Goal: Book appointment/travel/reservation

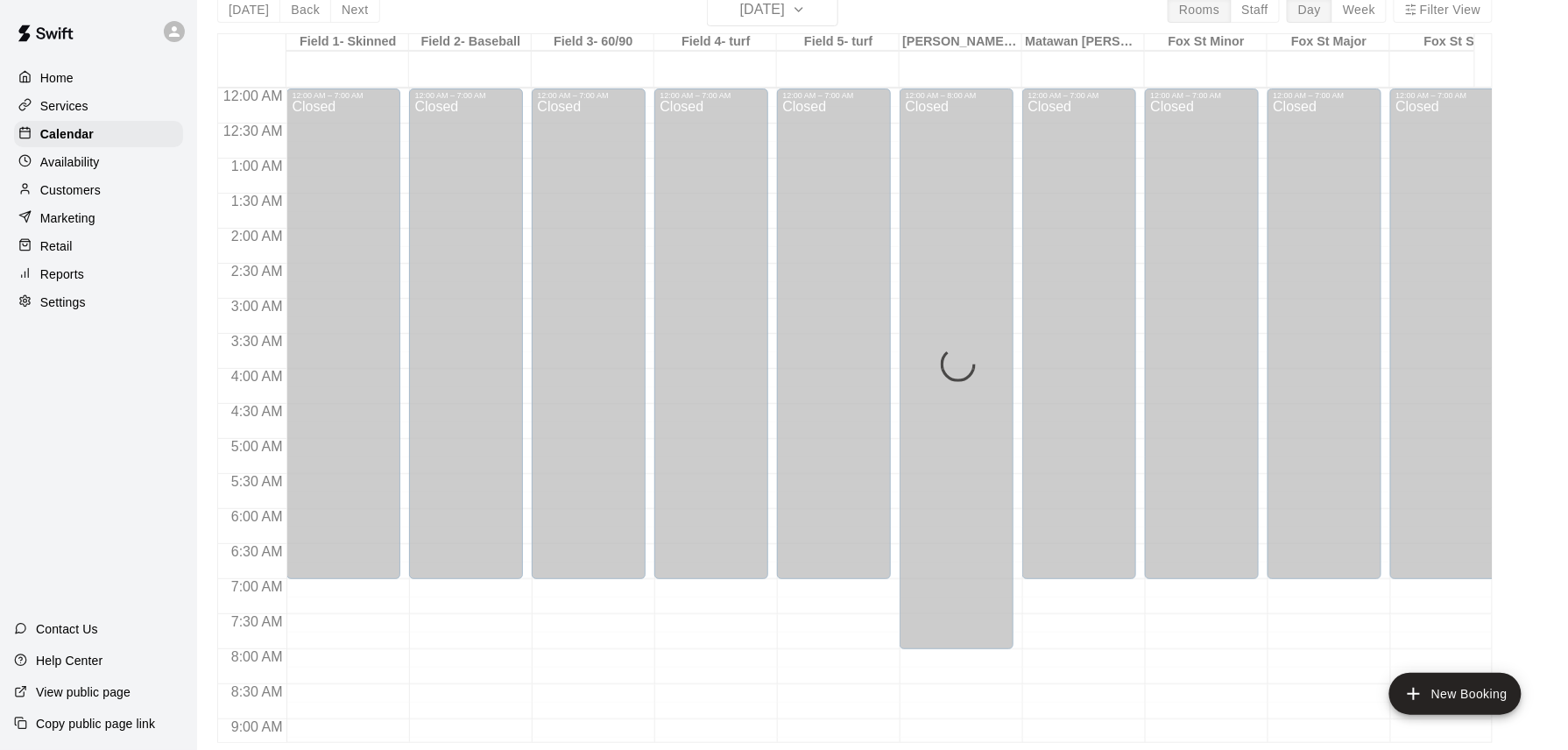
scroll to position [613, 208]
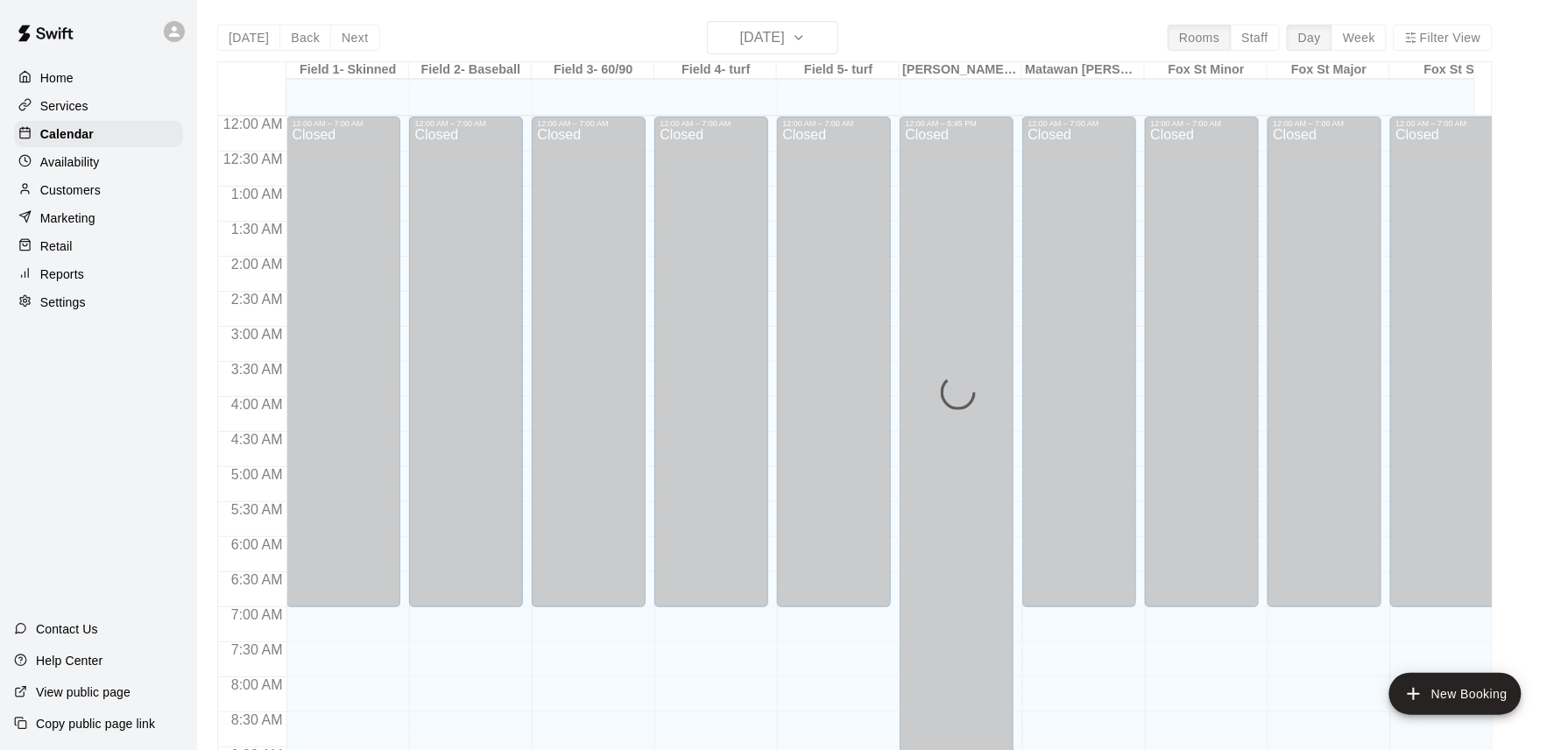
scroll to position [827, 0]
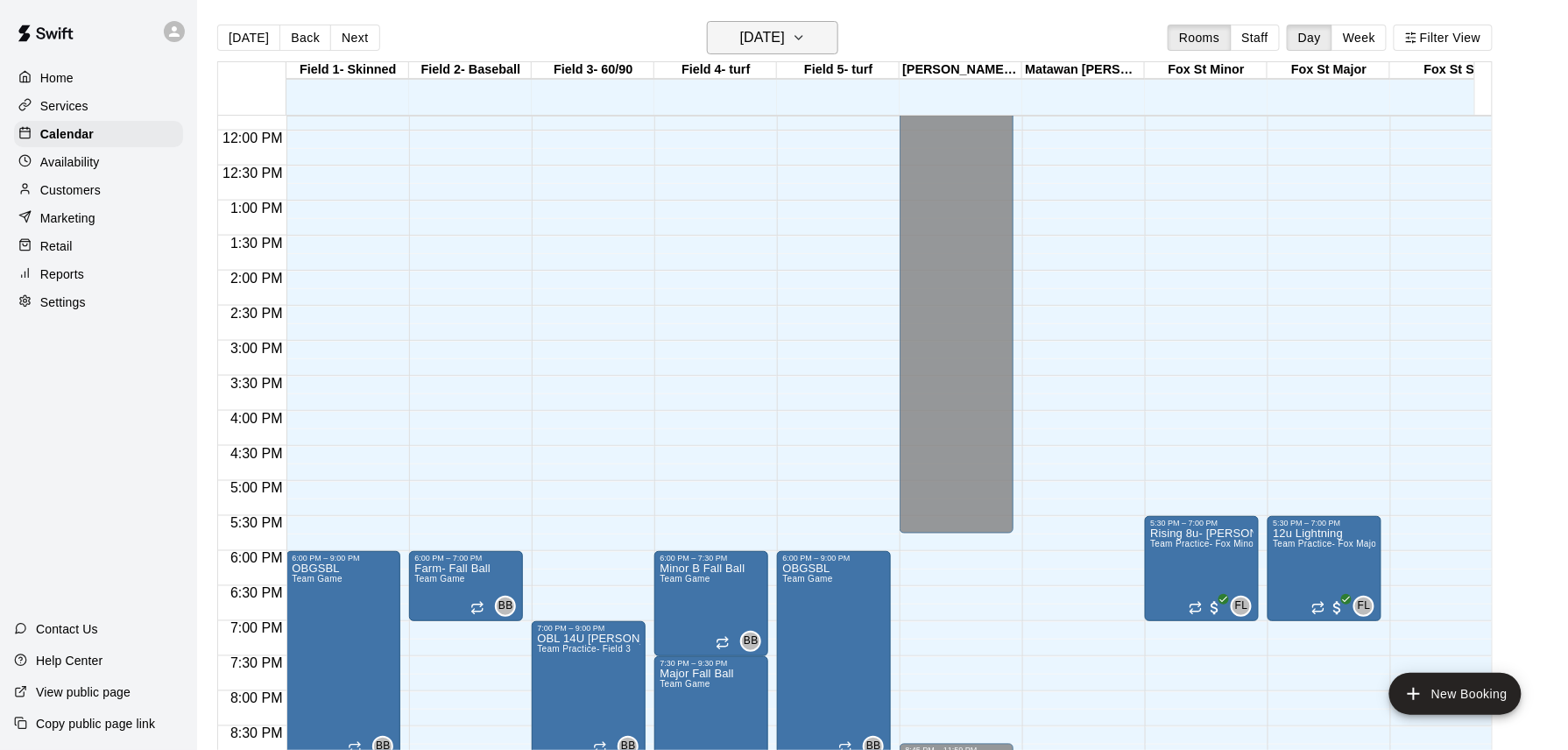
click at [806, 42] on icon "button" at bounding box center [800, 37] width 14 height 21
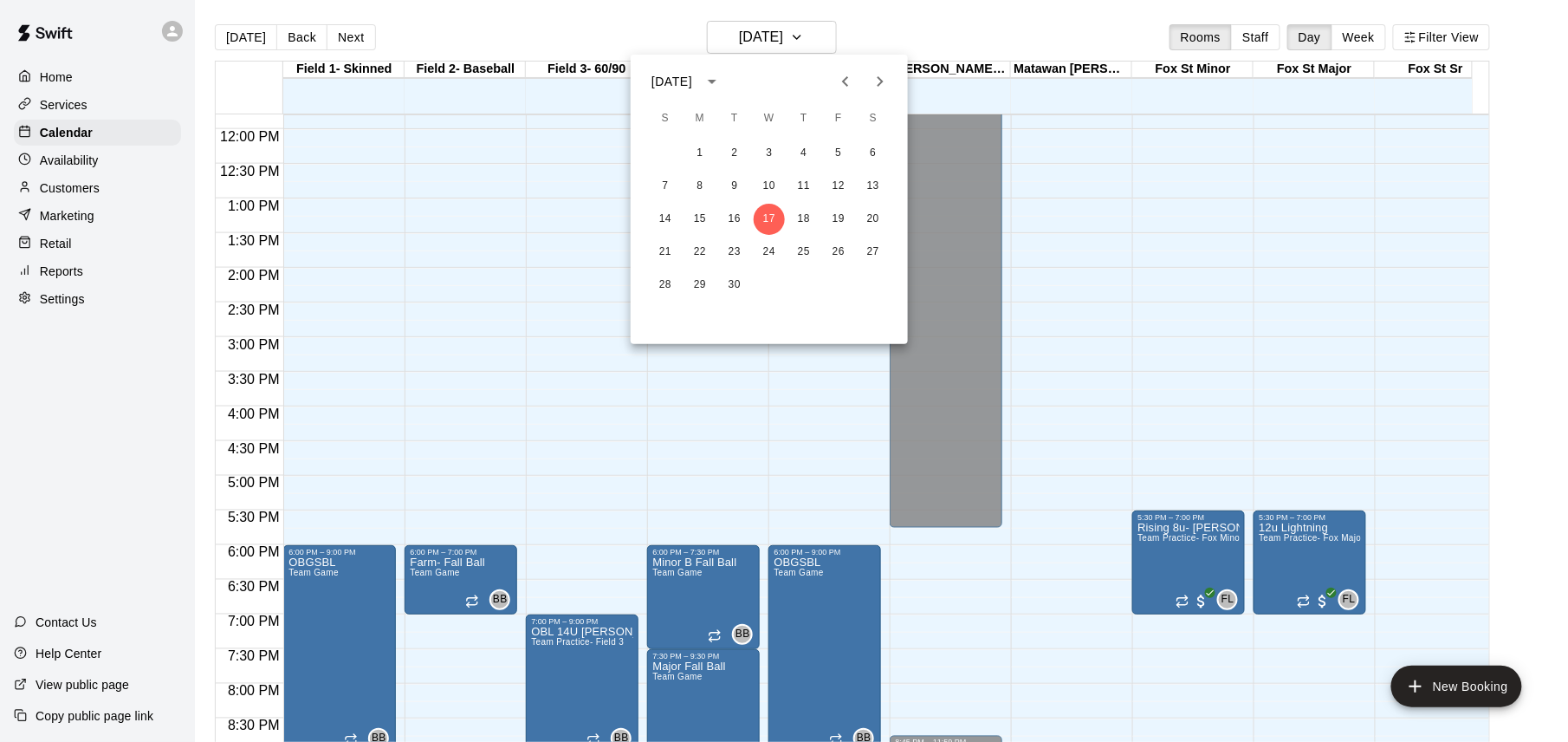
click at [882, 83] on icon "Next month" at bounding box center [879, 81] width 20 height 20
click at [837, 149] on button "3" at bounding box center [838, 153] width 31 height 31
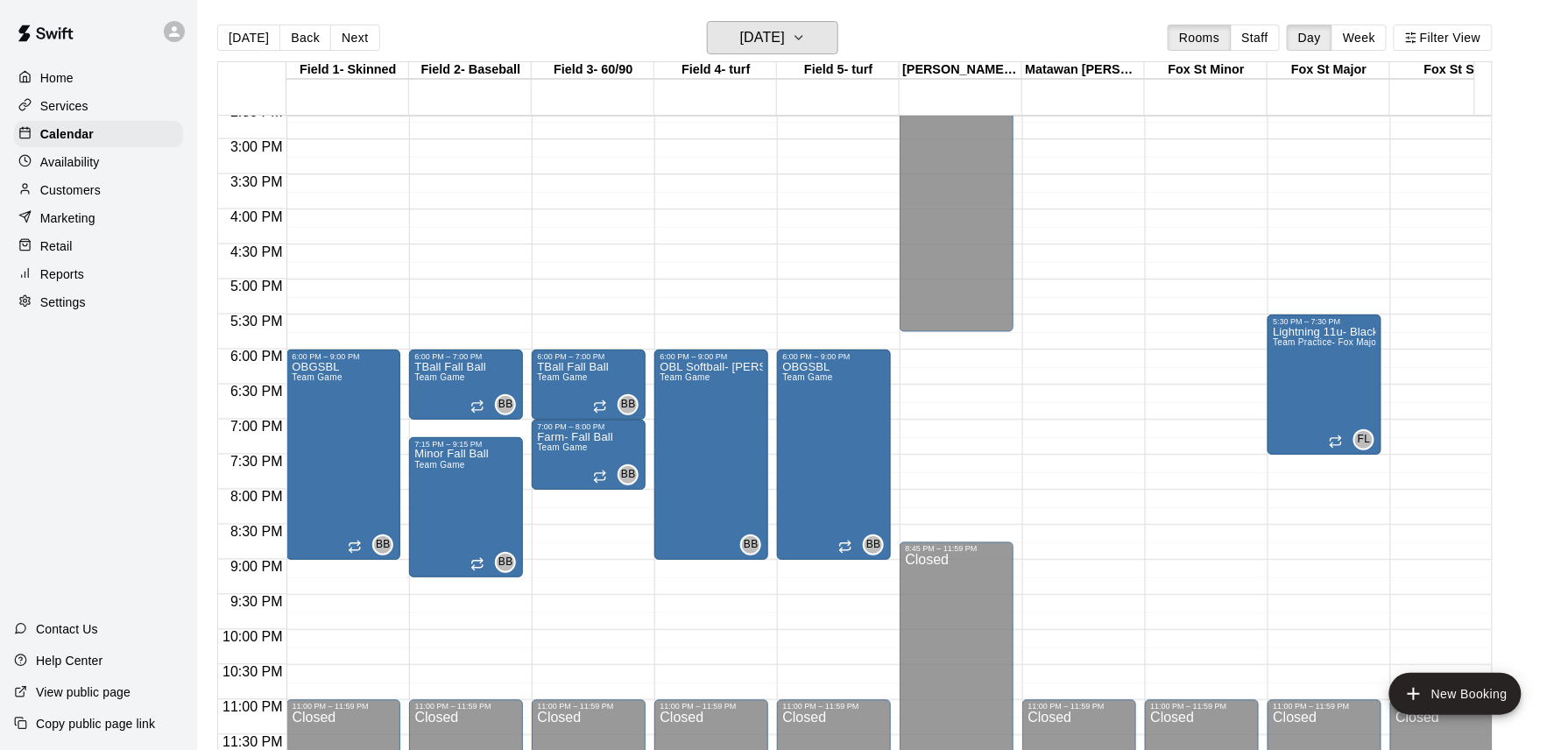
scroll to position [1049, 0]
click at [355, 44] on button "Next" at bounding box center [355, 37] width 49 height 26
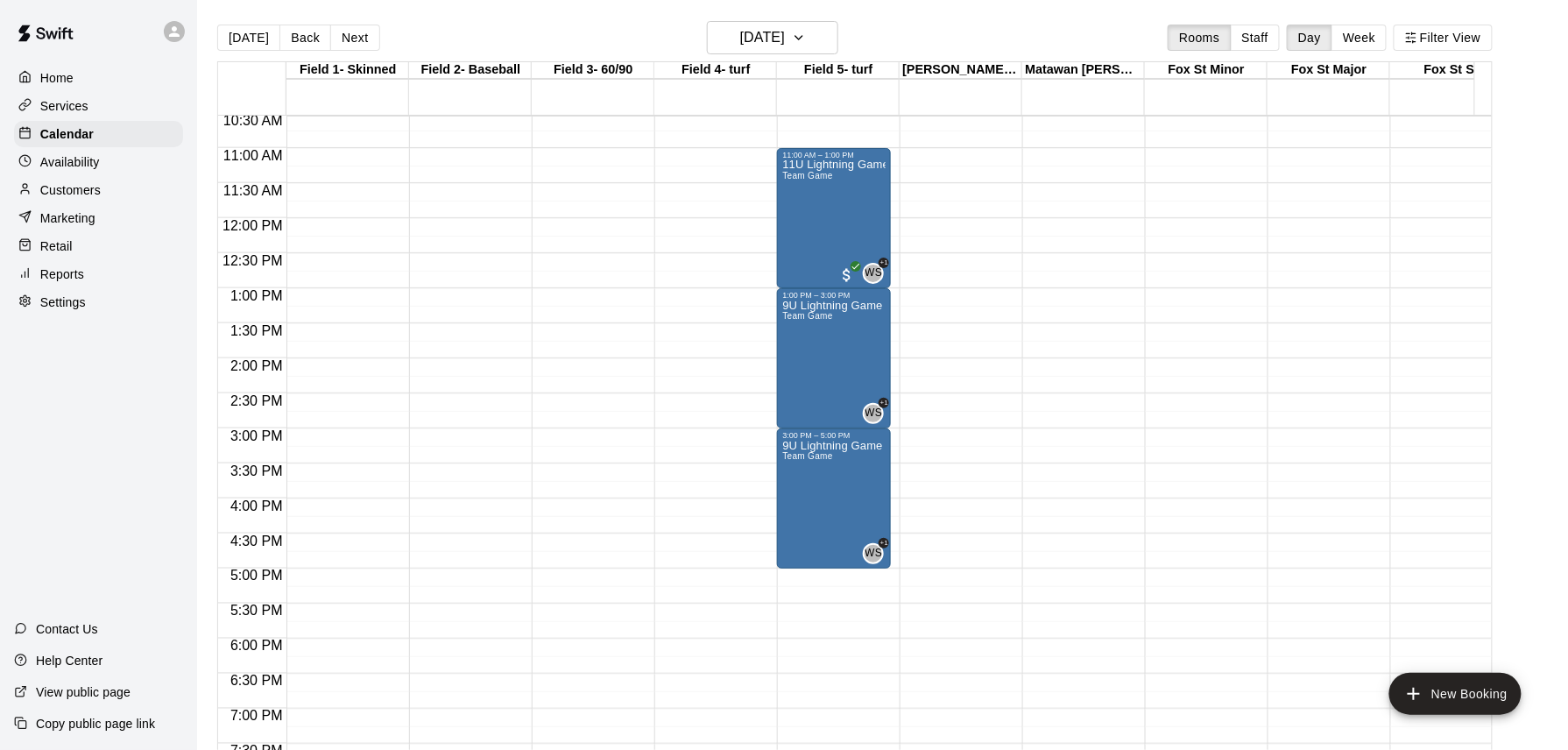
scroll to position [698, 0]
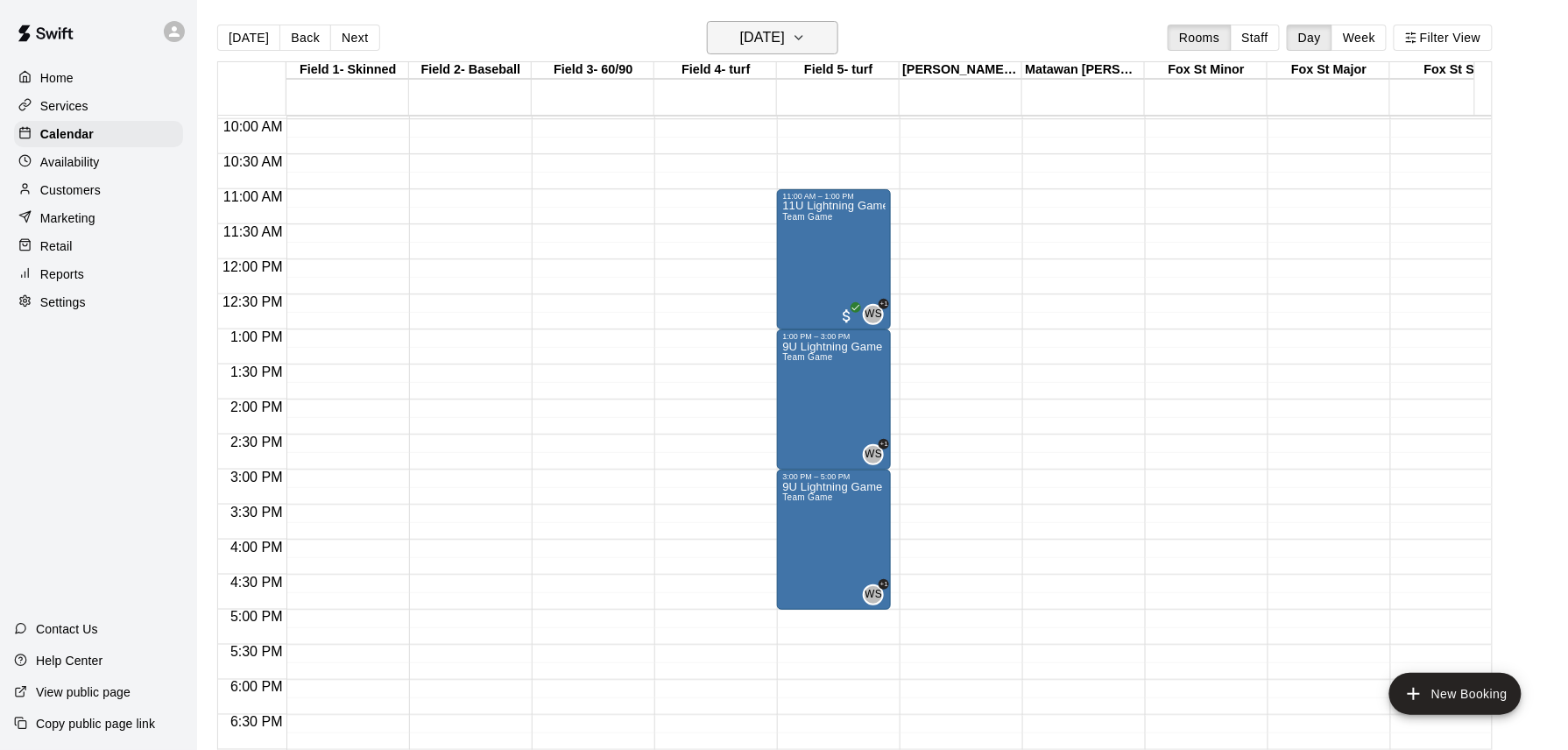
click at [754, 39] on h6 "[DATE]" at bounding box center [763, 37] width 45 height 24
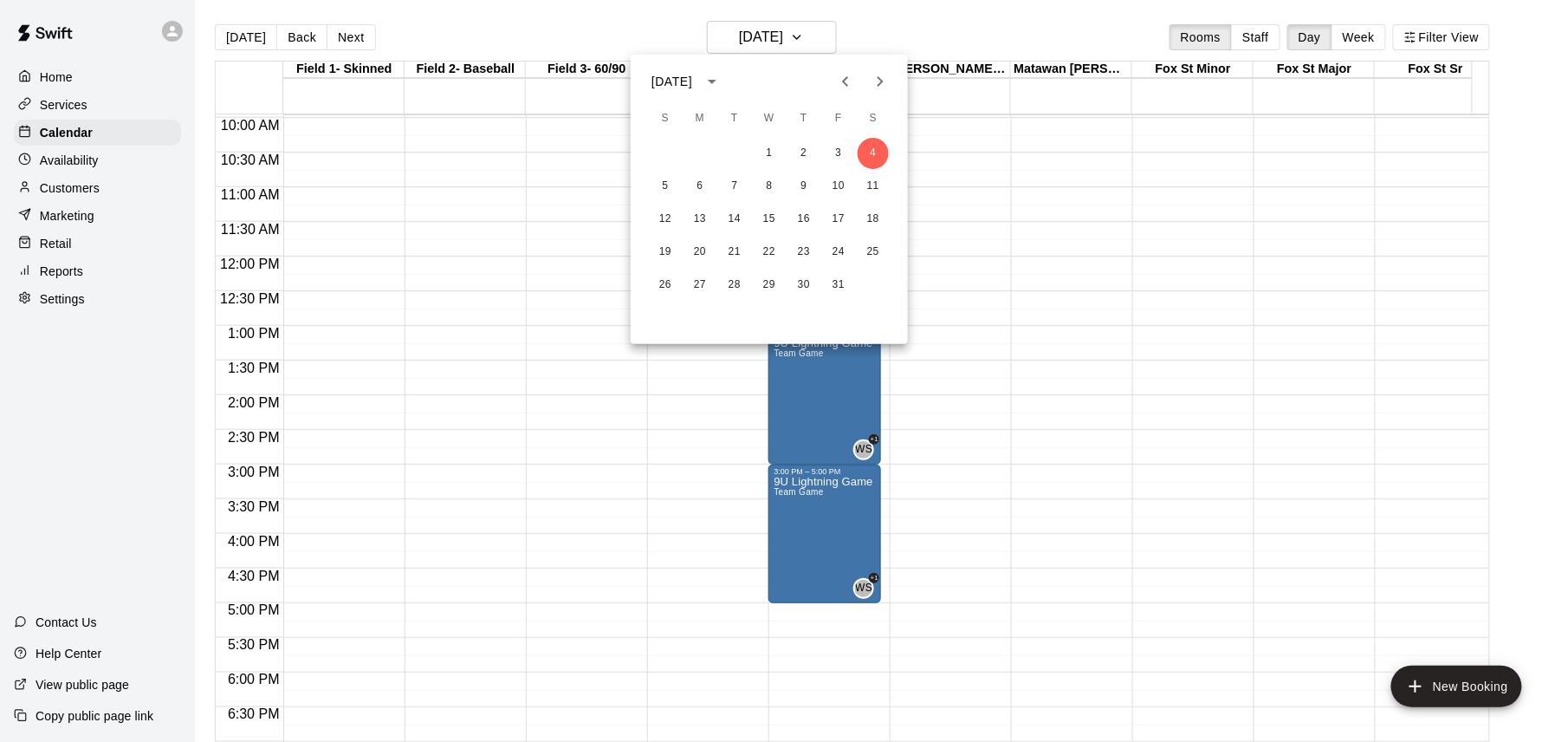
click at [254, 33] on div at bounding box center [784, 371] width 1568 height 742
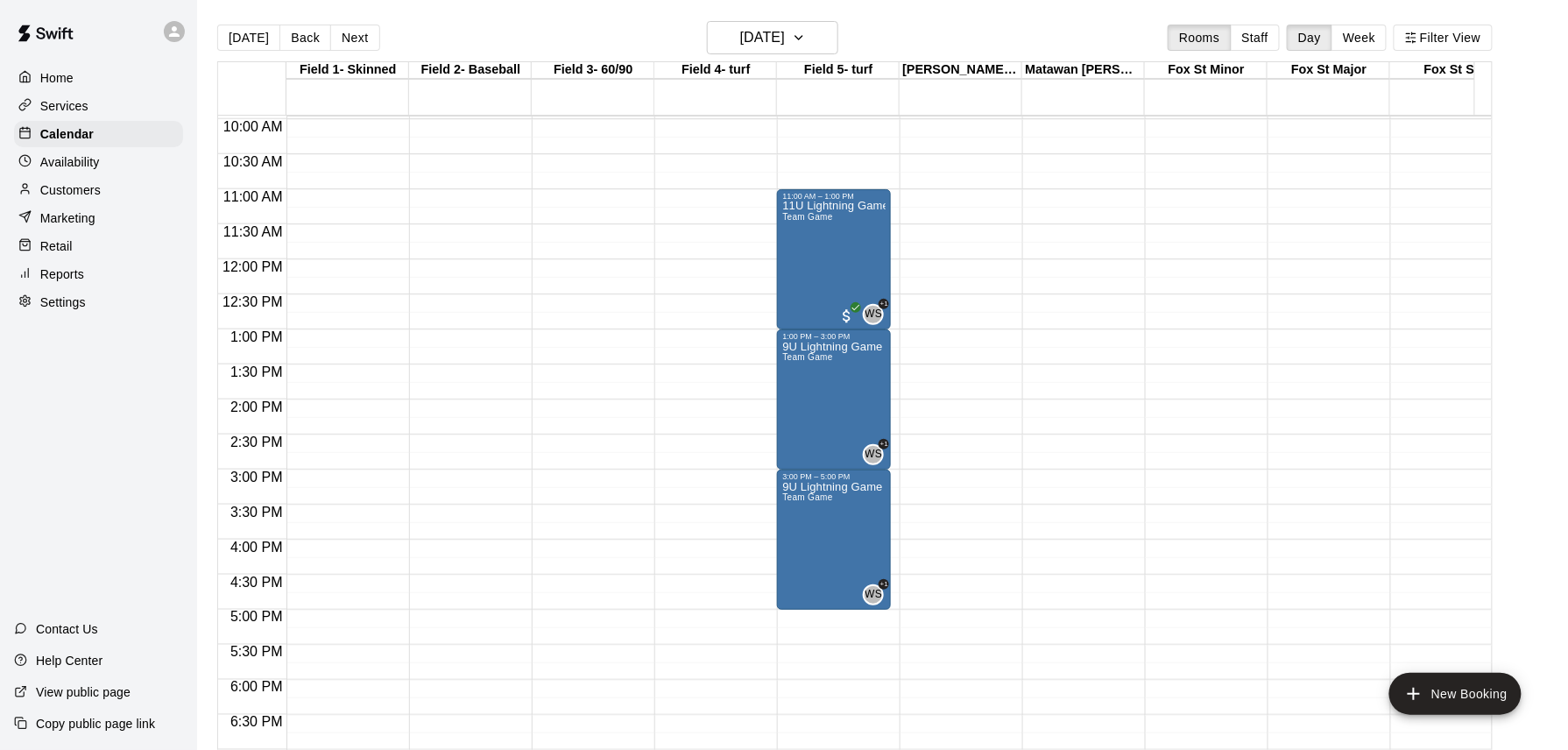
click at [257, 33] on button "[DATE]" at bounding box center [249, 37] width 63 height 26
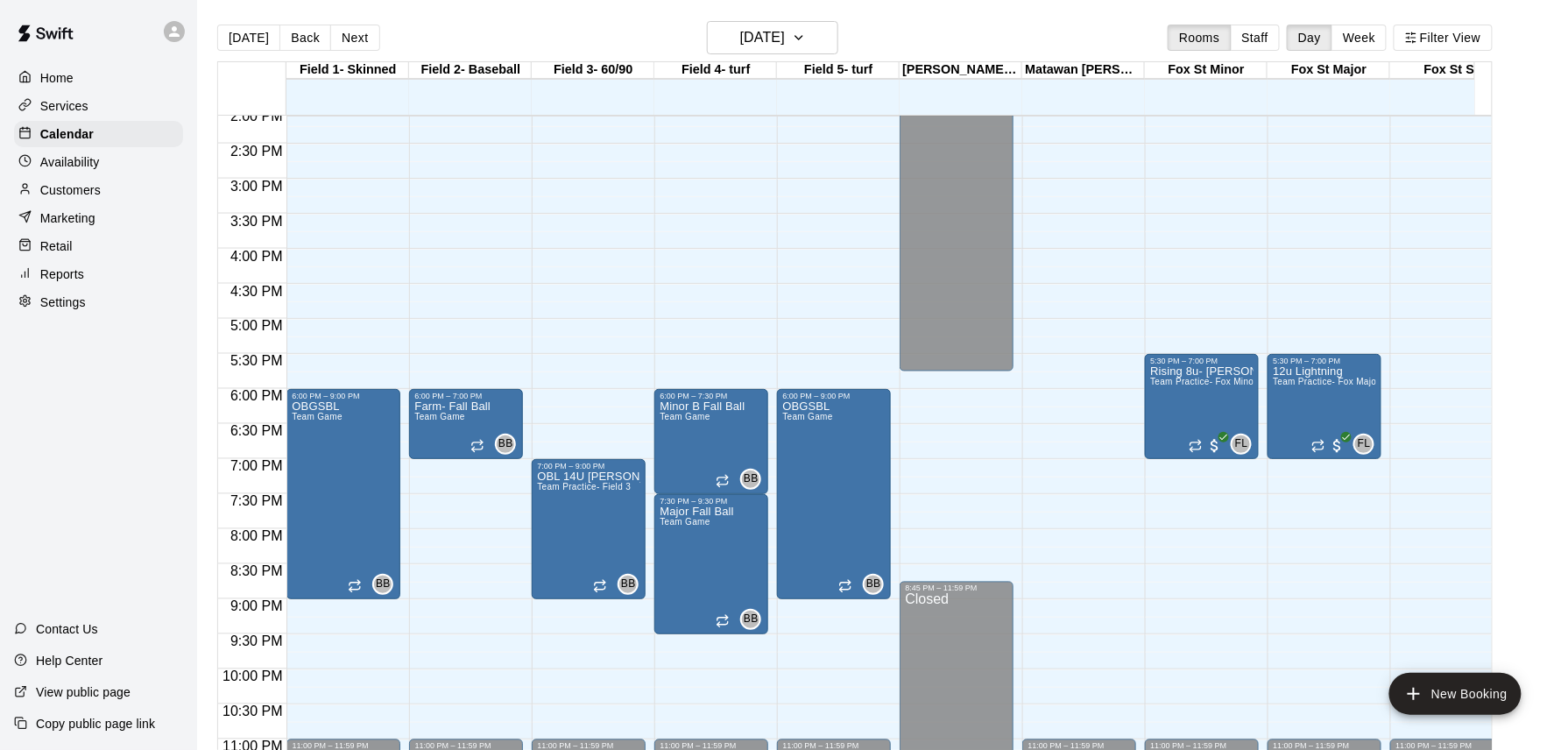
scroll to position [1049, 0]
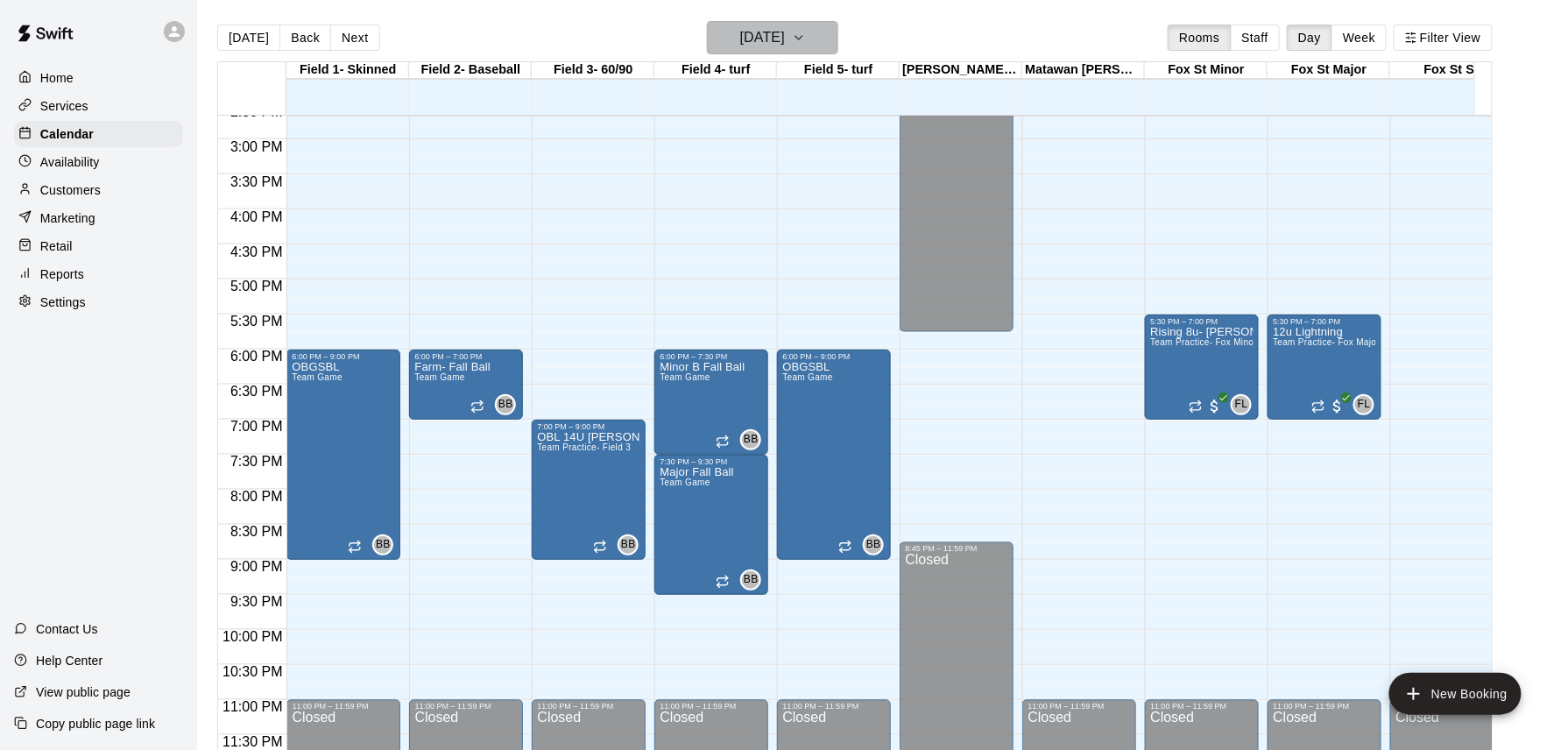
click at [775, 22] on button "[DATE]" at bounding box center [773, 37] width 131 height 33
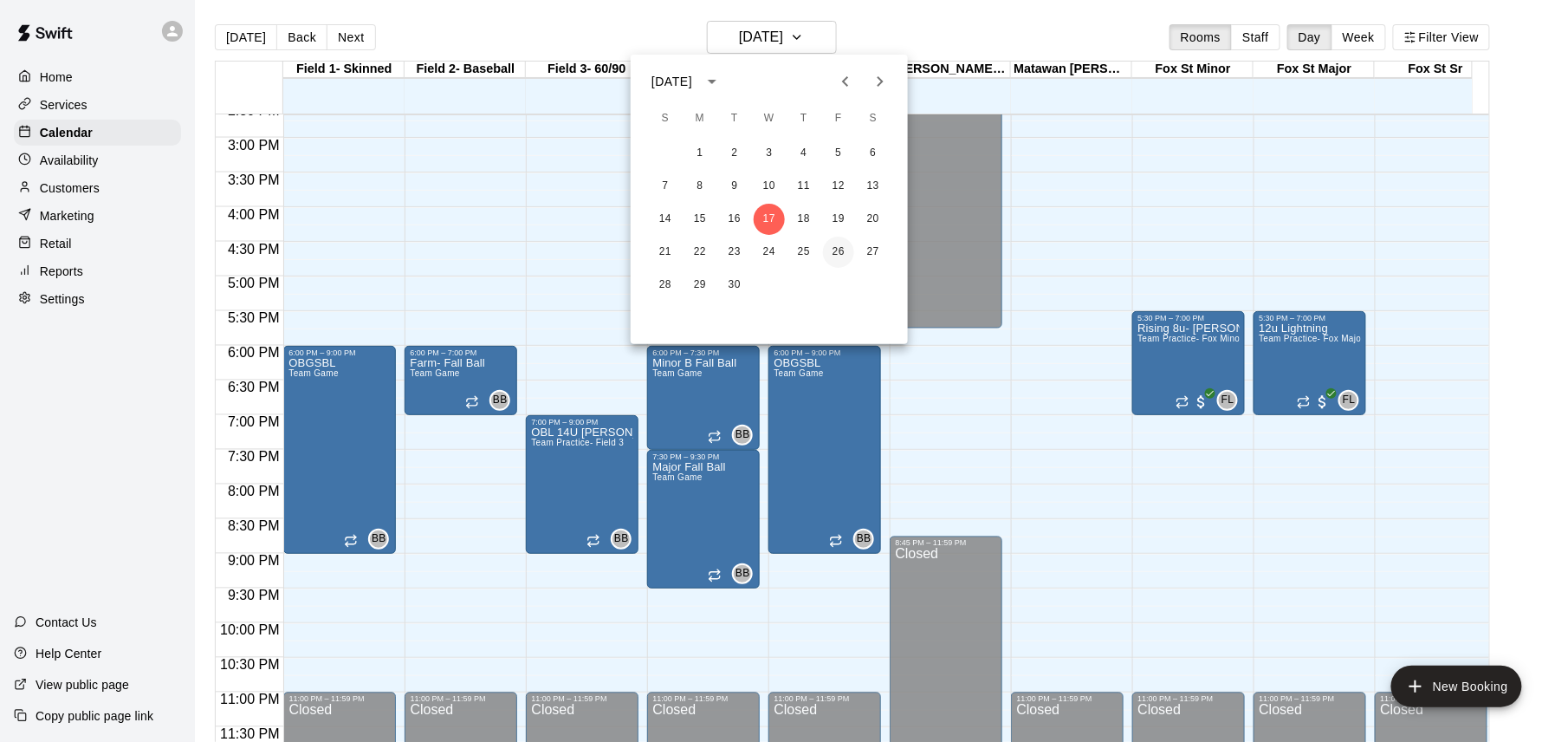
click at [839, 250] on button "26" at bounding box center [838, 252] width 31 height 31
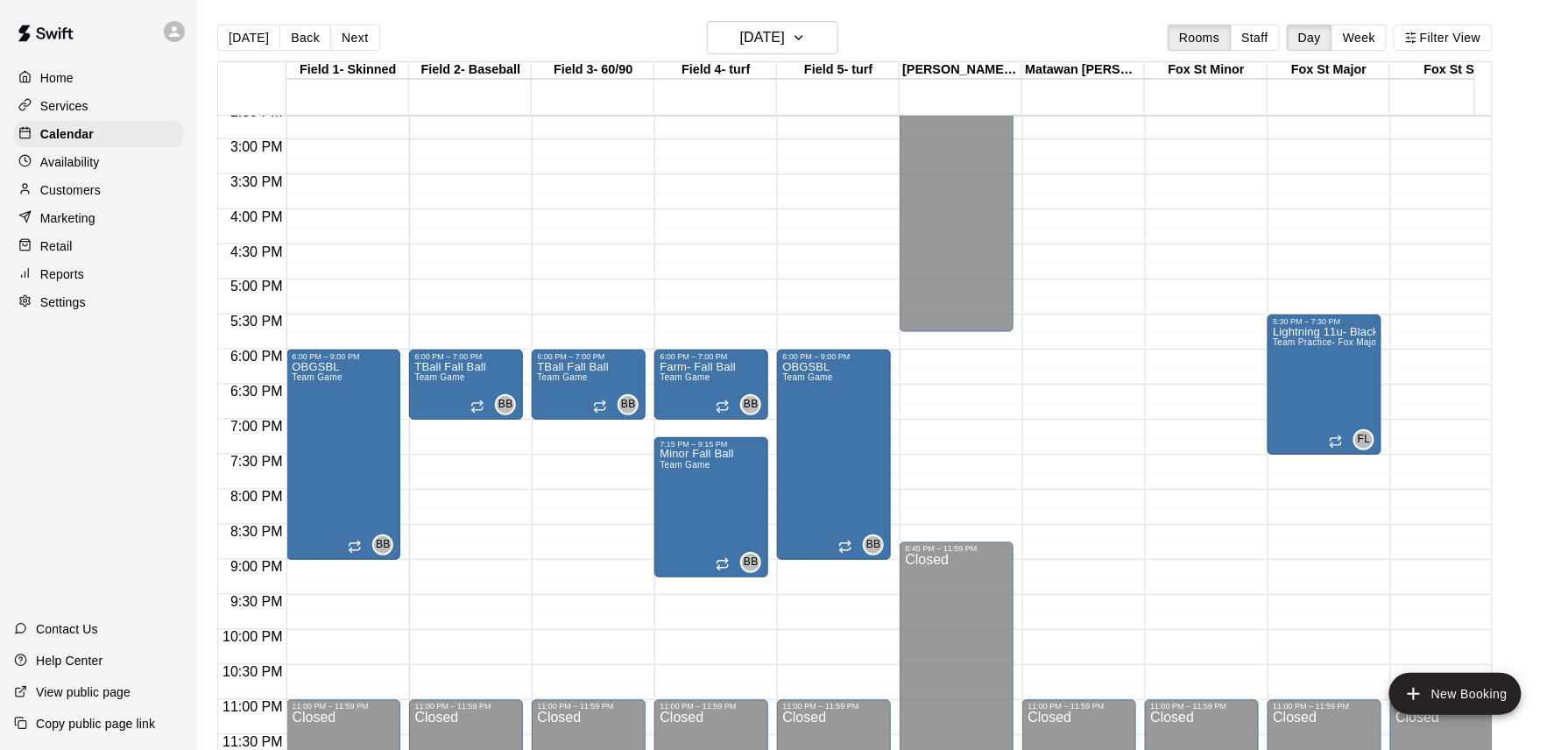
click at [786, 19] on main "[DATE] Back [DATE][DATE] Rooms Staff Day Week Filter View Field 1- Skinned 26 F…" at bounding box center [883, 388] width 1371 height 778
click at [779, 43] on h6 "[DATE]" at bounding box center [763, 37] width 45 height 24
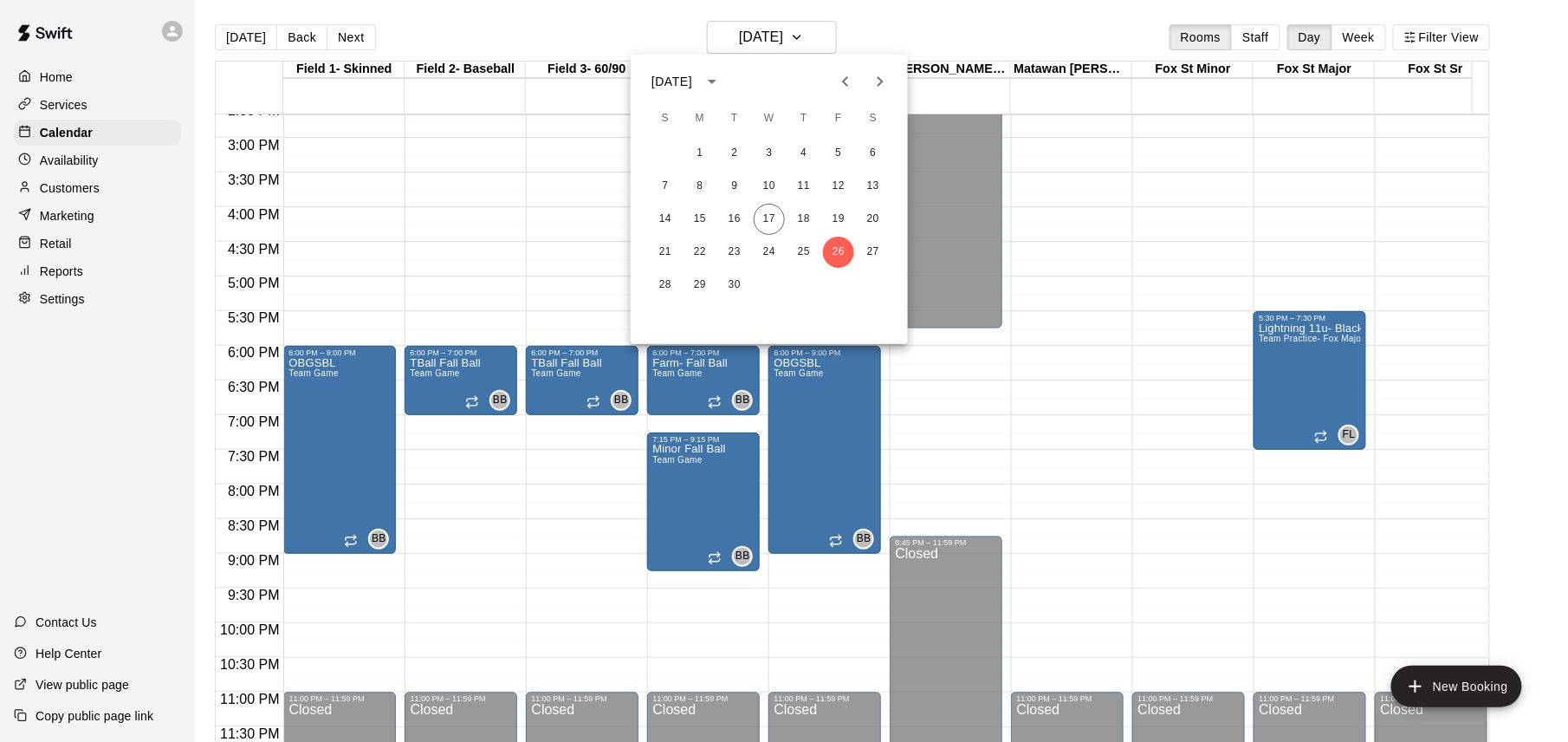
click at [879, 83] on icon "Next month" at bounding box center [879, 81] width 20 height 20
click at [839, 181] on button "10" at bounding box center [838, 186] width 31 height 31
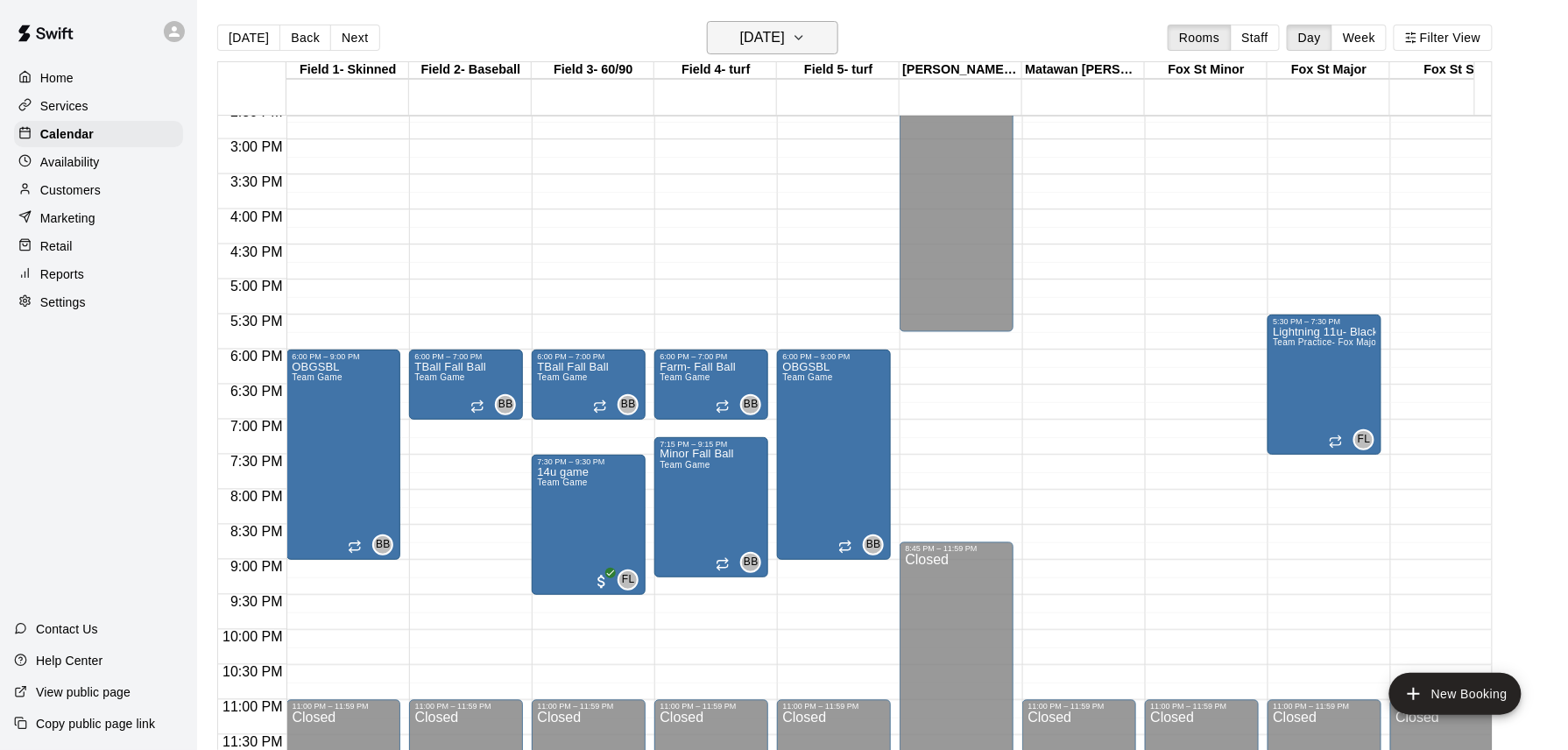
click at [806, 44] on icon "button" at bounding box center [800, 37] width 14 height 21
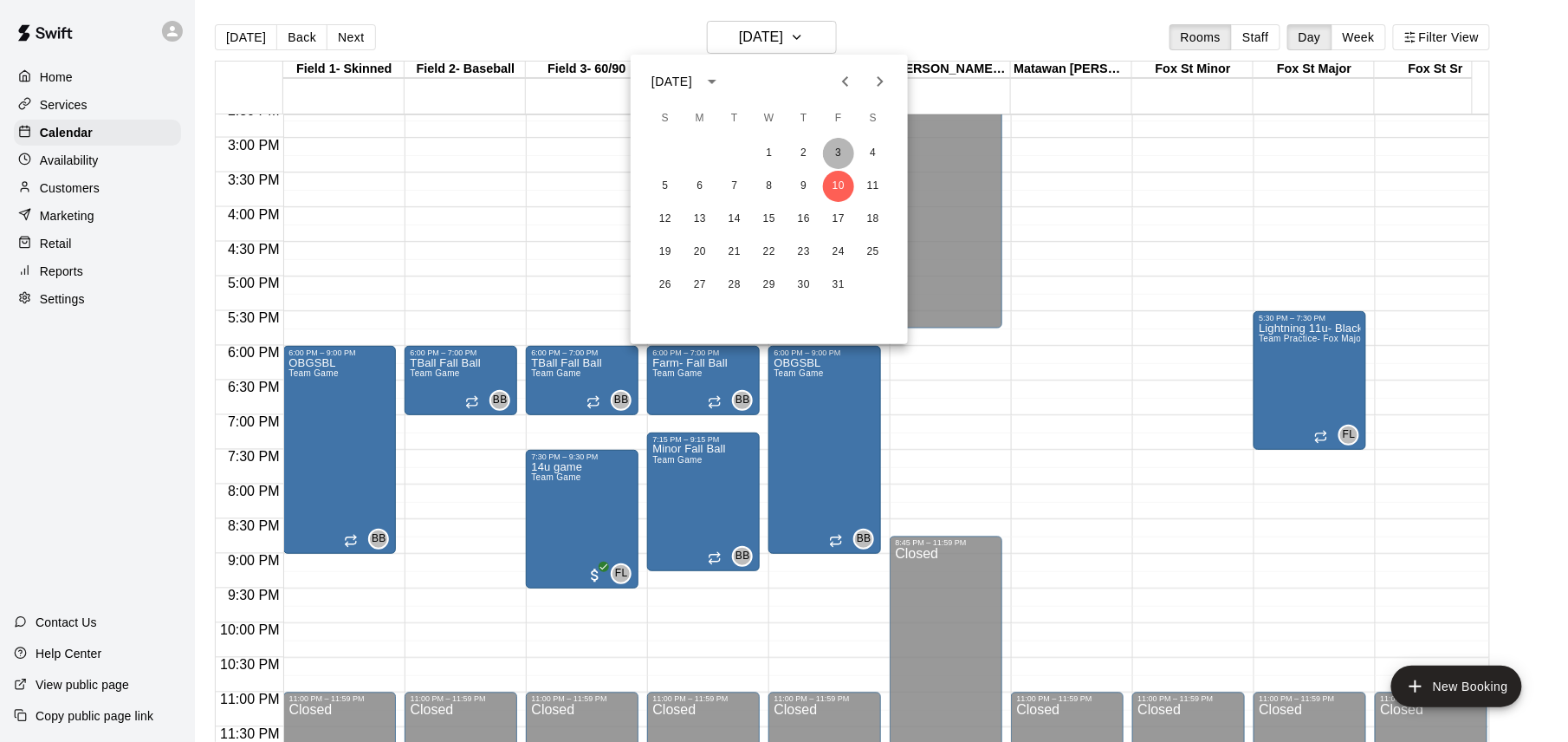
click at [839, 154] on button "3" at bounding box center [838, 153] width 31 height 31
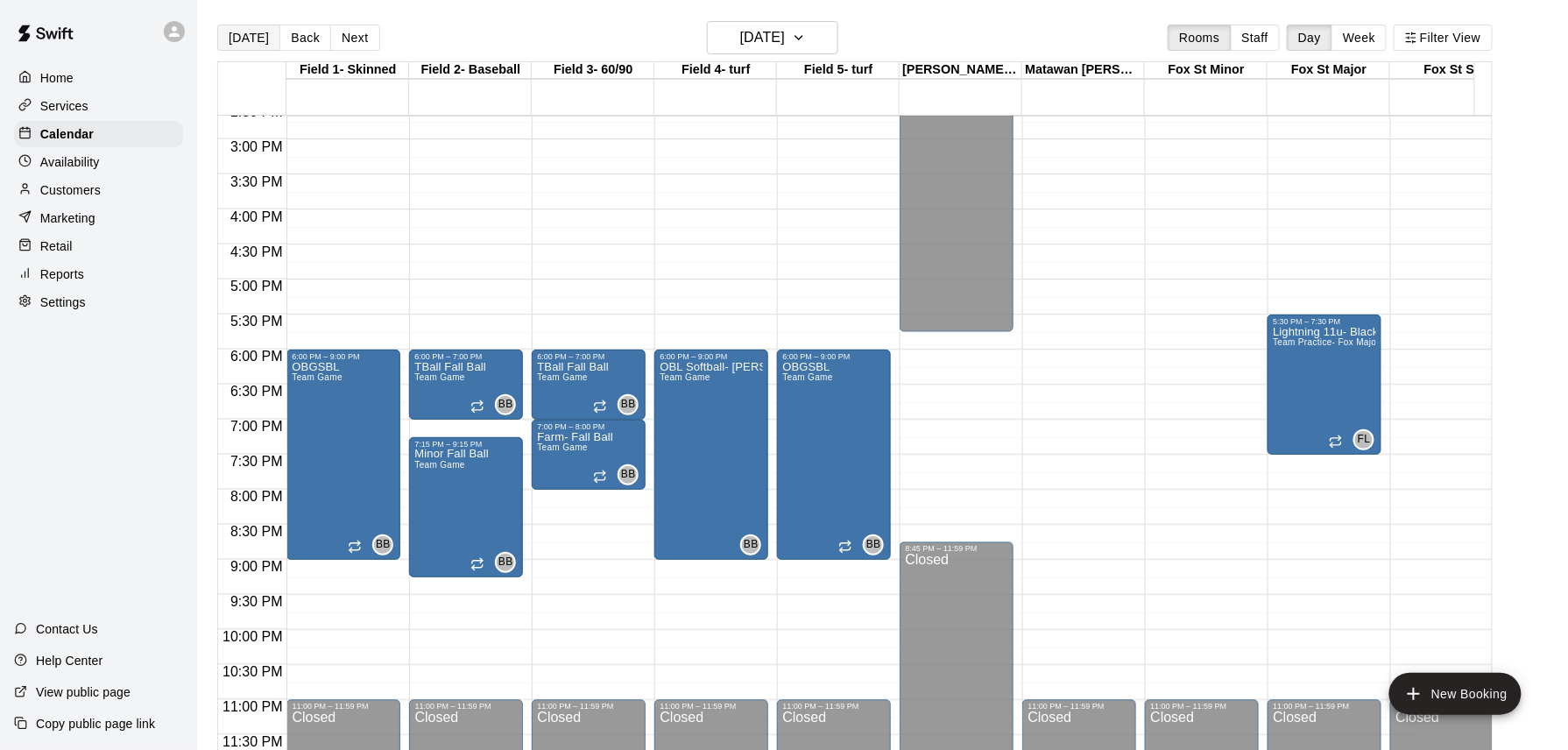
click at [249, 35] on button "[DATE]" at bounding box center [249, 37] width 63 height 26
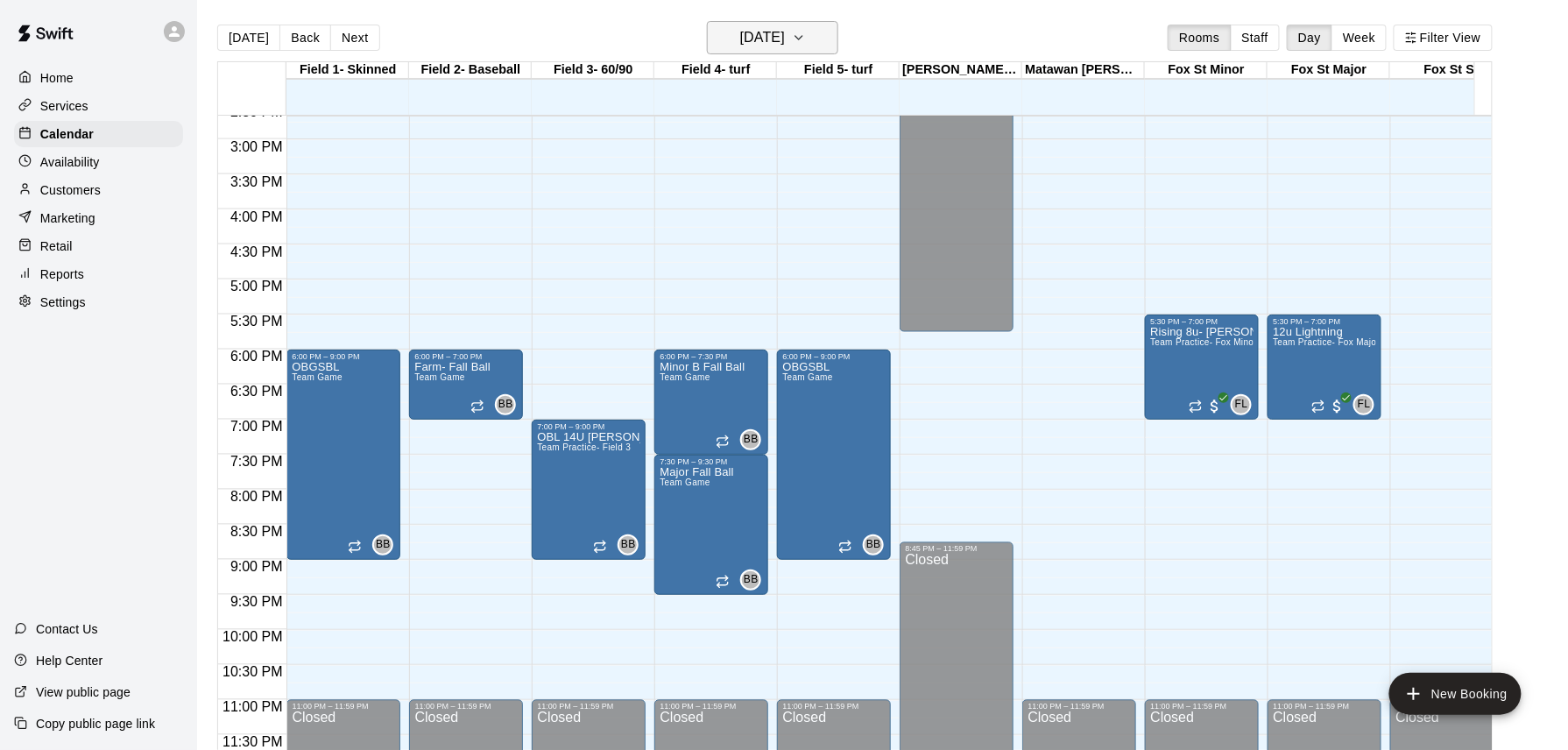
click at [785, 39] on h6 "[DATE]" at bounding box center [763, 37] width 45 height 24
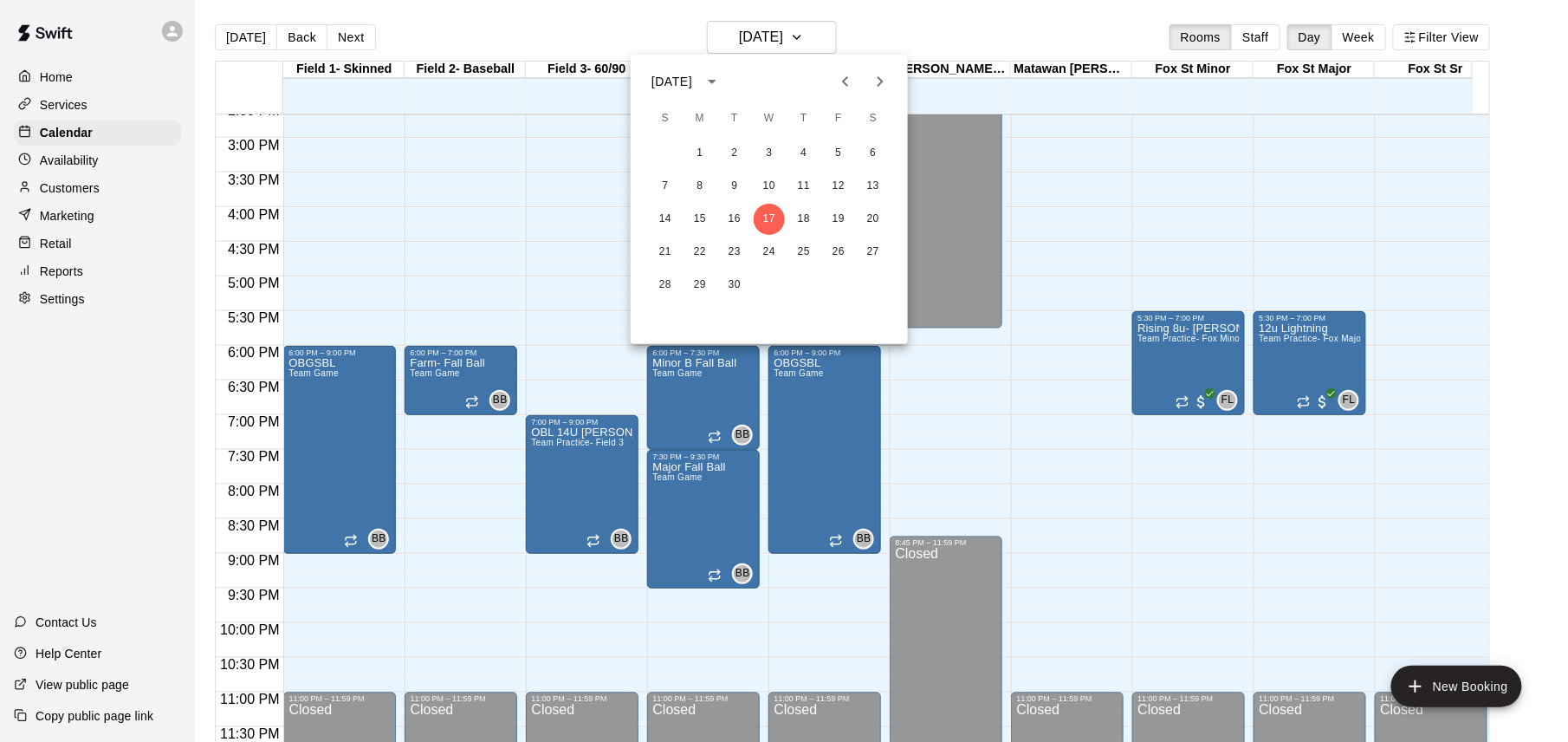
click at [849, 78] on icon "Previous month" at bounding box center [845, 81] width 20 height 20
click at [874, 77] on icon "Next month" at bounding box center [879, 81] width 20 height 20
click at [805, 150] on button "2" at bounding box center [803, 153] width 31 height 31
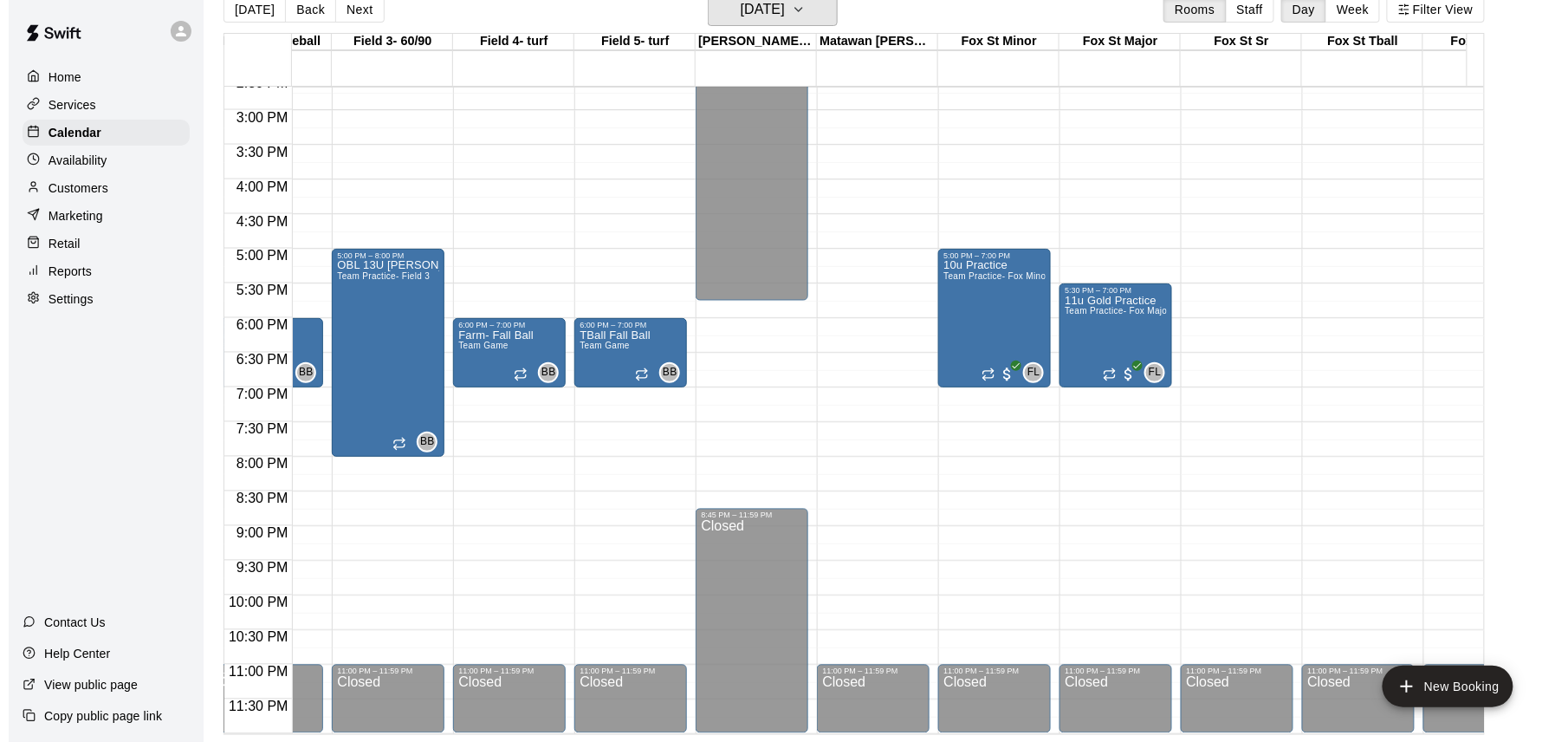
scroll to position [0, 209]
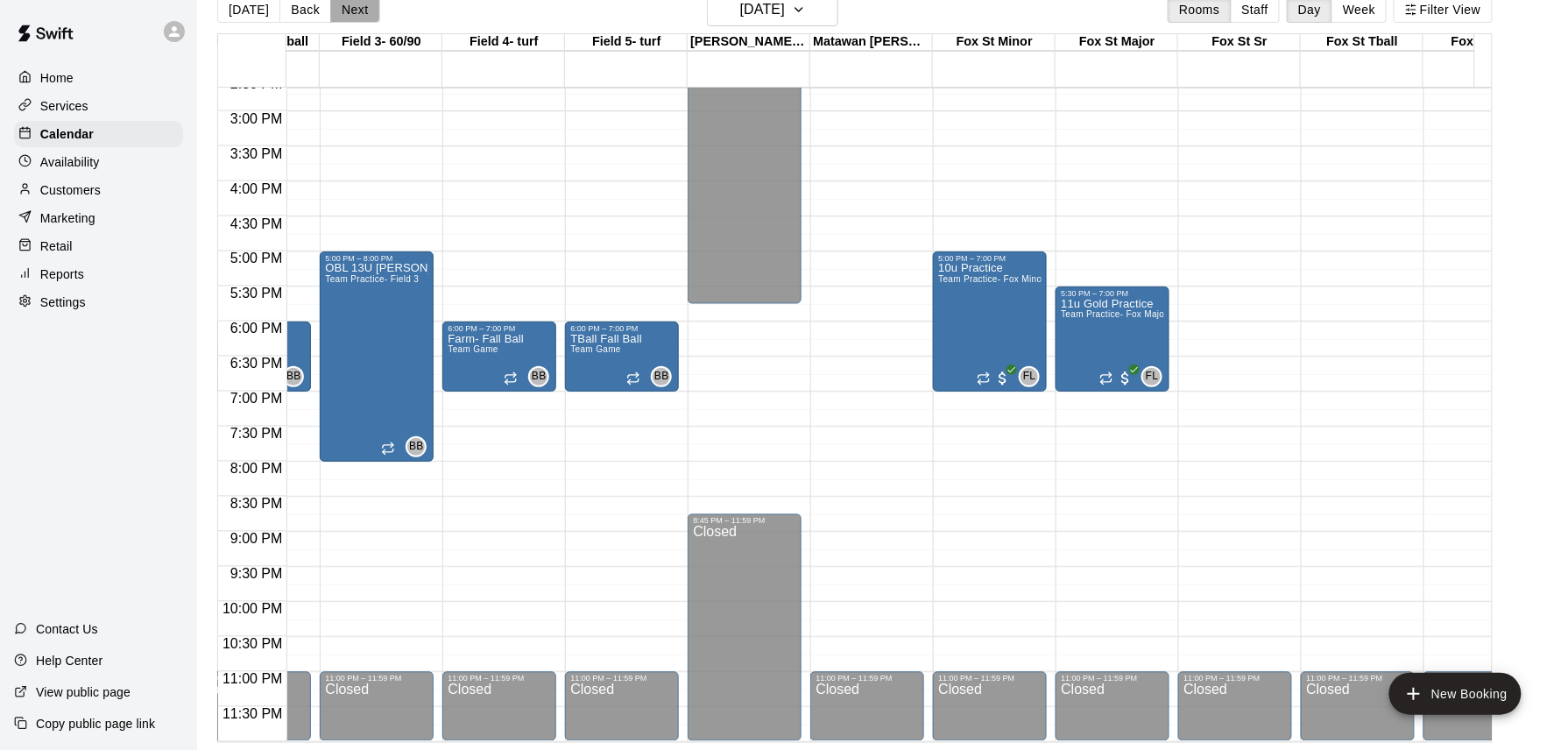
click at [349, 9] on button "Next" at bounding box center [355, 9] width 49 height 26
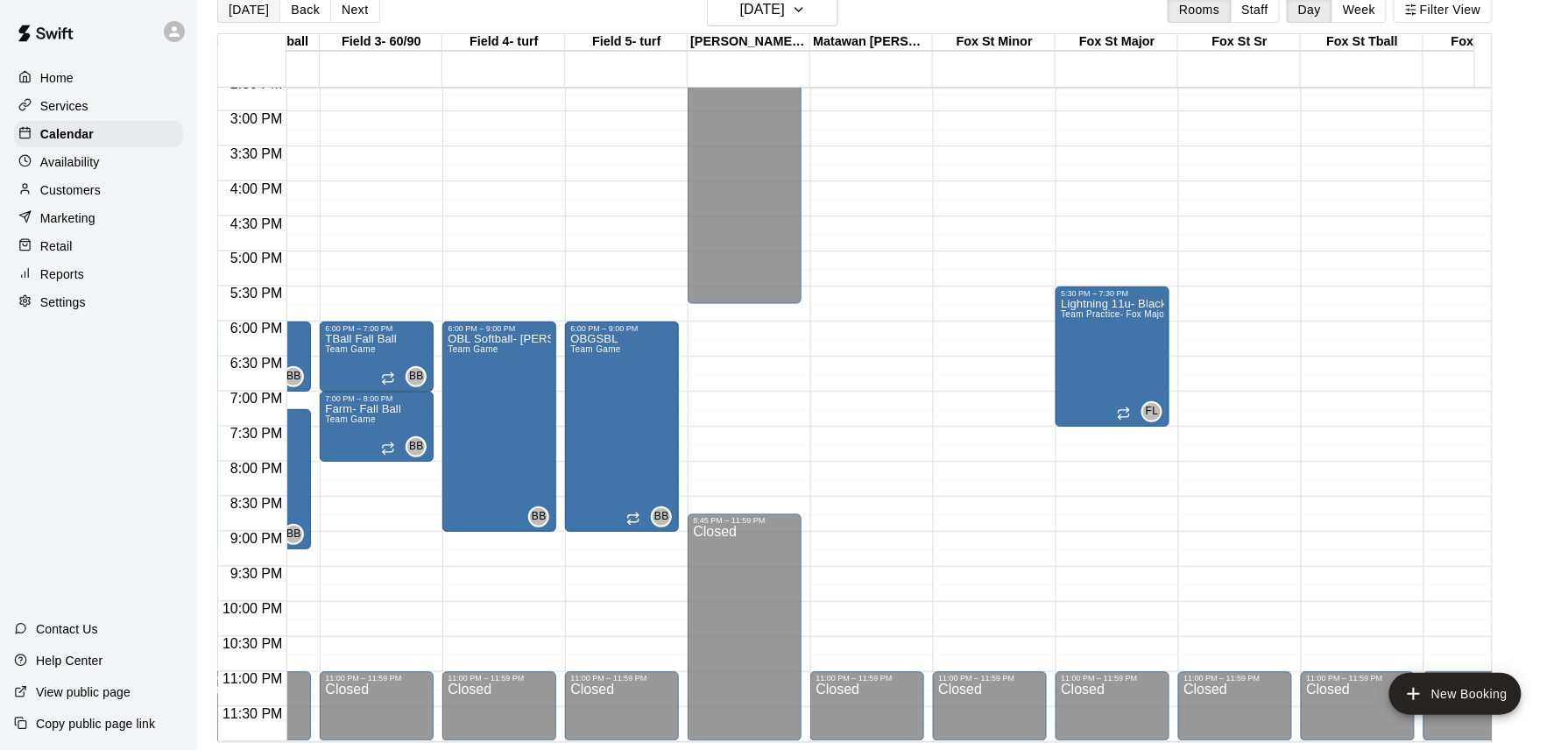
click at [243, 12] on button "[DATE]" at bounding box center [249, 9] width 63 height 26
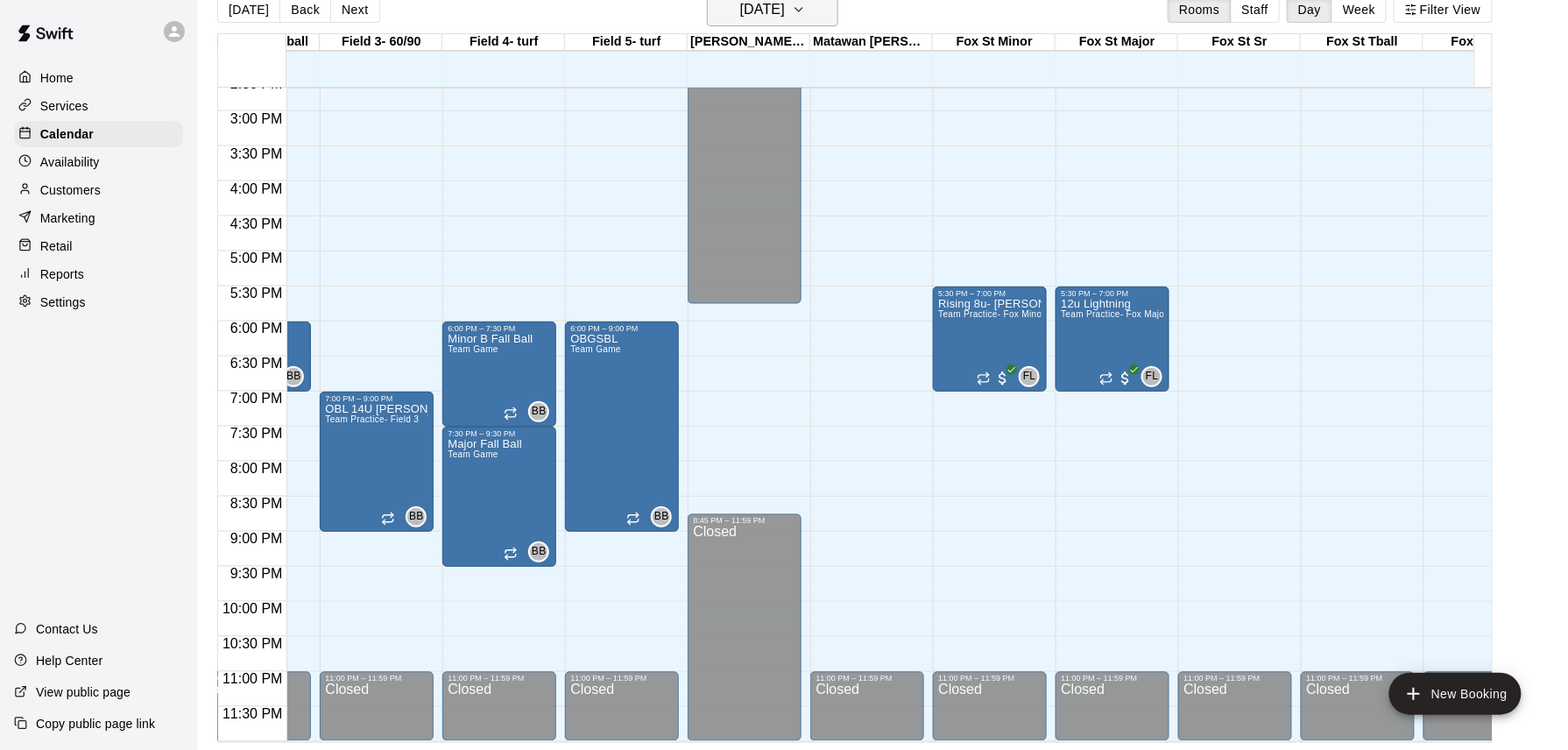
click at [740, 13] on h6 "[DATE]" at bounding box center [763, 9] width 45 height 24
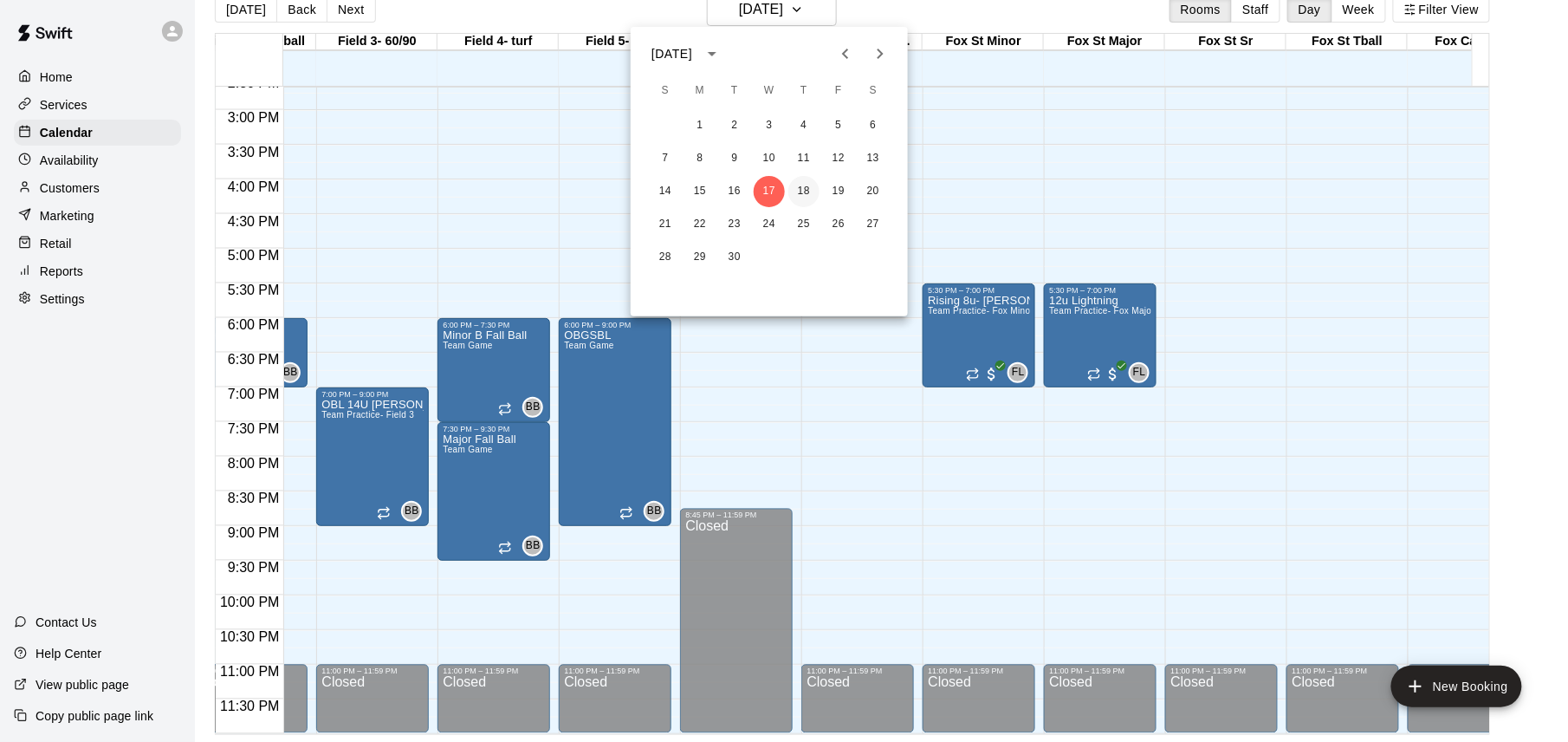
click at [806, 191] on button "18" at bounding box center [803, 191] width 31 height 31
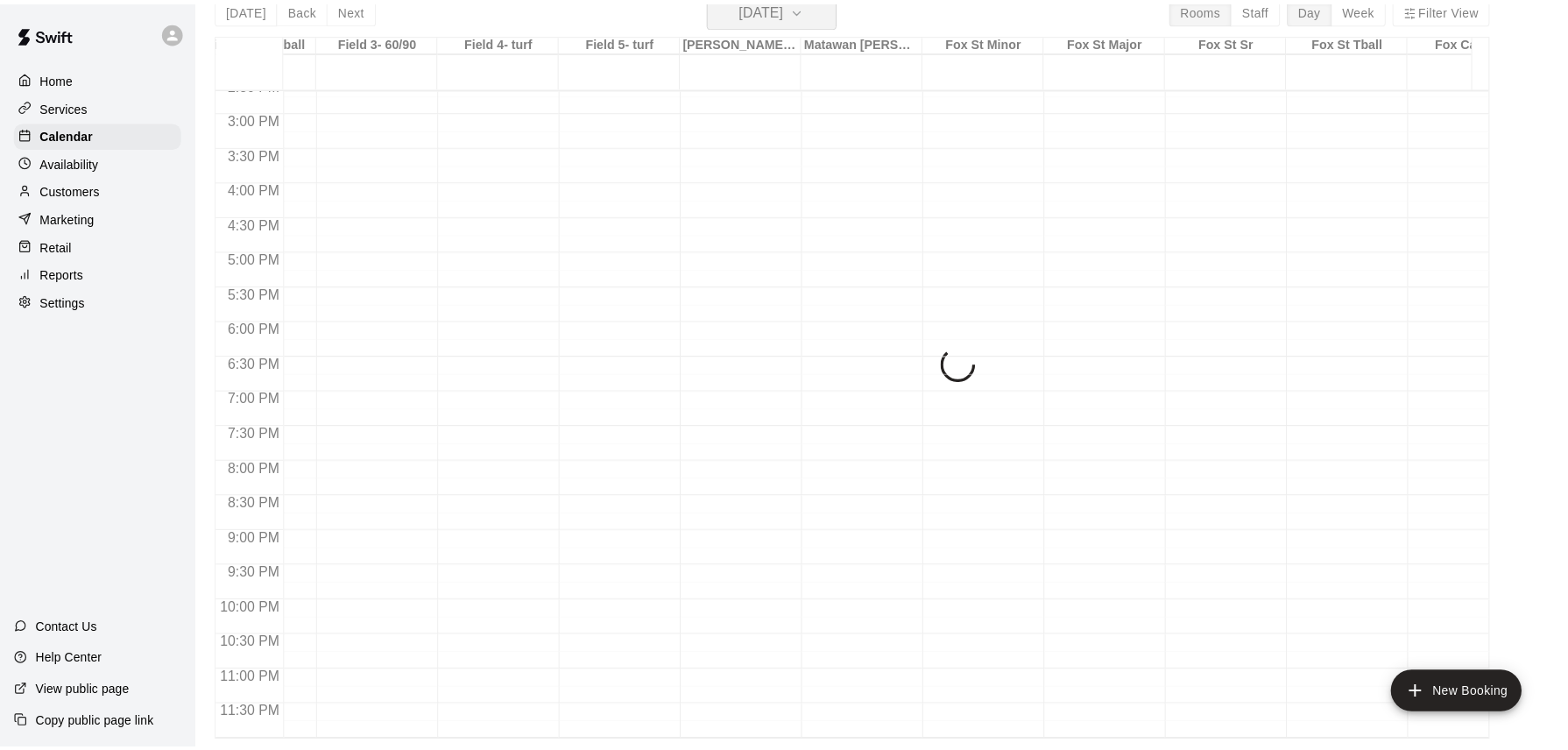
scroll to position [21, 0]
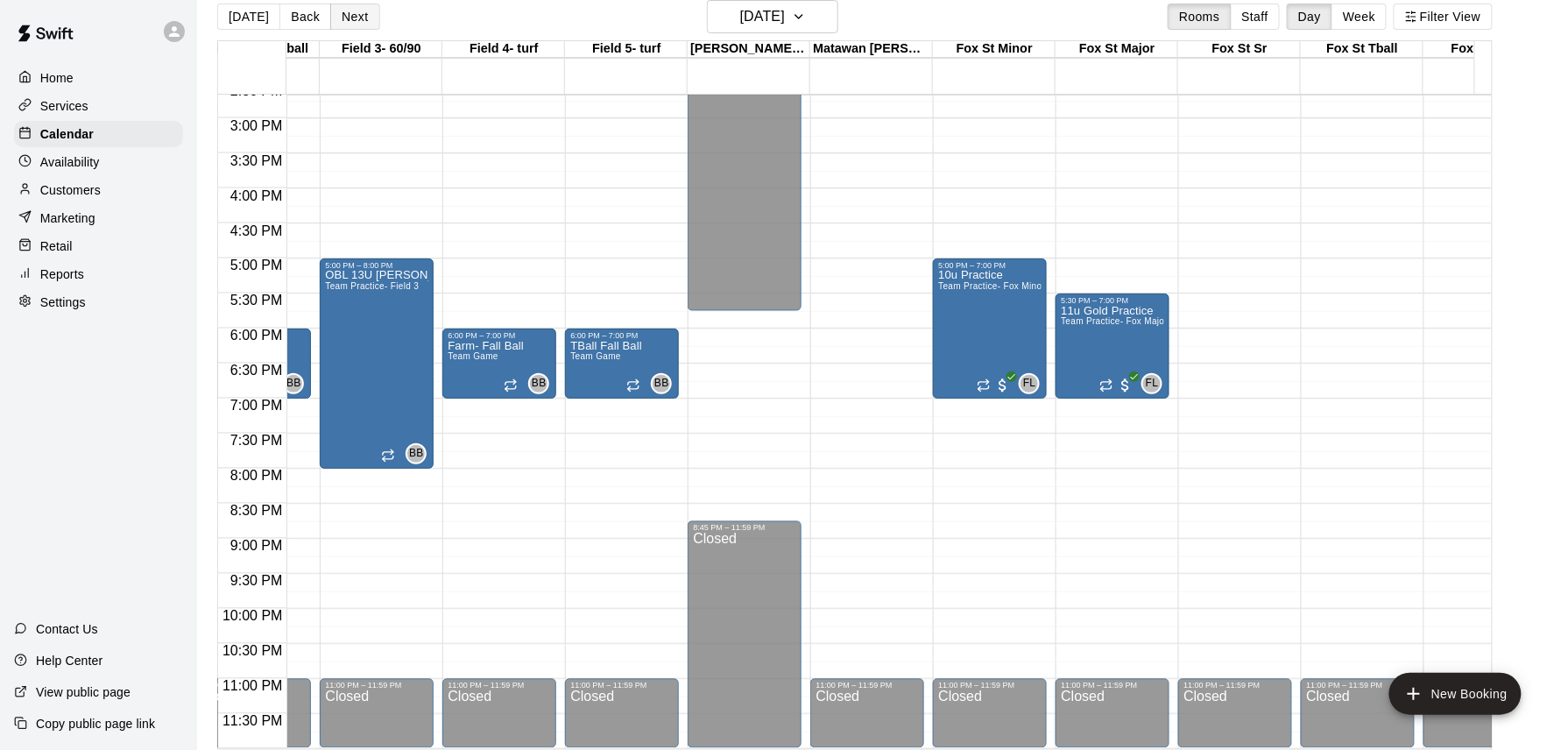
click at [354, 14] on button "Next" at bounding box center [355, 16] width 49 height 26
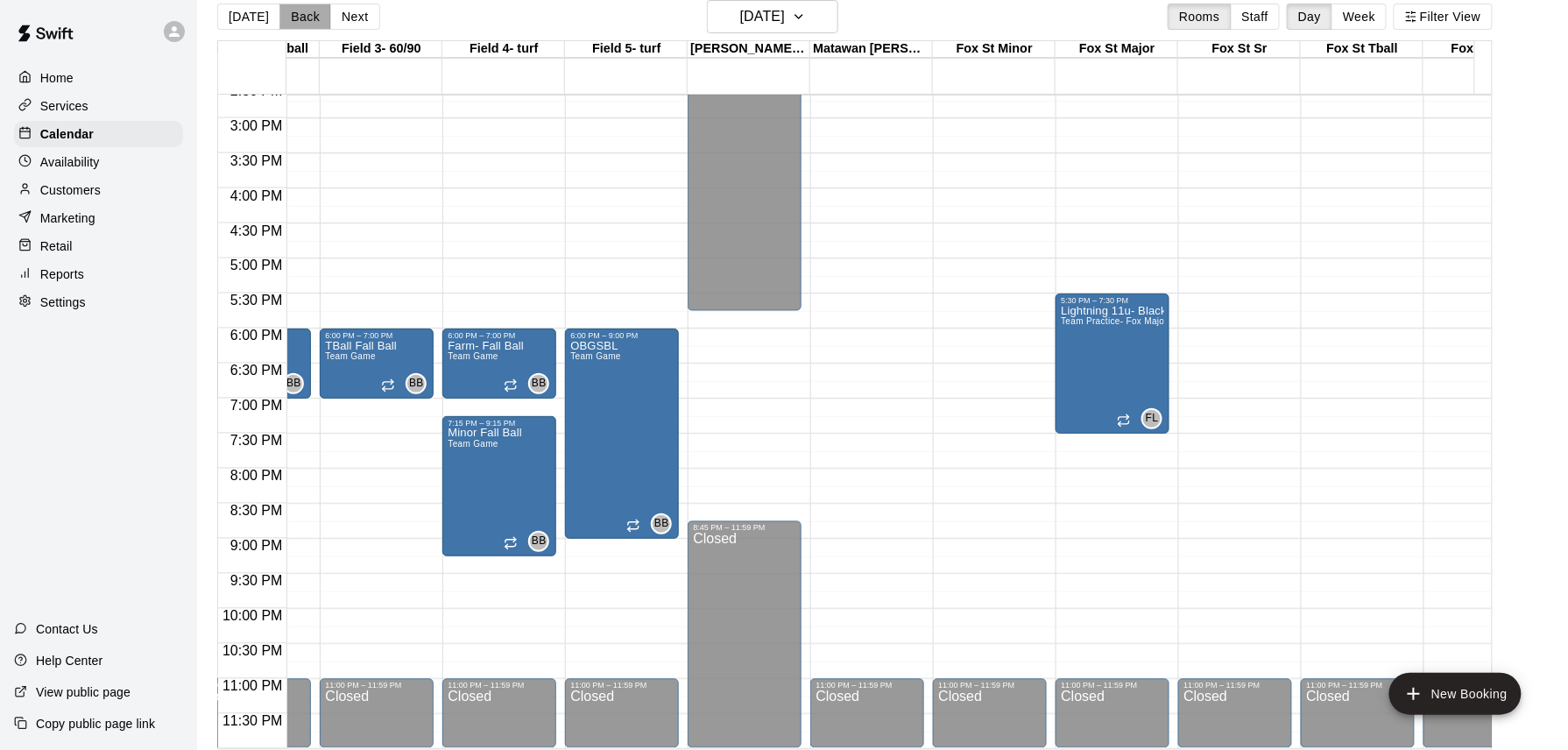
click at [287, 16] on button "Back" at bounding box center [305, 16] width 52 height 26
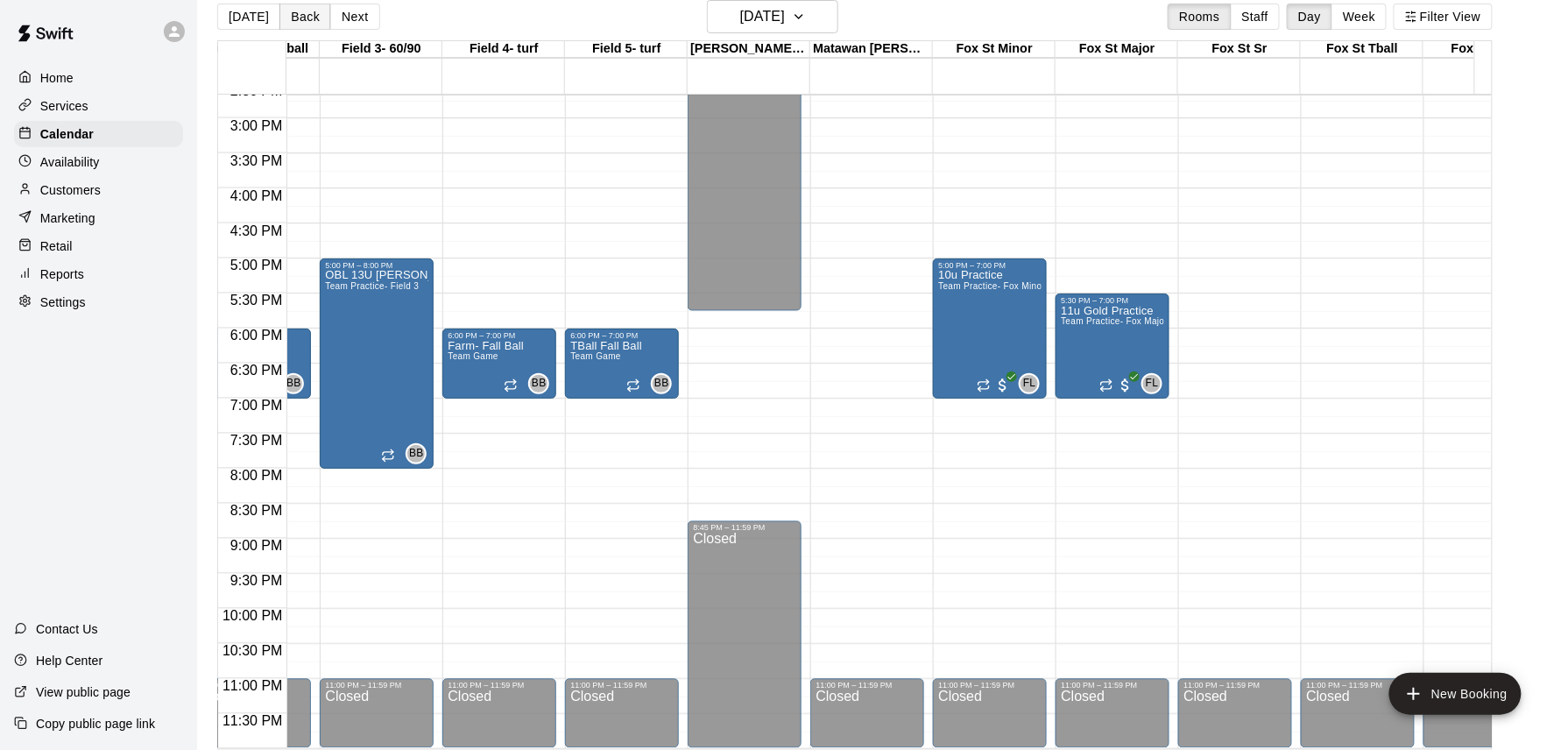
click at [285, 12] on button "Back" at bounding box center [305, 16] width 52 height 26
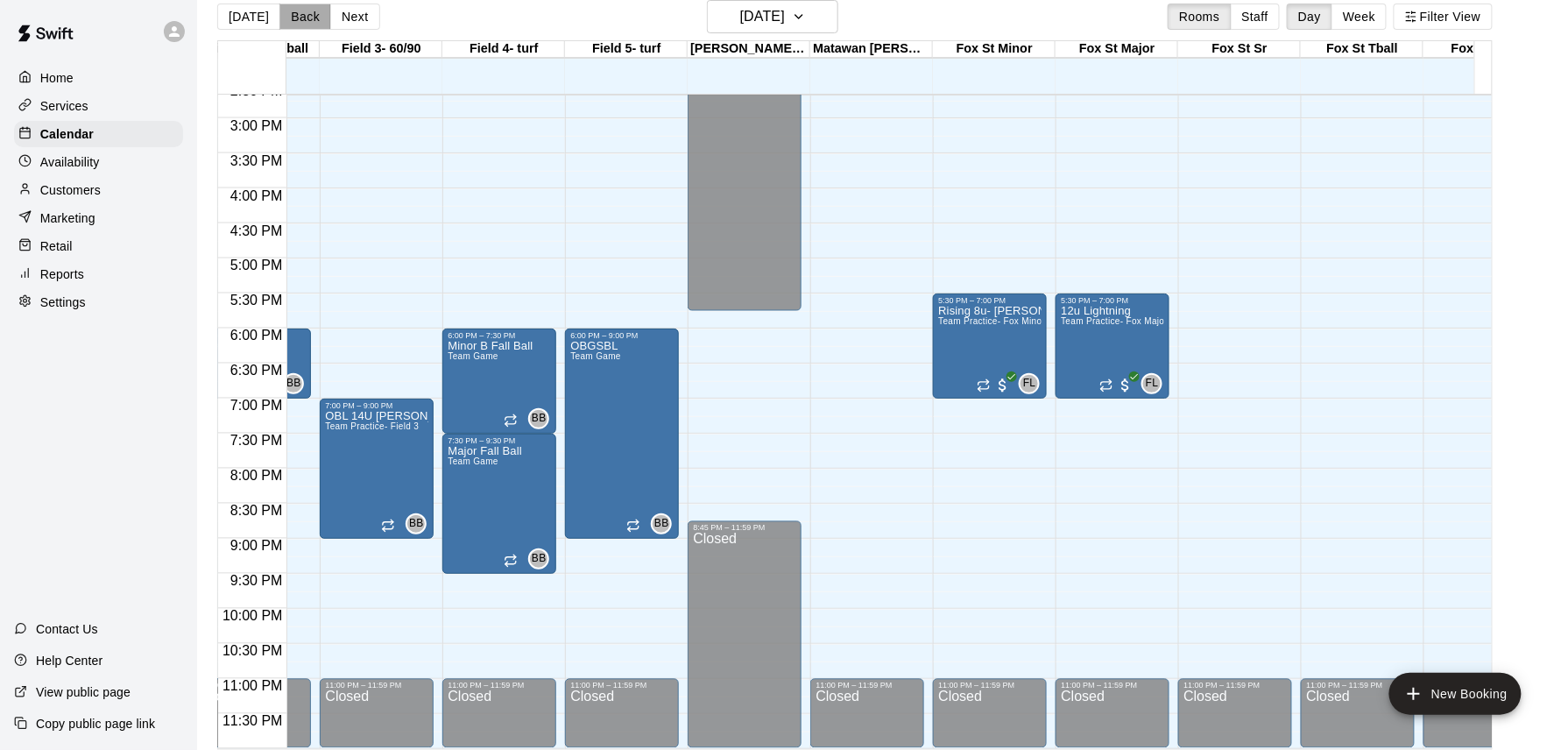
click at [302, 15] on button "Back" at bounding box center [305, 16] width 52 height 26
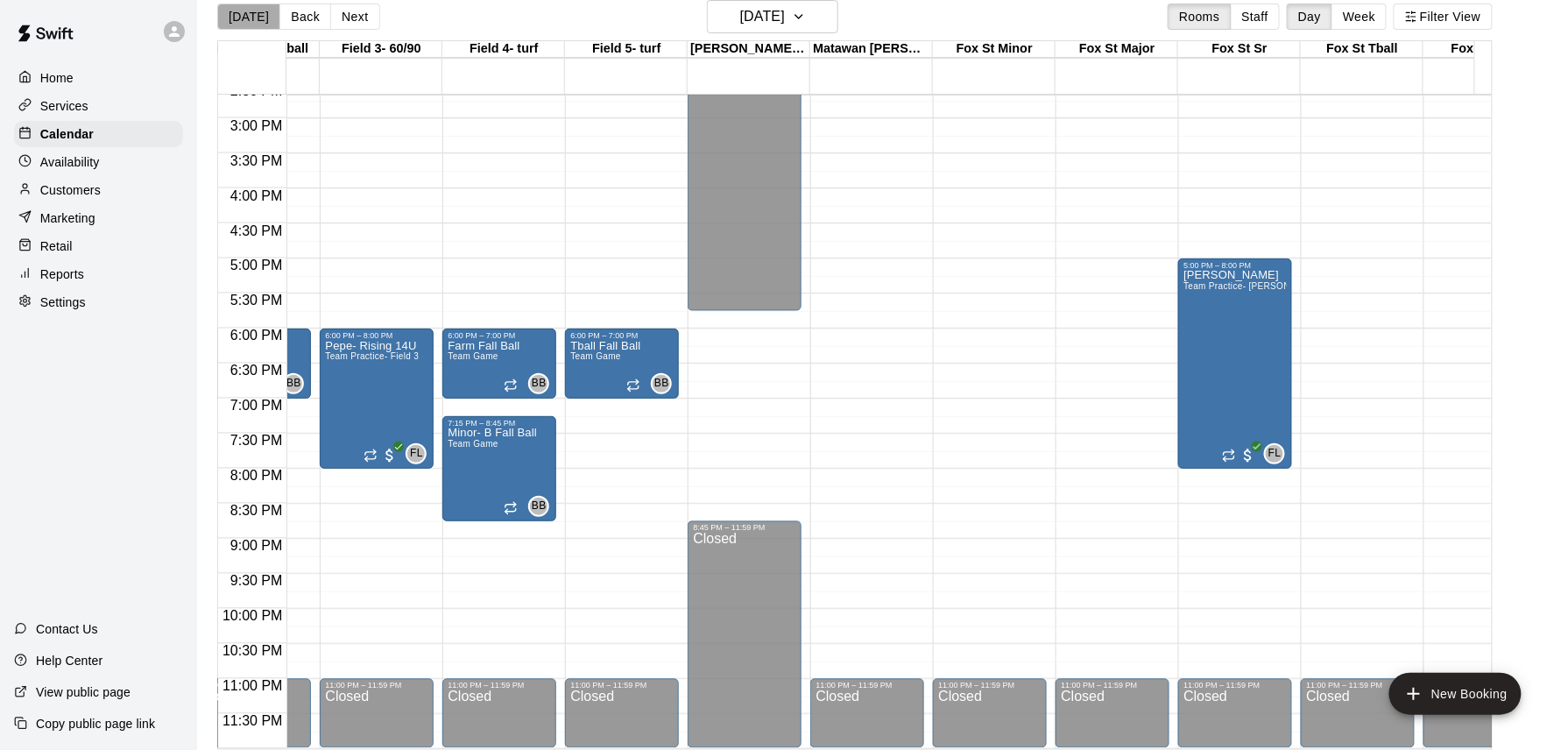
click at [252, 12] on button "[DATE]" at bounding box center [249, 16] width 63 height 26
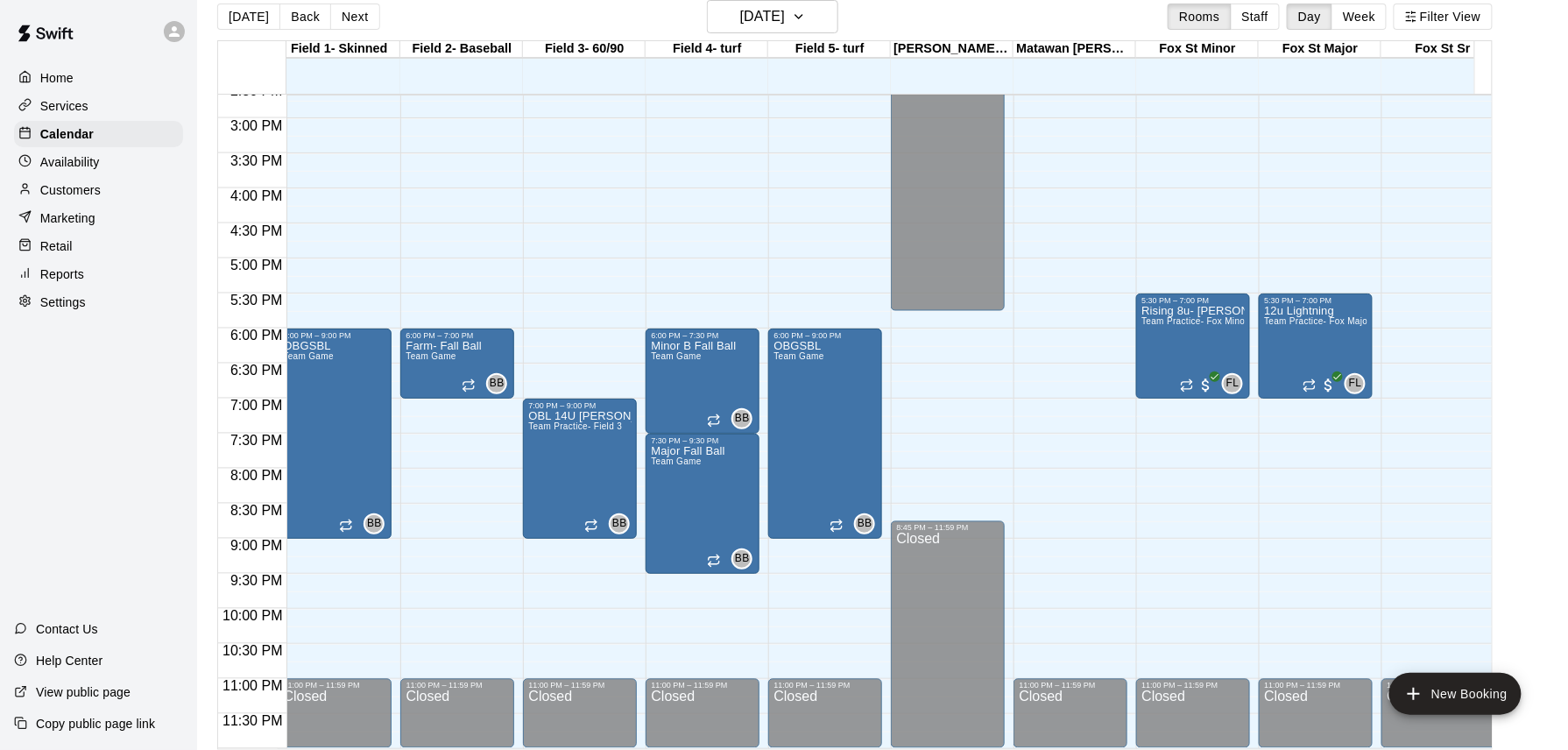
scroll to position [0, 0]
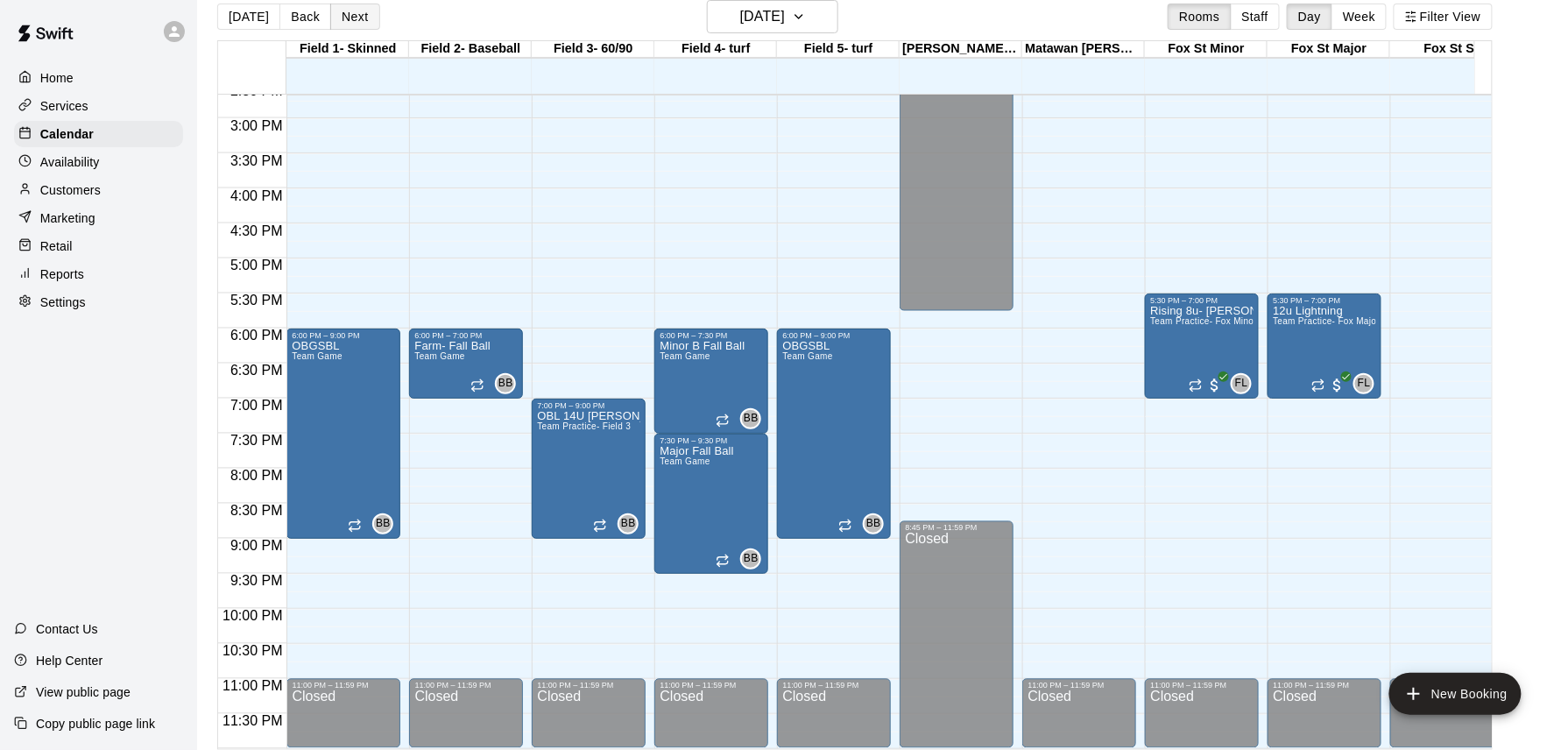
click at [351, 21] on button "Next" at bounding box center [355, 16] width 49 height 26
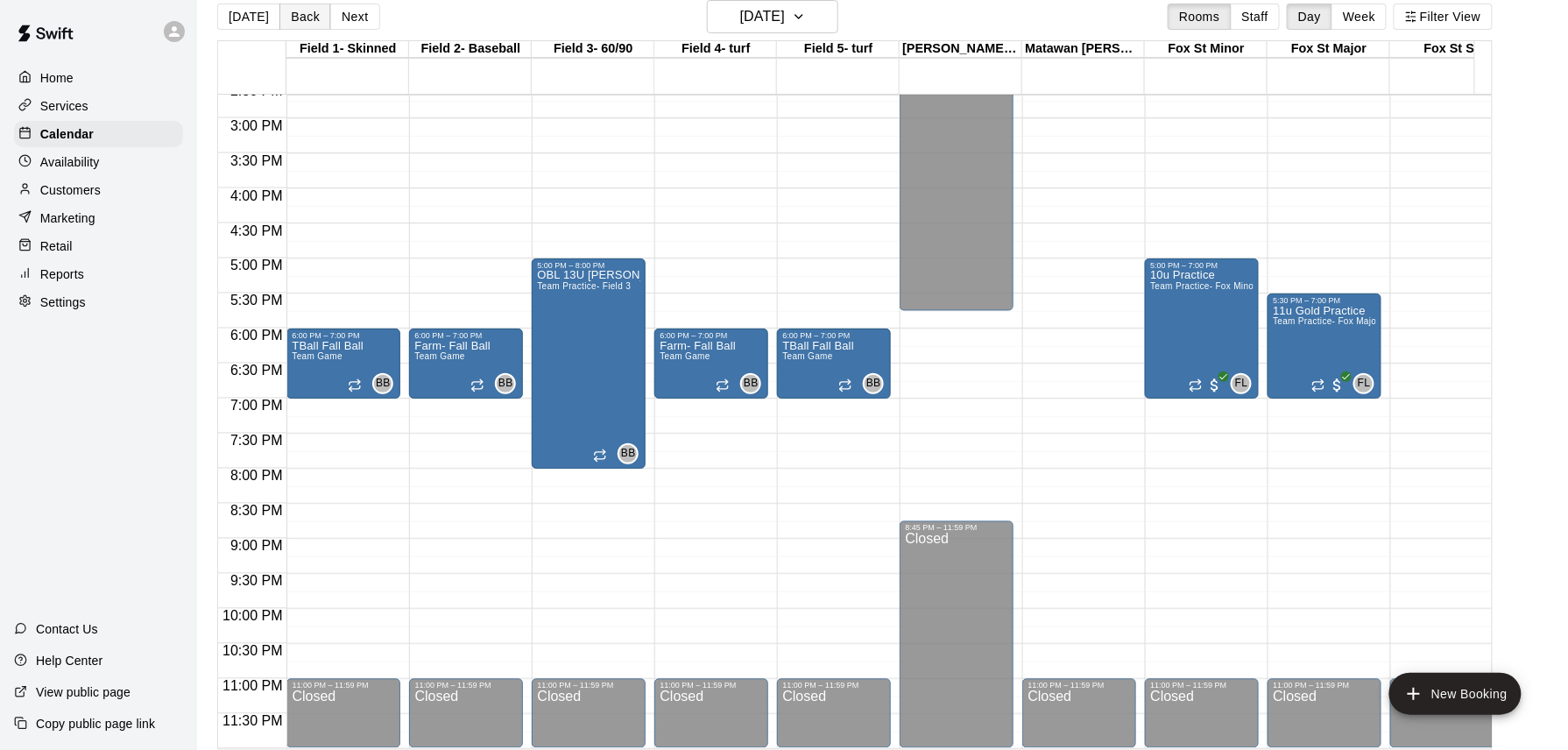
click at [303, 22] on button "Back" at bounding box center [305, 16] width 52 height 26
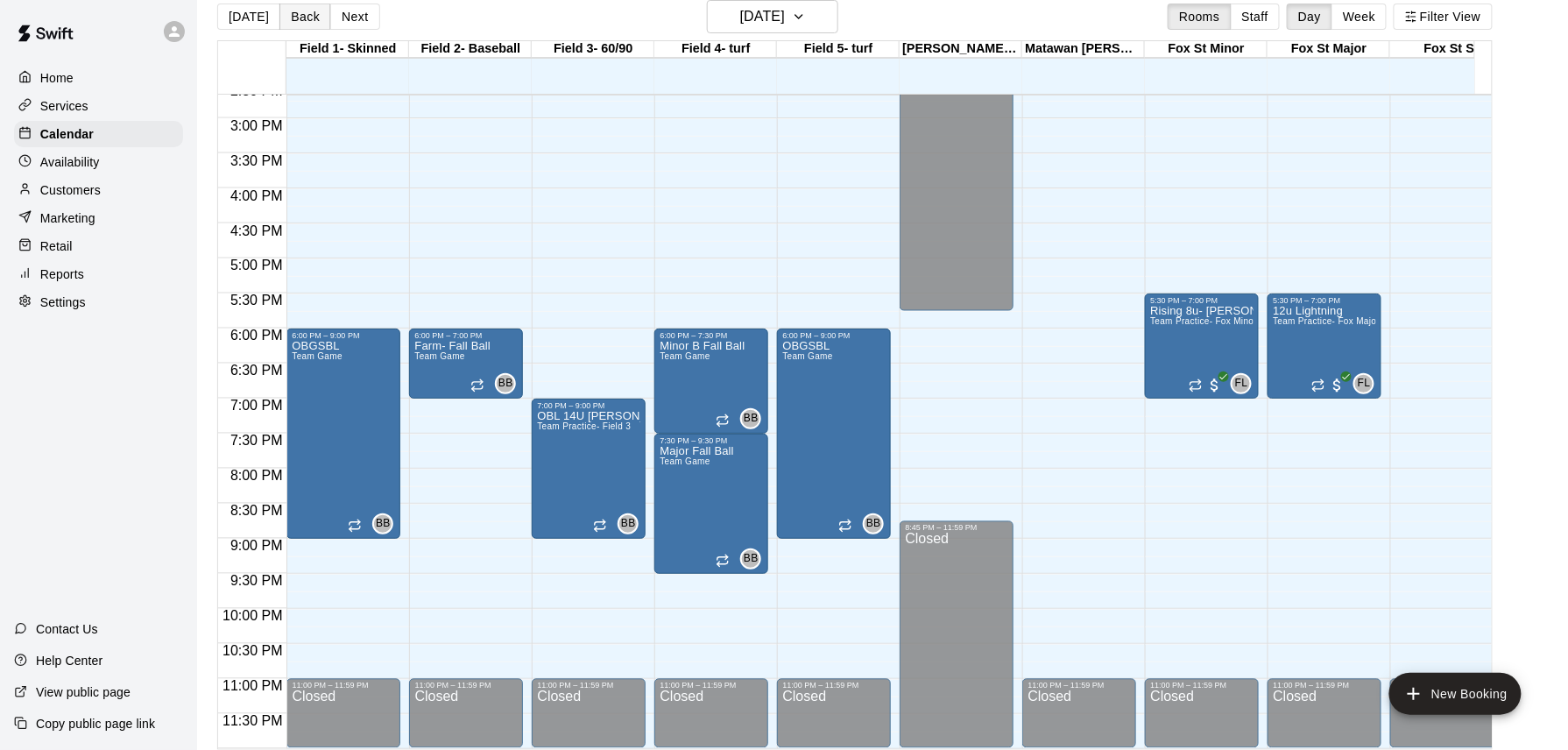
click at [303, 22] on button "Back" at bounding box center [305, 16] width 52 height 26
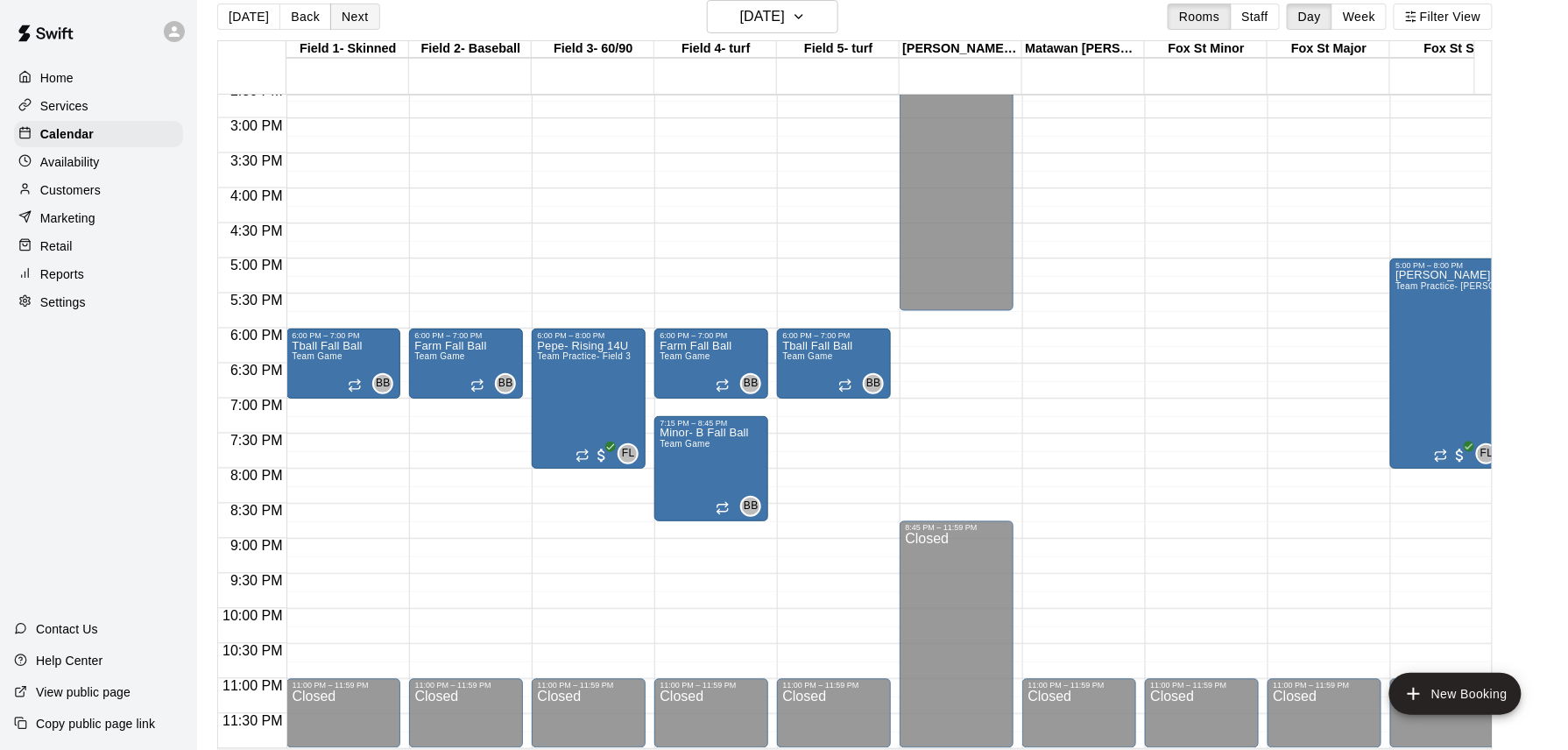
click at [358, 16] on button "Next" at bounding box center [355, 16] width 49 height 26
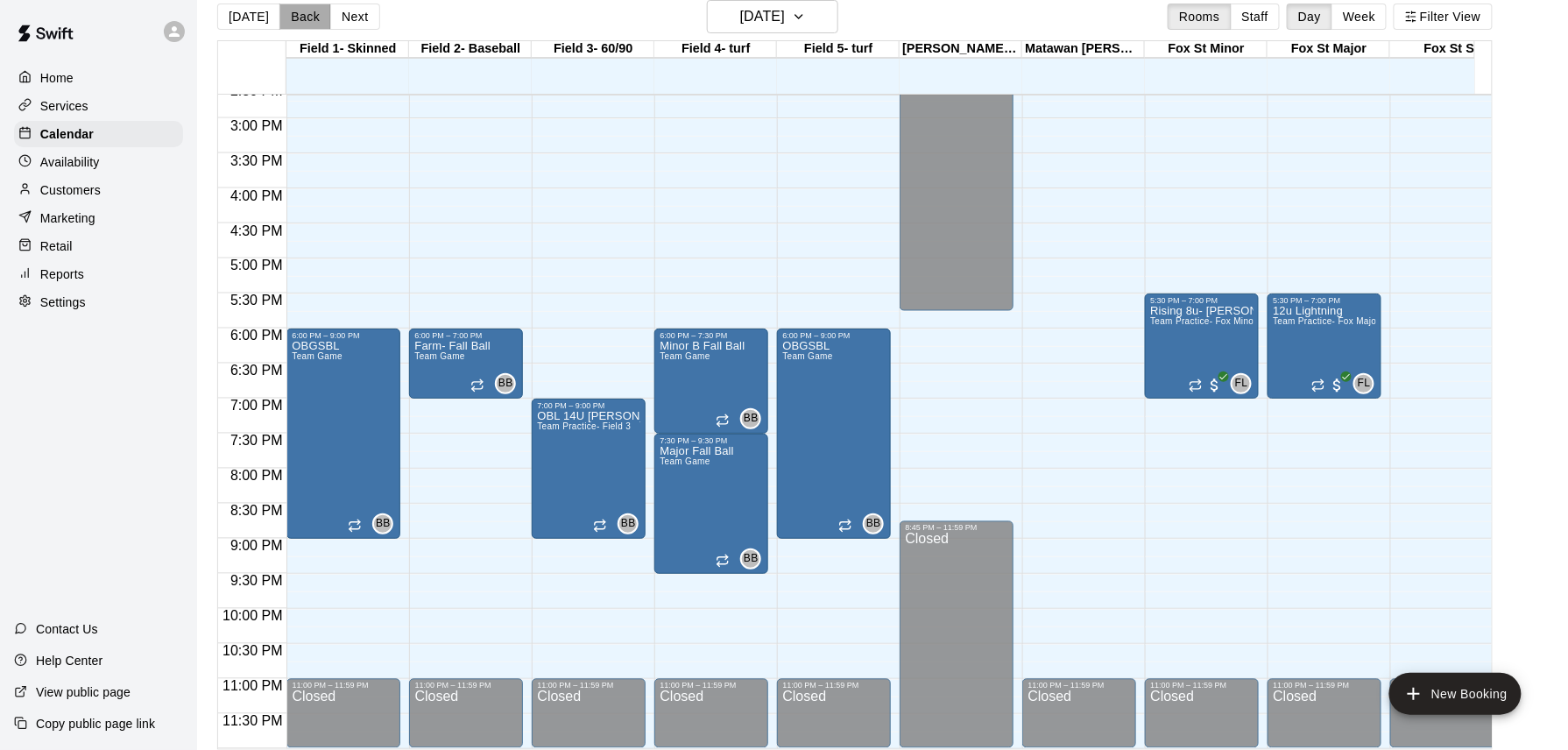
click at [294, 18] on button "Back" at bounding box center [305, 16] width 52 height 26
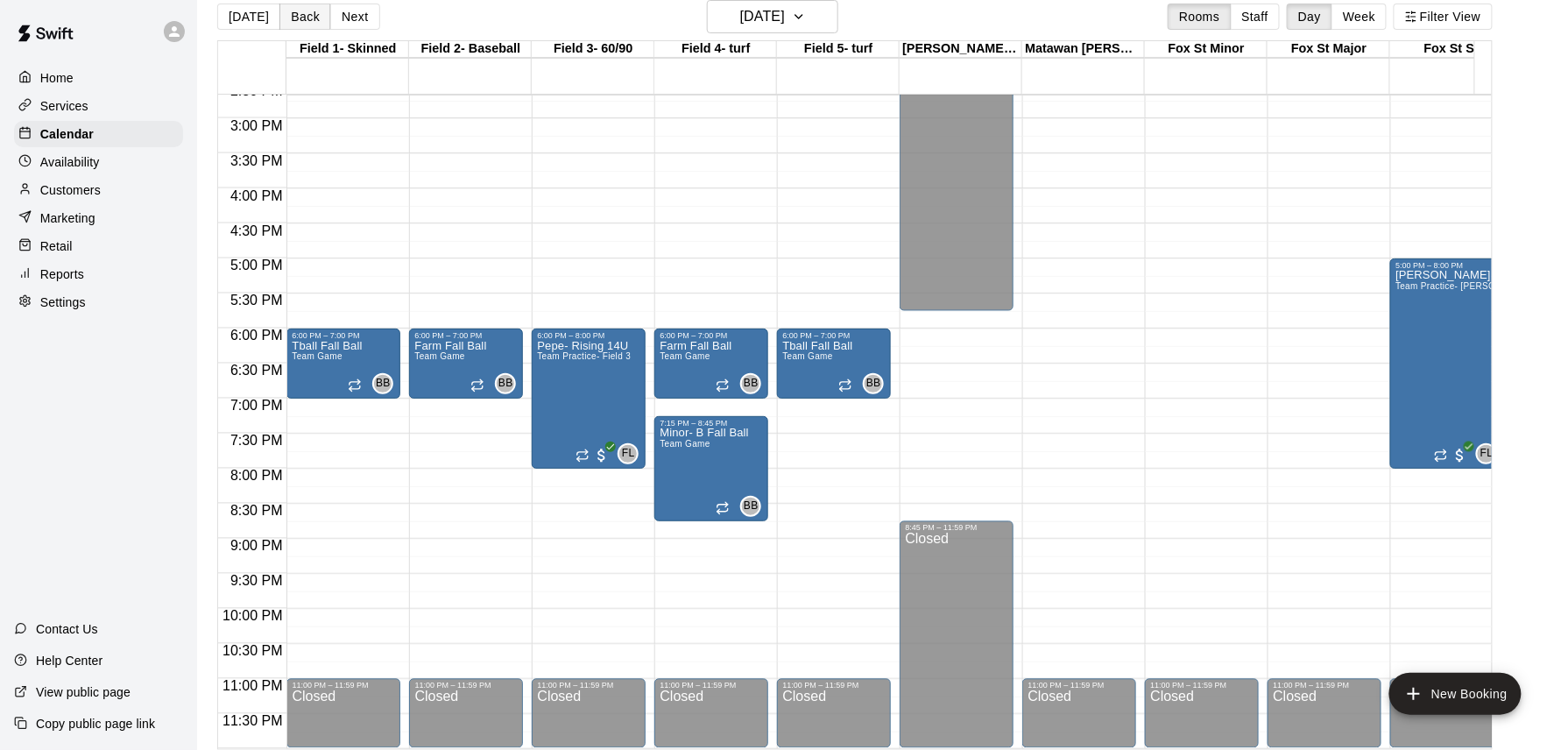
click at [294, 18] on button "Back" at bounding box center [305, 16] width 52 height 26
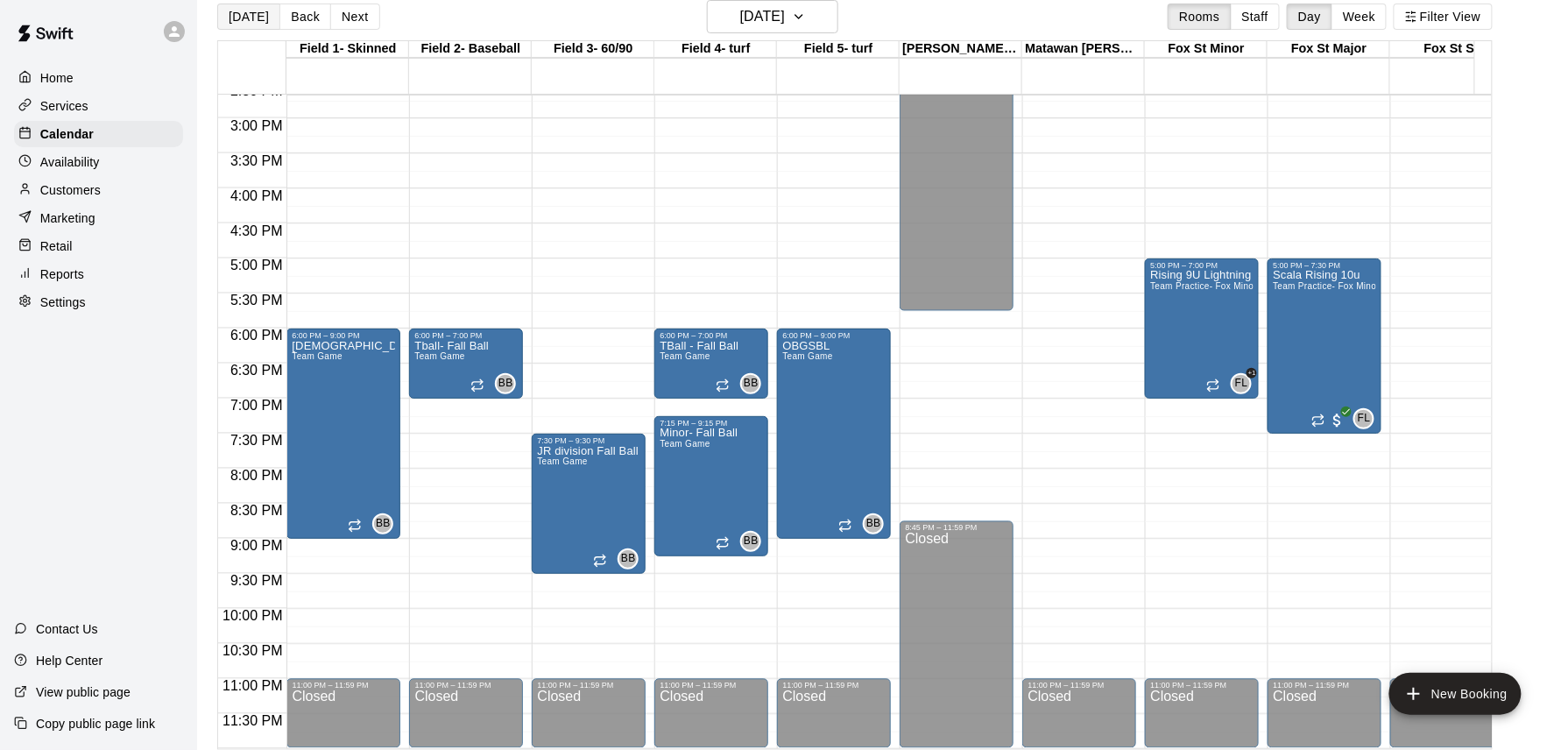
click at [242, 16] on button "[DATE]" at bounding box center [249, 16] width 63 height 26
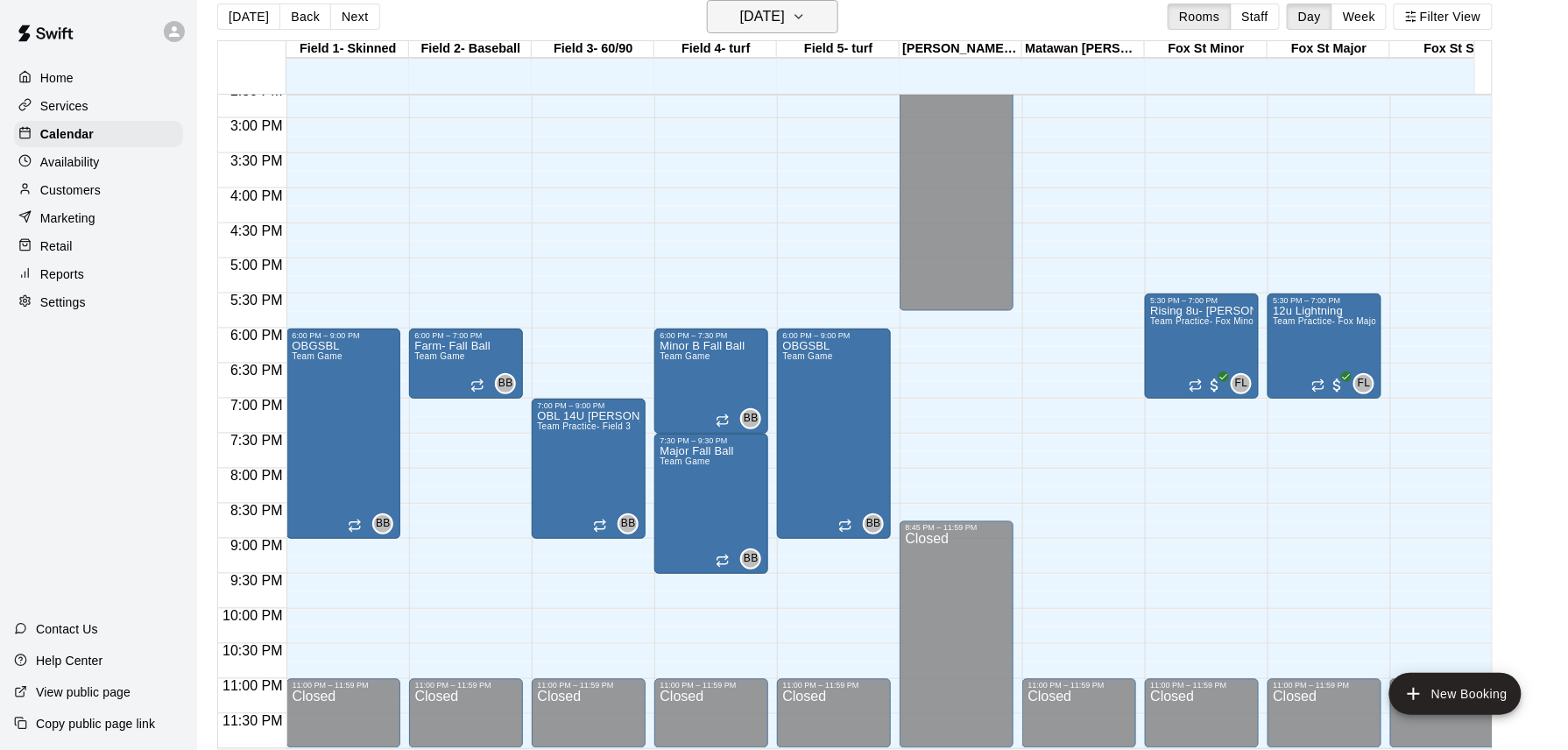
click at [830, 9] on button "[DATE]" at bounding box center [773, 16] width 131 height 33
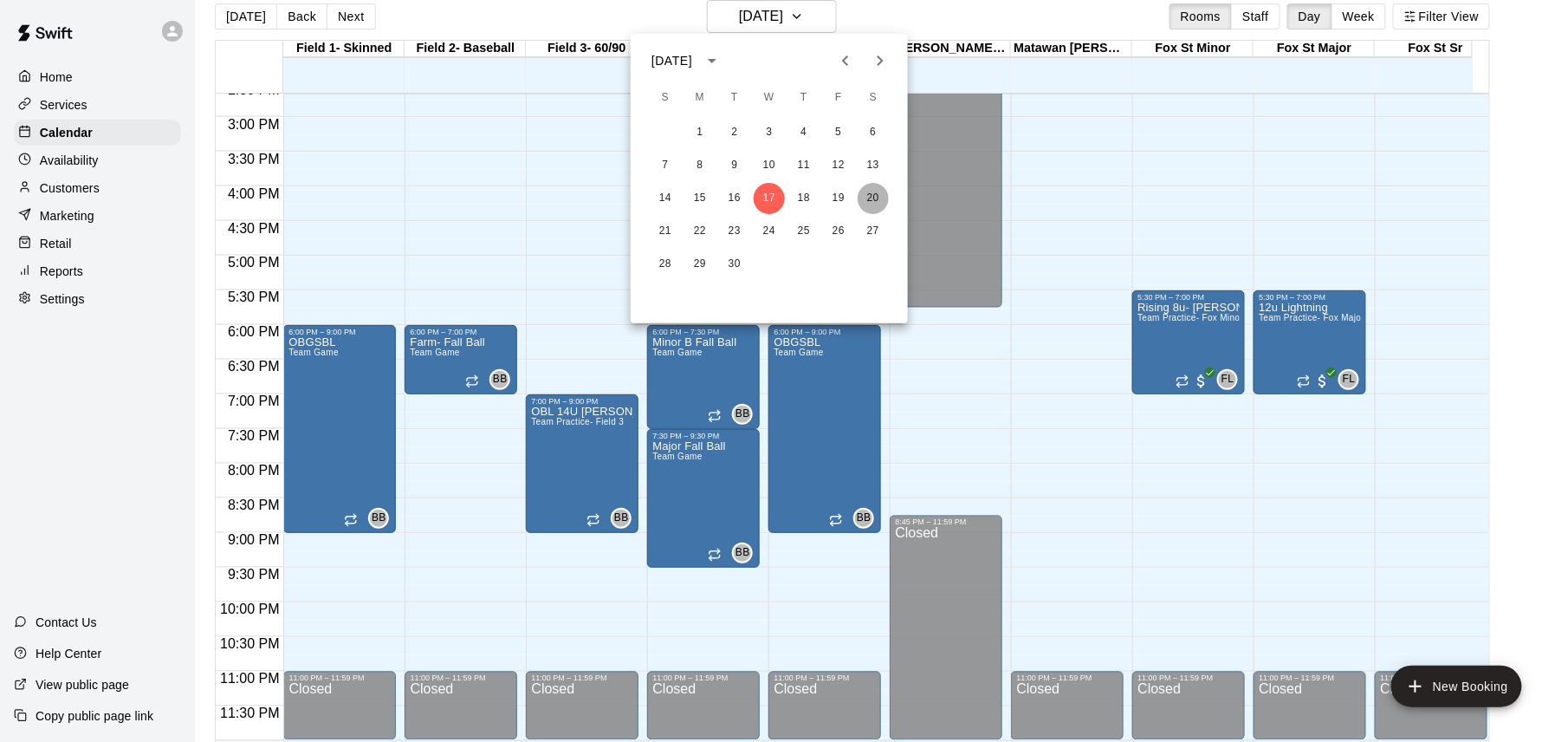
click at [871, 196] on button "20" at bounding box center [872, 198] width 31 height 31
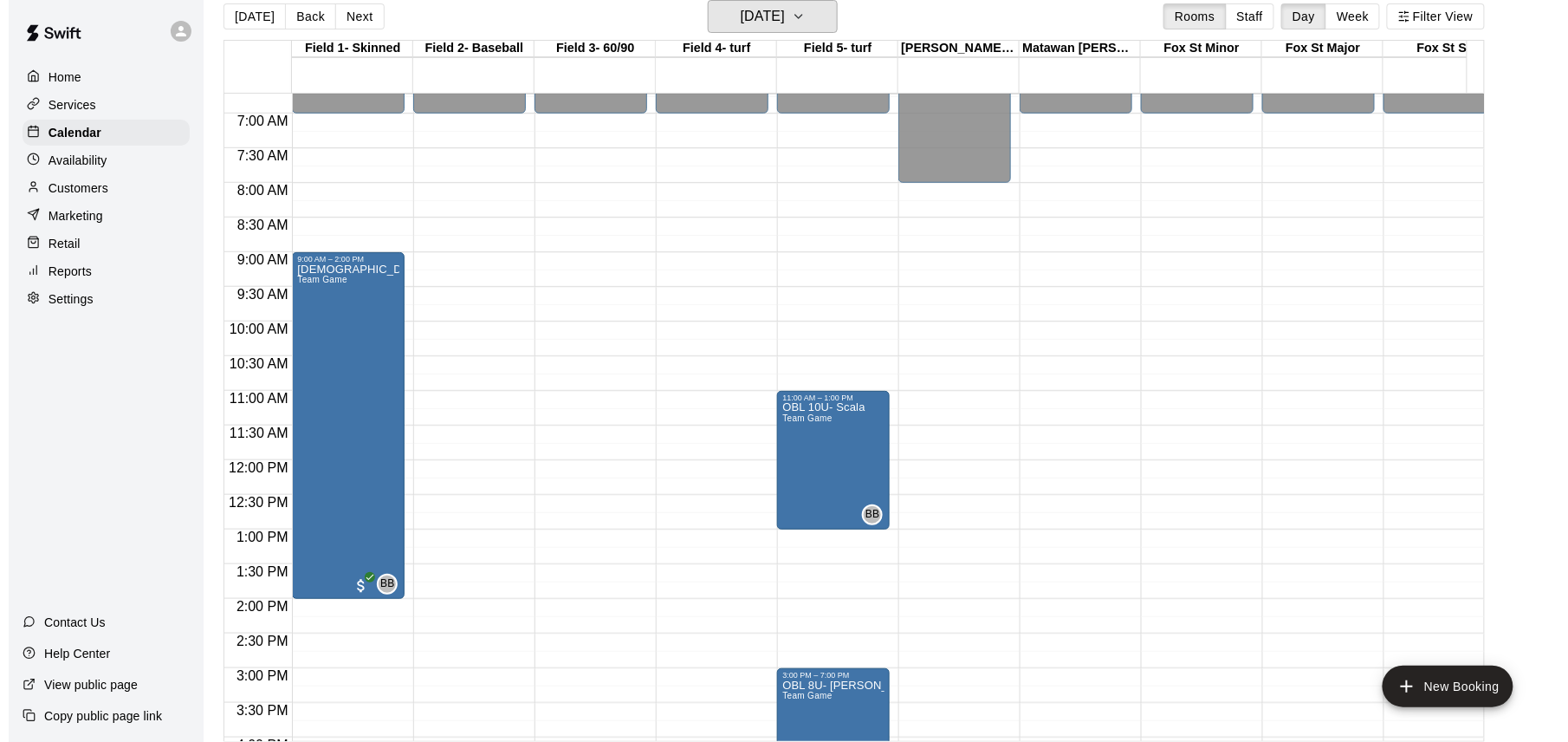
scroll to position [459, 0]
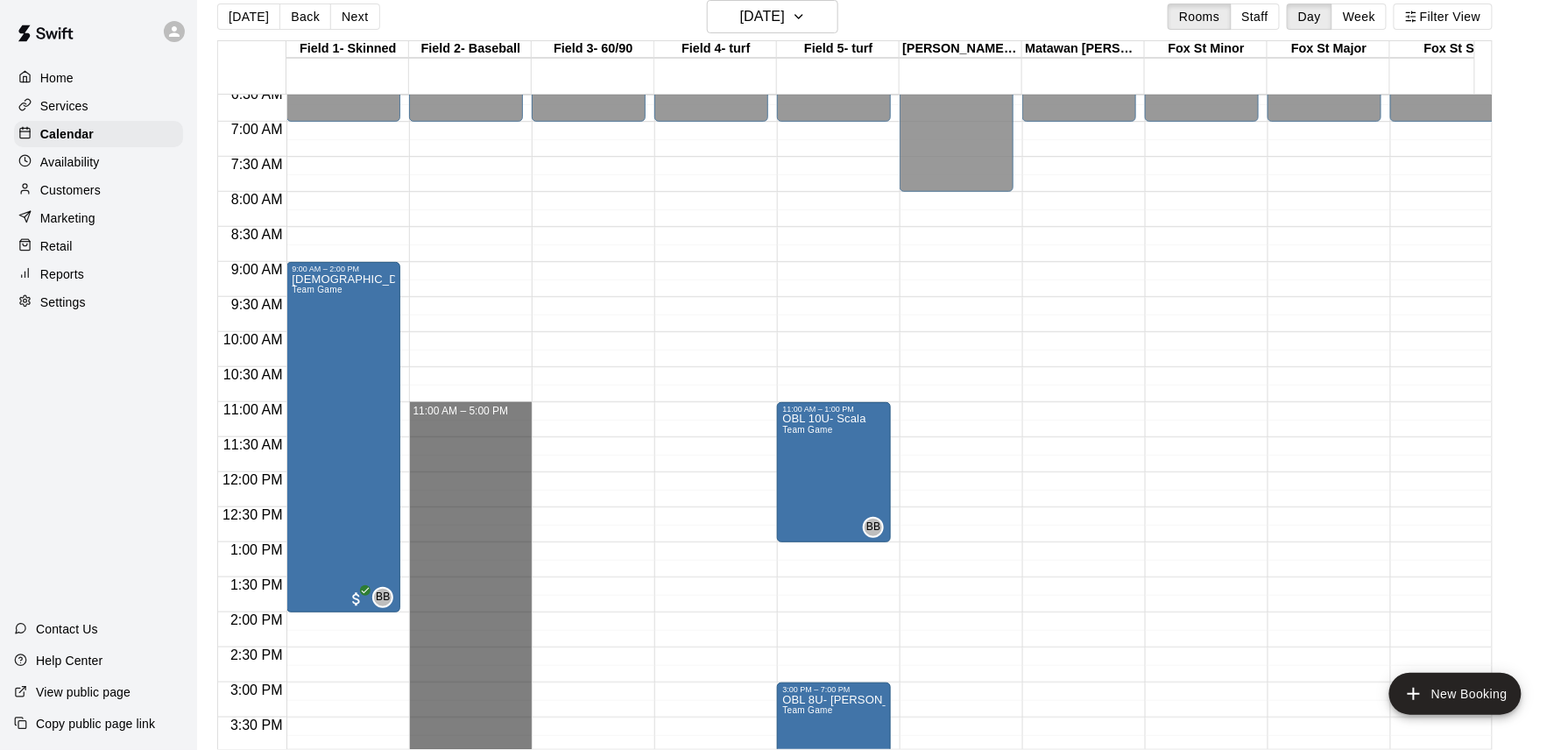
drag, startPoint x: 458, startPoint y: 410, endPoint x: 458, endPoint y: 809, distance: 399.0
click at [458, 749] on html "Home Services Calendar Availability Customers Marketing Retail Reports Settings…" at bounding box center [784, 368] width 1568 height 778
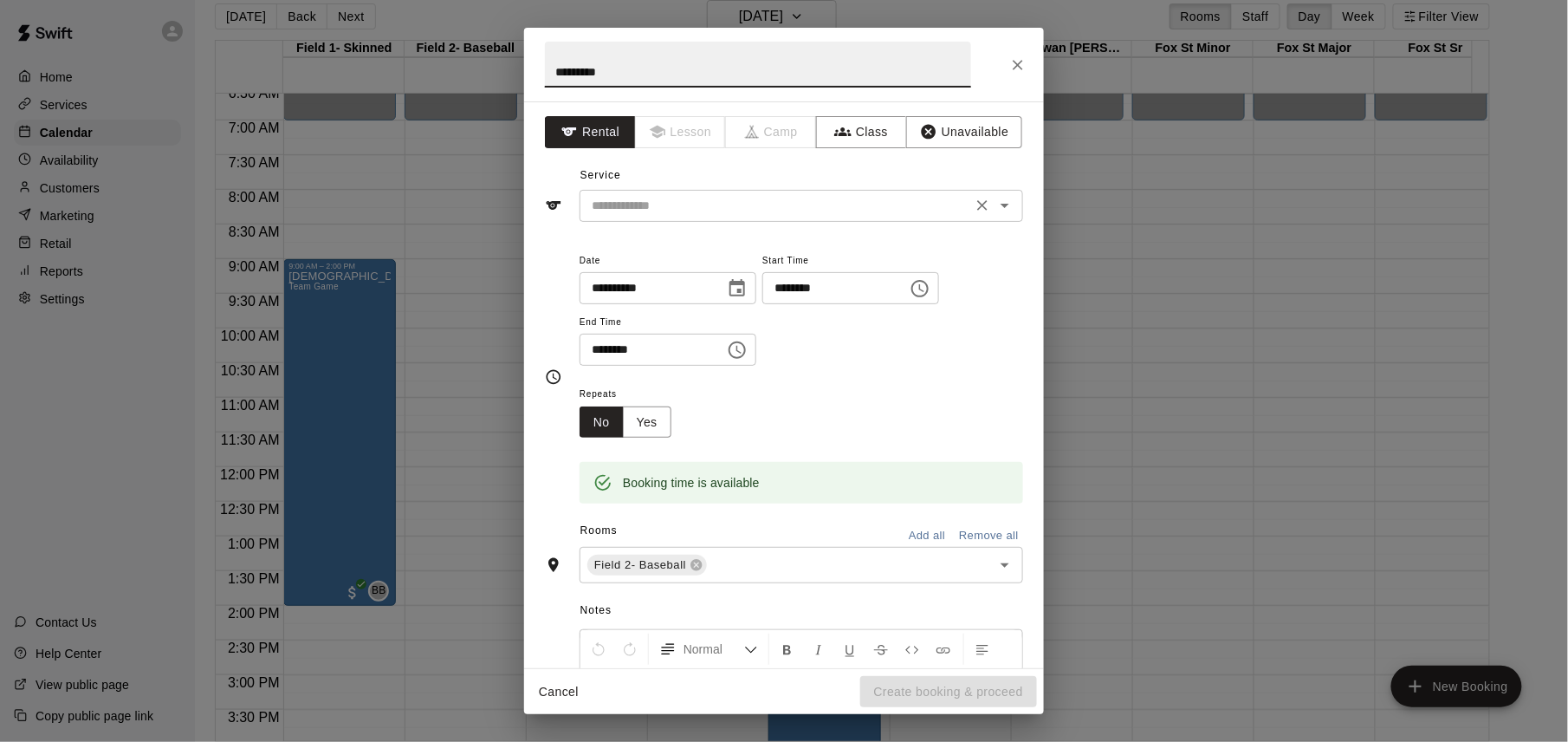
type input "*********"
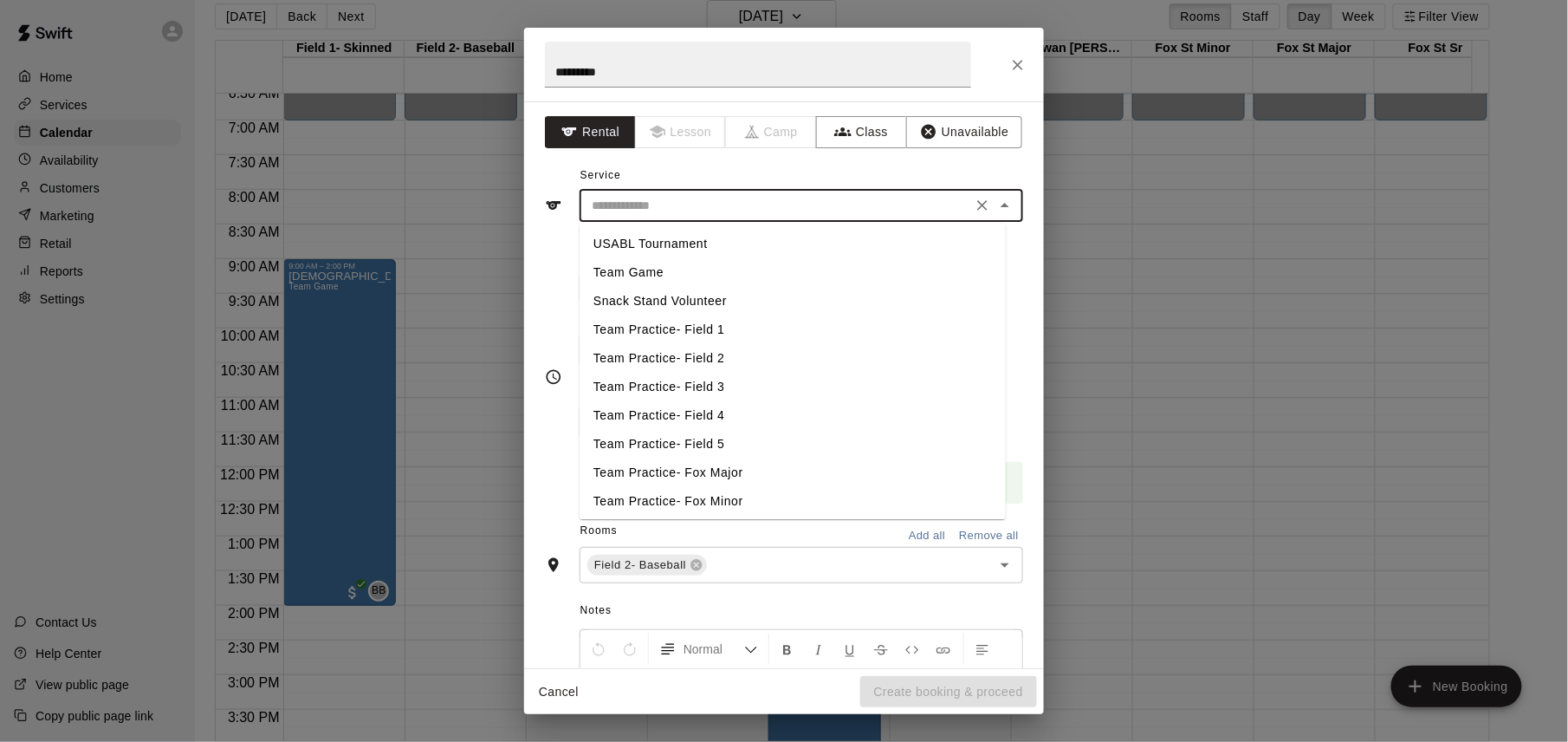
click at [693, 212] on input "text" at bounding box center [776, 206] width 382 height 21
click at [689, 237] on li "USABL Tournament" at bounding box center [792, 244] width 426 height 28
type input "**********"
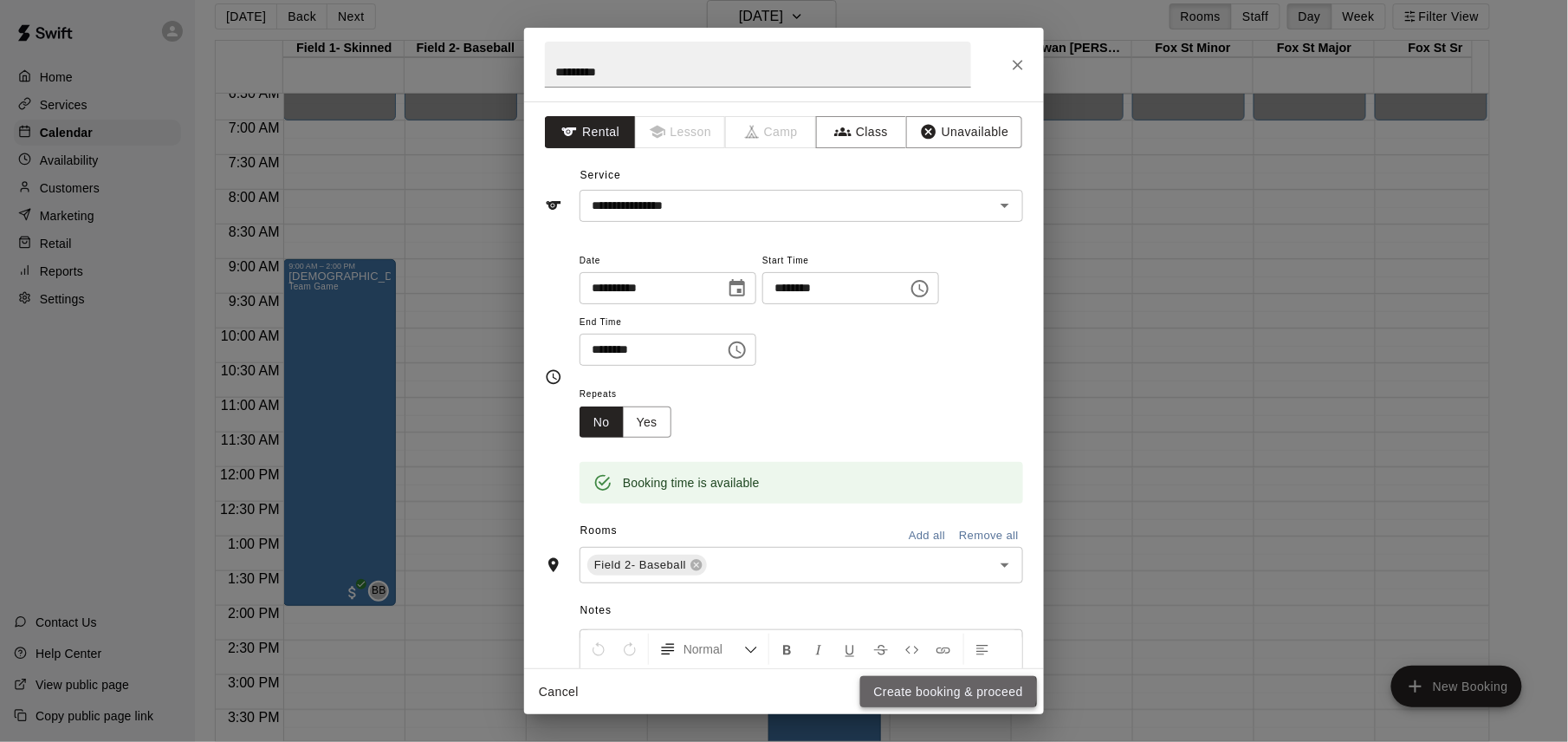
click at [929, 691] on button "Create booking & proceed" at bounding box center [948, 691] width 177 height 32
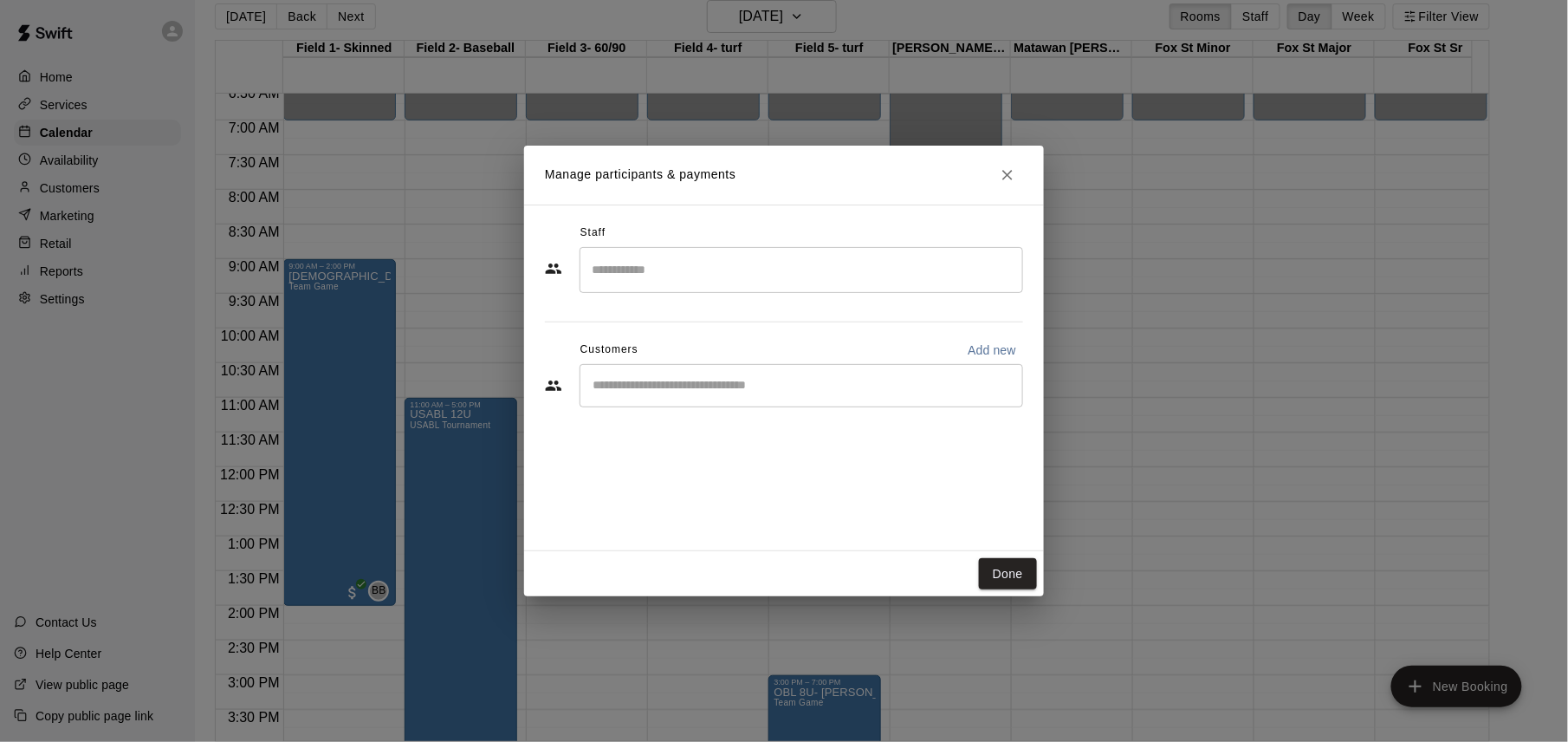
click at [764, 277] on input "Search staff" at bounding box center [801, 270] width 428 height 30
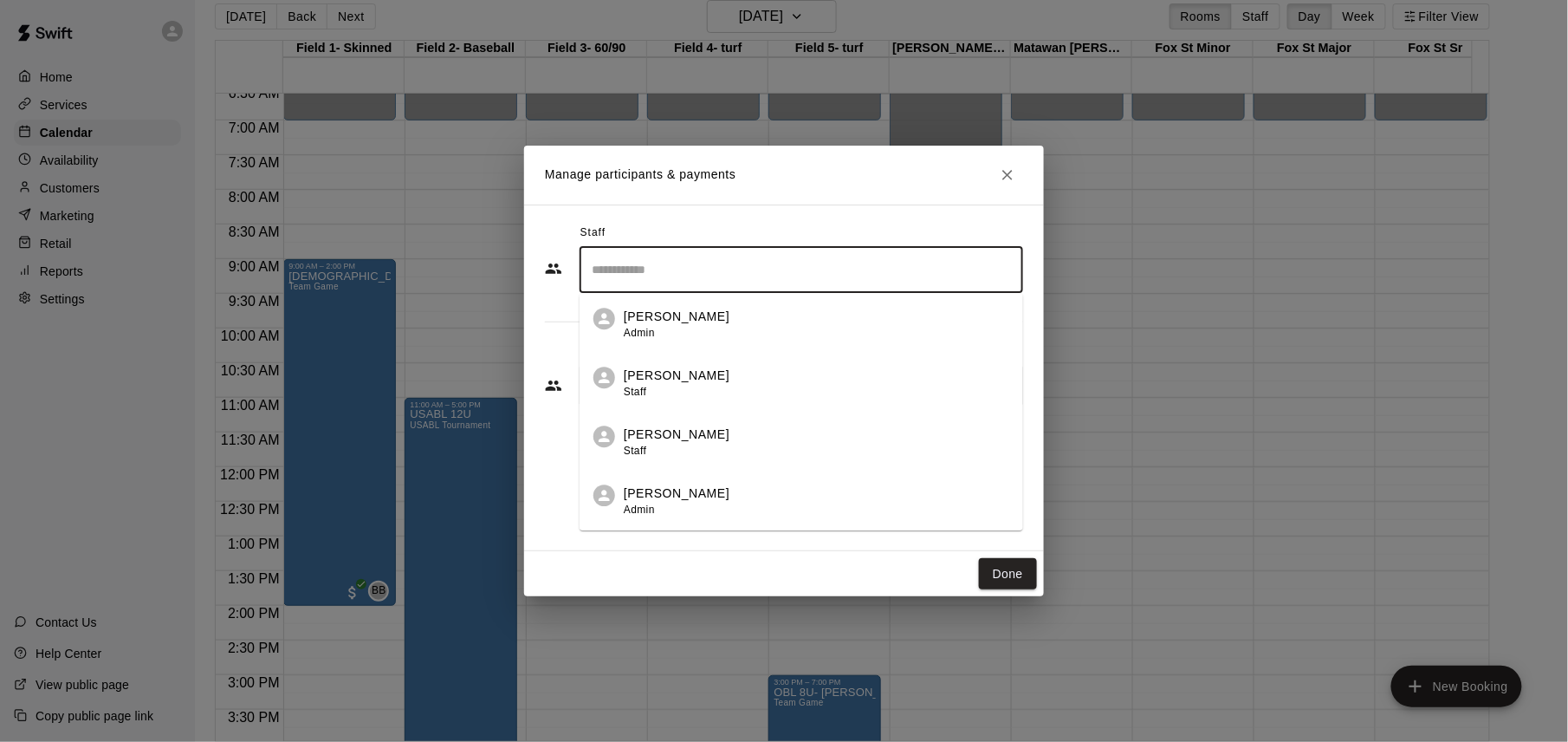
scroll to position [116, 0]
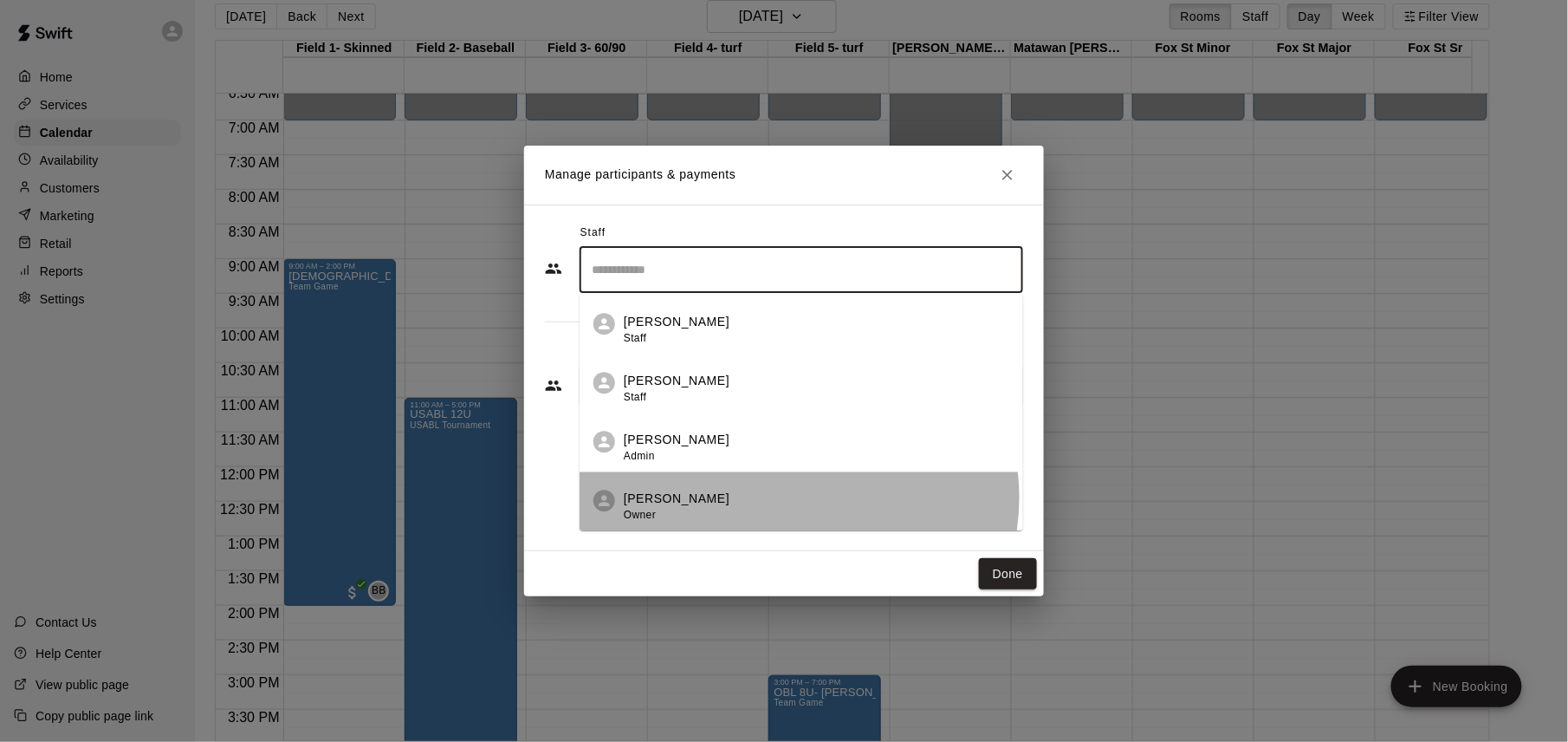
click at [798, 497] on div "[PERSON_NAME] Owner" at bounding box center [816, 507] width 385 height 34
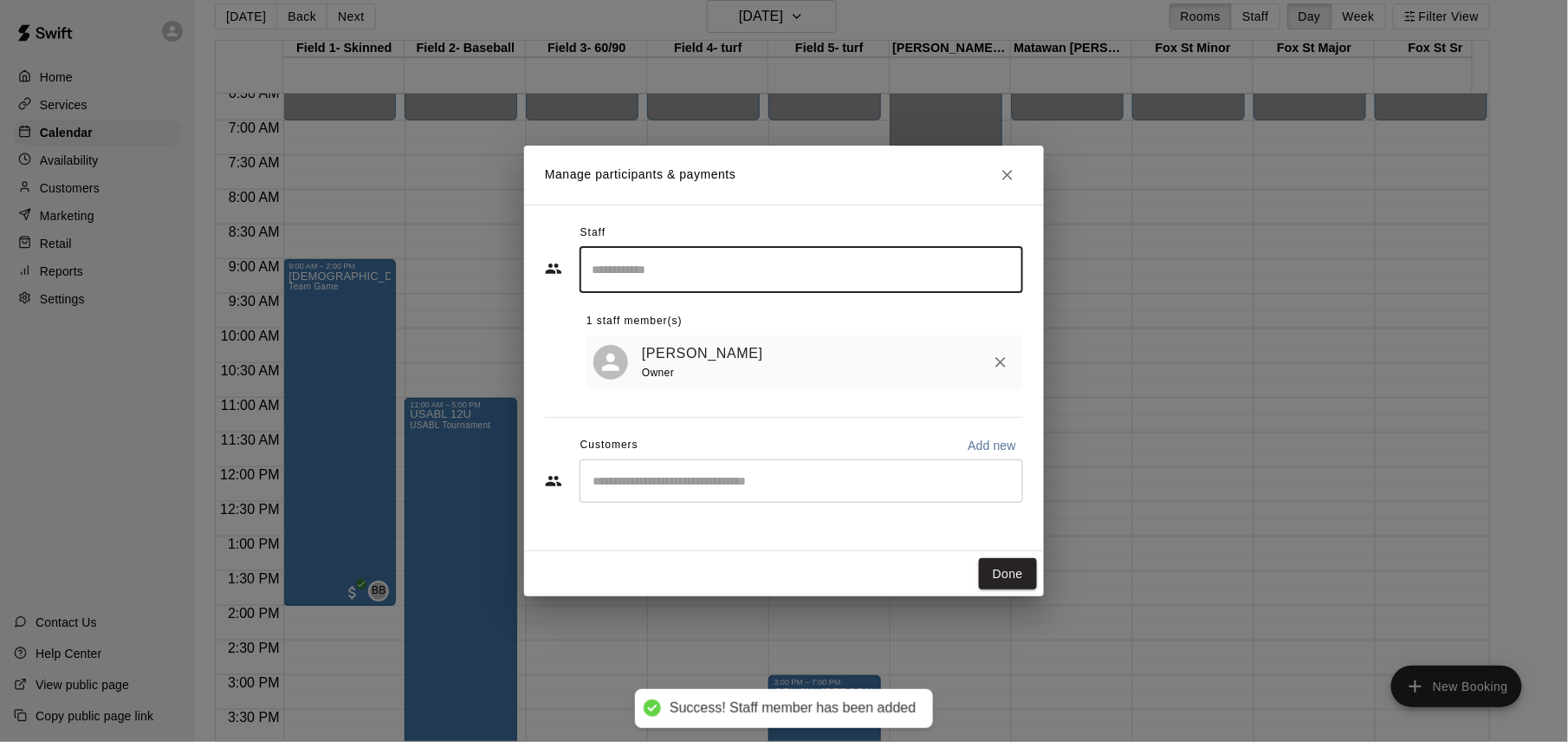
click at [1008, 569] on button "Done" at bounding box center [1007, 574] width 58 height 32
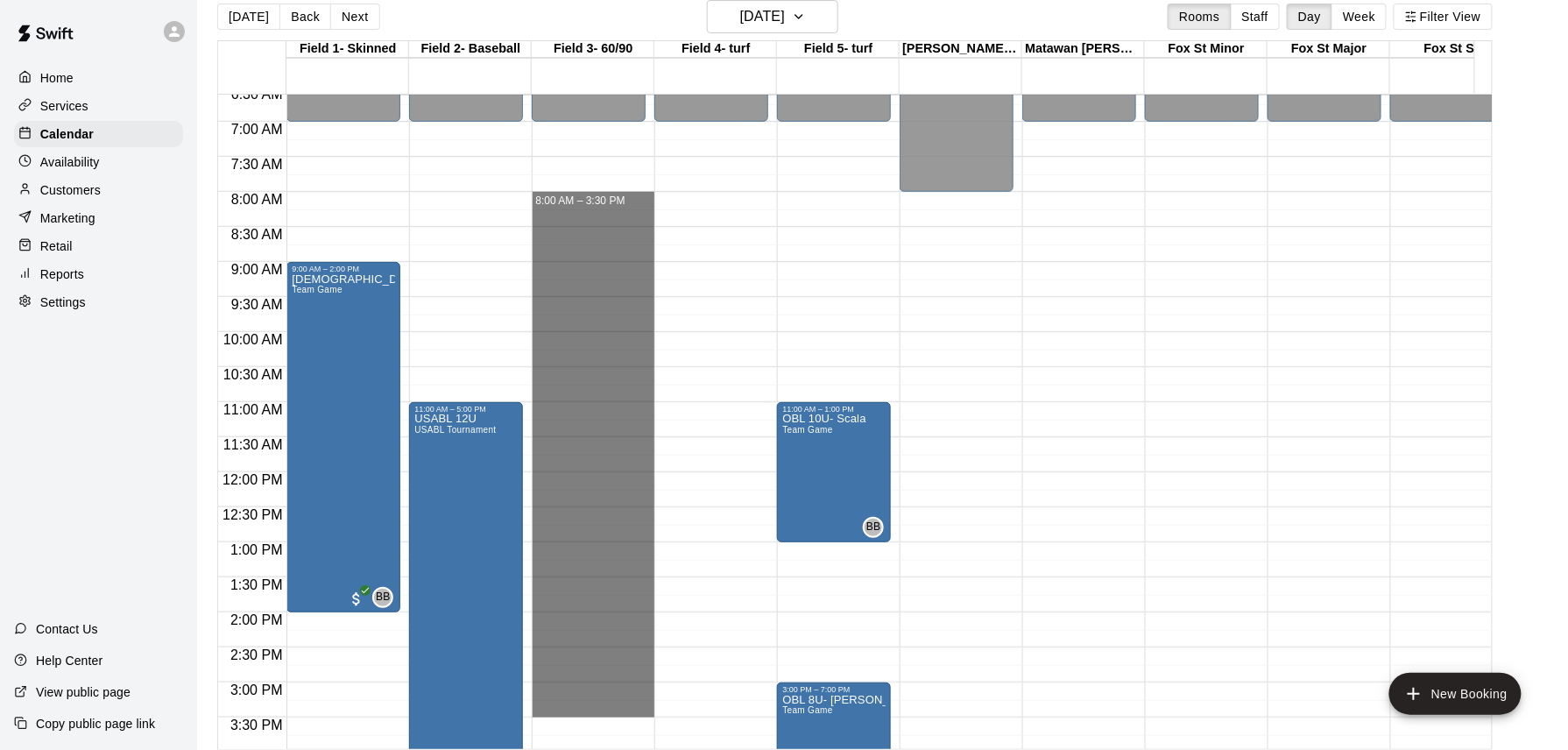
drag, startPoint x: 593, startPoint y: 201, endPoint x: 609, endPoint y: 716, distance: 515.2
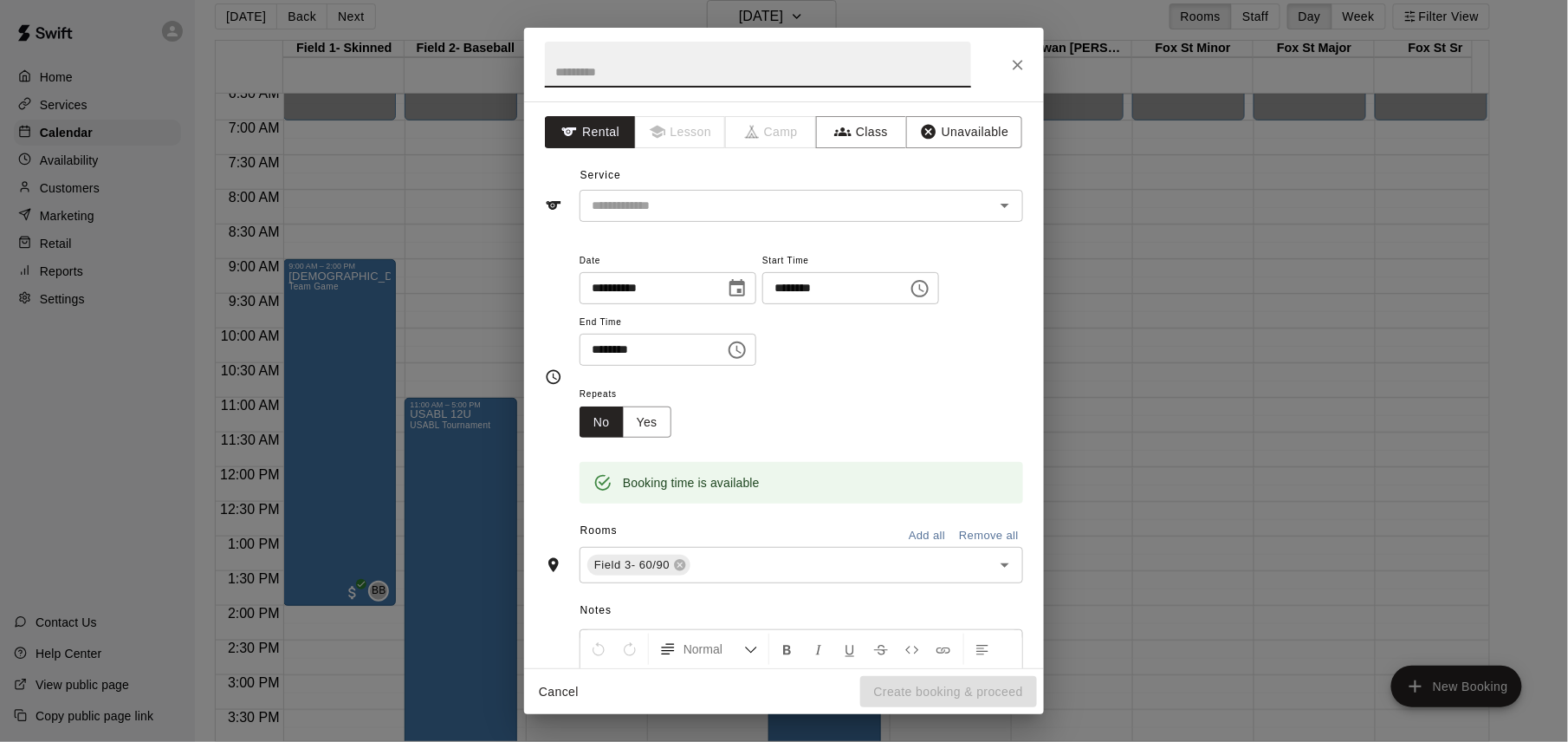
click at [748, 350] on icon "Choose time, selected time is 3:30 PM" at bounding box center [737, 350] width 20 height 20
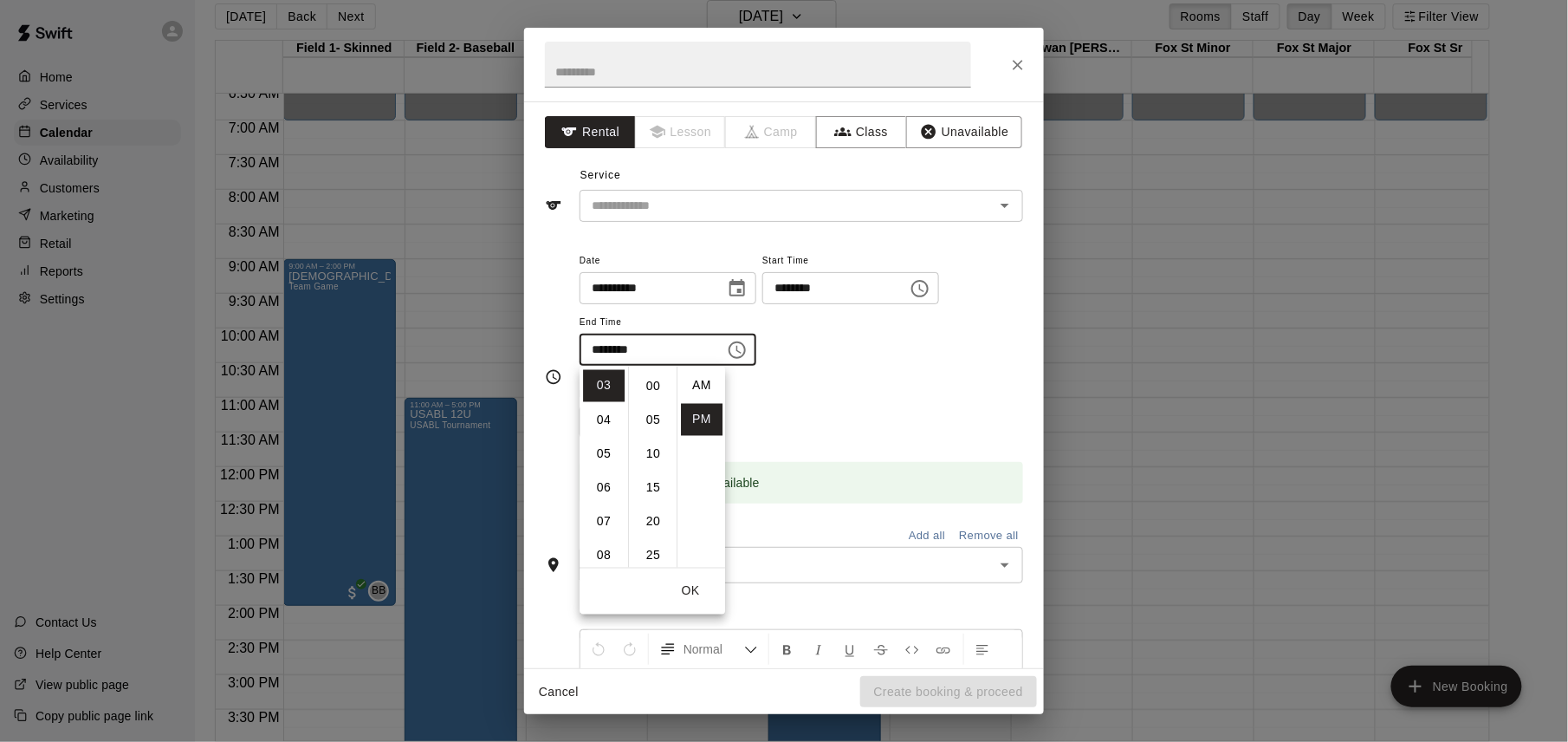
scroll to position [31, 0]
click at [607, 470] on li "09" at bounding box center [603, 473] width 42 height 32
type input "********"
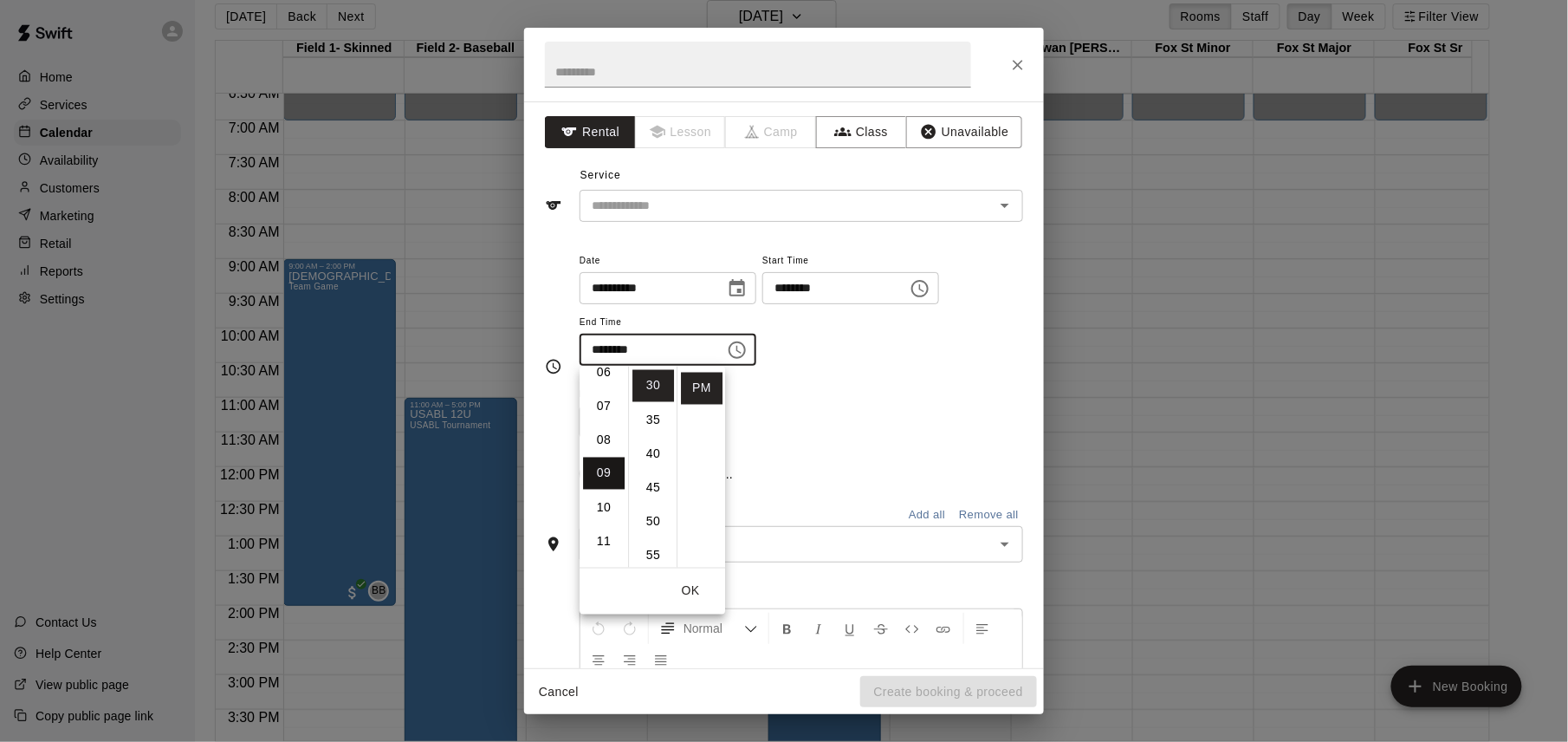
scroll to position [304, 0]
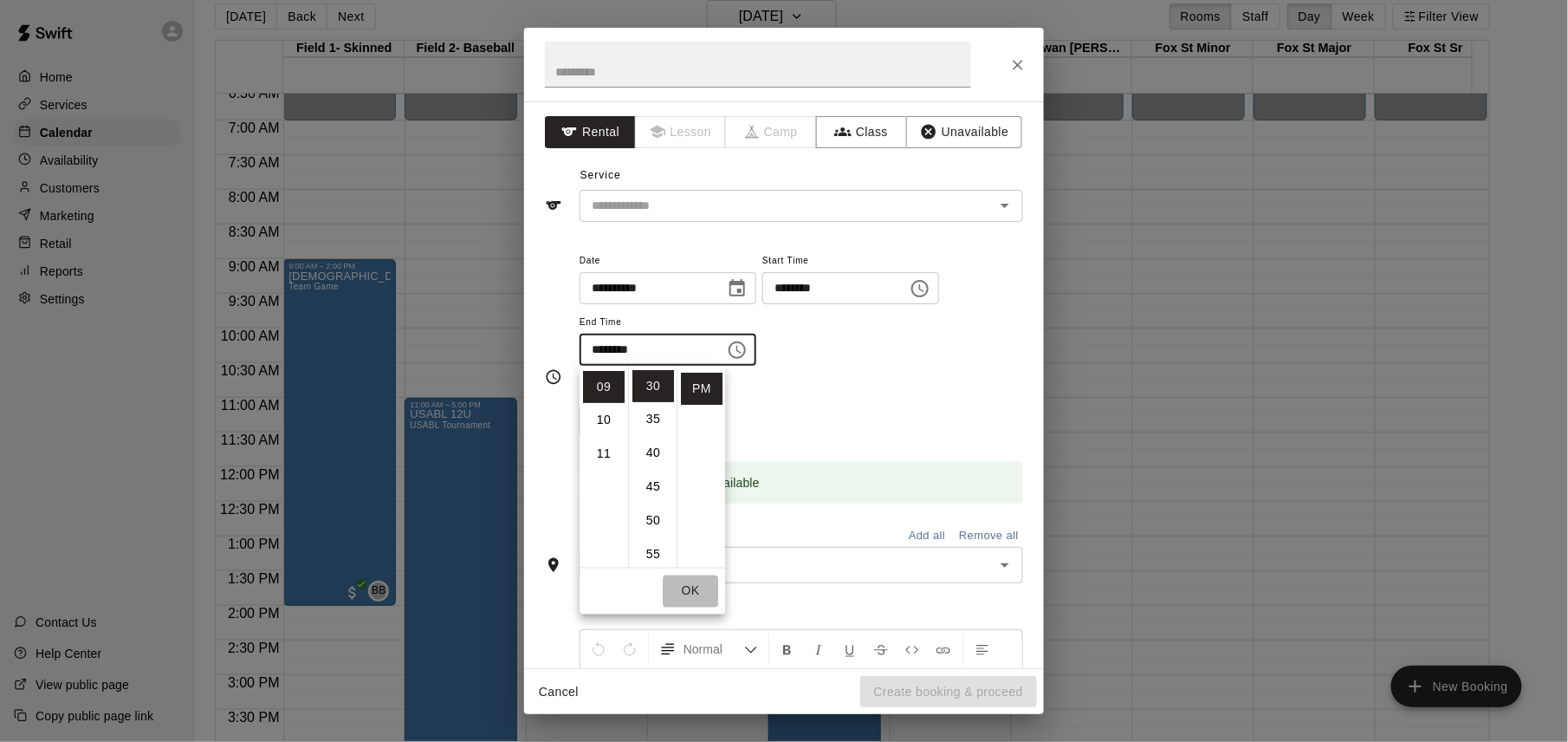
click at [686, 593] on button "OK" at bounding box center [690, 591] width 55 height 32
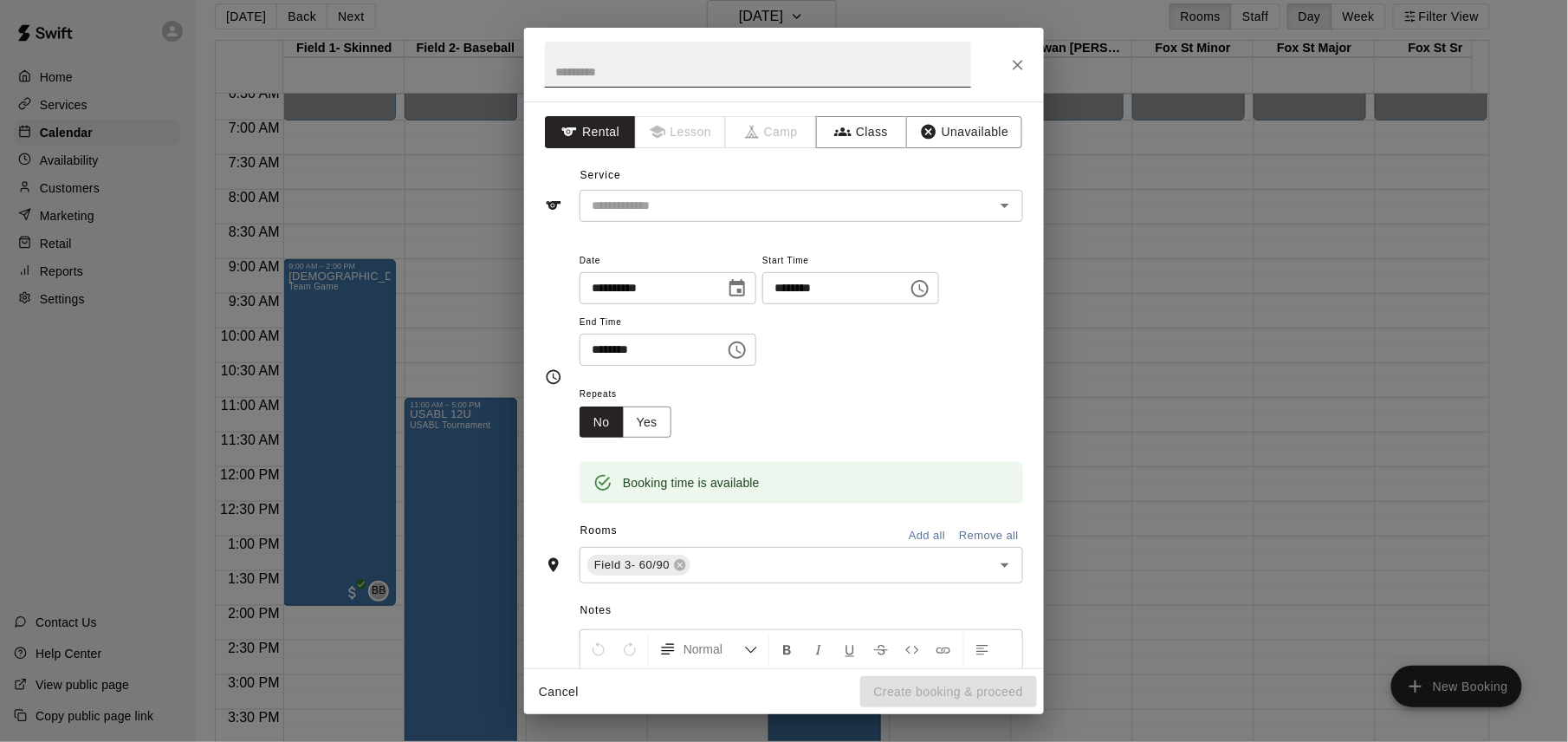
click at [705, 70] on input "text" at bounding box center [758, 65] width 426 height 46
type input "*********"
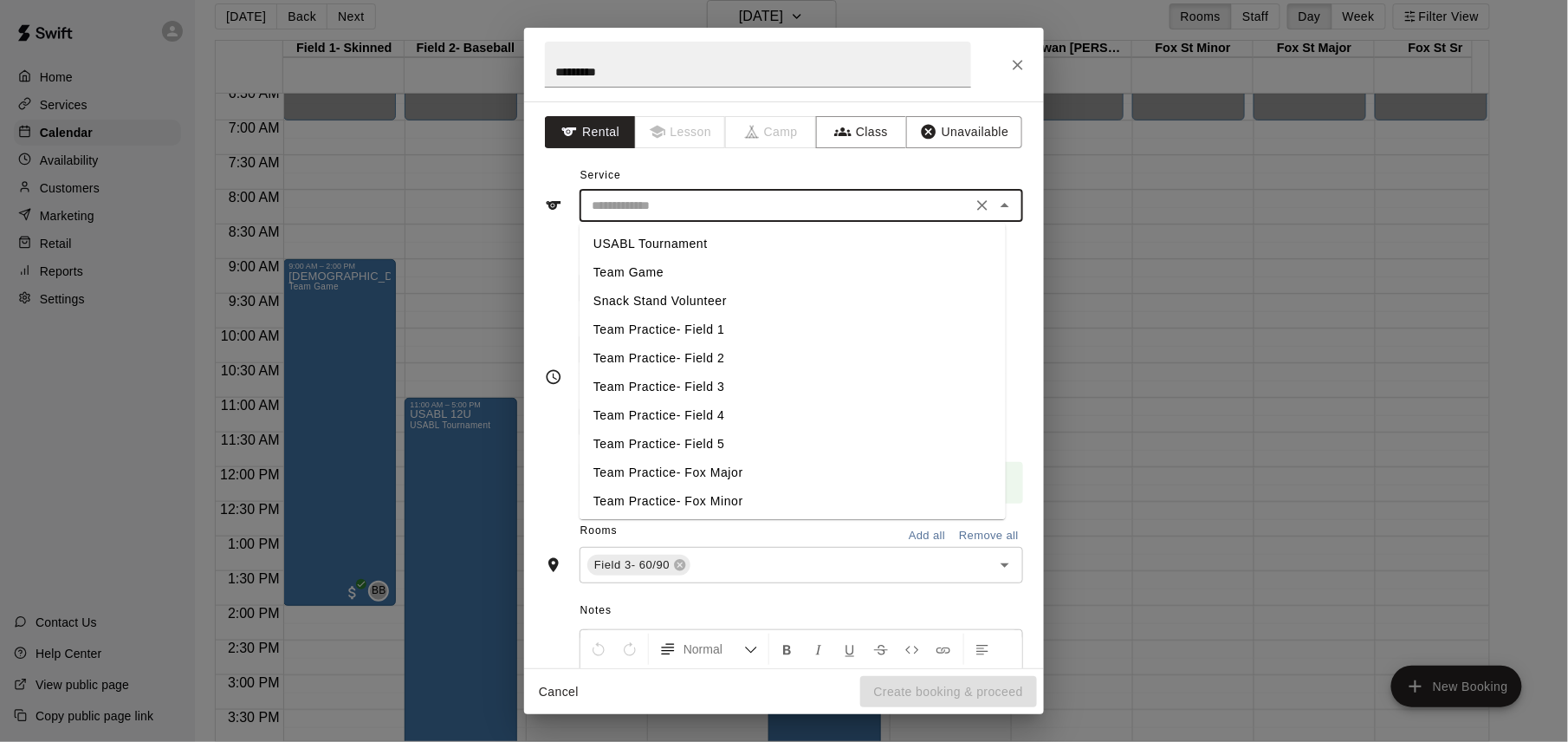
click at [684, 202] on input "text" at bounding box center [776, 206] width 382 height 21
click at [674, 239] on li "USABL Tournament" at bounding box center [792, 244] width 426 height 28
type input "**********"
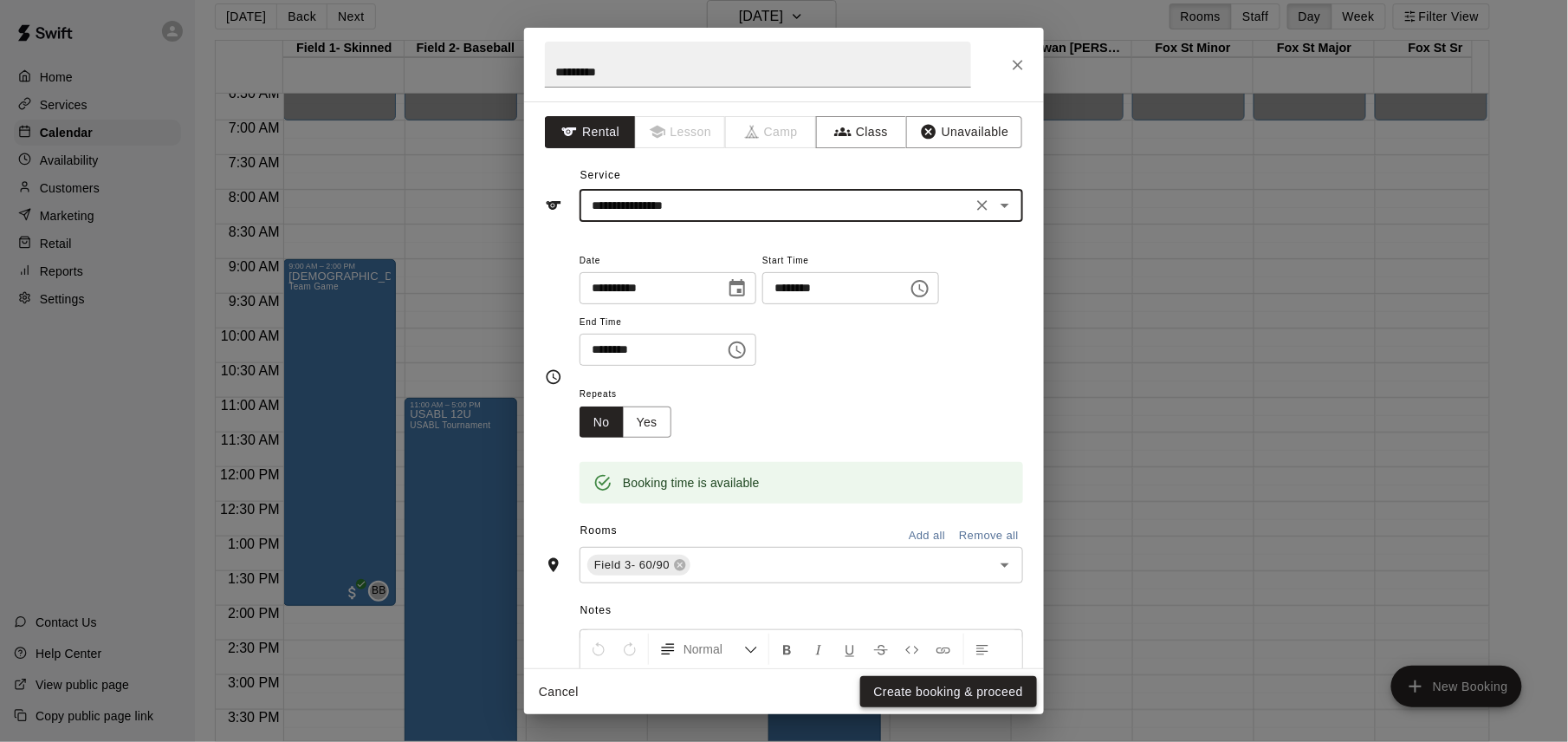
click at [919, 693] on button "Create booking & proceed" at bounding box center [948, 691] width 177 height 32
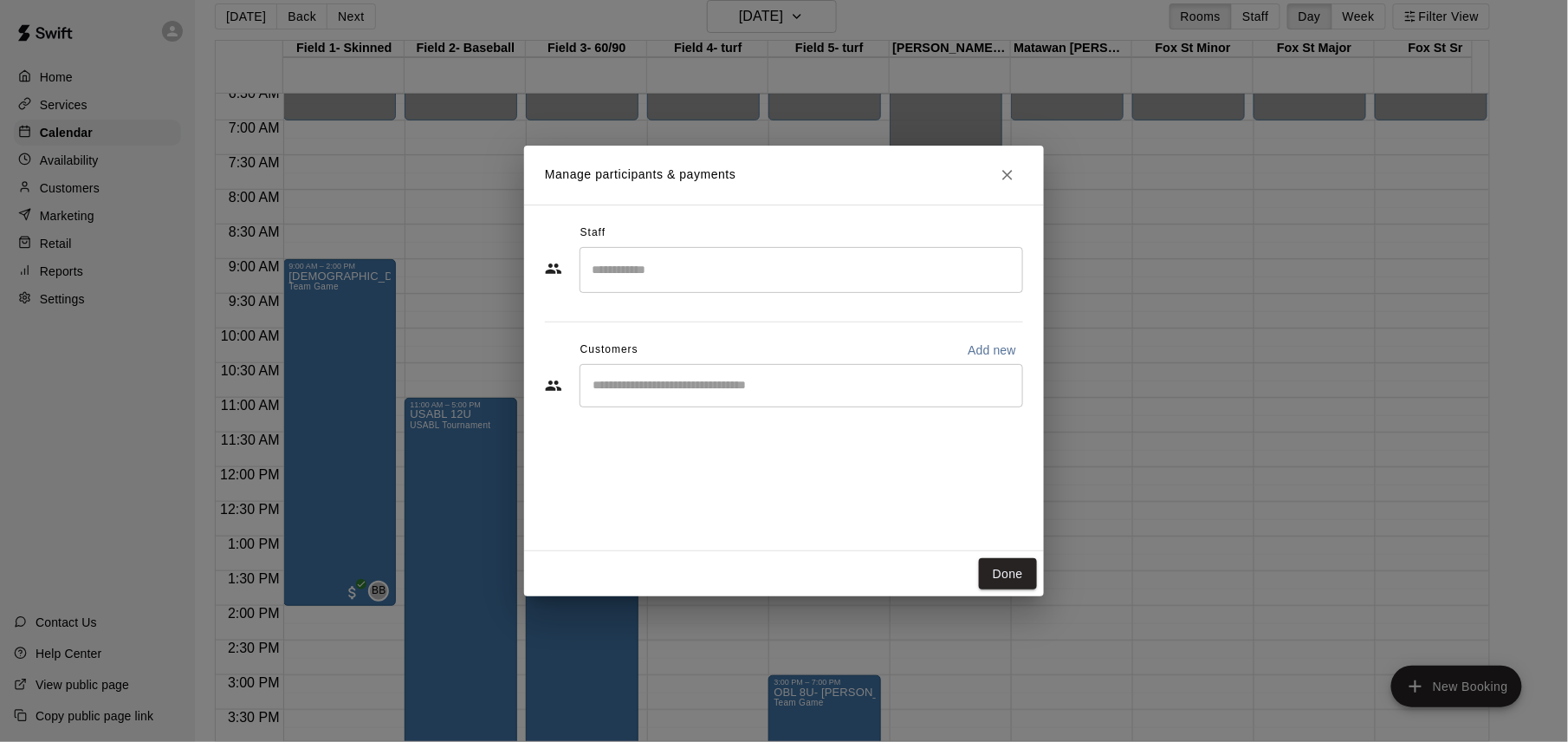
click at [819, 272] on input "Search staff" at bounding box center [801, 270] width 428 height 30
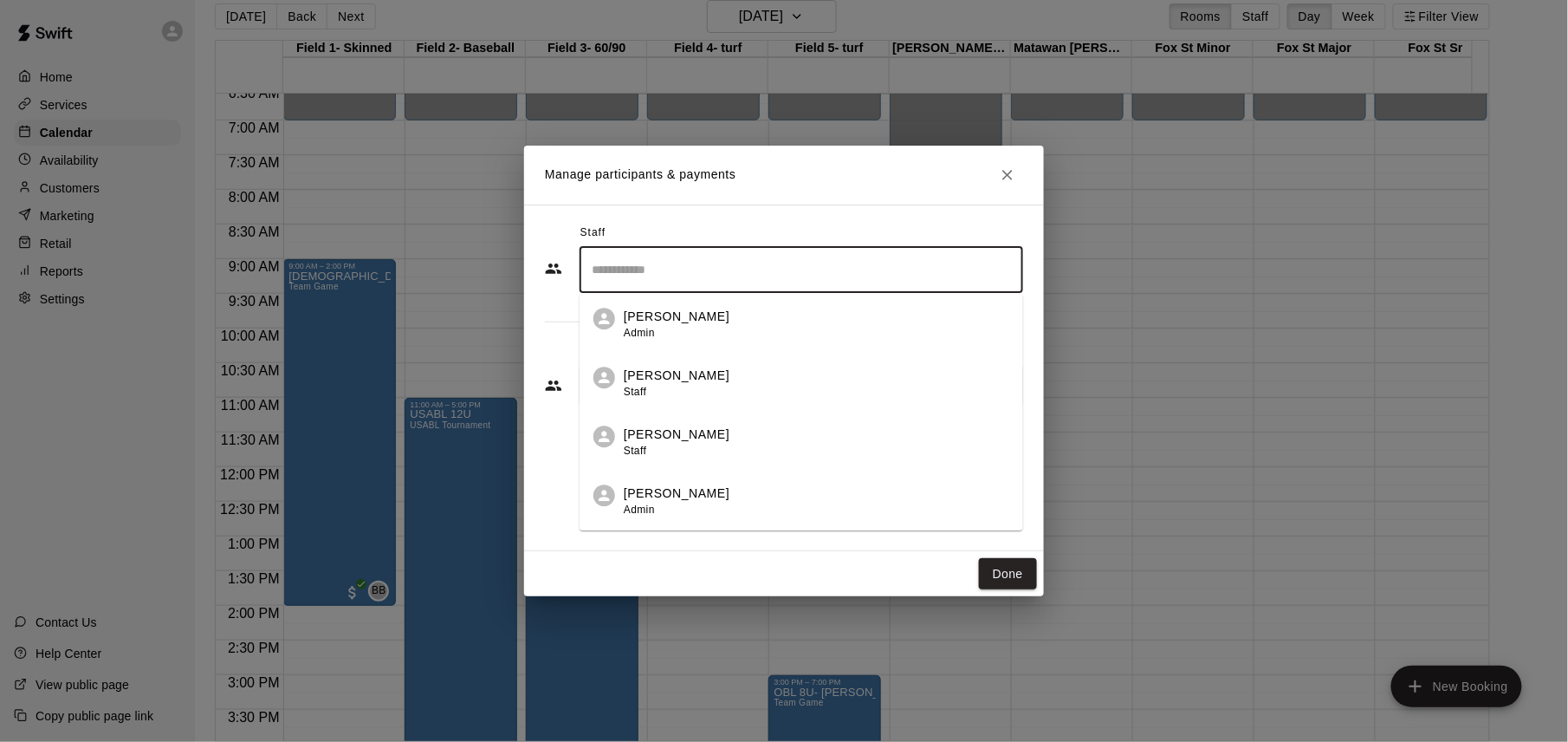
scroll to position [116, 0]
click at [792, 506] on div "[PERSON_NAME] Owner" at bounding box center [816, 507] width 385 height 34
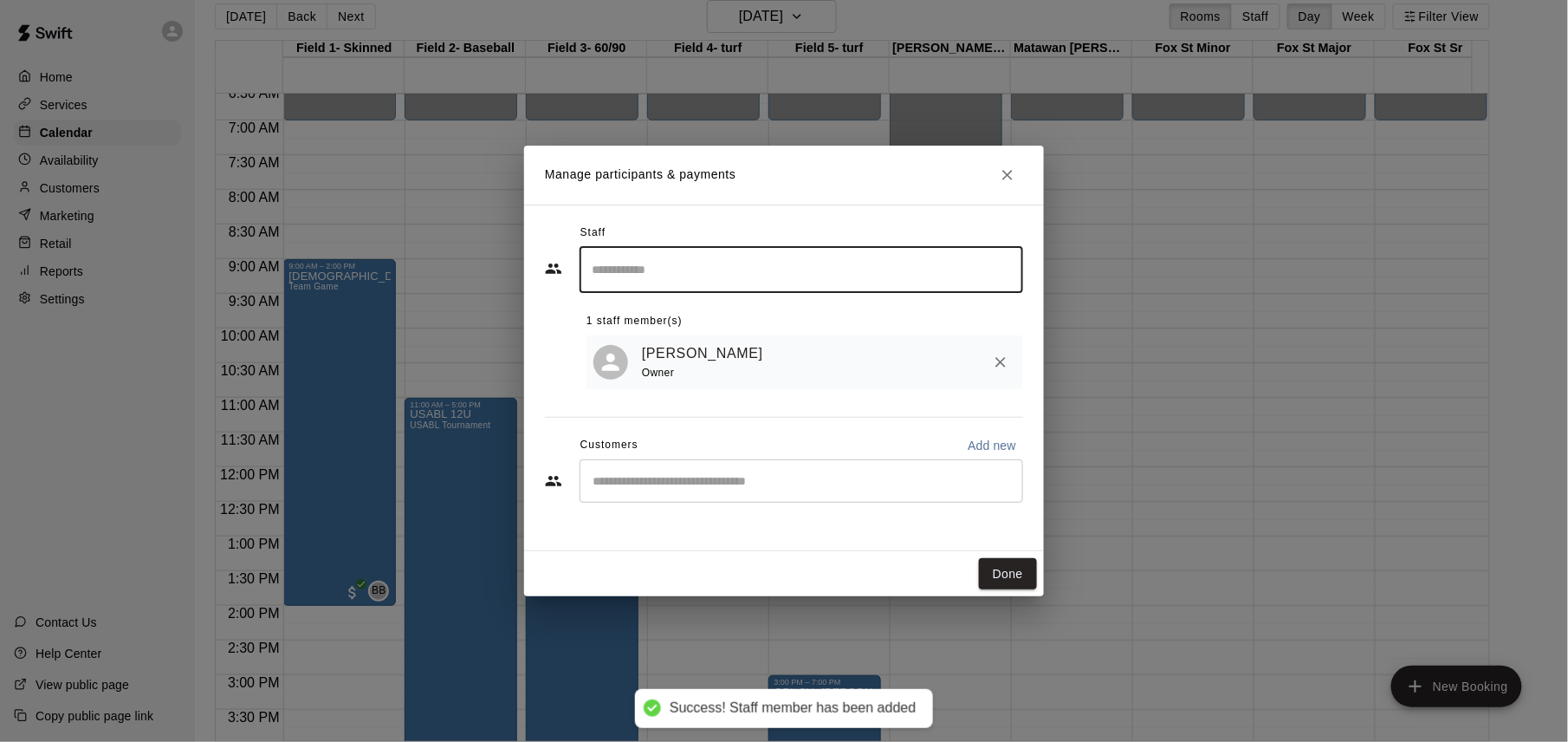
click at [1012, 572] on button "Done" at bounding box center [1007, 574] width 58 height 32
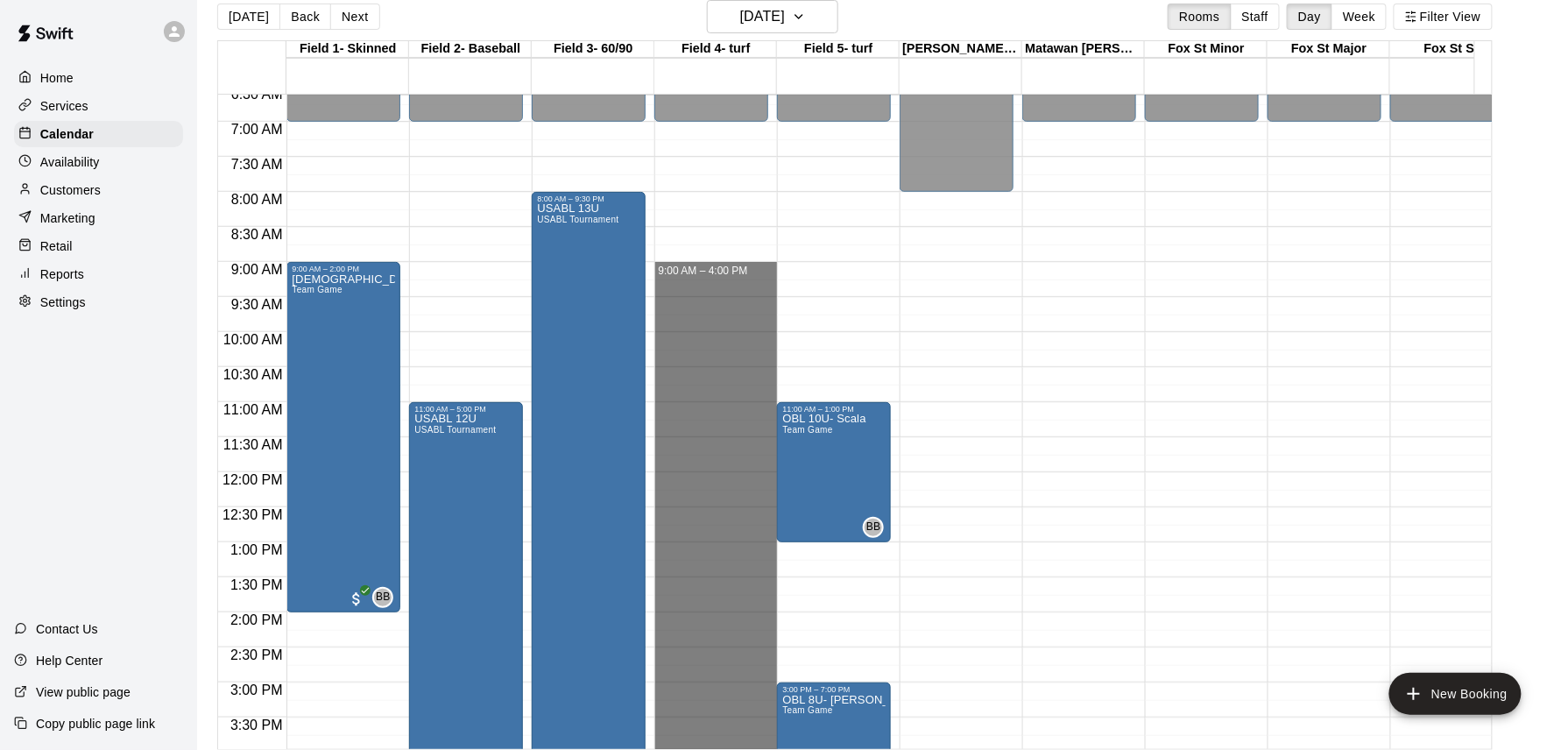
drag, startPoint x: 713, startPoint y: 267, endPoint x: 745, endPoint y: 745, distance: 479.1
click at [745, 745] on div "12:00 AM 12:30 AM 1:00 AM 1:30 AM 2:00 AM 2:30 AM 3:00 AM 3:30 AM 4:00 AM 4:30 …" at bounding box center [854, 421] width 1274 height 655
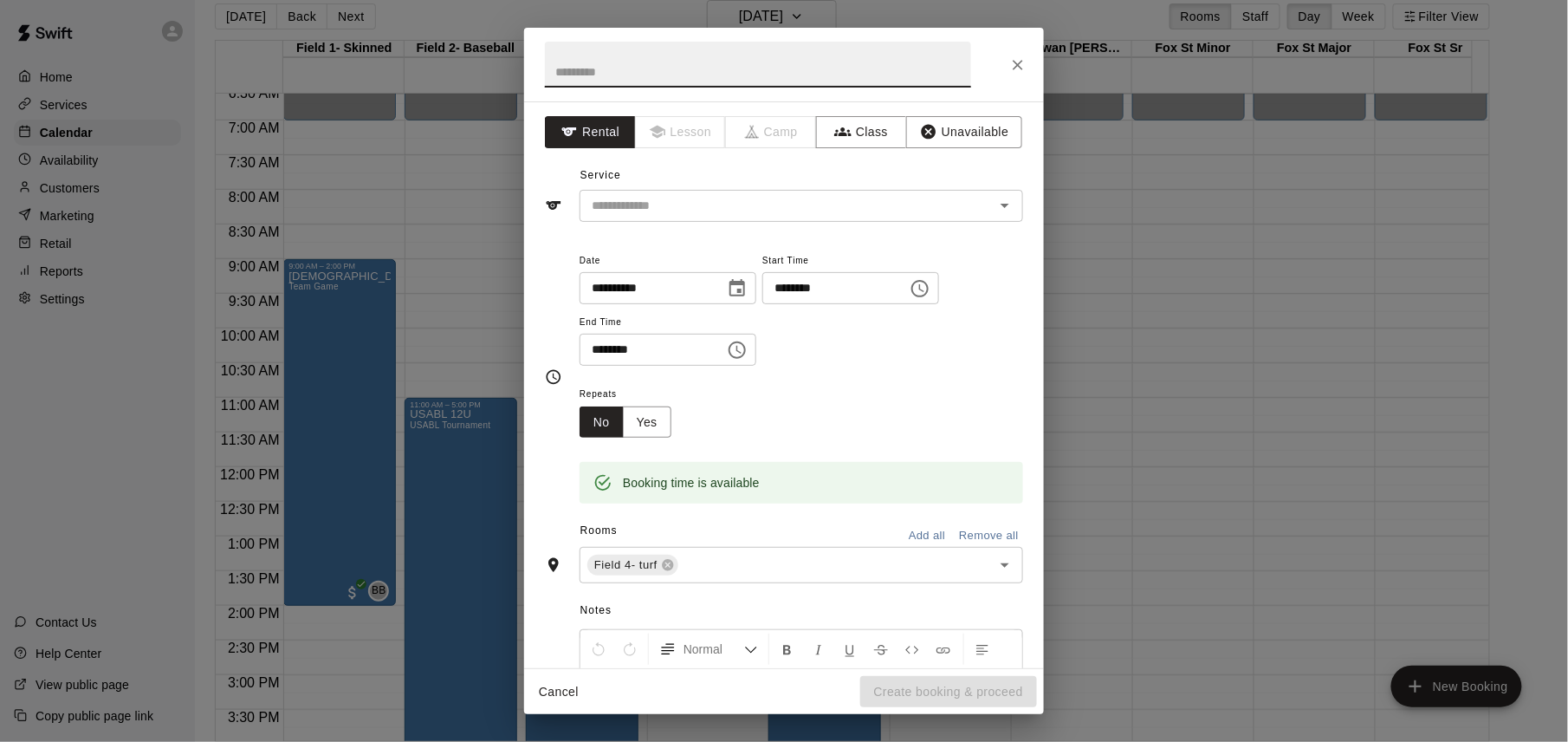
click at [746, 357] on icon "Choose time, selected time is 4:00 PM" at bounding box center [737, 351] width 18 height 18
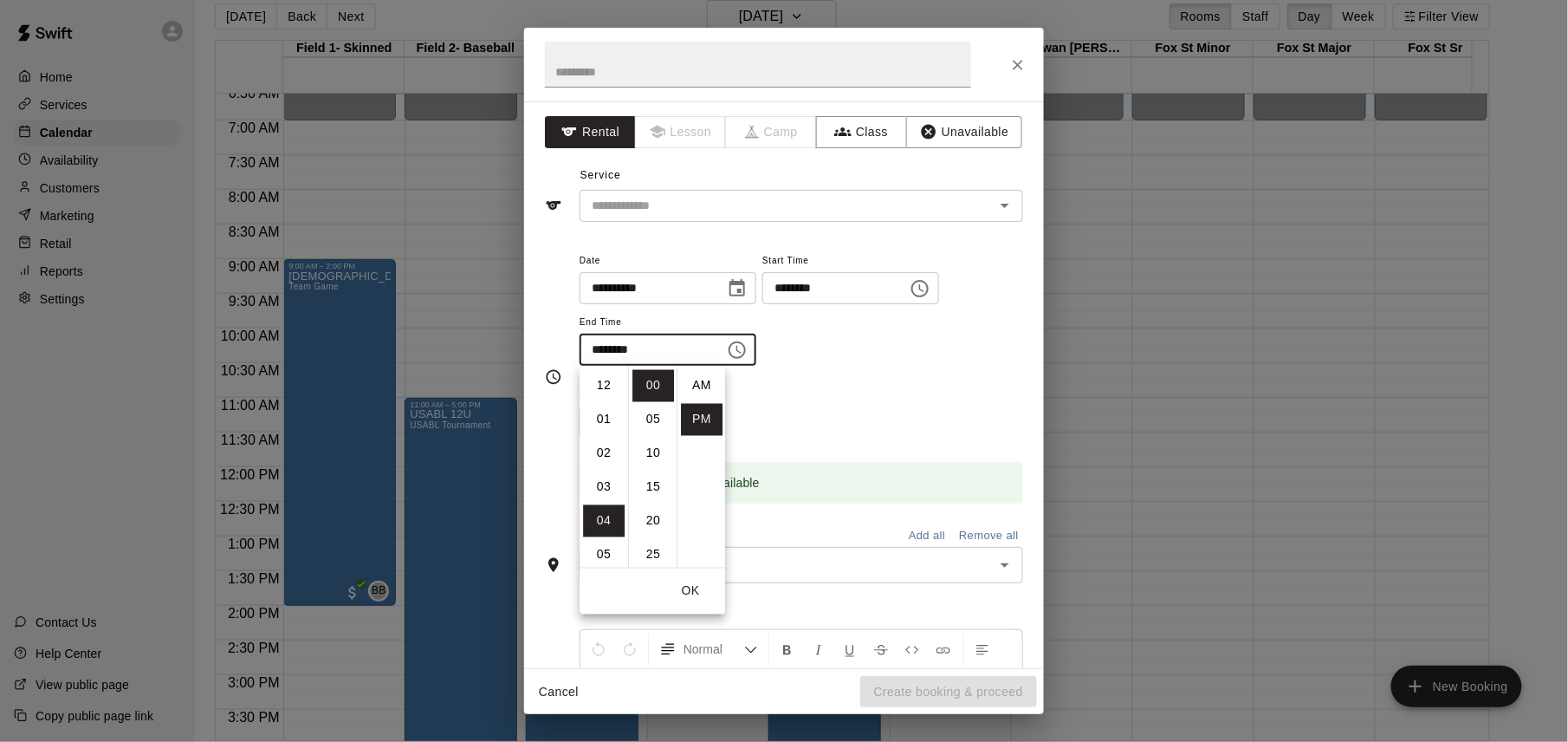
scroll to position [31, 0]
click at [606, 487] on li "07" at bounding box center [603, 487] width 42 height 32
type input "********"
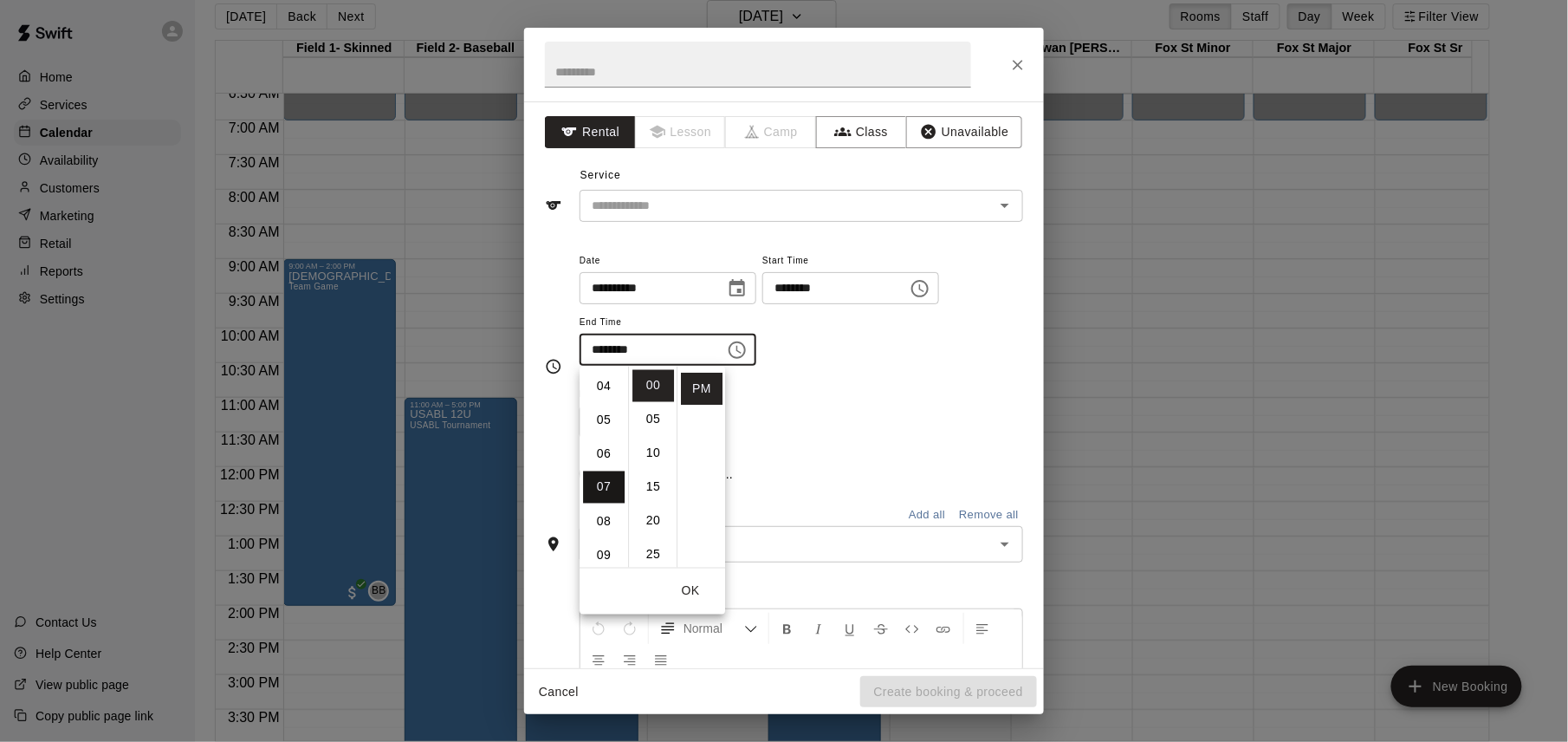
scroll to position [237, 0]
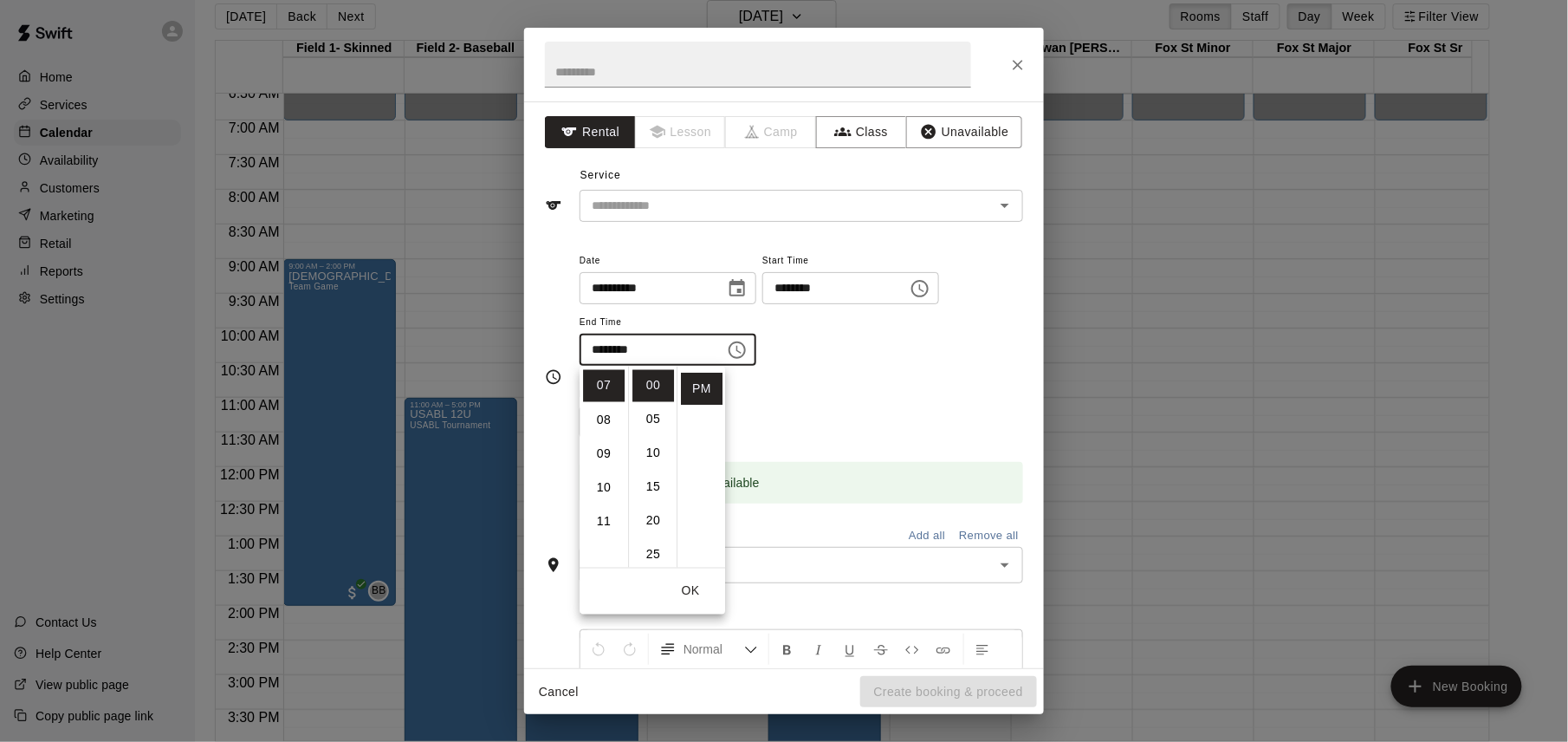
click at [835, 372] on div "**********" at bounding box center [801, 316] width 444 height 134
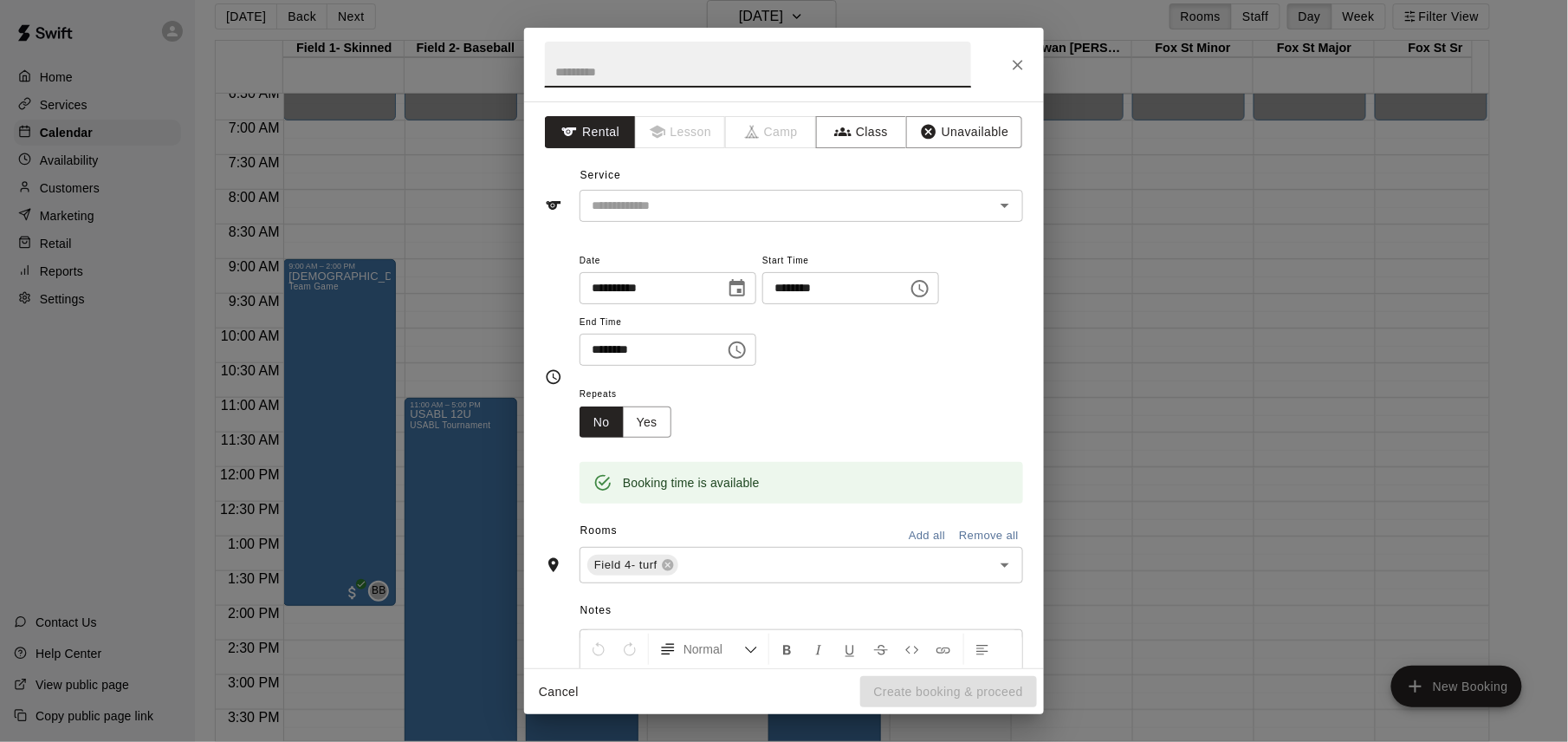
click at [736, 74] on input "text" at bounding box center [758, 65] width 426 height 46
type input "*********"
click at [697, 206] on input "text" at bounding box center [776, 206] width 382 height 21
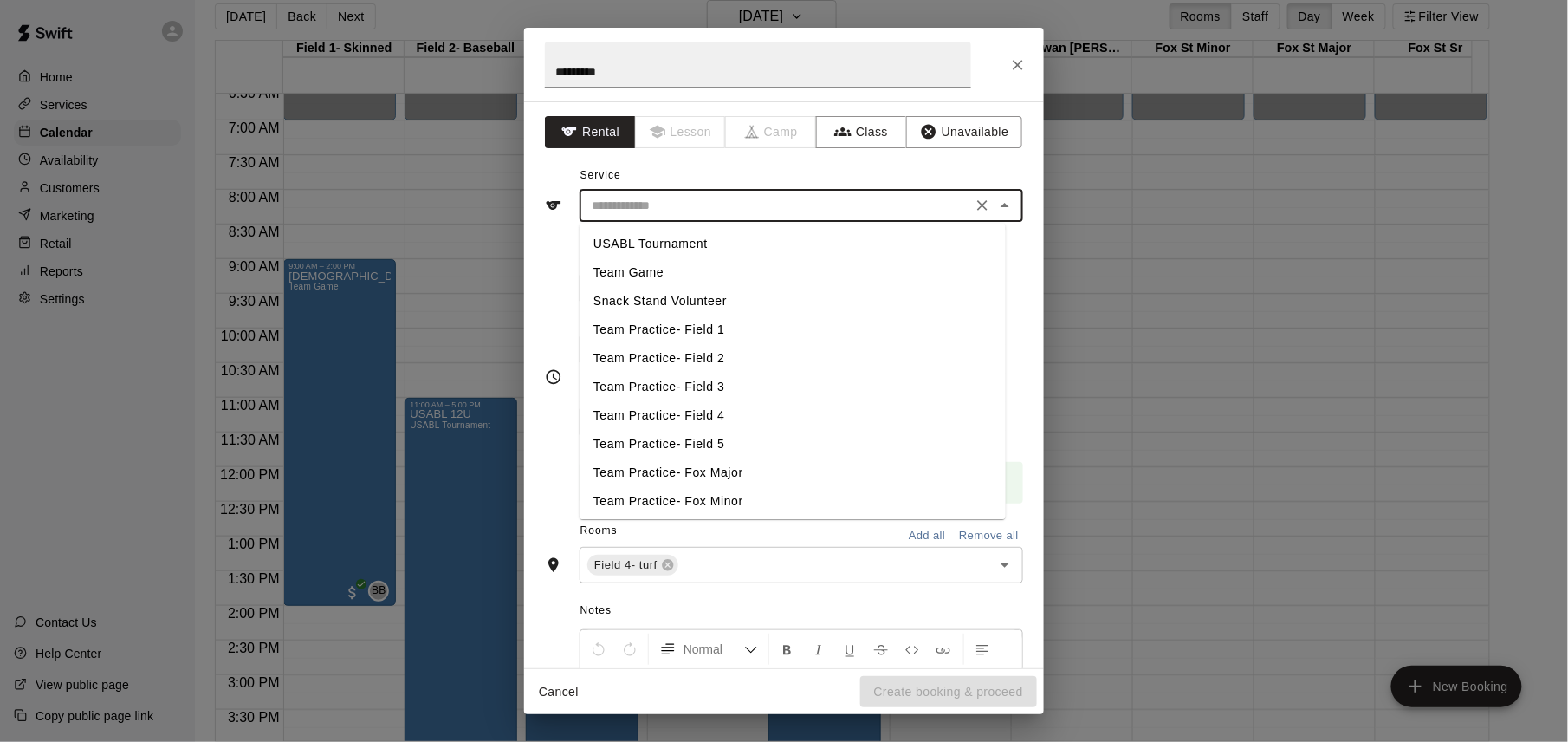
click at [691, 240] on li "USABL Tournament" at bounding box center [792, 244] width 426 height 28
type input "**********"
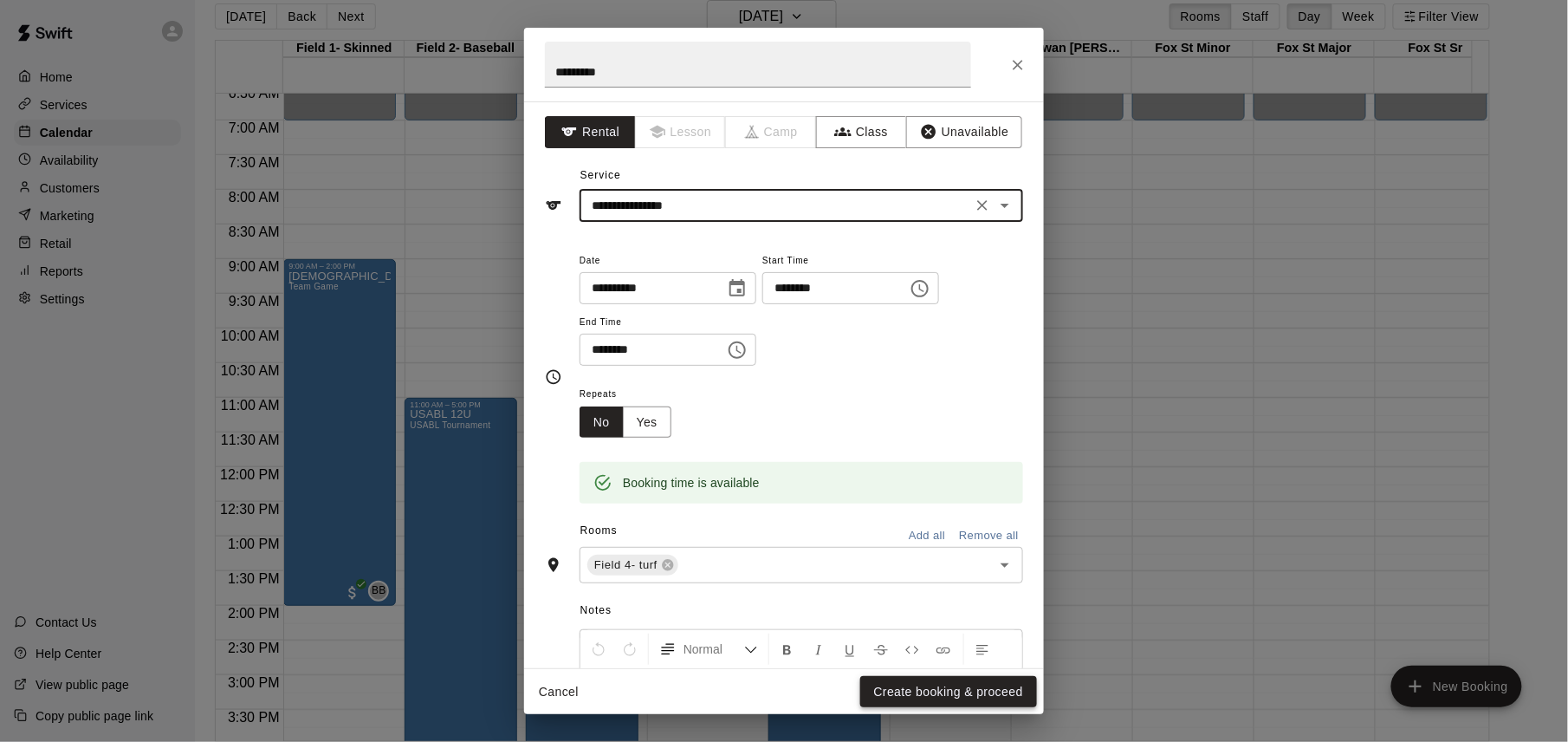
click at [943, 684] on button "Create booking & proceed" at bounding box center [948, 691] width 177 height 32
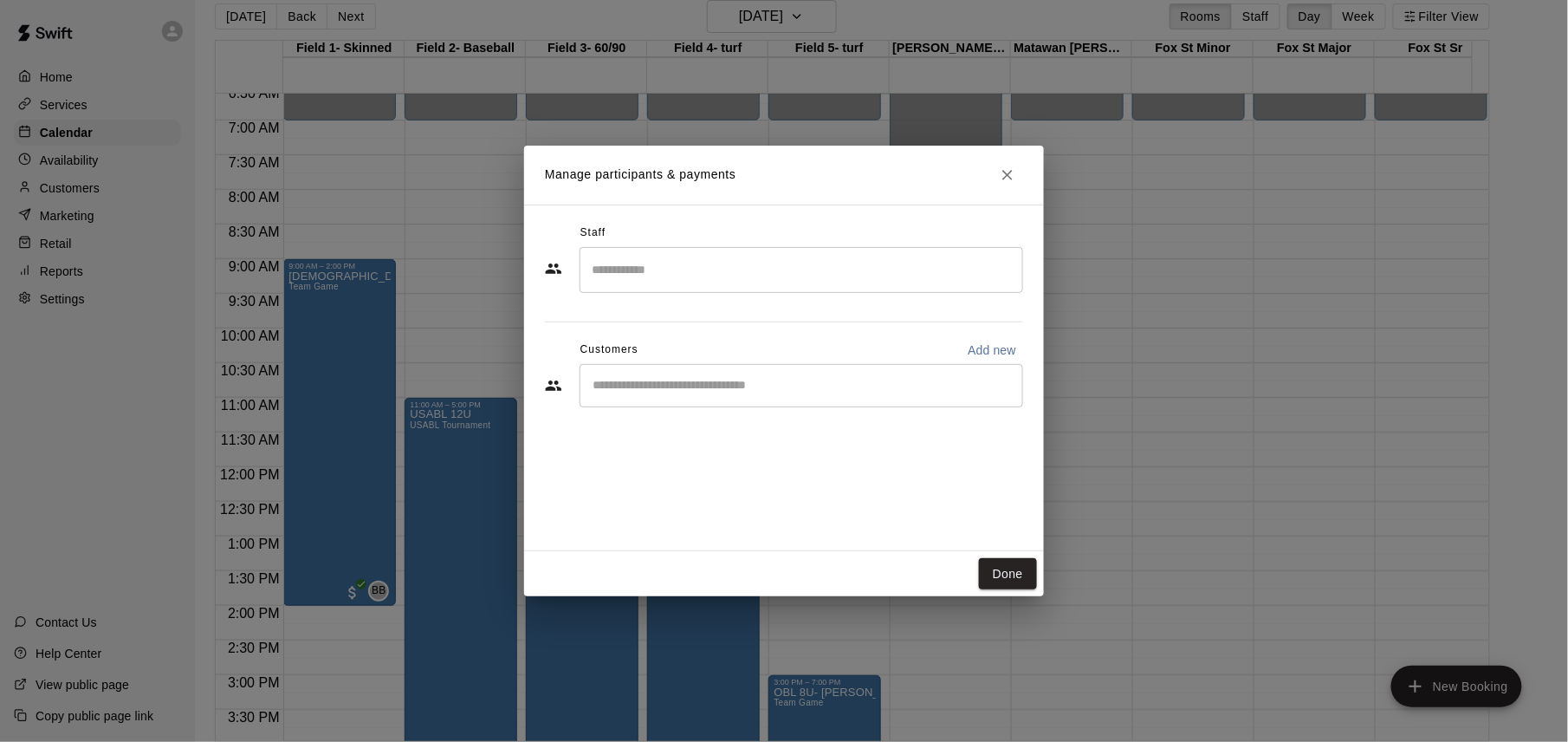
click at [905, 257] on input "Search staff" at bounding box center [801, 270] width 428 height 30
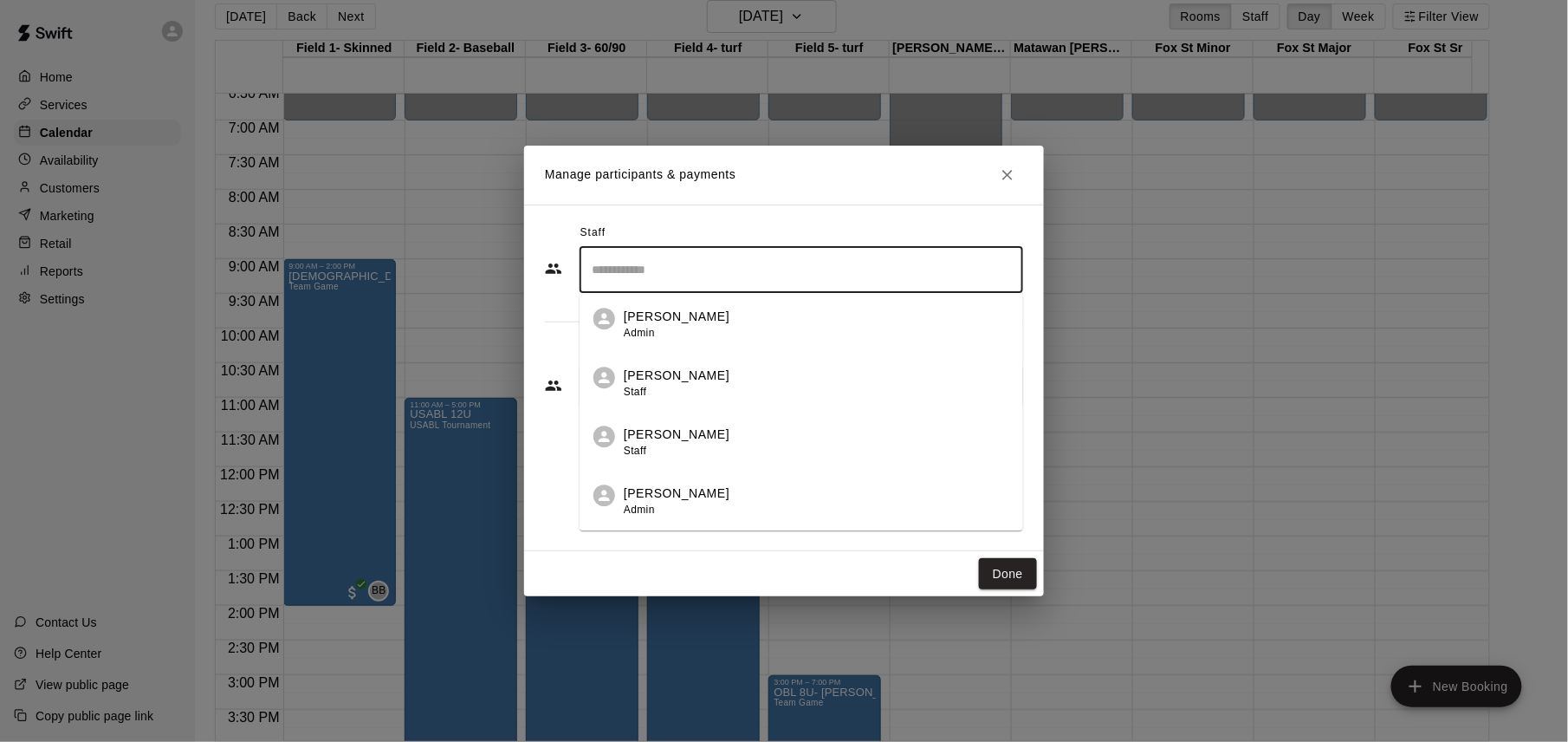
scroll to position [116, 0]
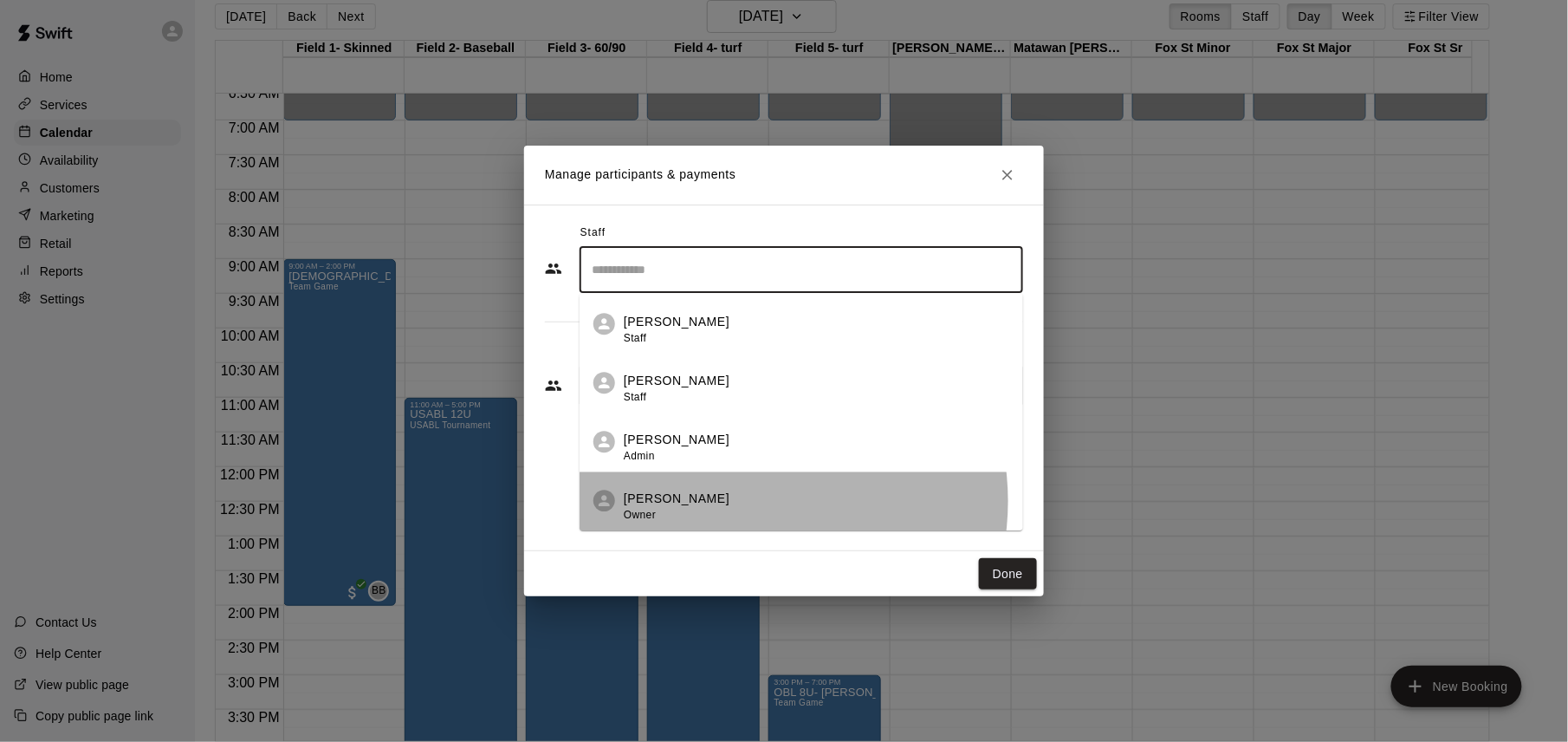
click at [747, 501] on div "[PERSON_NAME] Owner" at bounding box center [816, 507] width 385 height 34
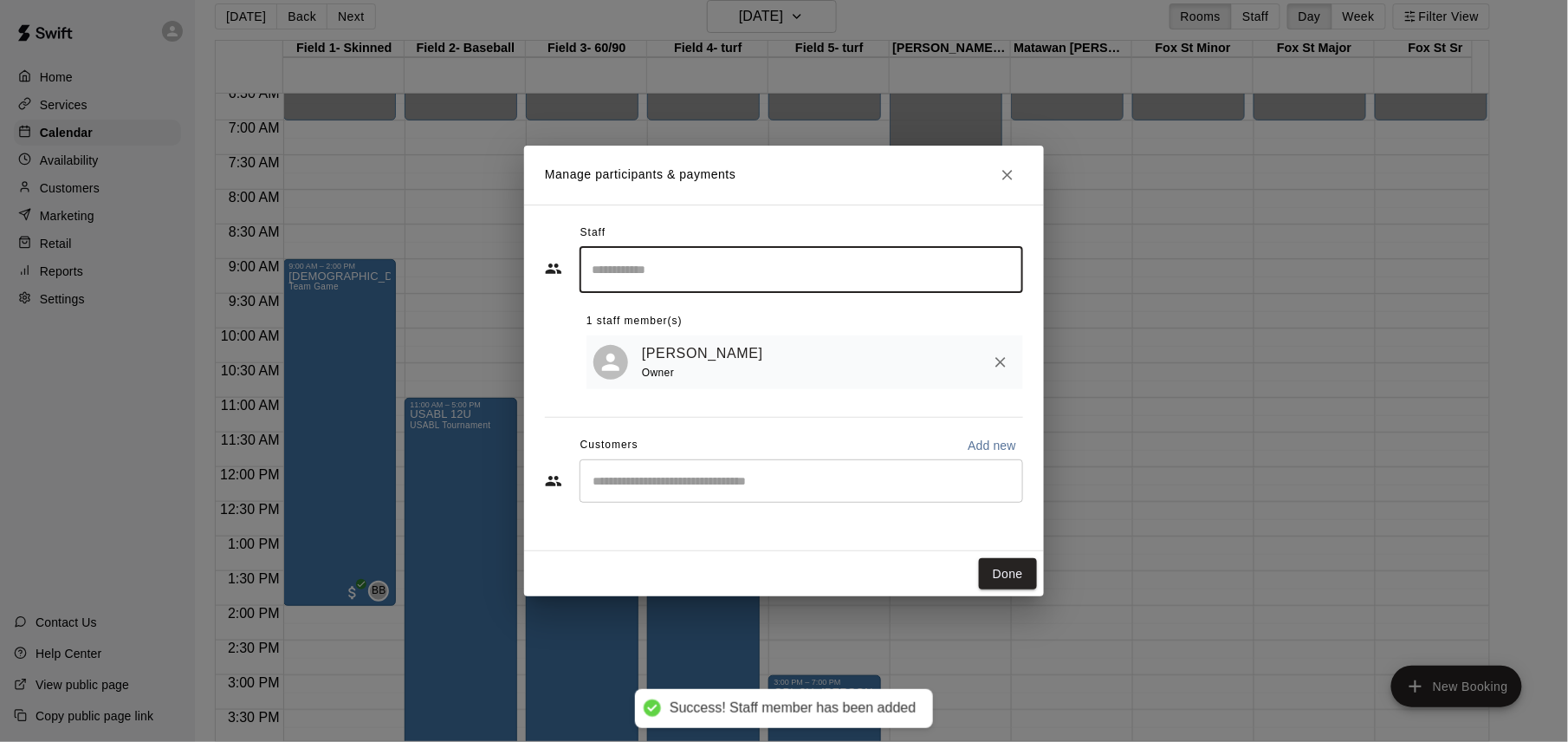
click at [1005, 572] on button "Done" at bounding box center [1007, 574] width 58 height 32
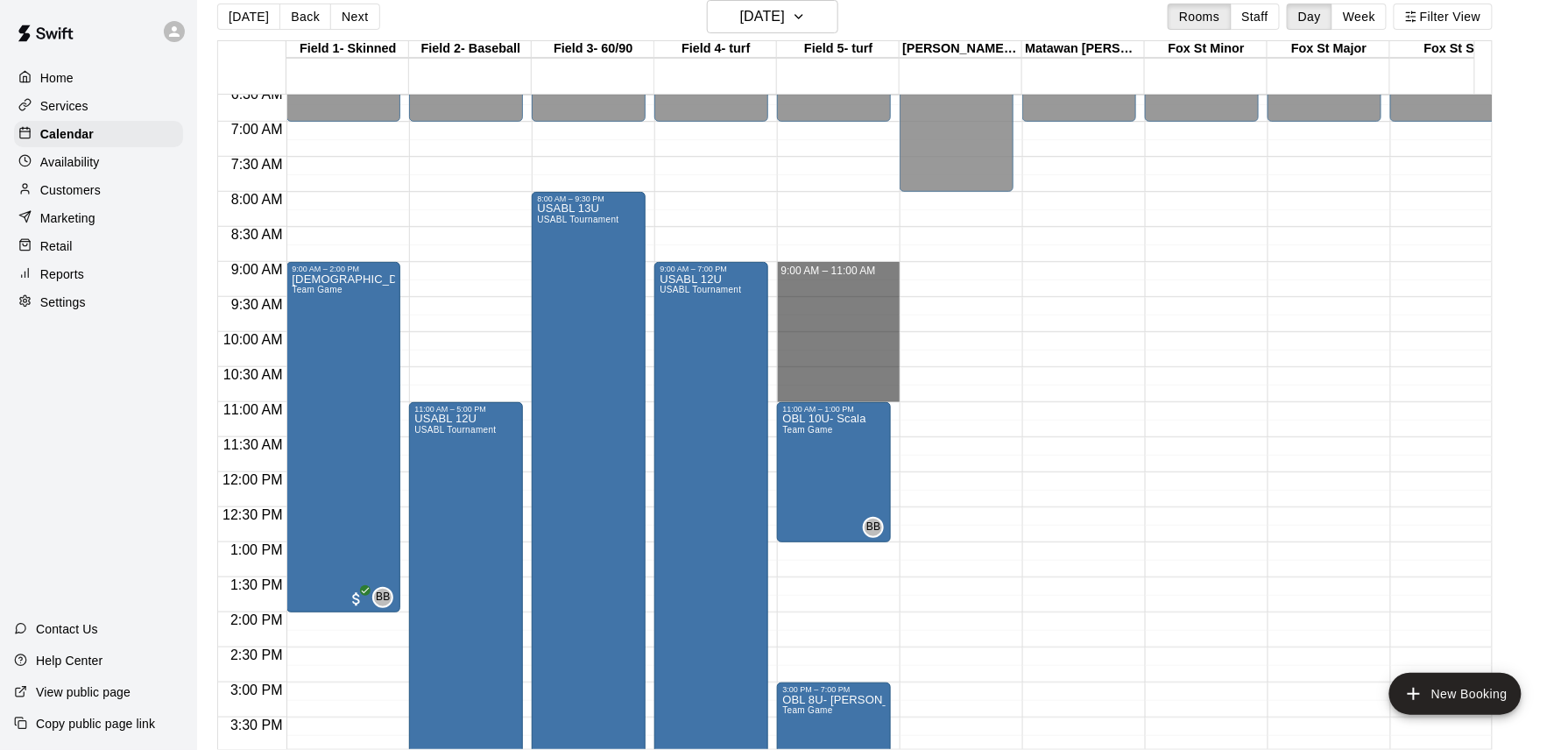
drag, startPoint x: 813, startPoint y: 268, endPoint x: 811, endPoint y: 393, distance: 125.0
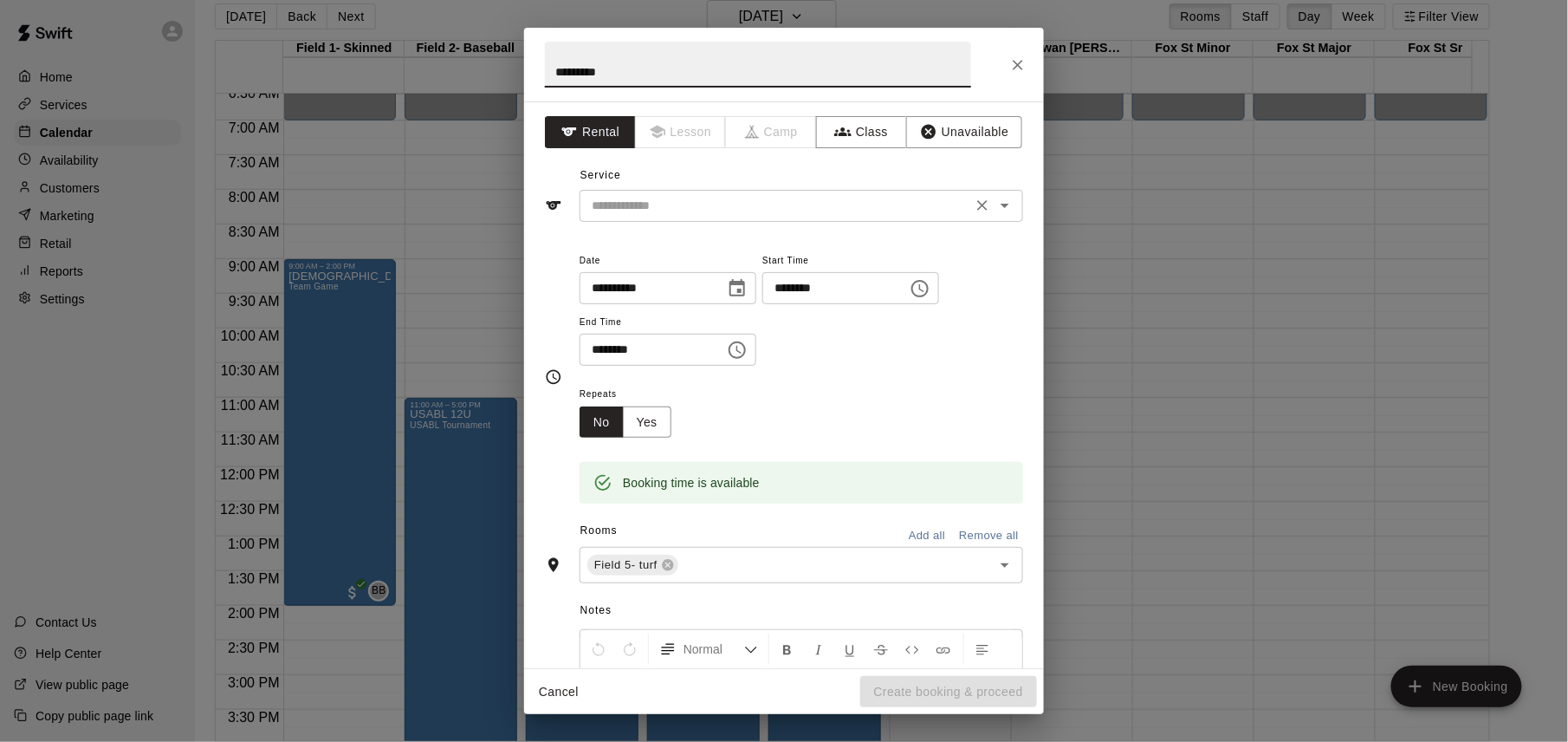
type input "*********"
click at [792, 205] on input "text" at bounding box center [776, 206] width 382 height 21
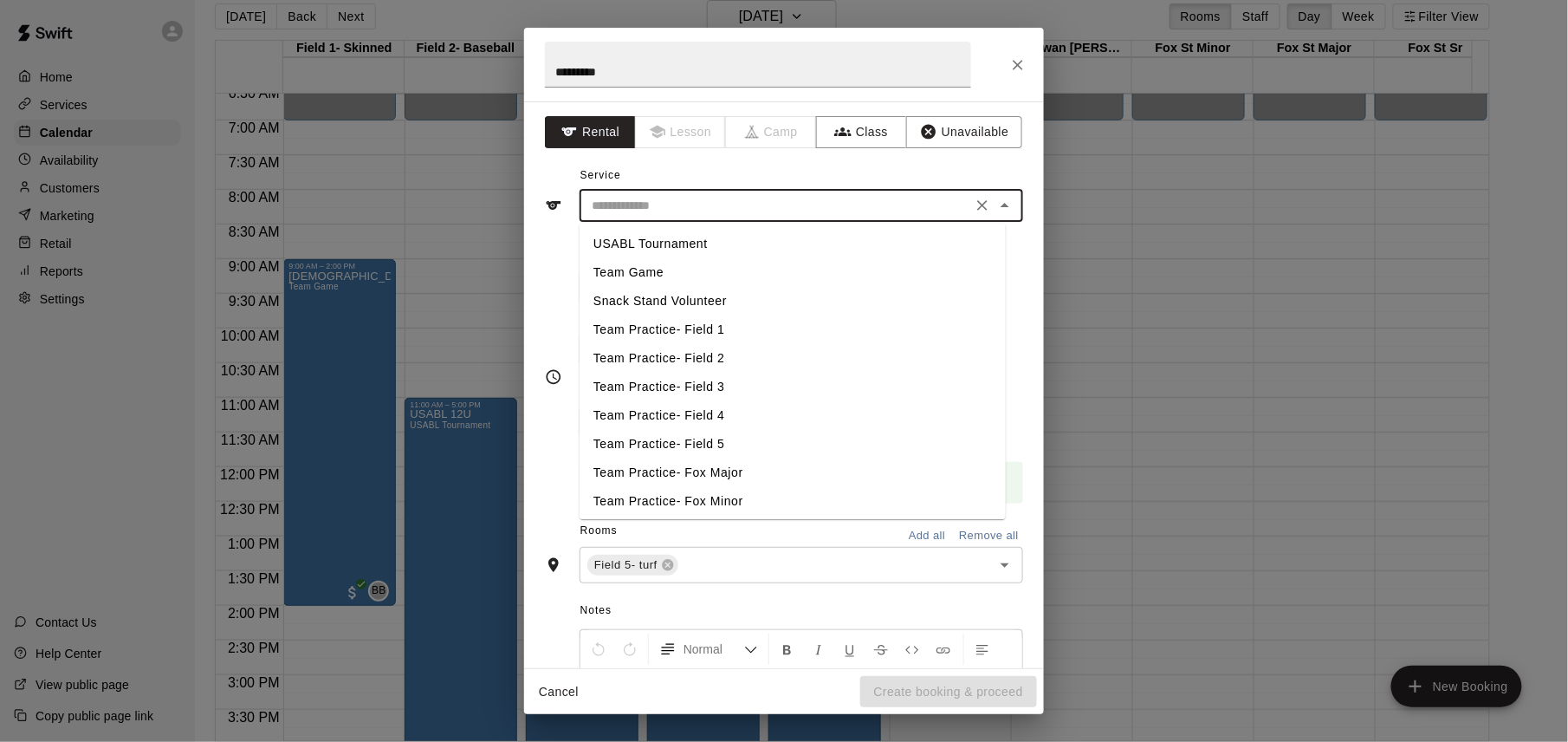
click at [709, 239] on li "USABL Tournament" at bounding box center [792, 244] width 426 height 28
type input "**********"
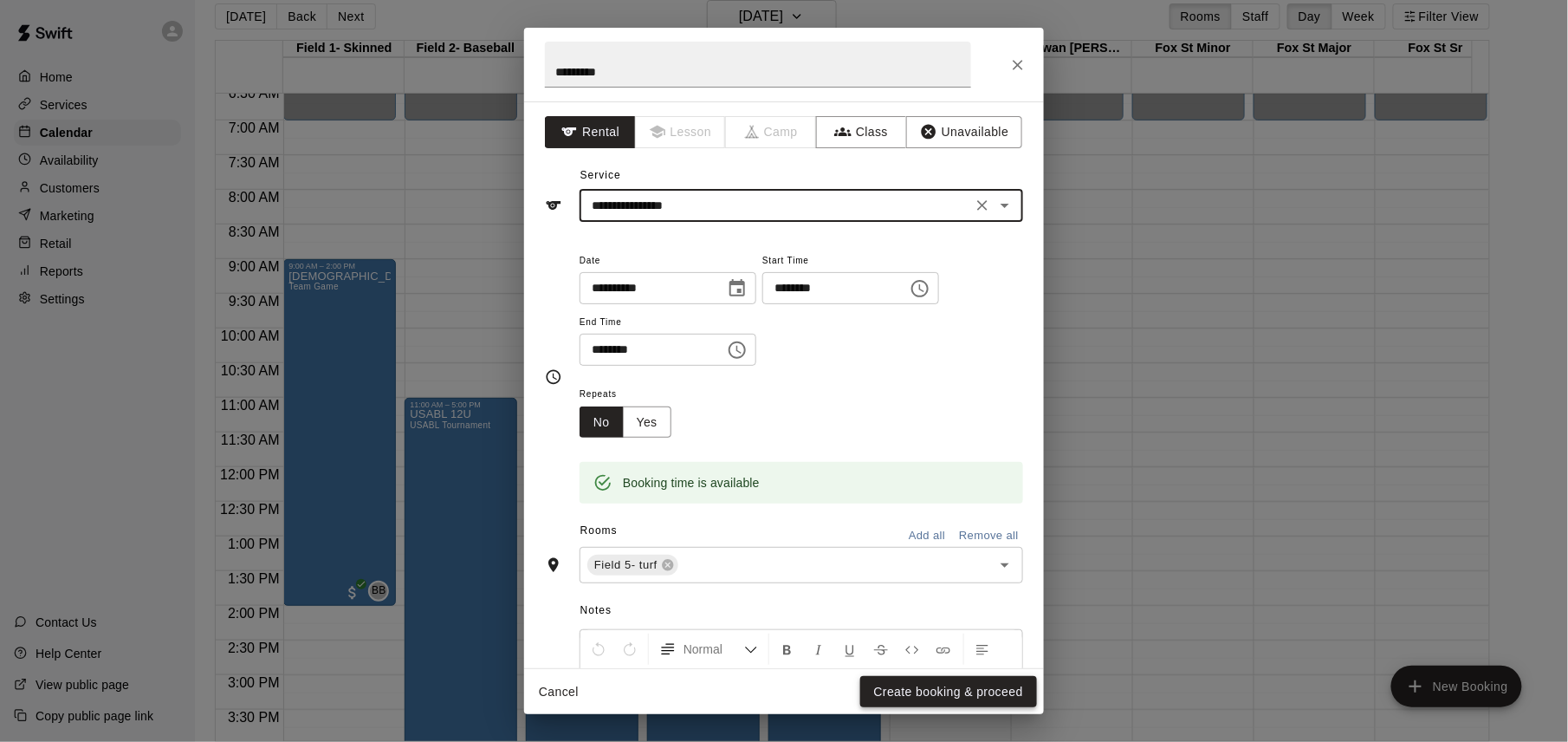
click at [957, 687] on button "Create booking & proceed" at bounding box center [948, 691] width 177 height 32
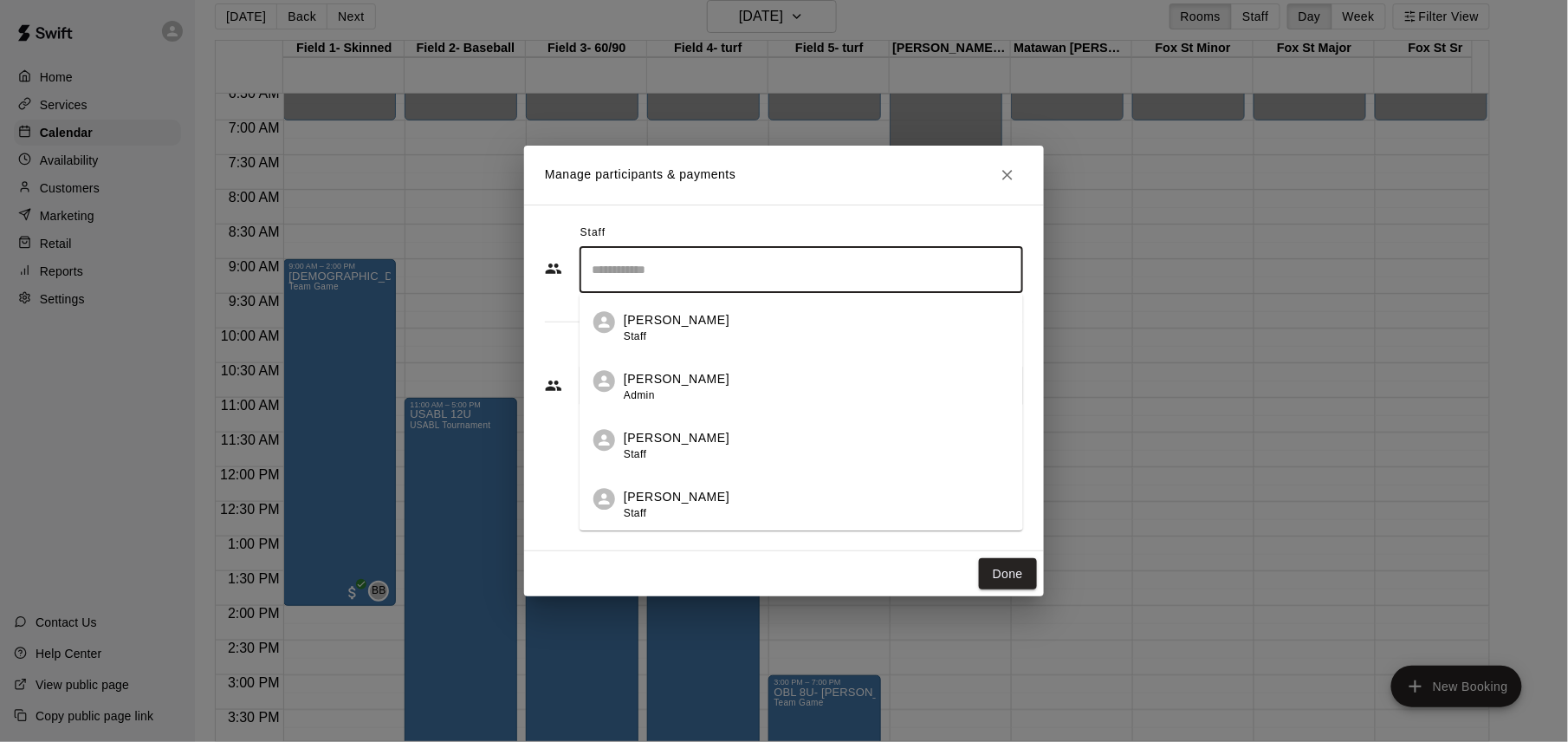
drag, startPoint x: 892, startPoint y: 274, endPoint x: 891, endPoint y: 310, distance: 36.0
click at [891, 272] on input "Search staff" at bounding box center [801, 270] width 428 height 30
click at [853, 495] on div "[PERSON_NAME] Owner" at bounding box center [816, 507] width 385 height 34
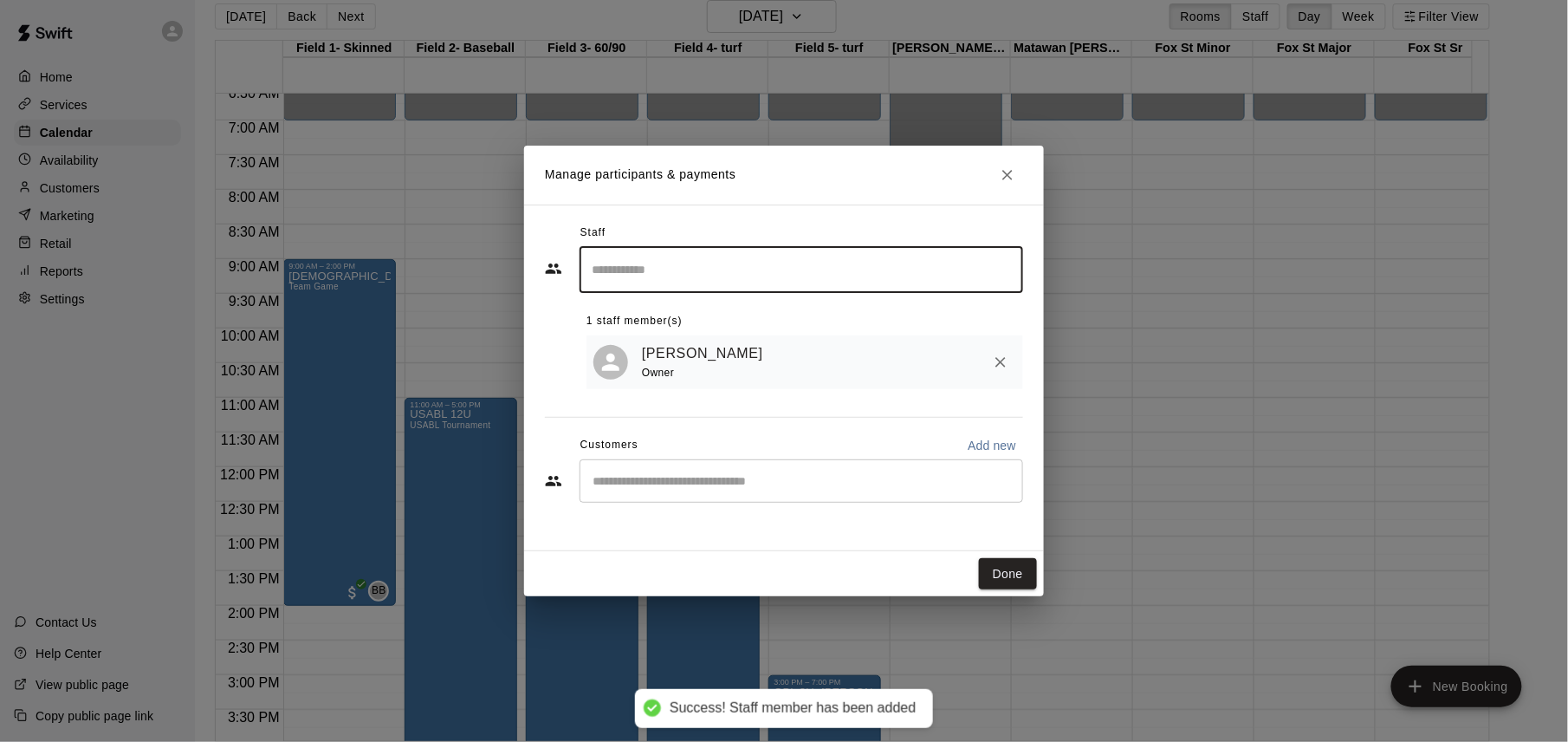
click at [1010, 572] on button "Done" at bounding box center [1007, 574] width 58 height 32
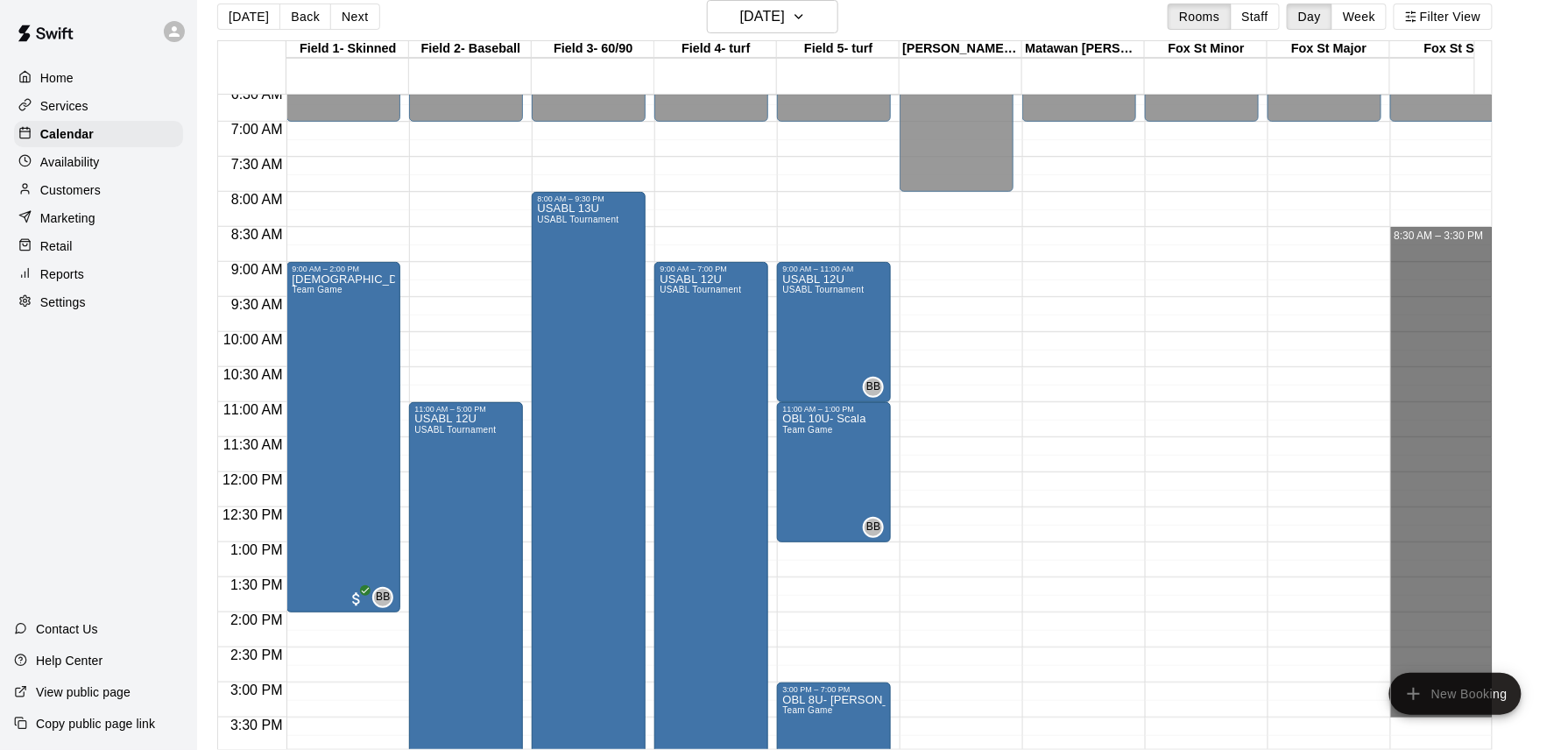
drag, startPoint x: 1411, startPoint y: 233, endPoint x: 1470, endPoint y: 712, distance: 482.6
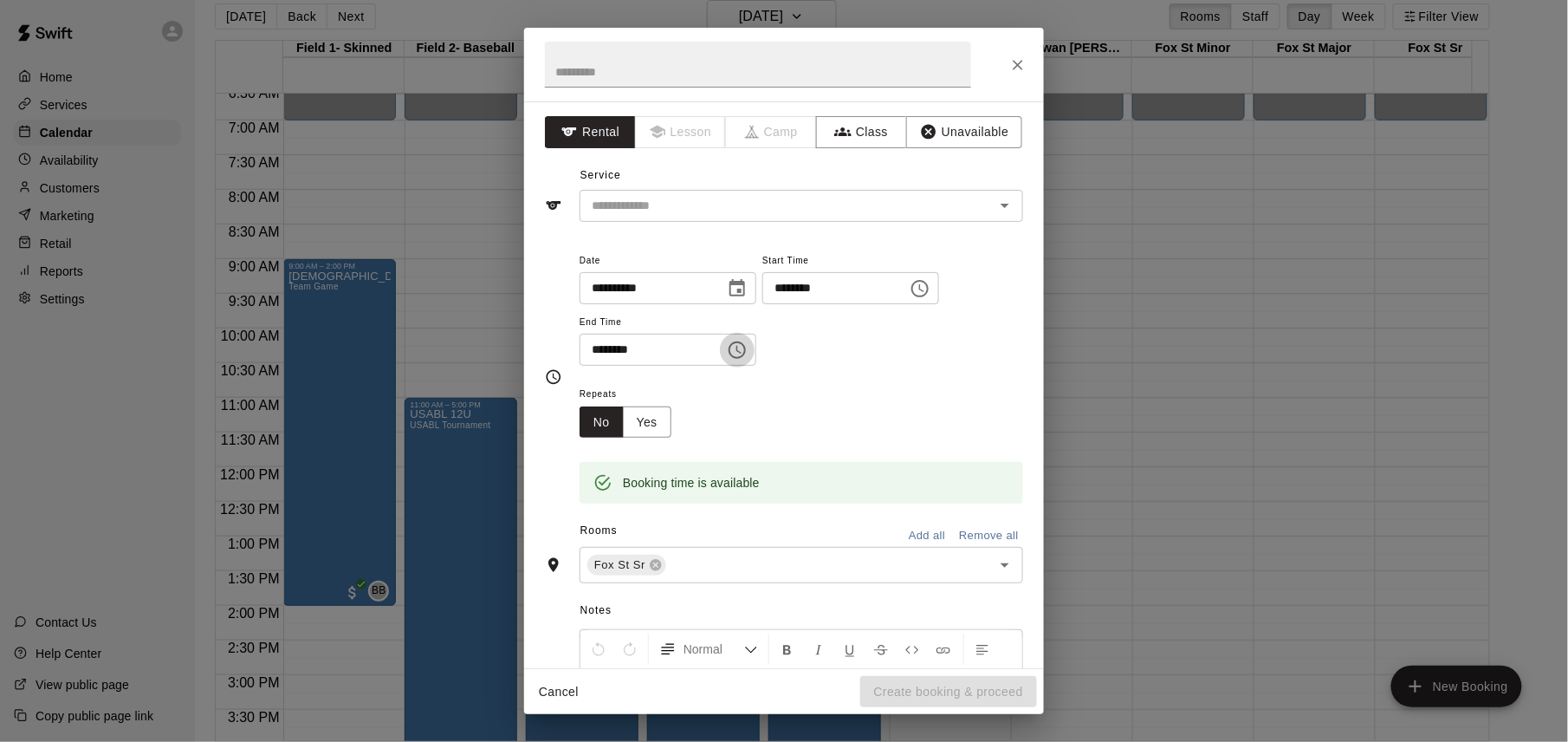
click at [748, 354] on icon "Choose time, selected time is 3:30 PM" at bounding box center [737, 350] width 20 height 20
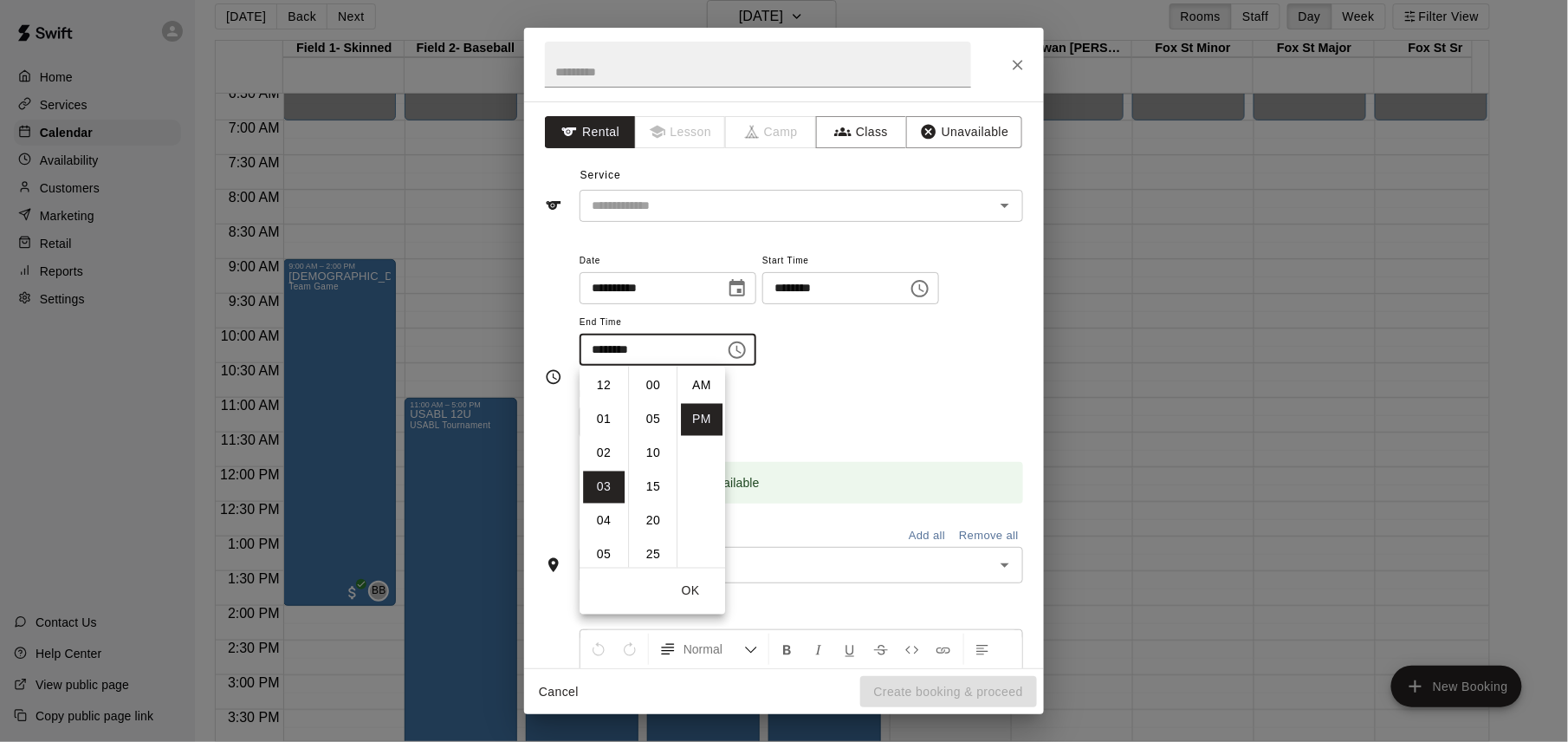
scroll to position [31, 0]
click at [602, 451] on li "05" at bounding box center [603, 454] width 42 height 32
type input "********"
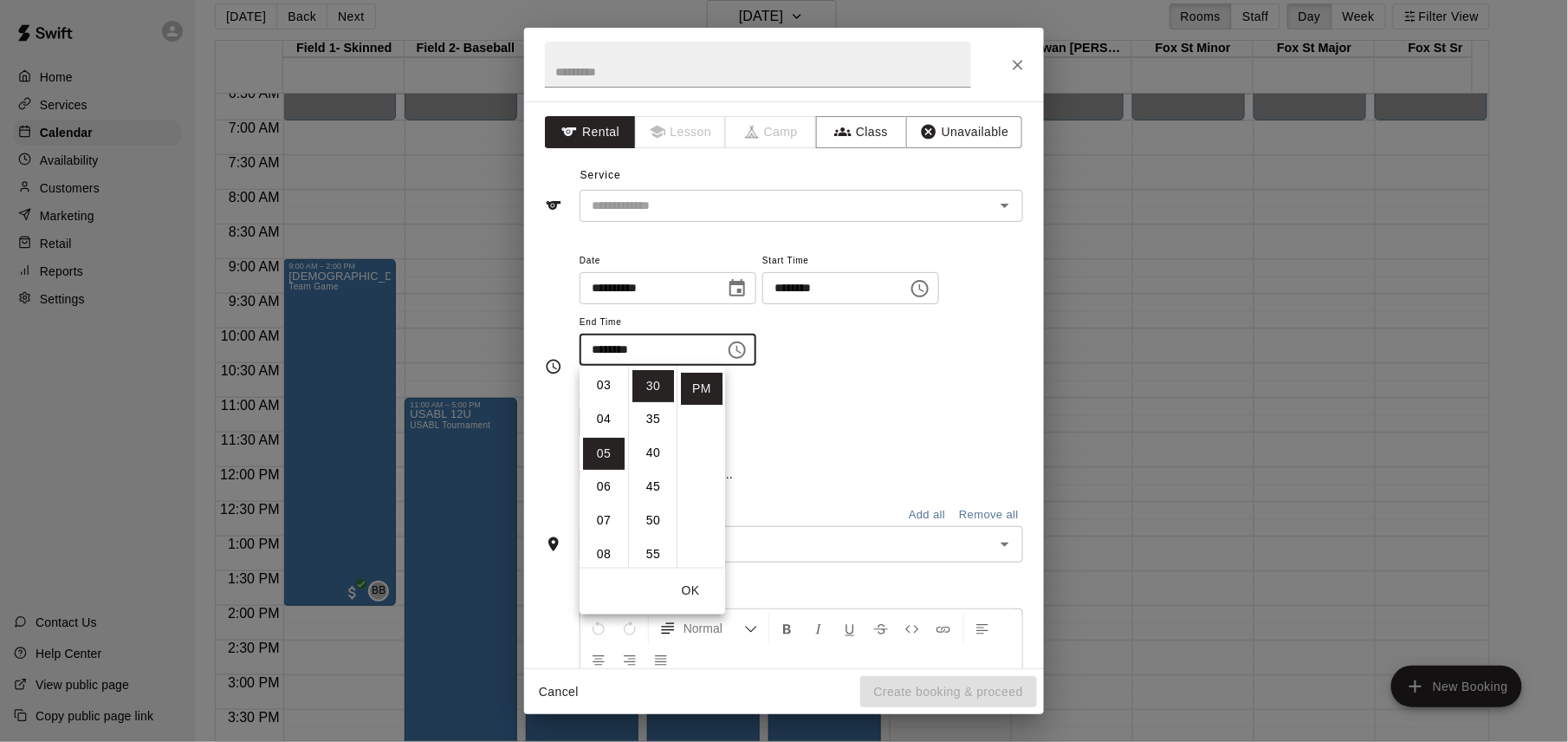
scroll to position [168, 0]
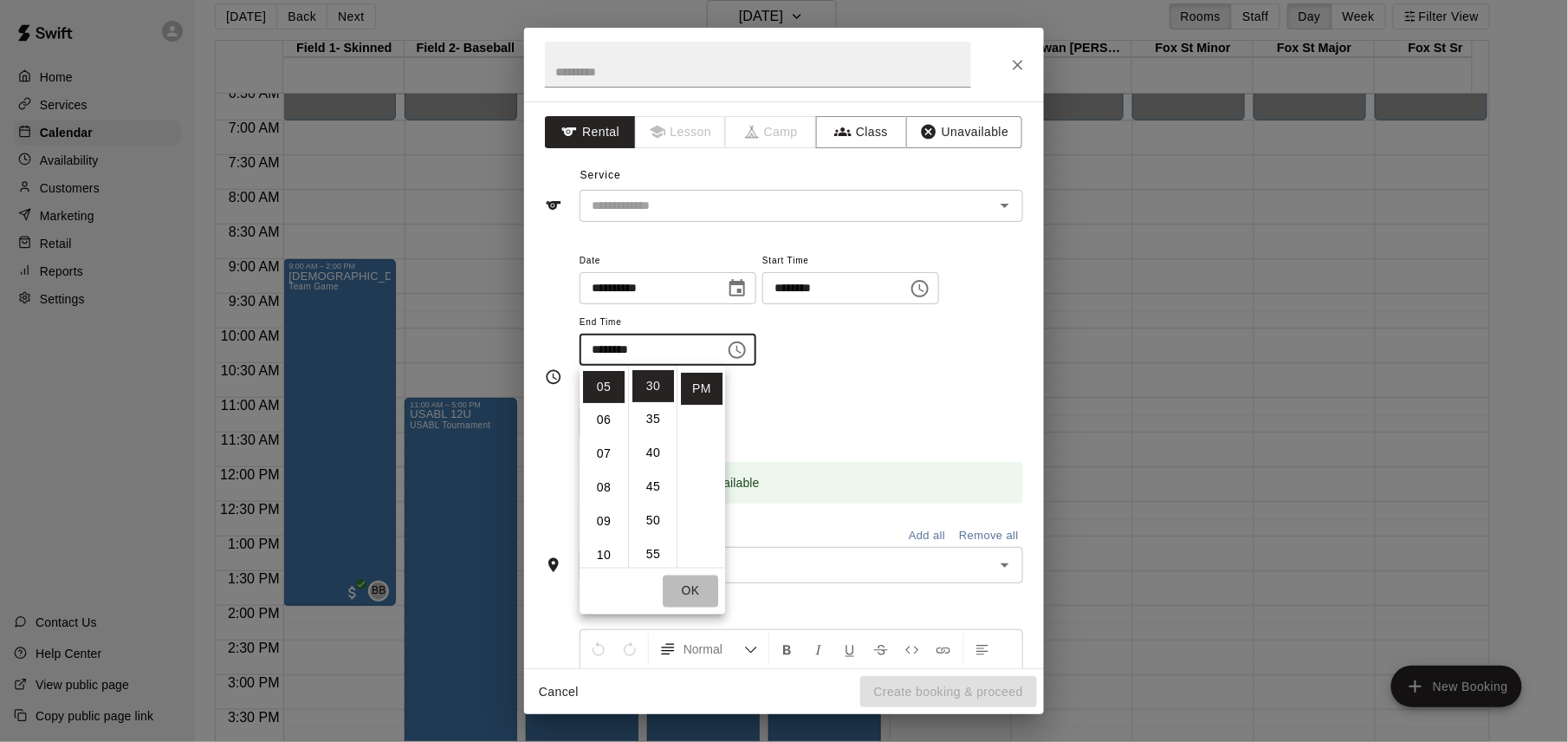
click at [691, 588] on button "OK" at bounding box center [690, 591] width 55 height 32
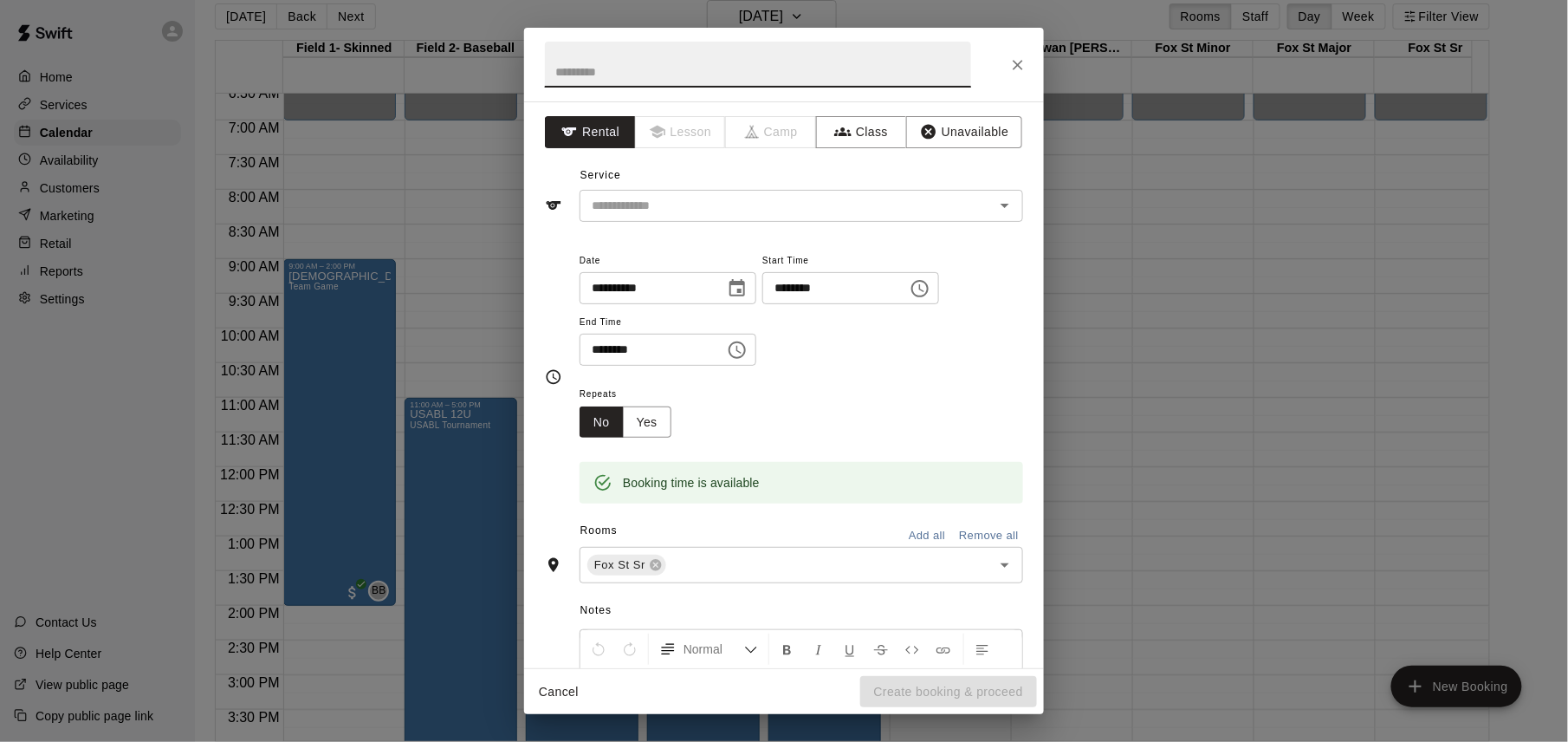
click at [806, 73] on input "text" at bounding box center [758, 65] width 426 height 46
type input "*********"
click at [700, 205] on input "text" at bounding box center [776, 206] width 382 height 21
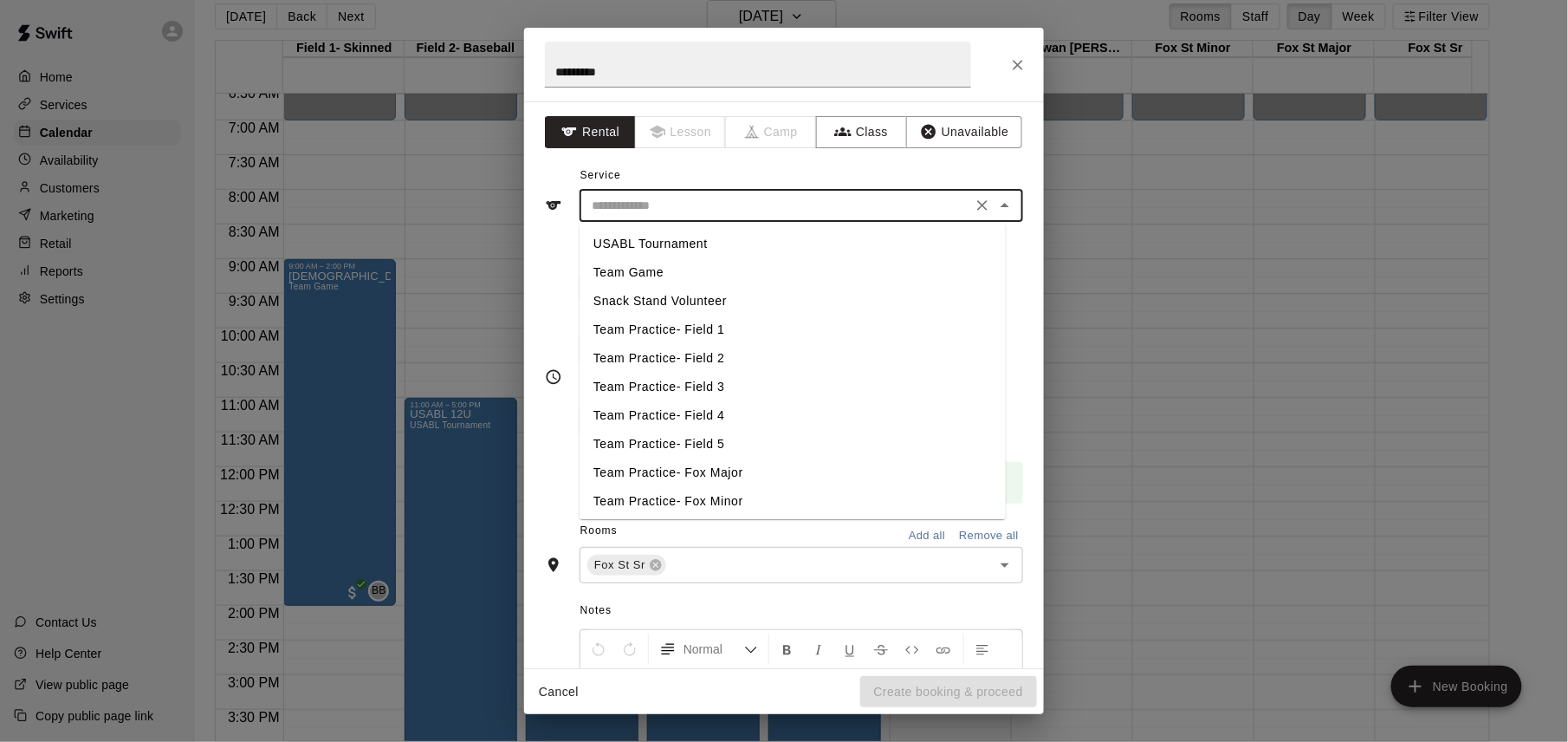
click at [680, 244] on li "USABL Tournament" at bounding box center [792, 244] width 426 height 28
type input "**********"
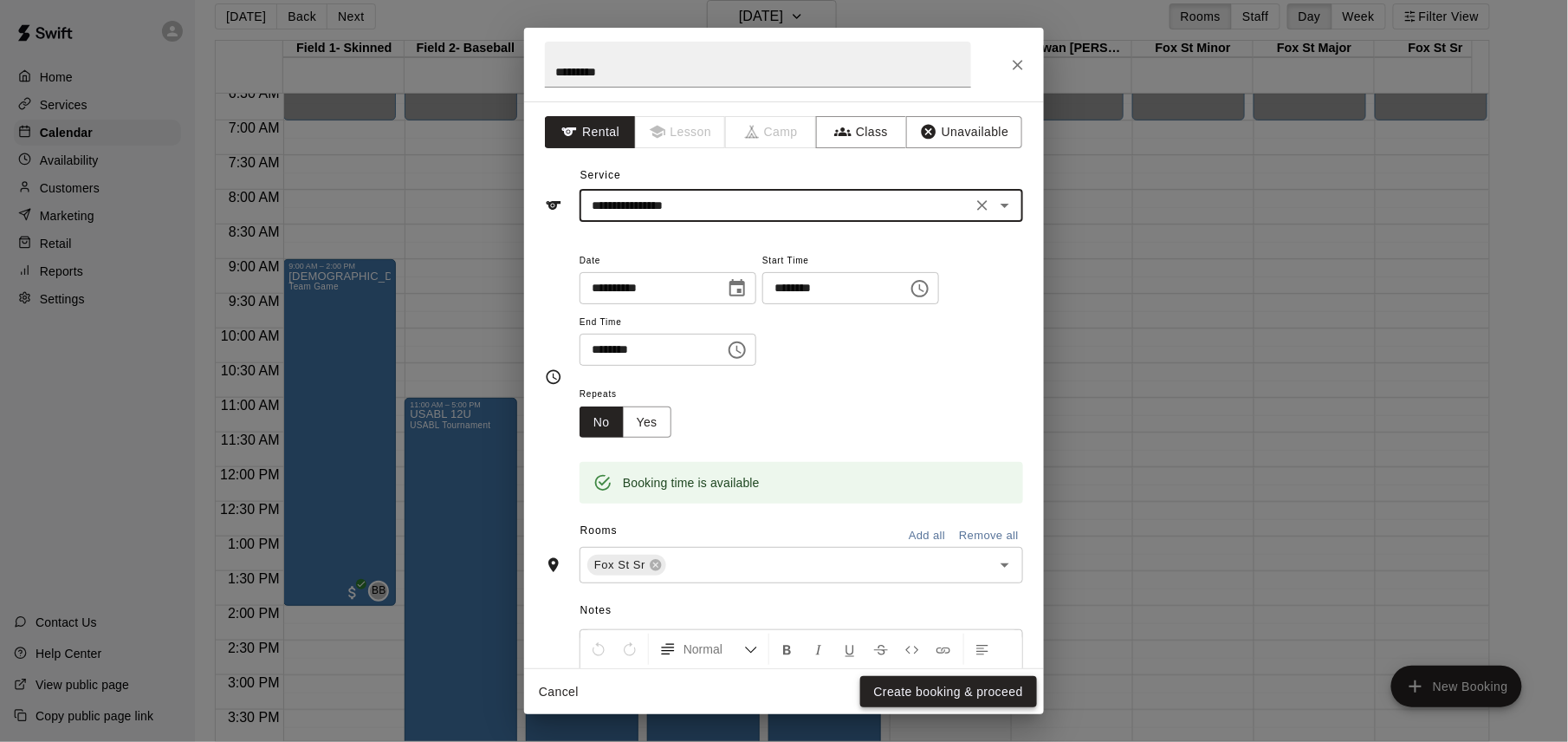
click at [957, 691] on button "Create booking & proceed" at bounding box center [948, 691] width 177 height 32
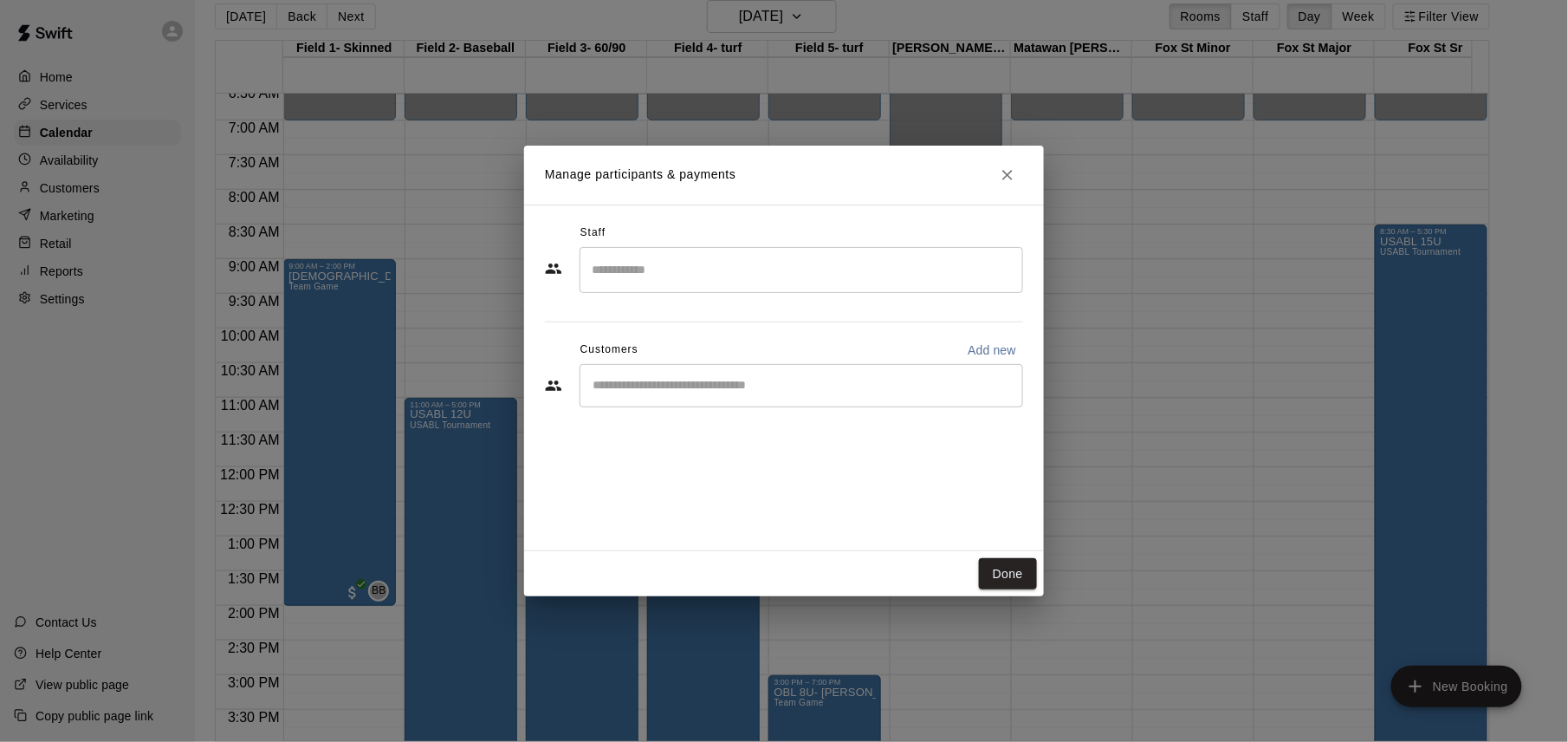
click at [837, 274] on input "Search staff" at bounding box center [801, 270] width 428 height 30
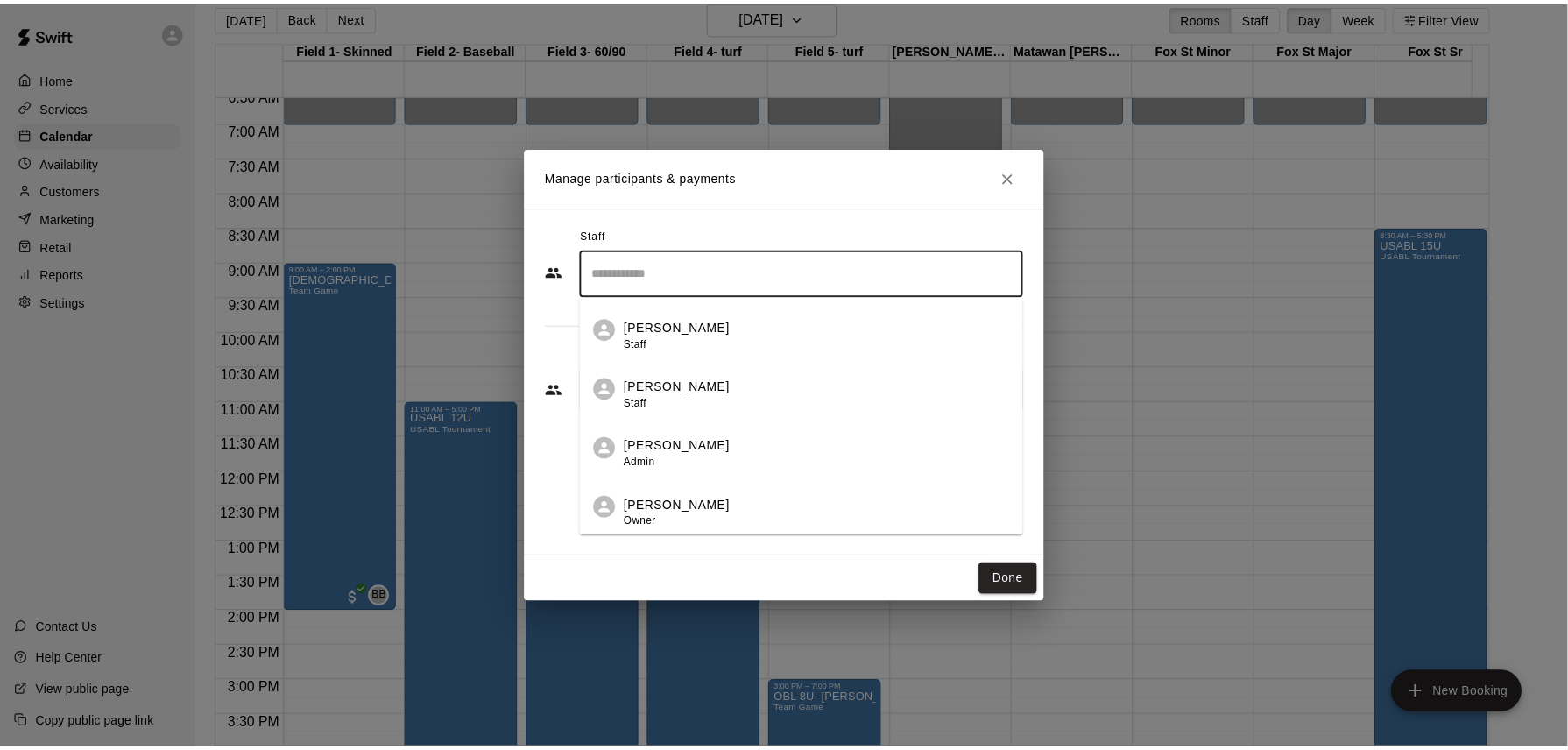
scroll to position [118, 0]
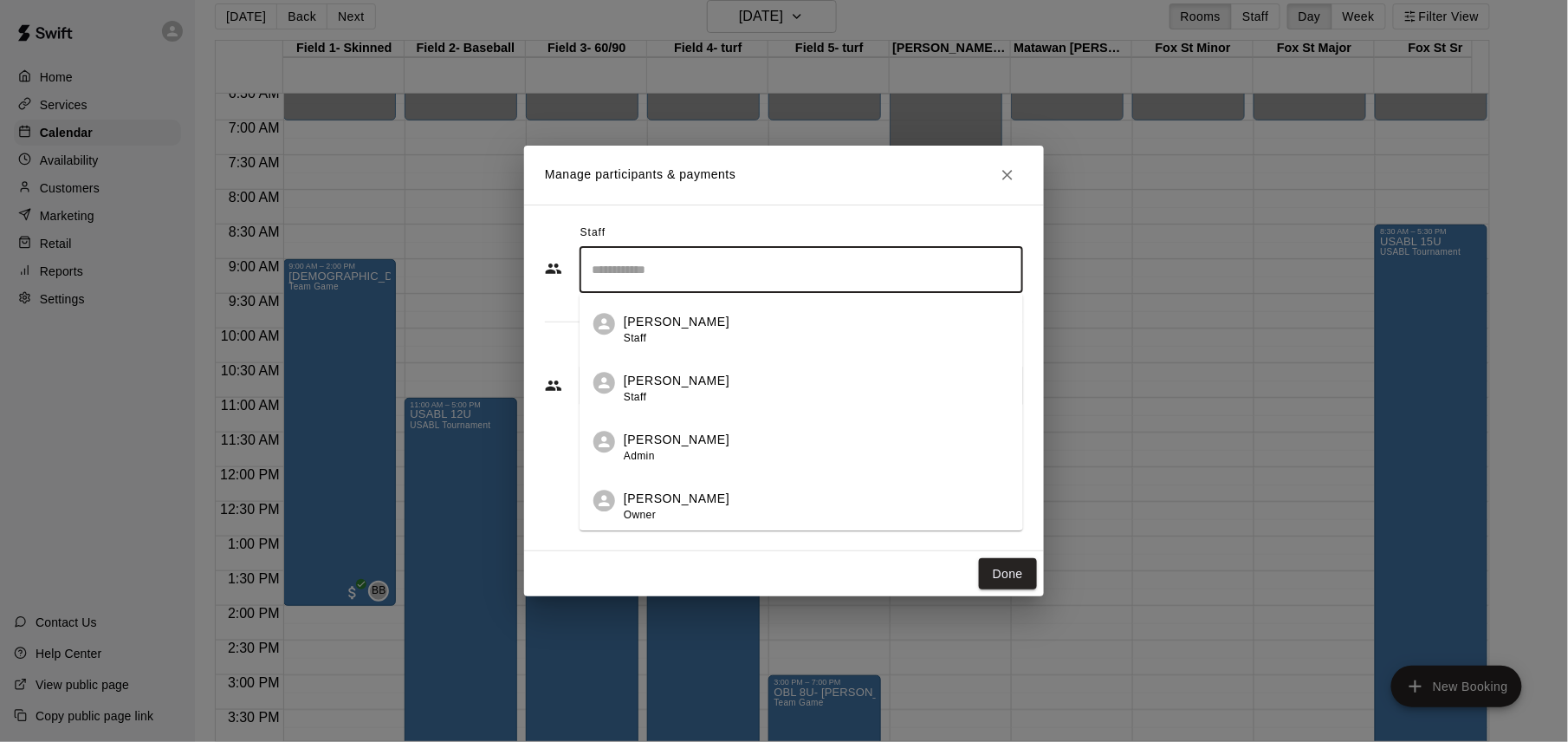
click at [791, 499] on div "[PERSON_NAME] Owner" at bounding box center [816, 507] width 385 height 34
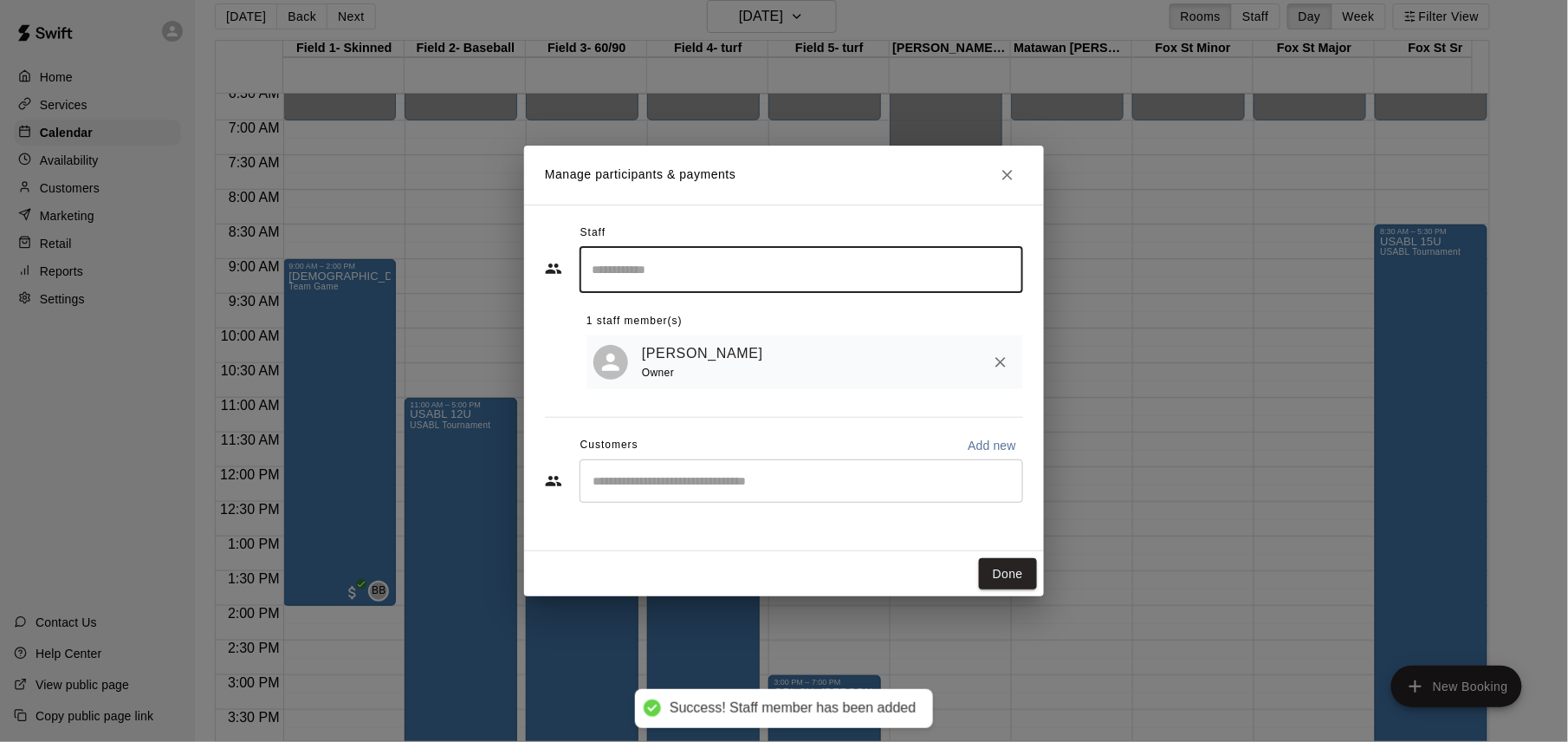
click at [1005, 572] on button "Done" at bounding box center [1007, 574] width 58 height 32
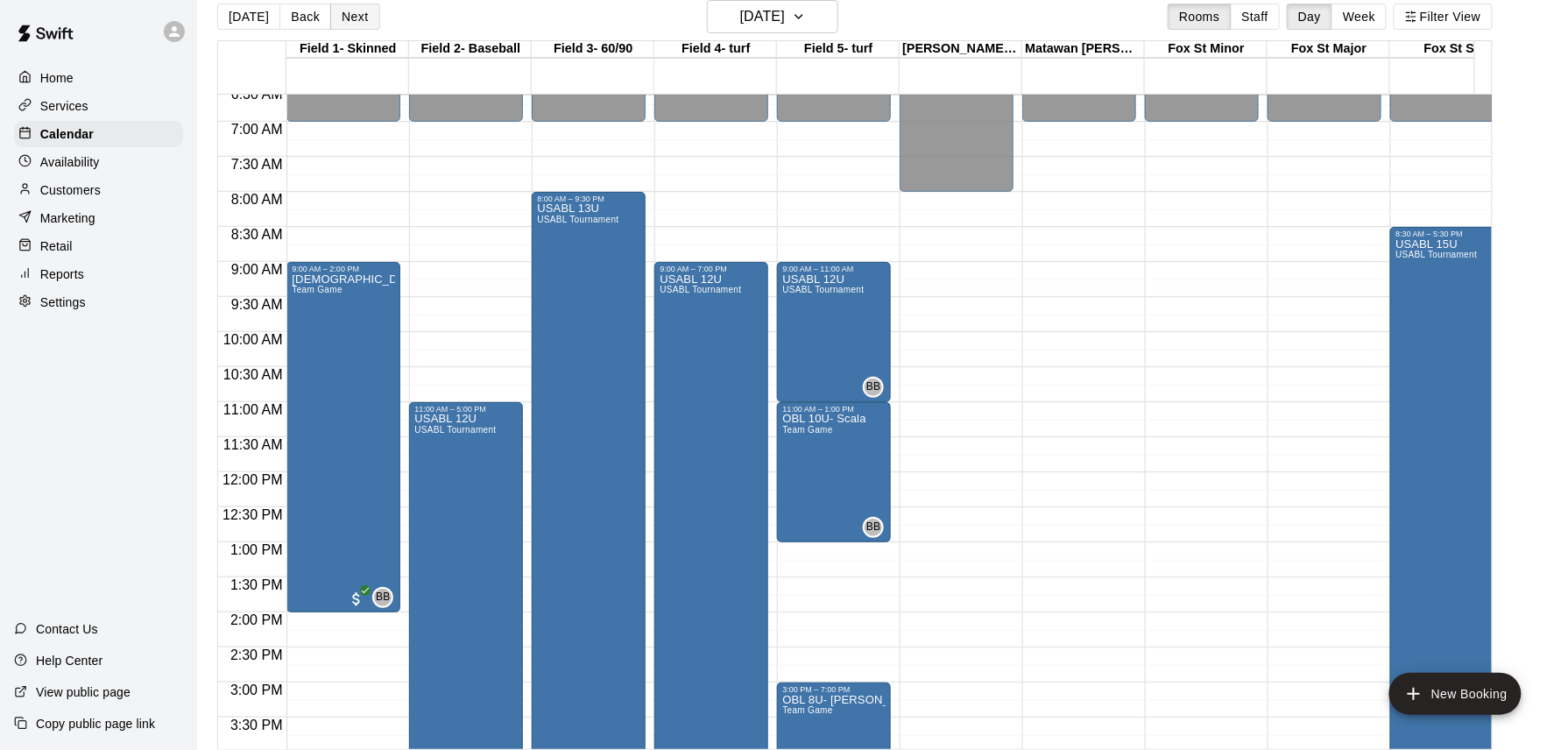
click at [346, 16] on button "Next" at bounding box center [355, 16] width 49 height 26
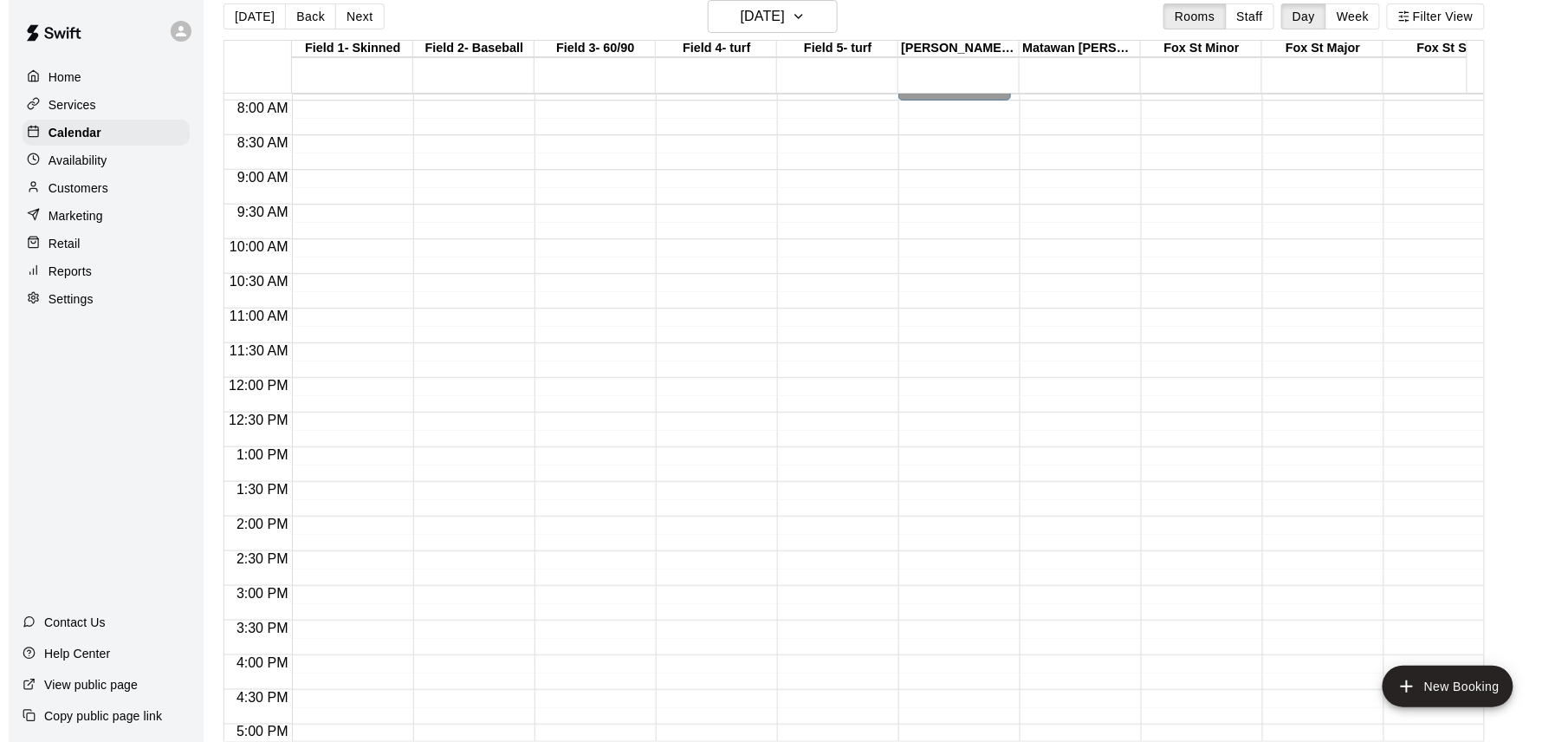
scroll to position [545, 0]
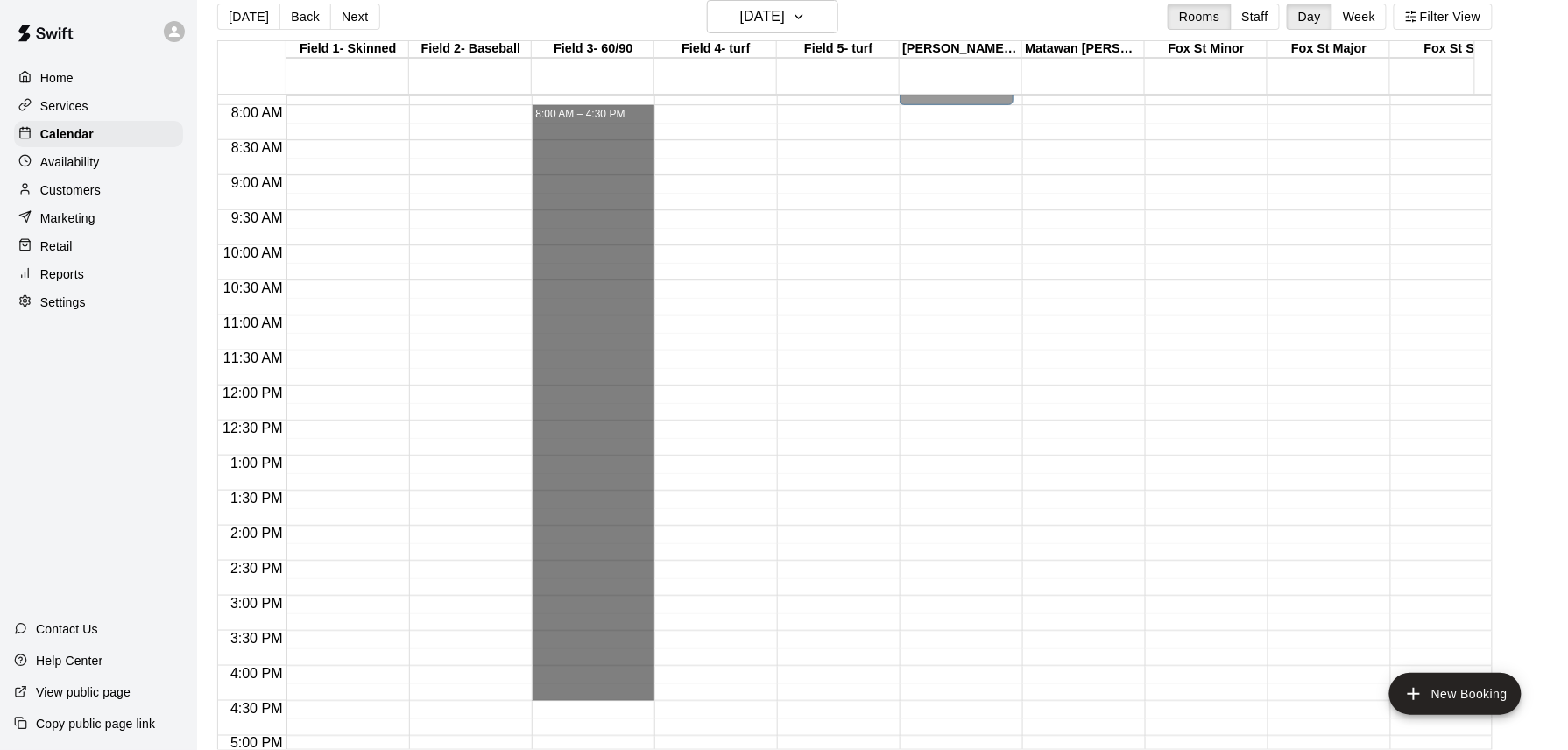
drag, startPoint x: 574, startPoint y: 113, endPoint x: 594, endPoint y: 693, distance: 580.3
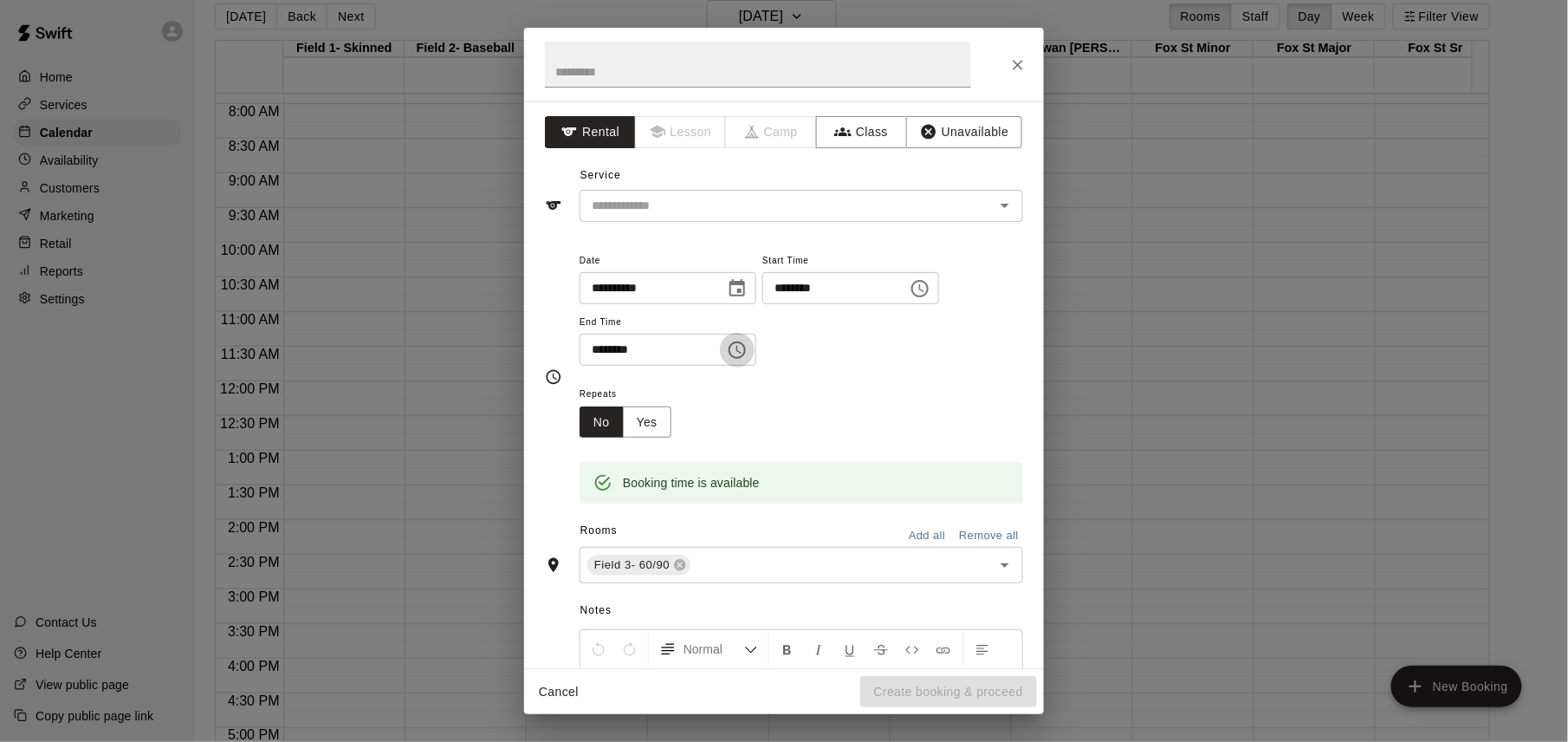
click at [748, 351] on icon "Choose time, selected time is 4:30 PM" at bounding box center [737, 350] width 20 height 20
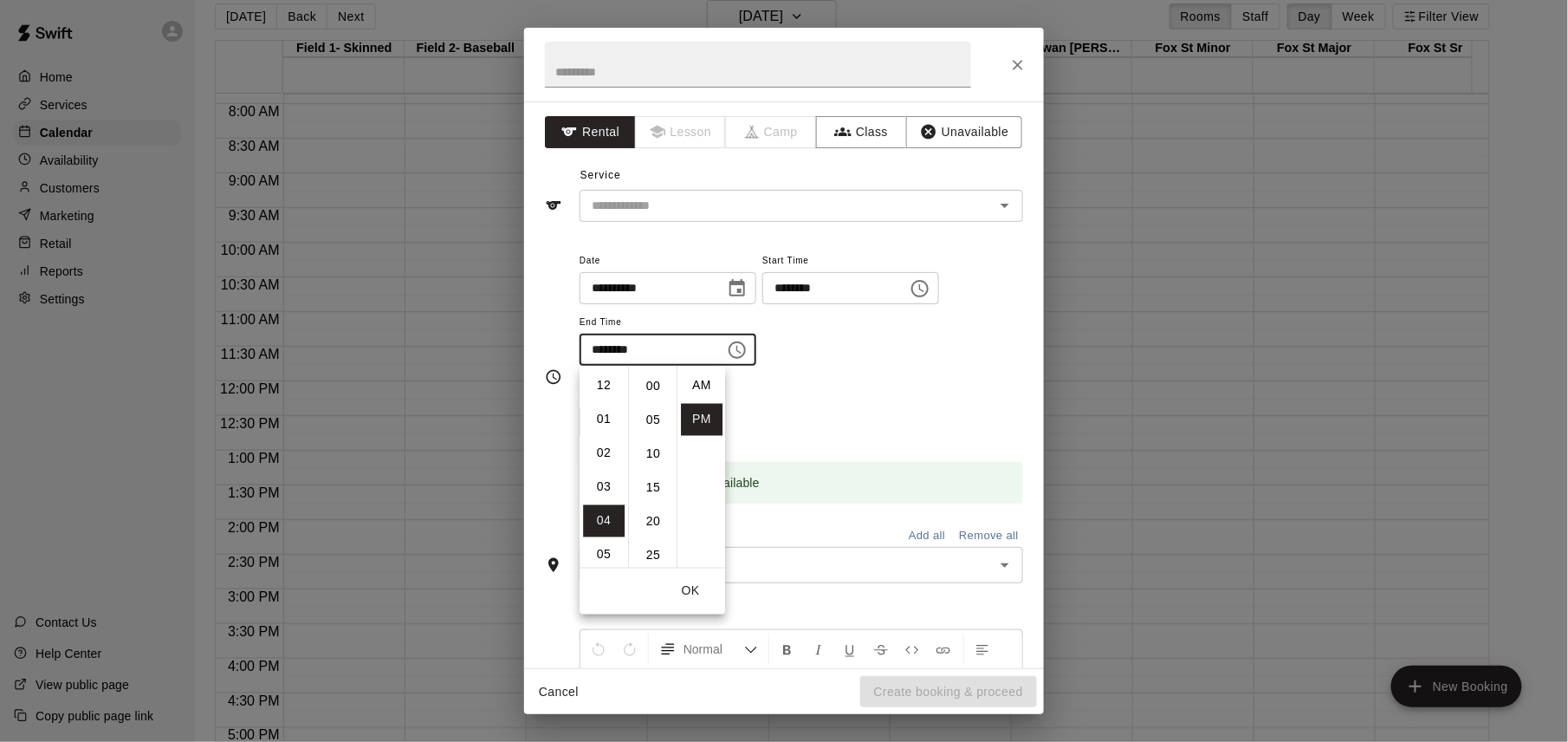
scroll to position [31, 0]
click at [601, 556] on li "09" at bounding box center [603, 555] width 42 height 32
type input "********"
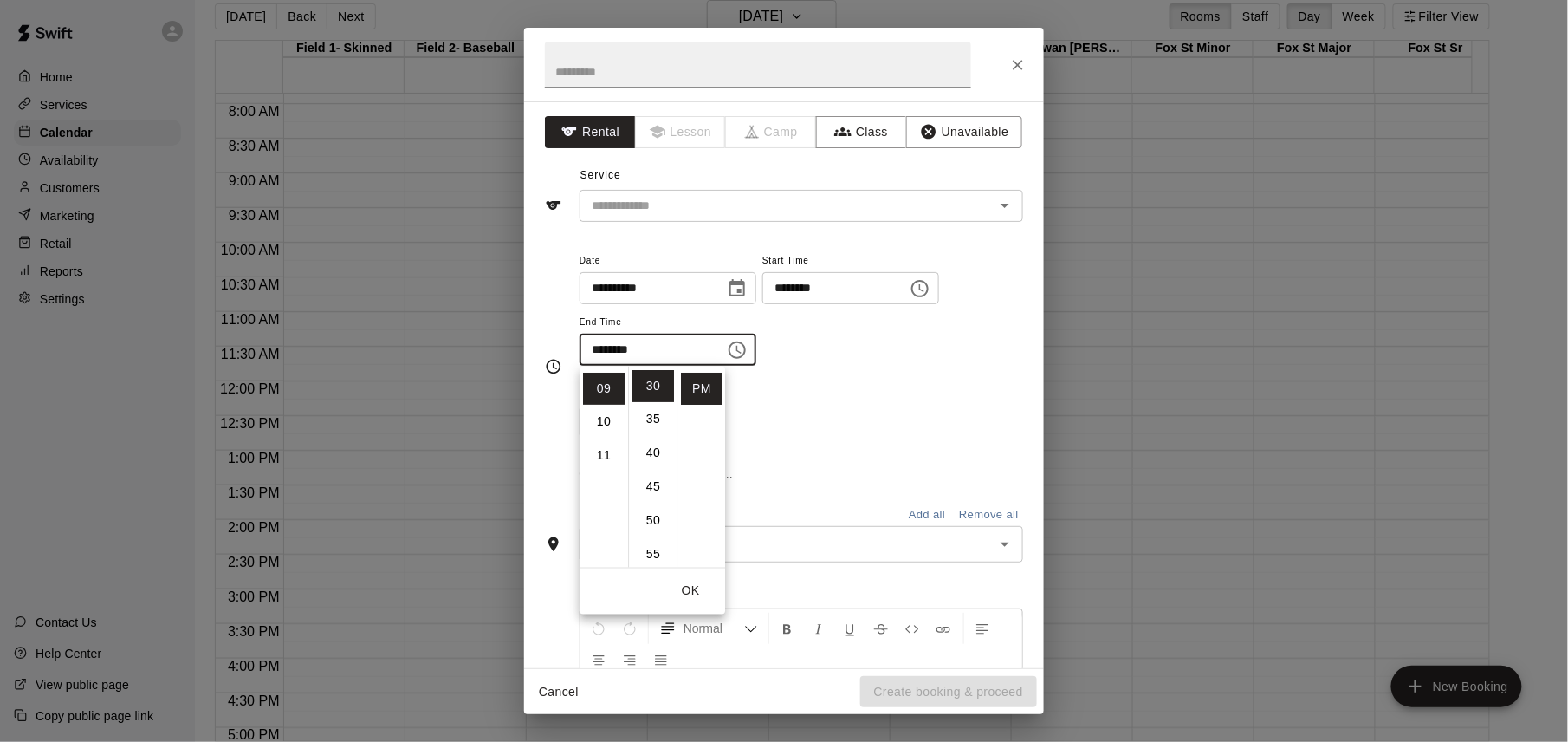
scroll to position [304, 0]
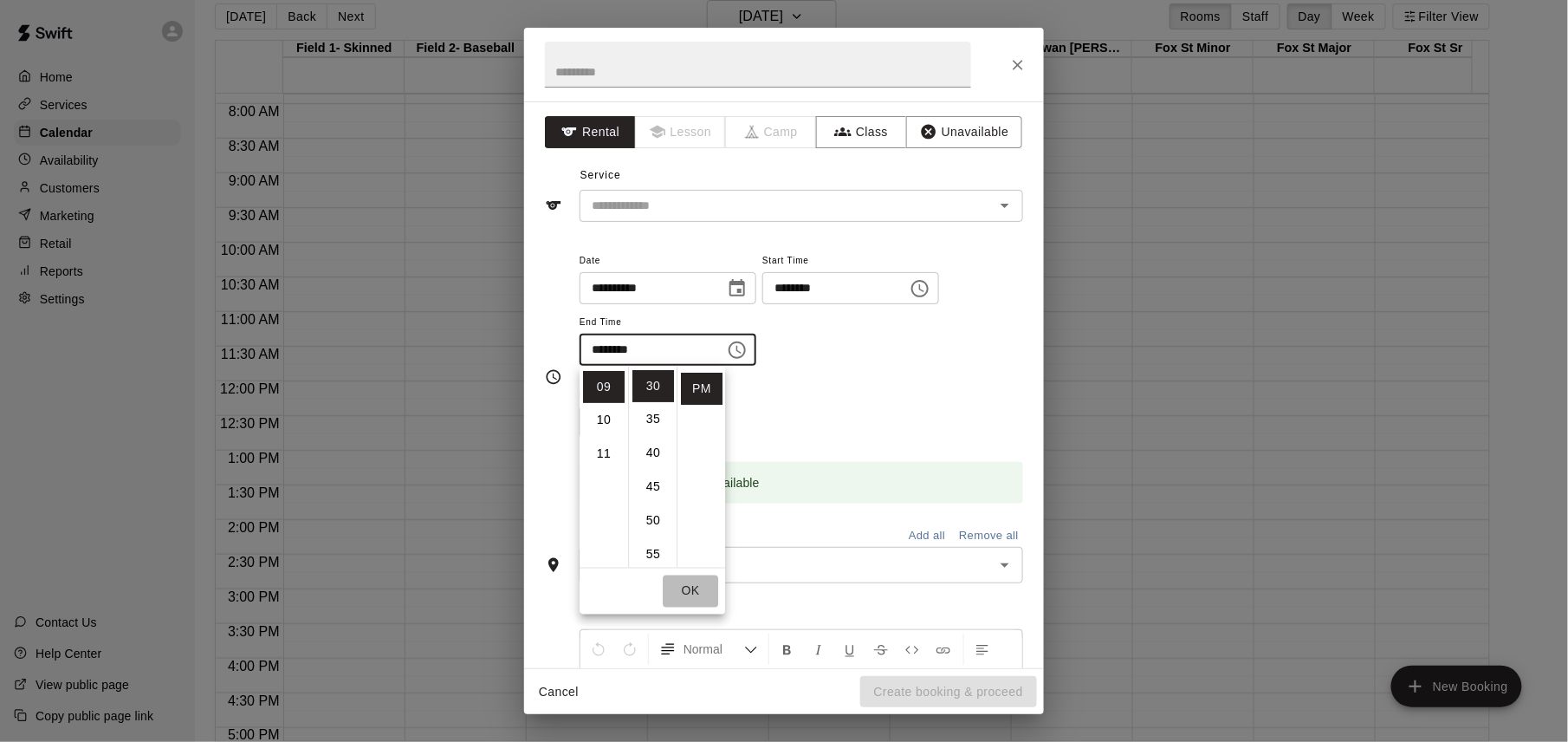
click at [694, 587] on button "OK" at bounding box center [690, 591] width 55 height 32
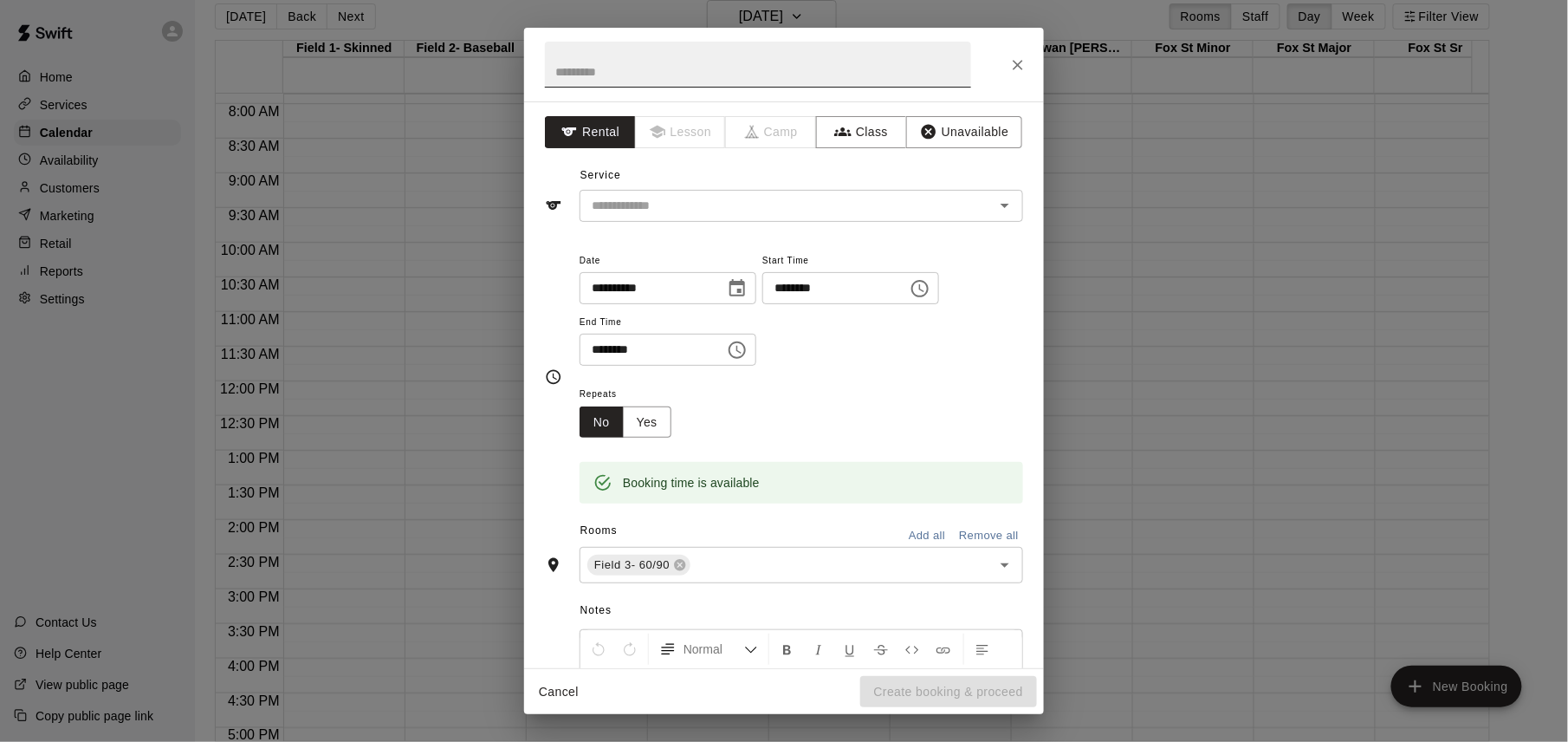
click at [721, 67] on input "text" at bounding box center [758, 65] width 426 height 46
type input "*********"
click at [658, 205] on input "text" at bounding box center [776, 206] width 382 height 21
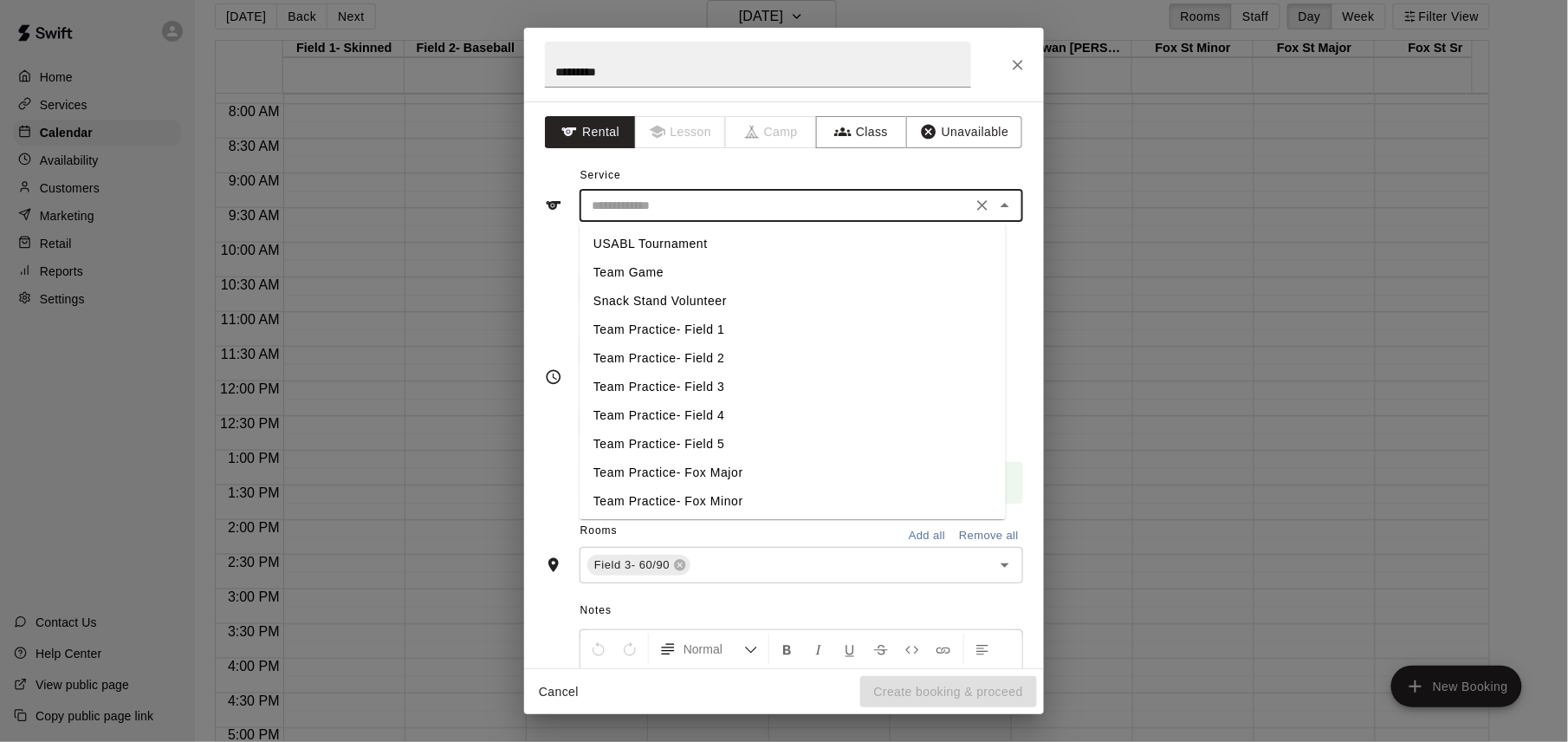
click at [658, 239] on li "USABL Tournament" at bounding box center [792, 244] width 426 height 28
type input "**********"
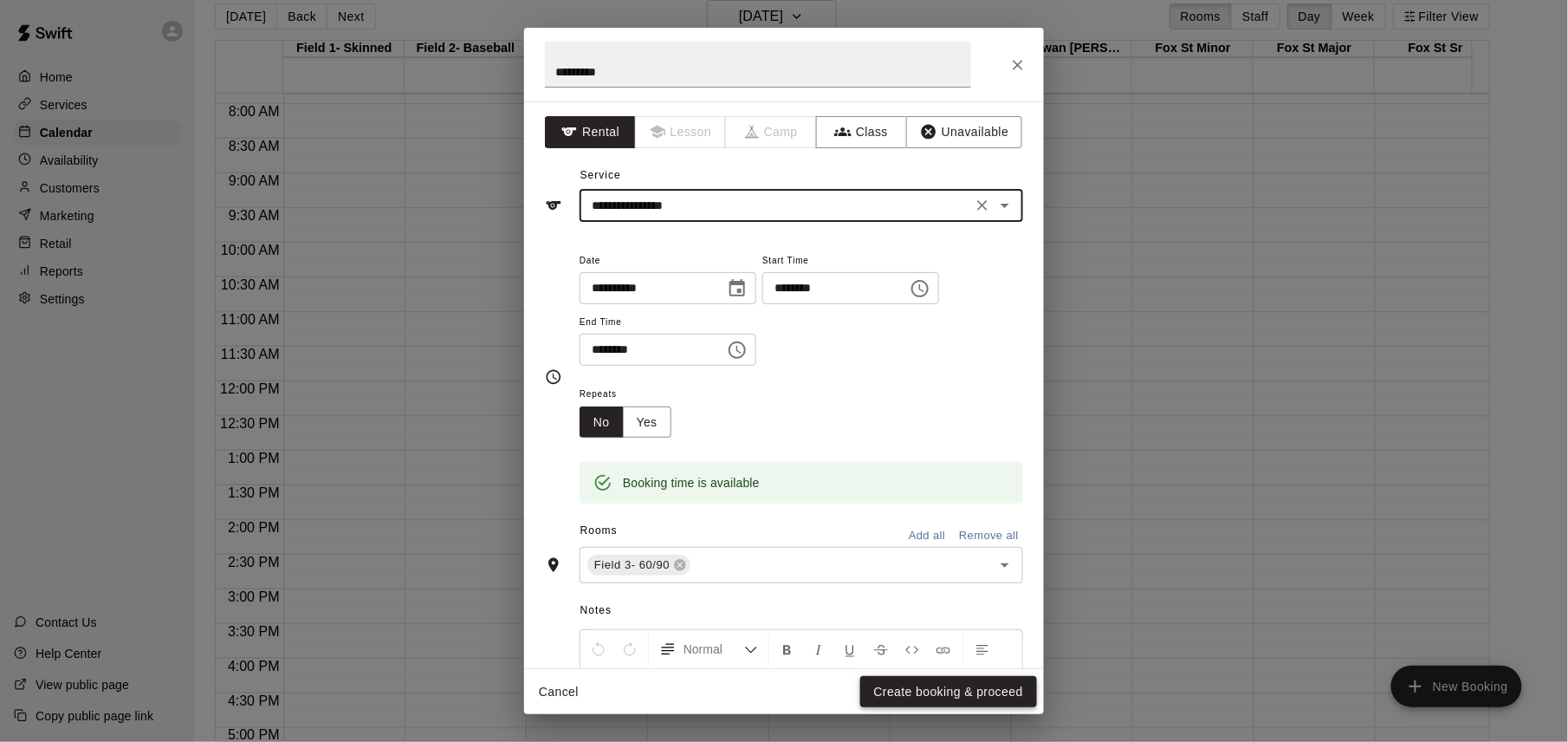
click at [935, 683] on button "Create booking & proceed" at bounding box center [948, 691] width 177 height 32
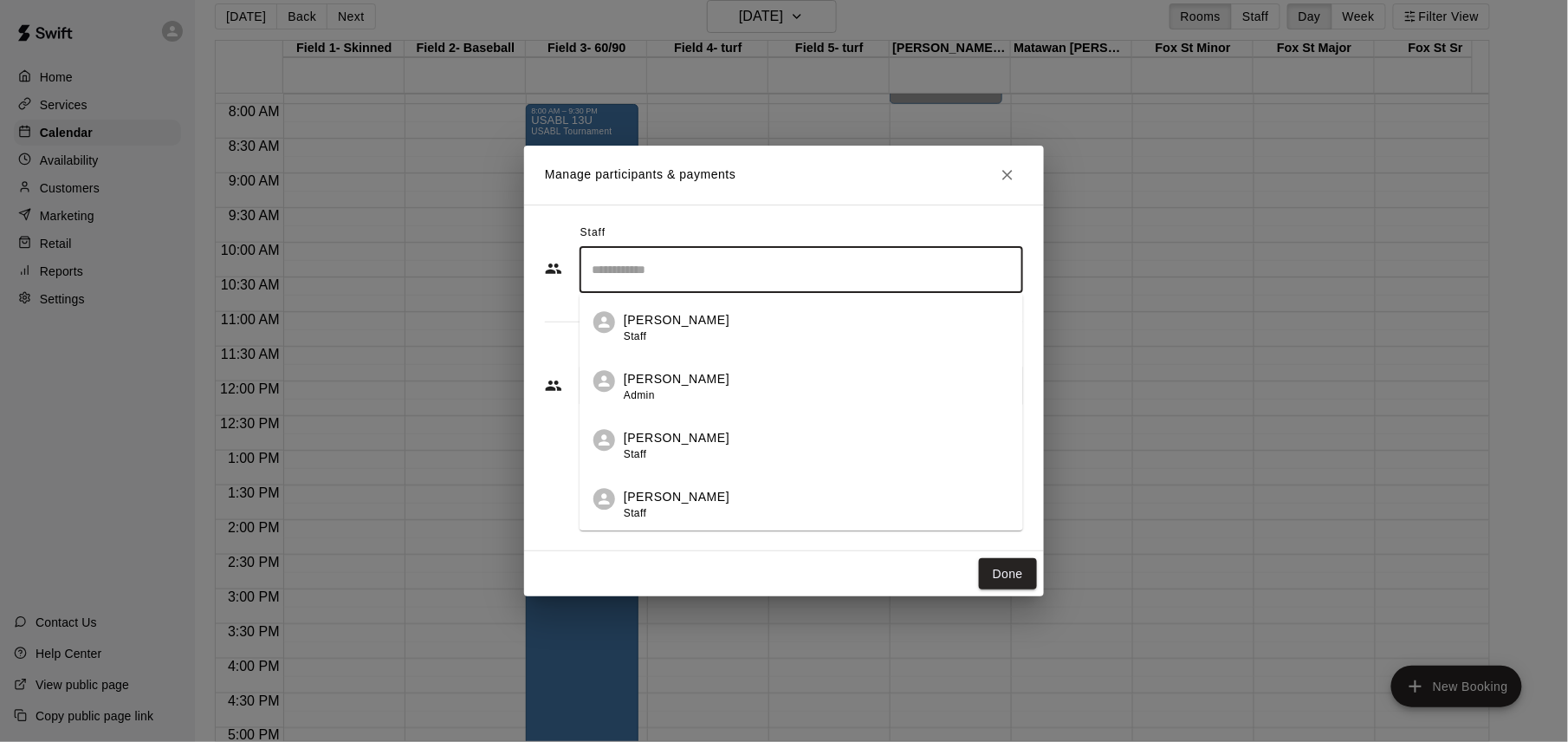
click at [863, 271] on input "Search staff" at bounding box center [801, 270] width 428 height 30
click at [775, 508] on div "[PERSON_NAME] Owner" at bounding box center [816, 507] width 385 height 34
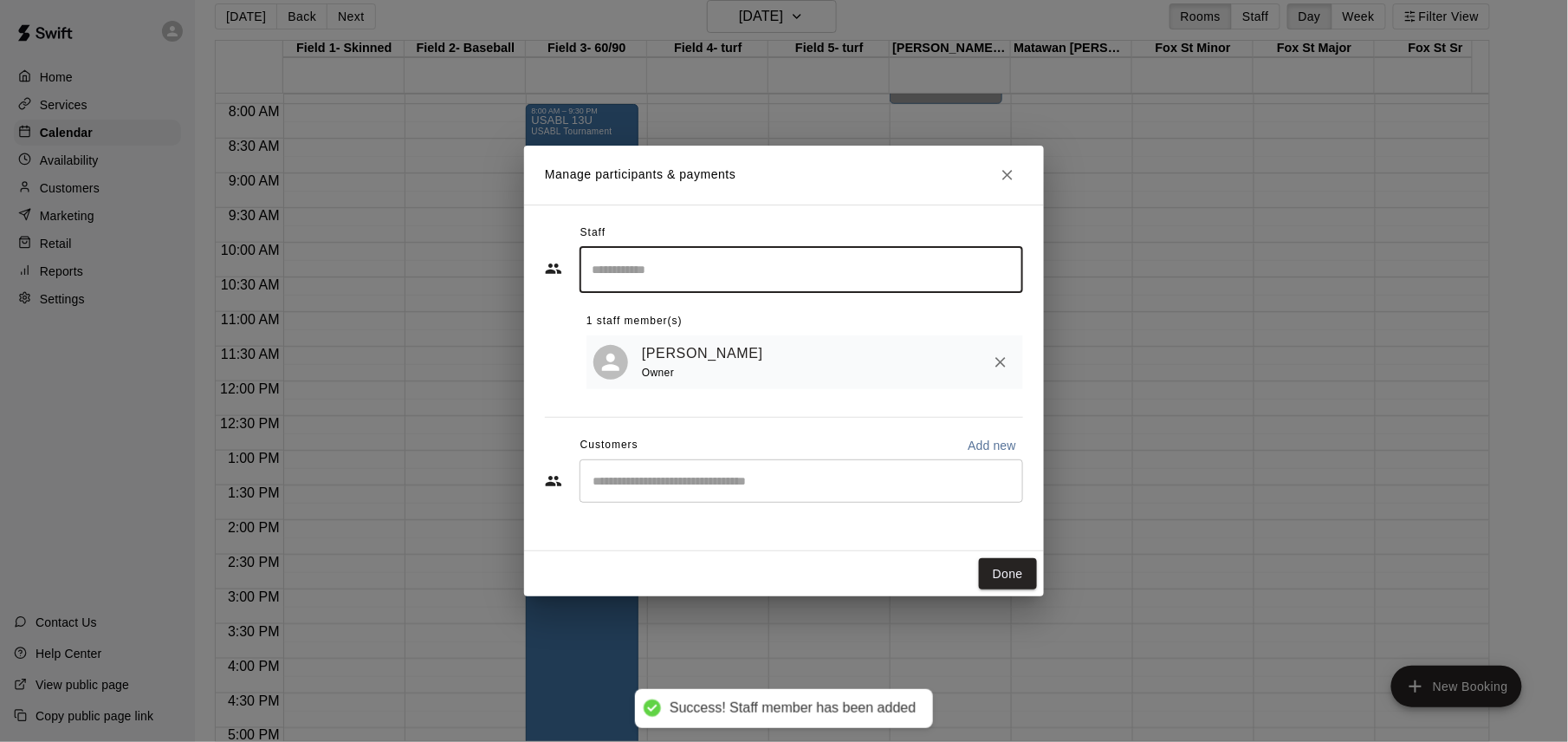
click at [1010, 572] on button "Done" at bounding box center [1007, 574] width 58 height 32
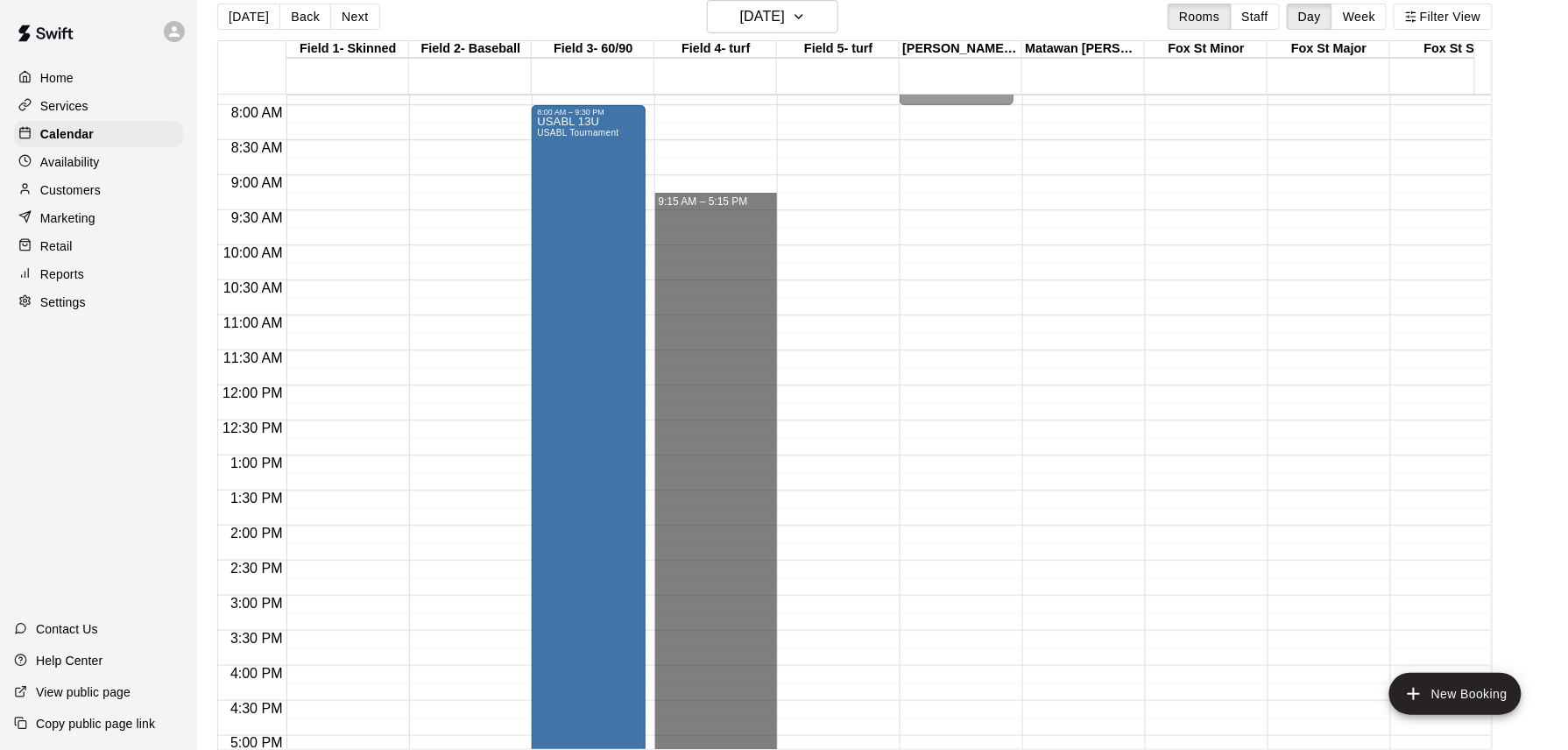
drag, startPoint x: 701, startPoint y: 204, endPoint x: 710, endPoint y: 745, distance: 541.1
click at [710, 745] on div "12:00 AM 12:30 AM 1:00 AM 1:30 AM 2:00 AM 2:30 AM 3:00 AM 3:30 AM 4:00 AM 4:30 …" at bounding box center [854, 421] width 1274 height 655
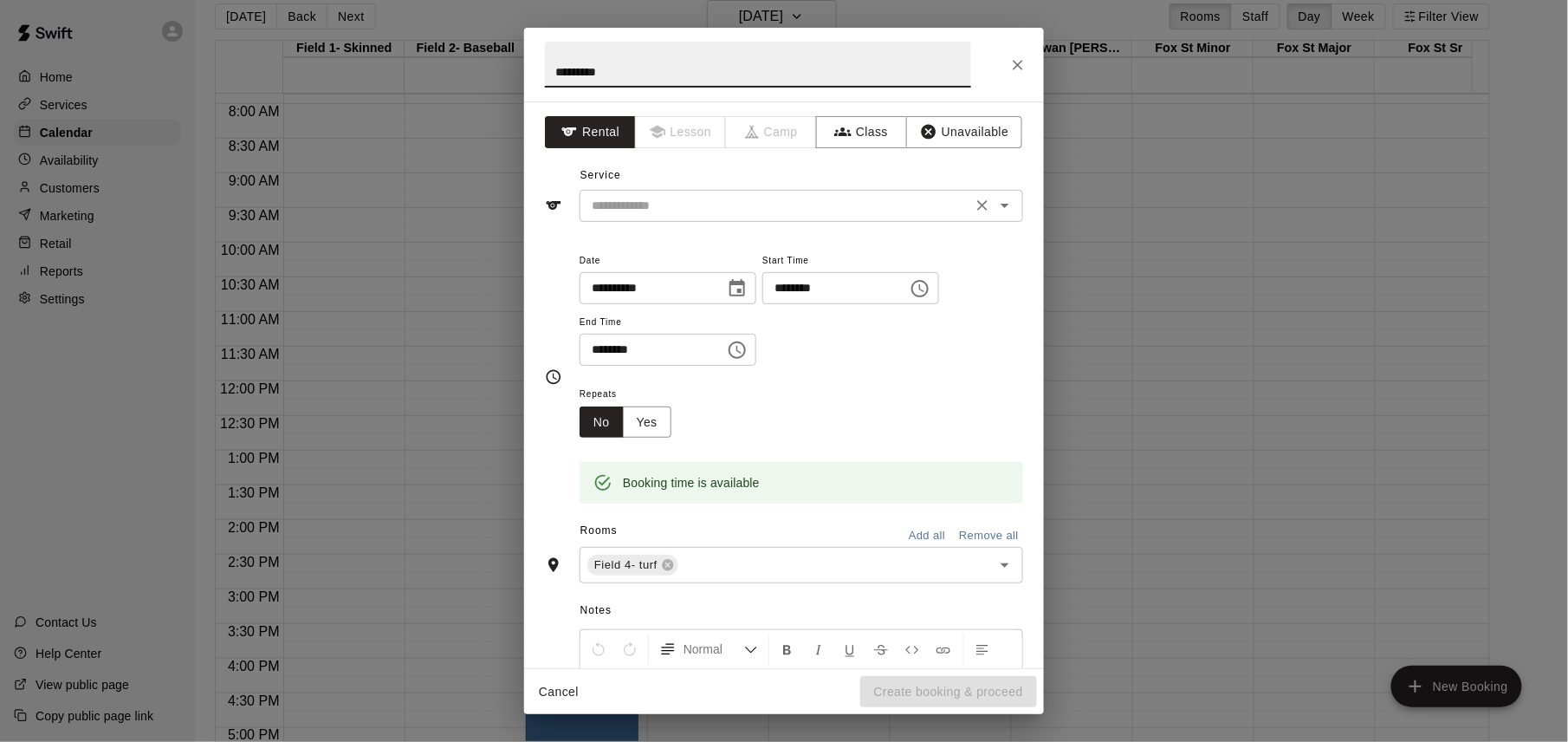
type input "*********"
click at [767, 209] on input "text" at bounding box center [776, 206] width 382 height 21
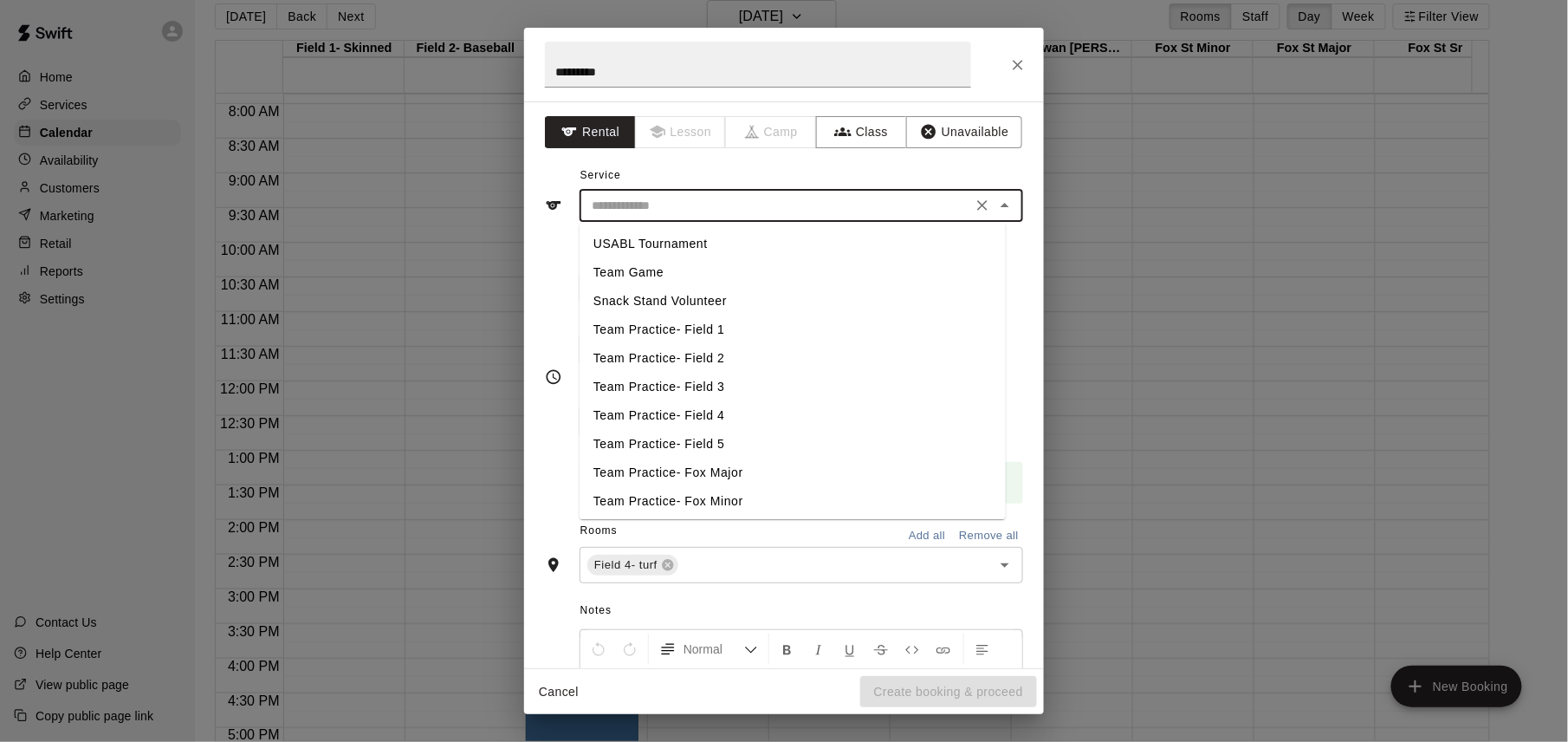
click at [749, 237] on li "USABL Tournament" at bounding box center [792, 244] width 426 height 28
type input "**********"
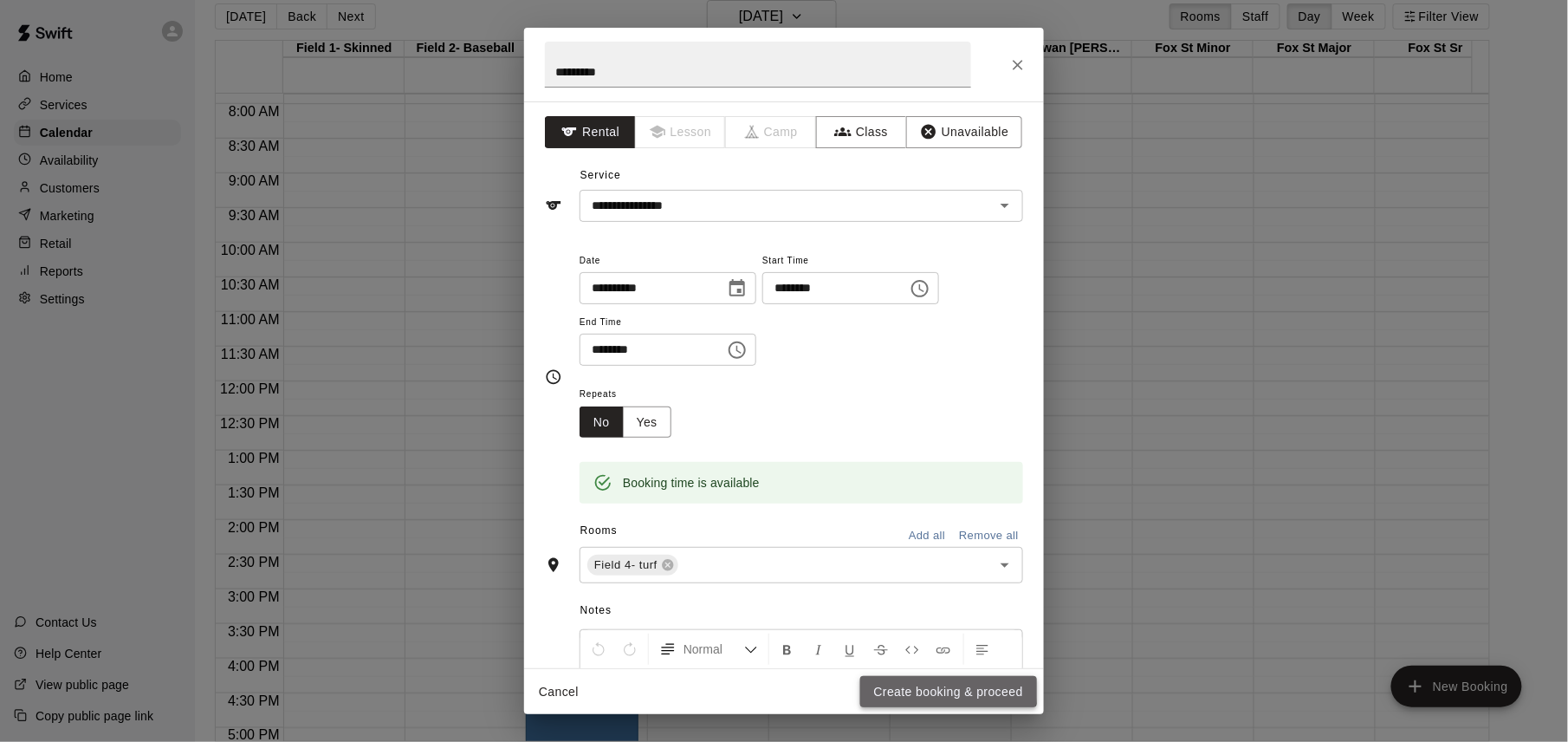
click at [948, 688] on button "Create booking & proceed" at bounding box center [948, 691] width 177 height 32
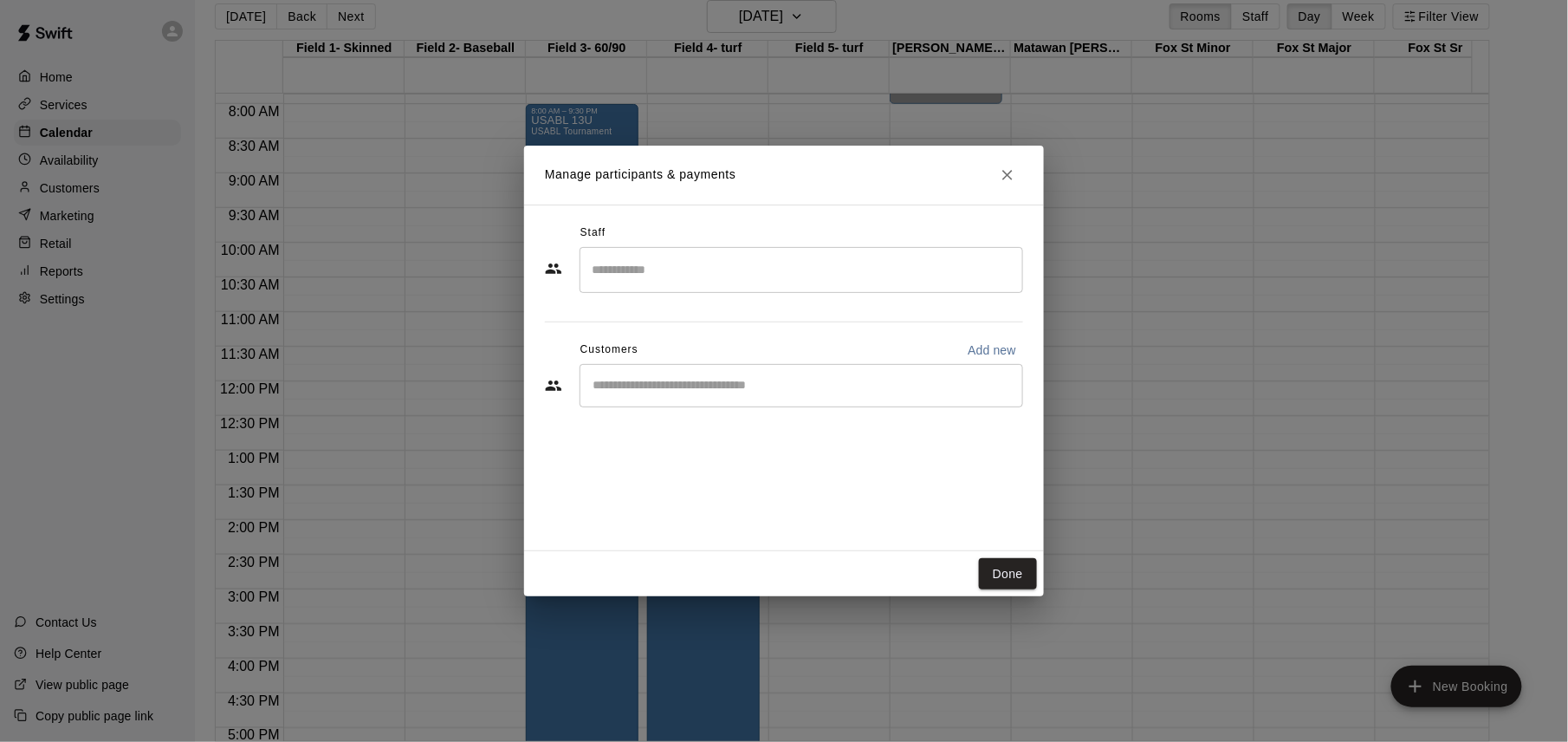
click at [833, 278] on input "Search staff" at bounding box center [801, 270] width 428 height 30
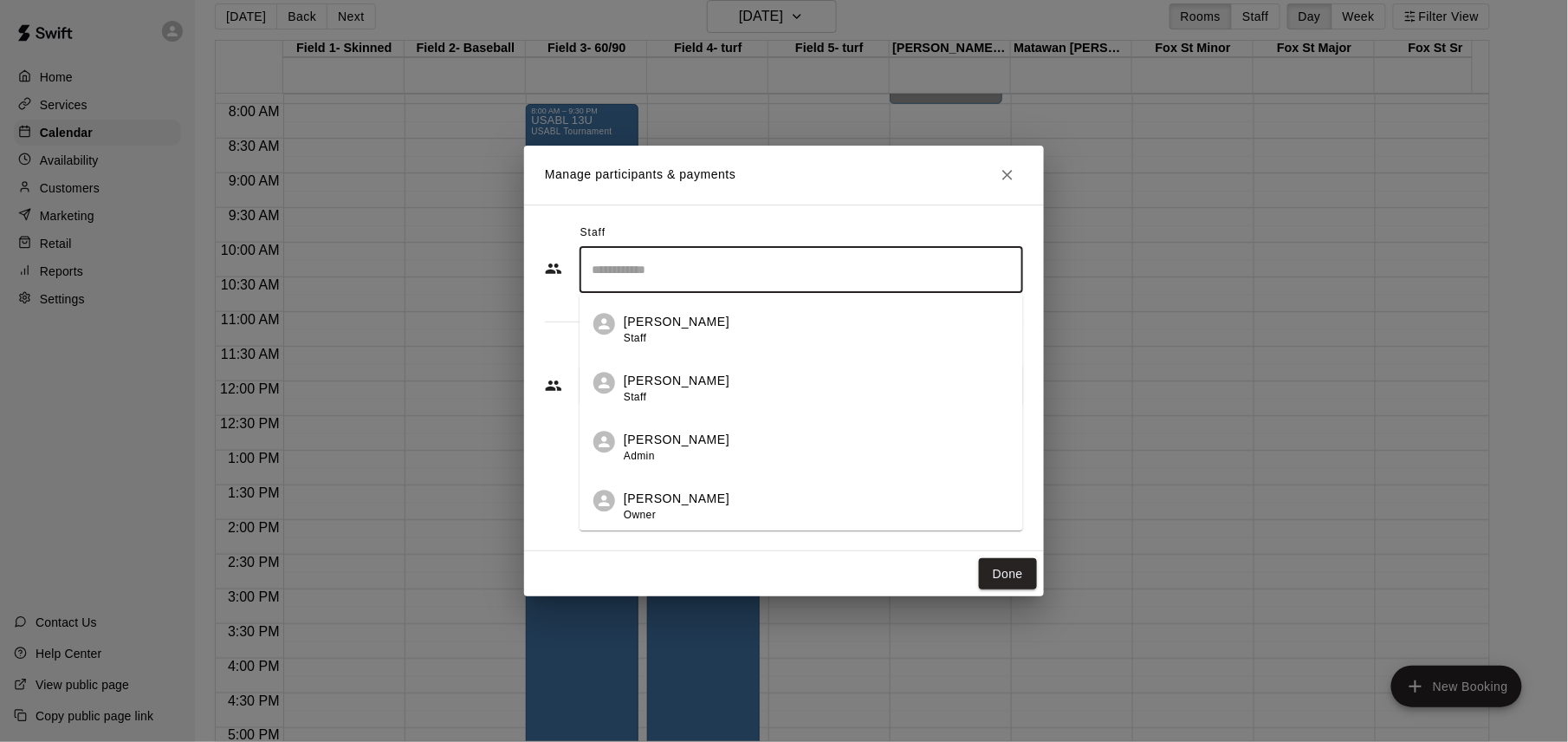
click at [769, 503] on div "[PERSON_NAME] Owner" at bounding box center [816, 507] width 385 height 34
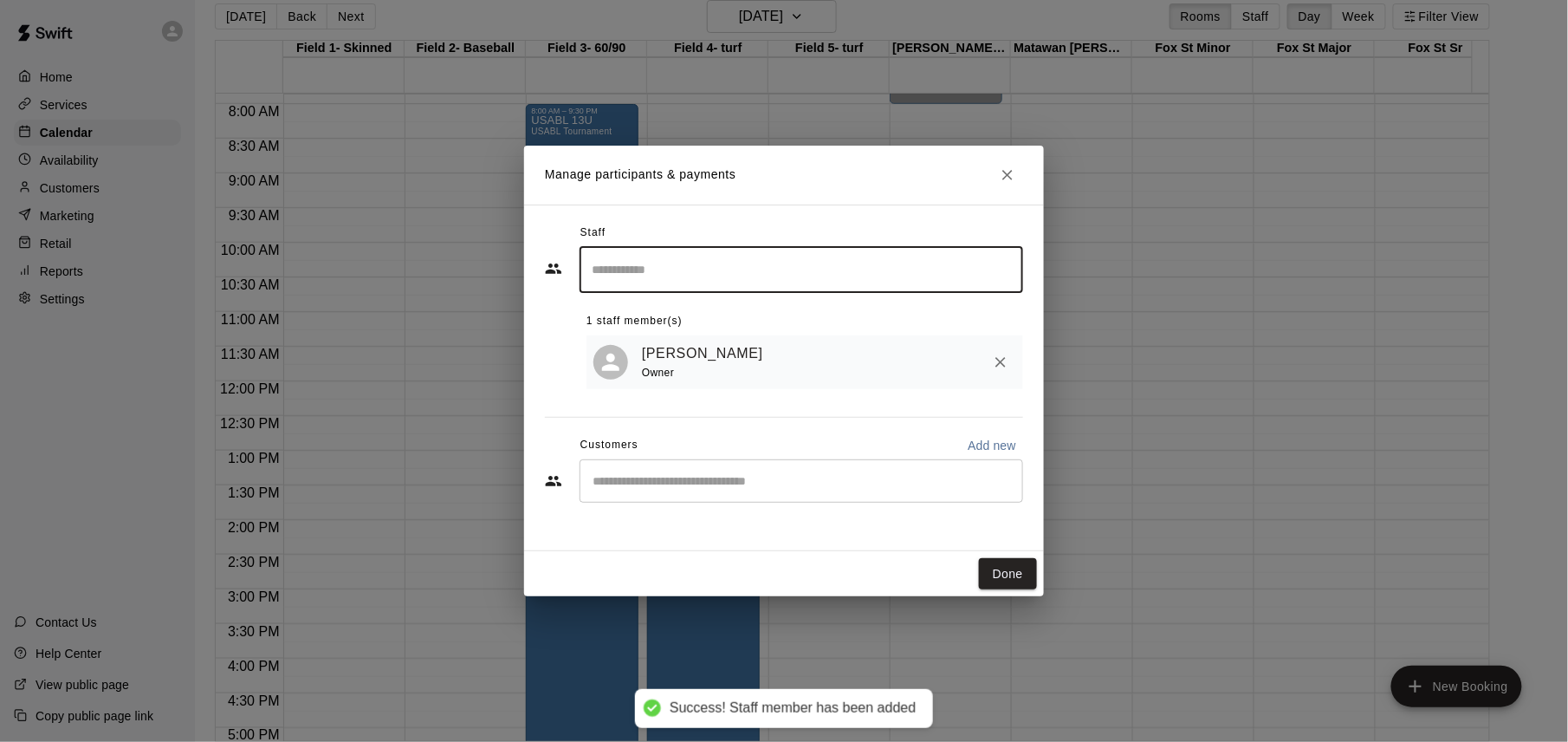
click at [1010, 572] on button "Done" at bounding box center [1007, 574] width 58 height 32
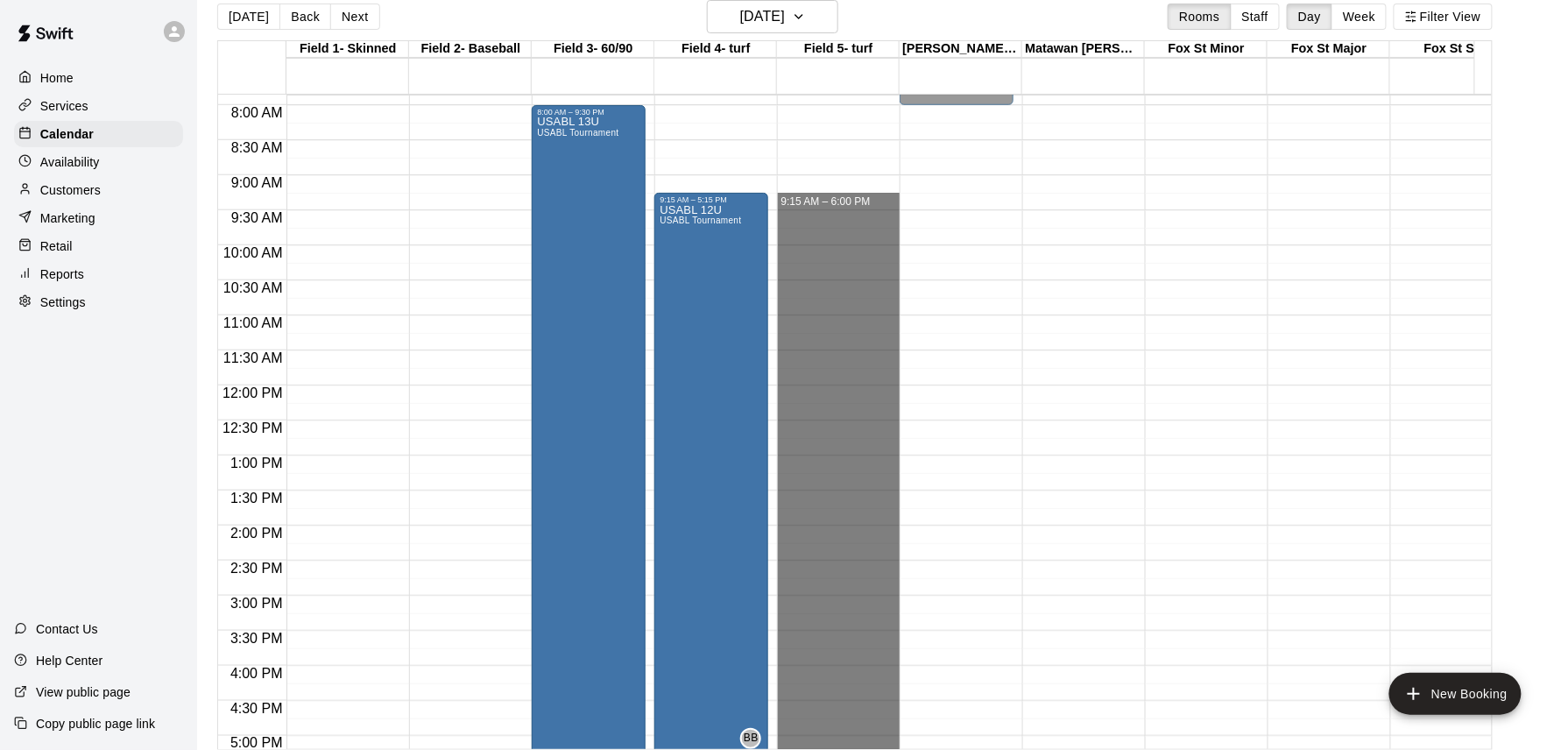
drag, startPoint x: 828, startPoint y: 203, endPoint x: 837, endPoint y: 803, distance: 600.1
click at [837, 749] on html "Home Services Calendar Availability Customers Marketing Retail Reports Settings…" at bounding box center [784, 368] width 1568 height 778
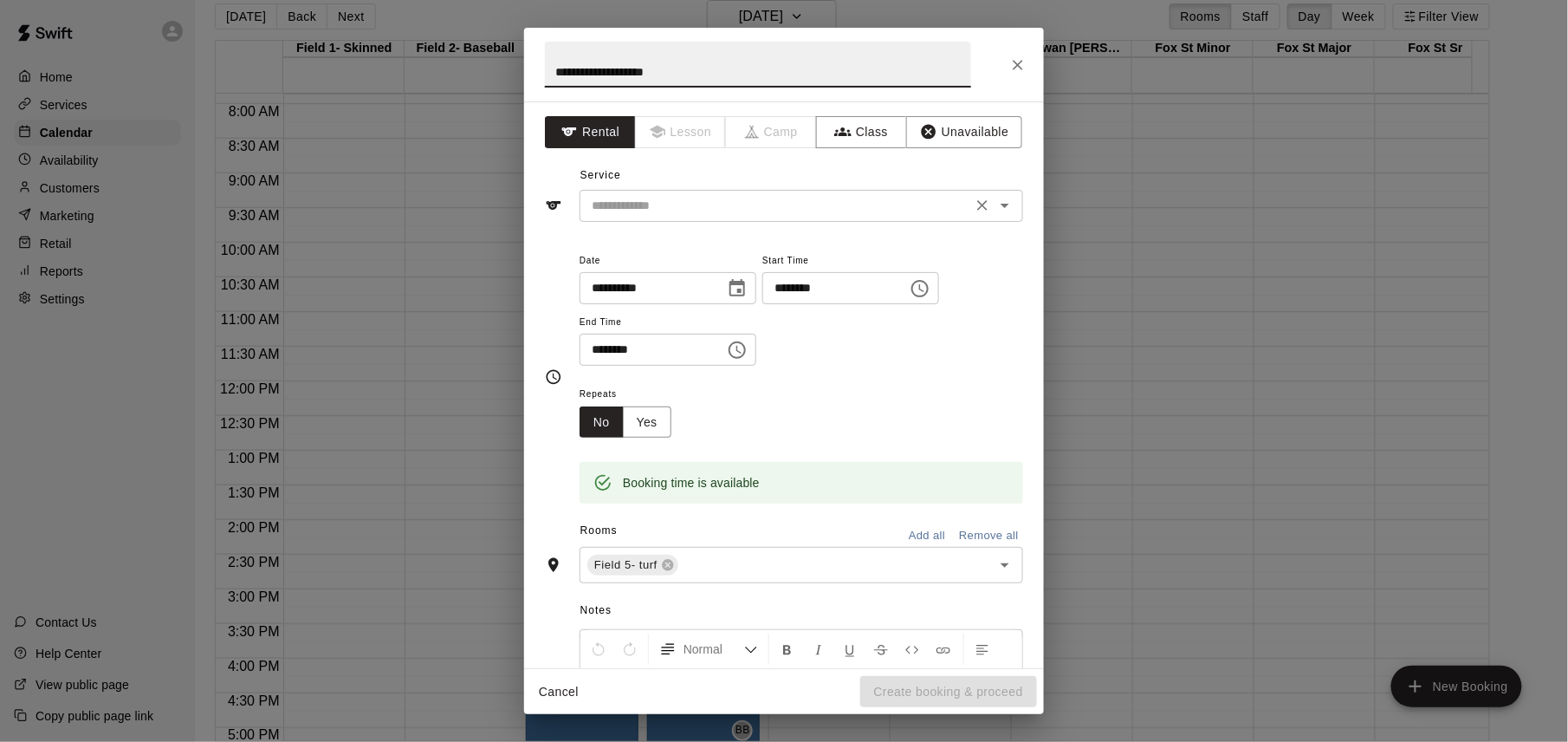
type input "**********"
click at [651, 209] on input "text" at bounding box center [776, 206] width 382 height 21
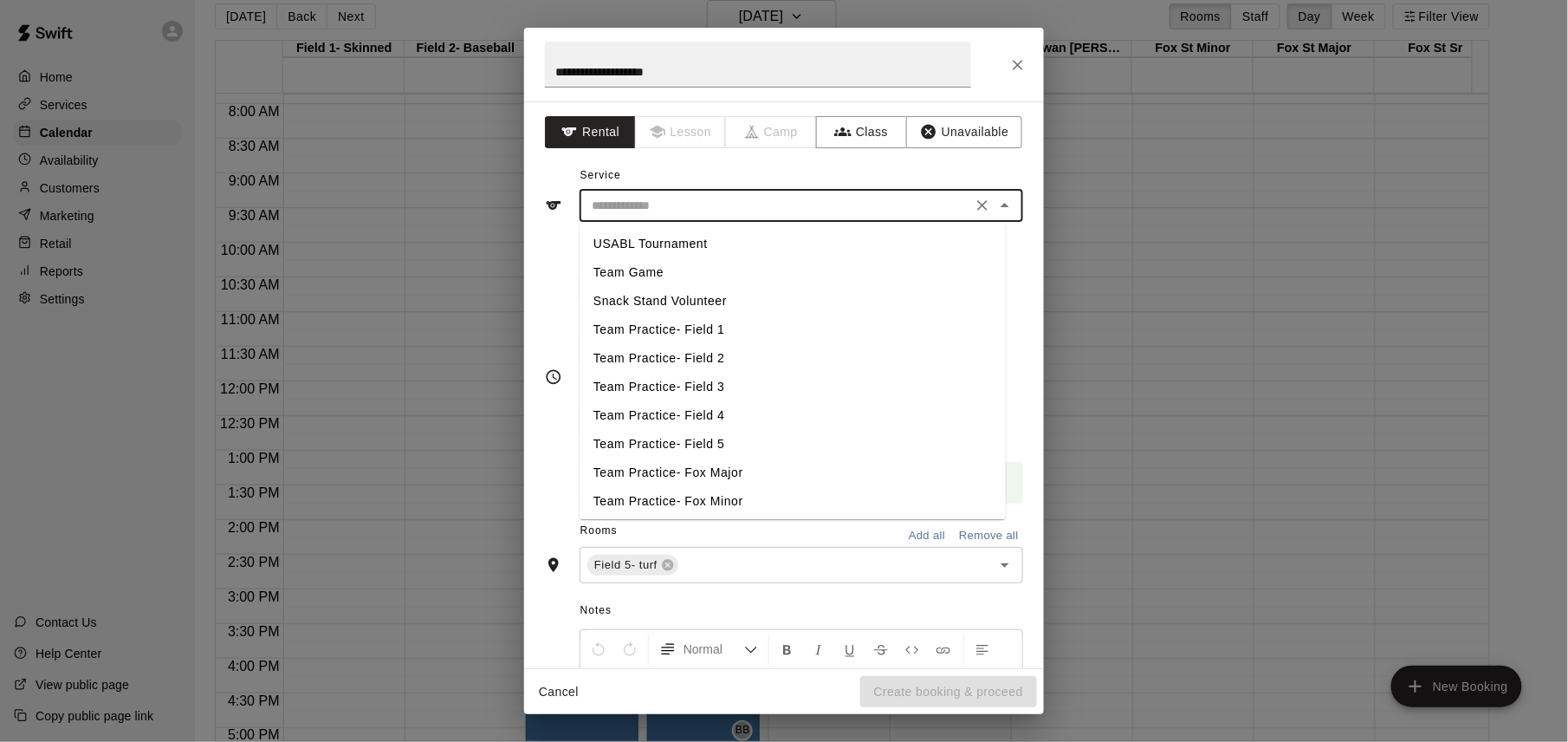
click at [653, 239] on li "USABL Tournament" at bounding box center [792, 244] width 426 height 28
type input "**********"
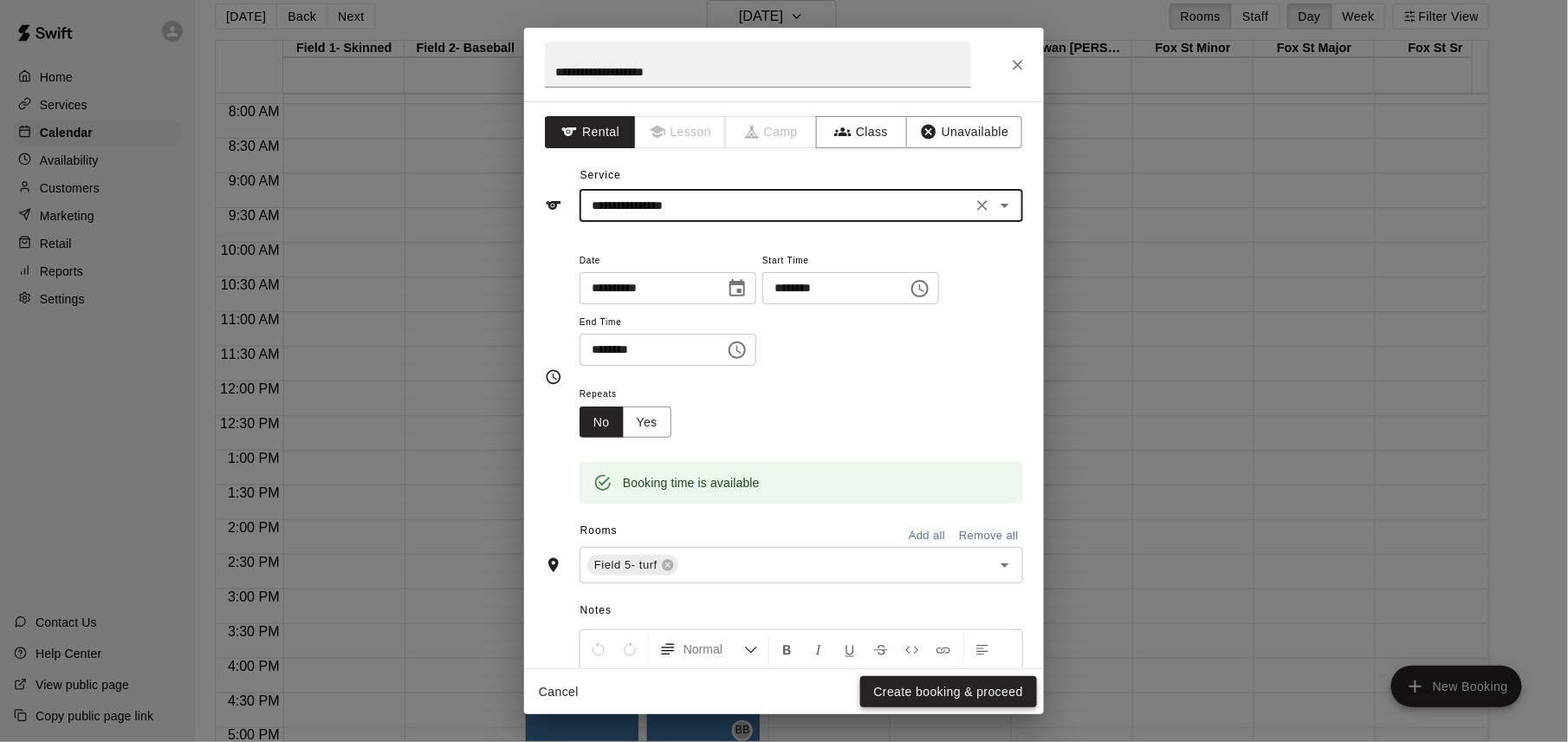
click at [957, 683] on button "Create booking & proceed" at bounding box center [948, 691] width 177 height 32
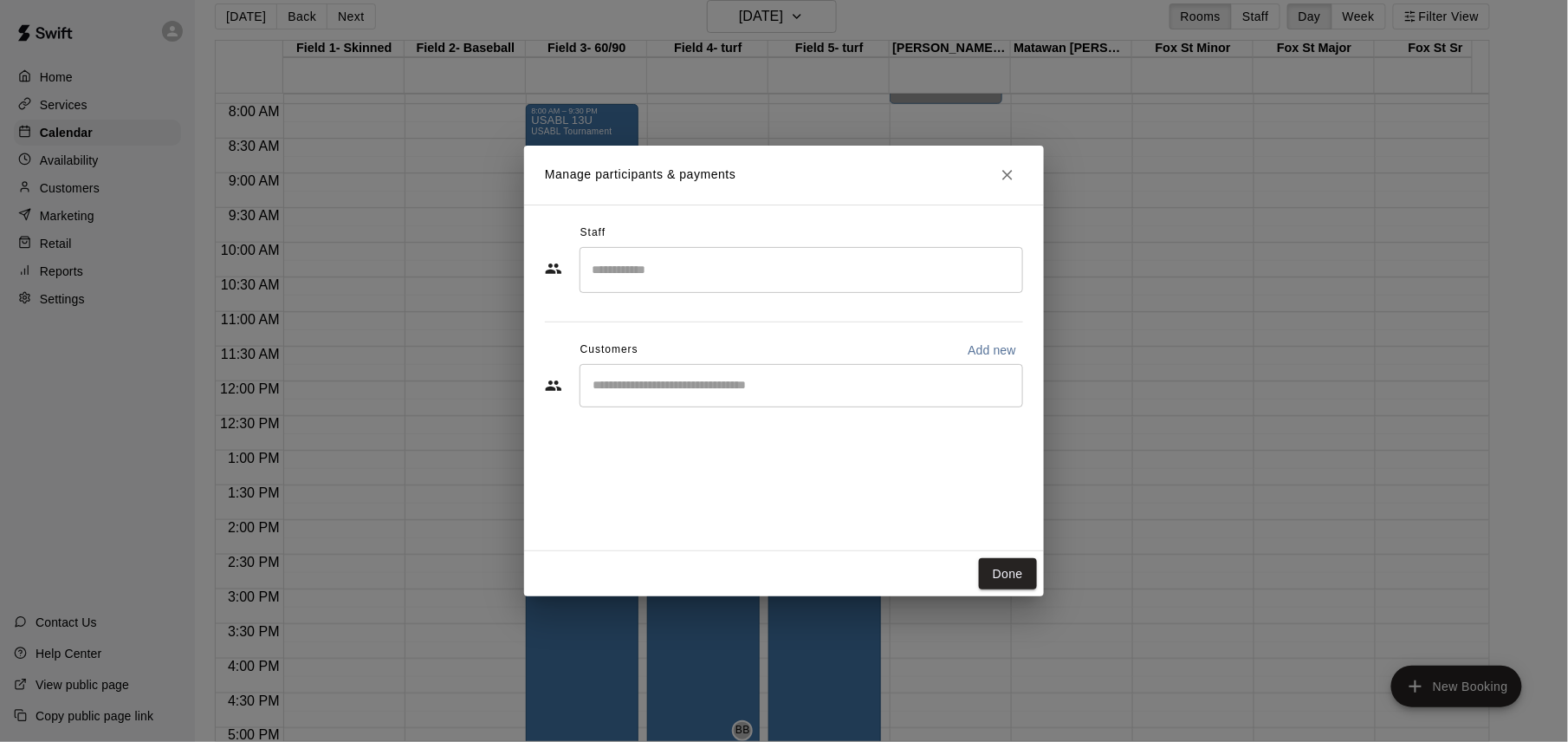
click at [839, 284] on input "Search staff" at bounding box center [801, 270] width 428 height 30
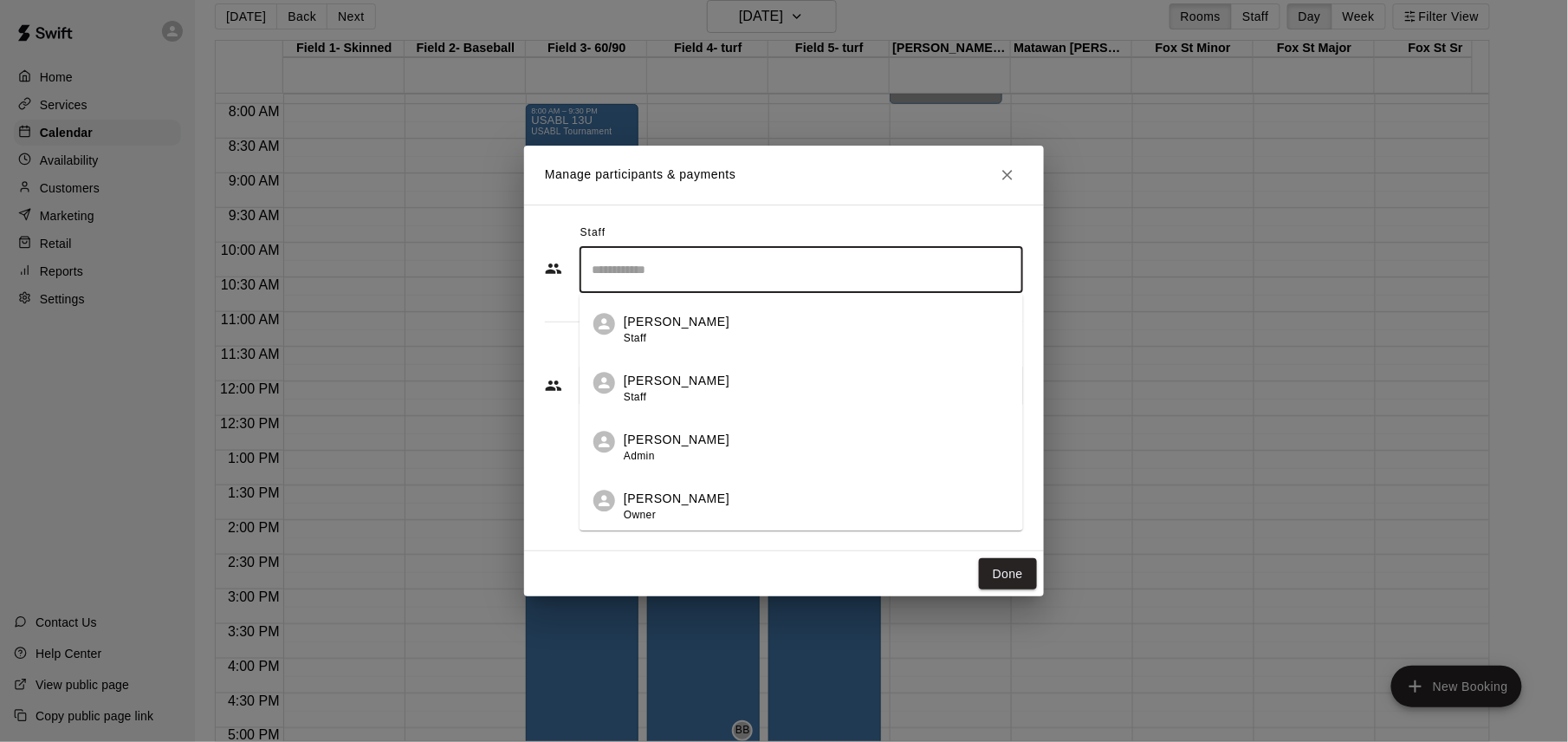
click at [818, 502] on div "[PERSON_NAME] Owner" at bounding box center [816, 507] width 385 height 34
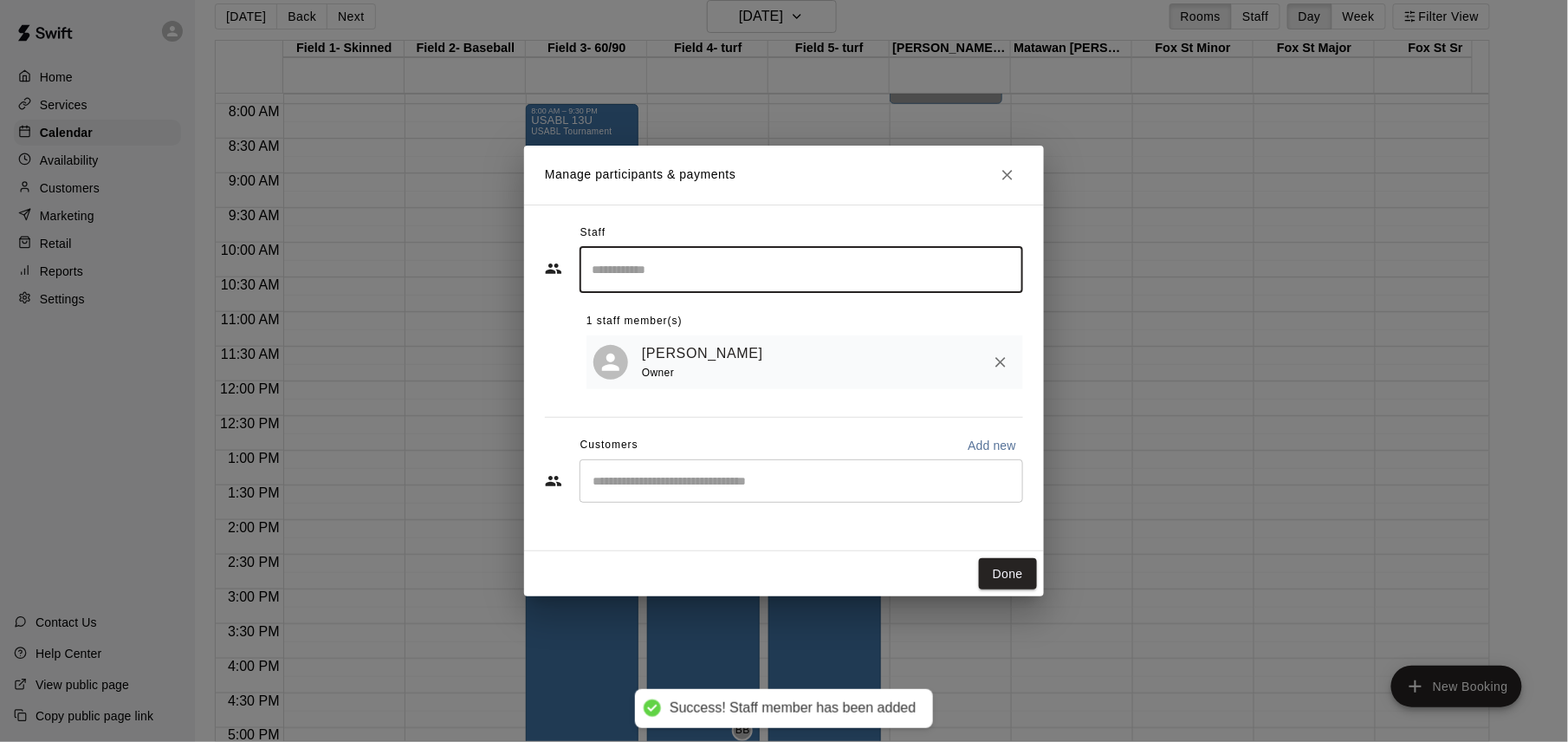
click at [1009, 572] on button "Done" at bounding box center [1007, 574] width 58 height 32
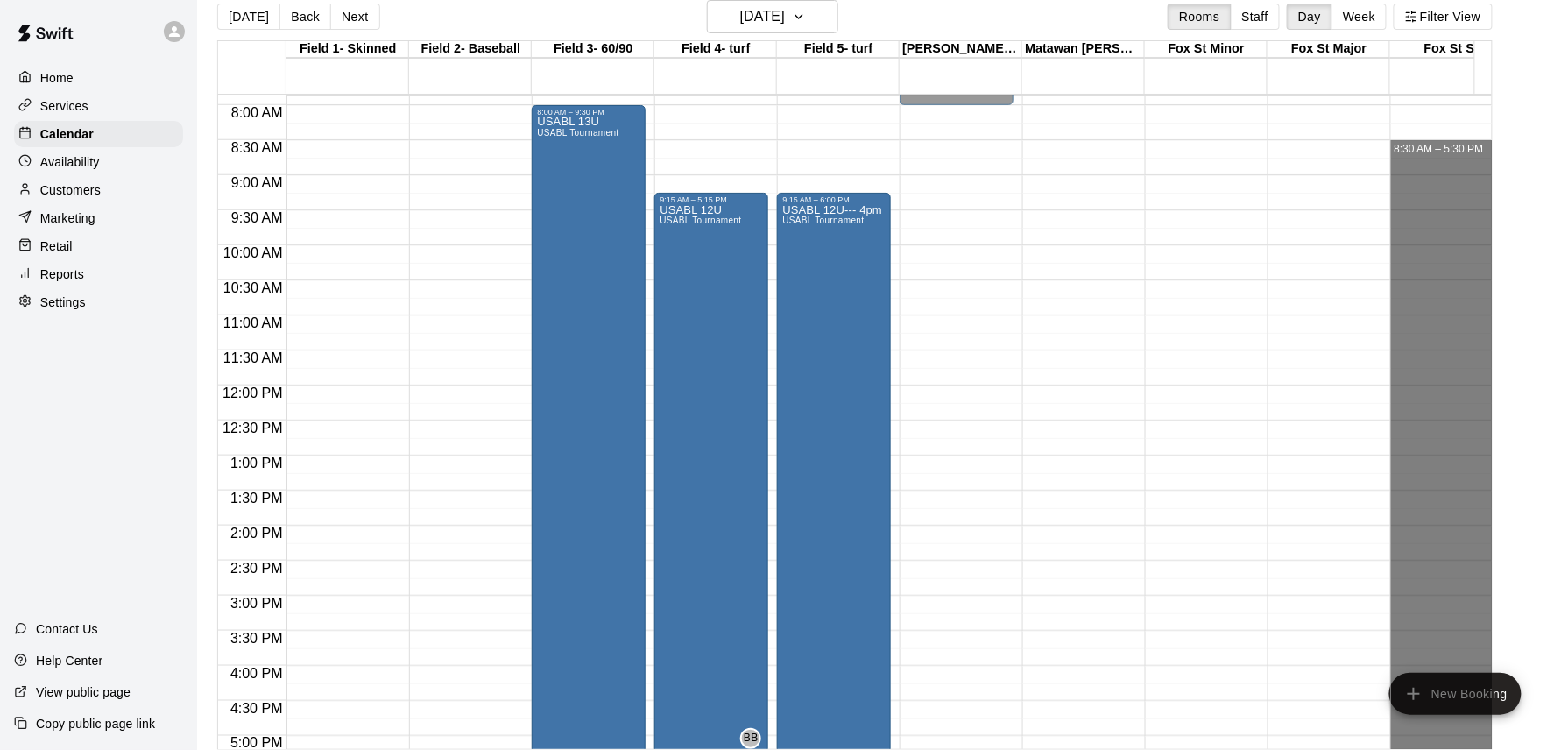
drag, startPoint x: 1424, startPoint y: 148, endPoint x: 1444, endPoint y: 758, distance: 610.3
click at [1444, 749] on html "Home Services Calendar Availability Customers Marketing Retail Reports Settings…" at bounding box center [784, 368] width 1568 height 778
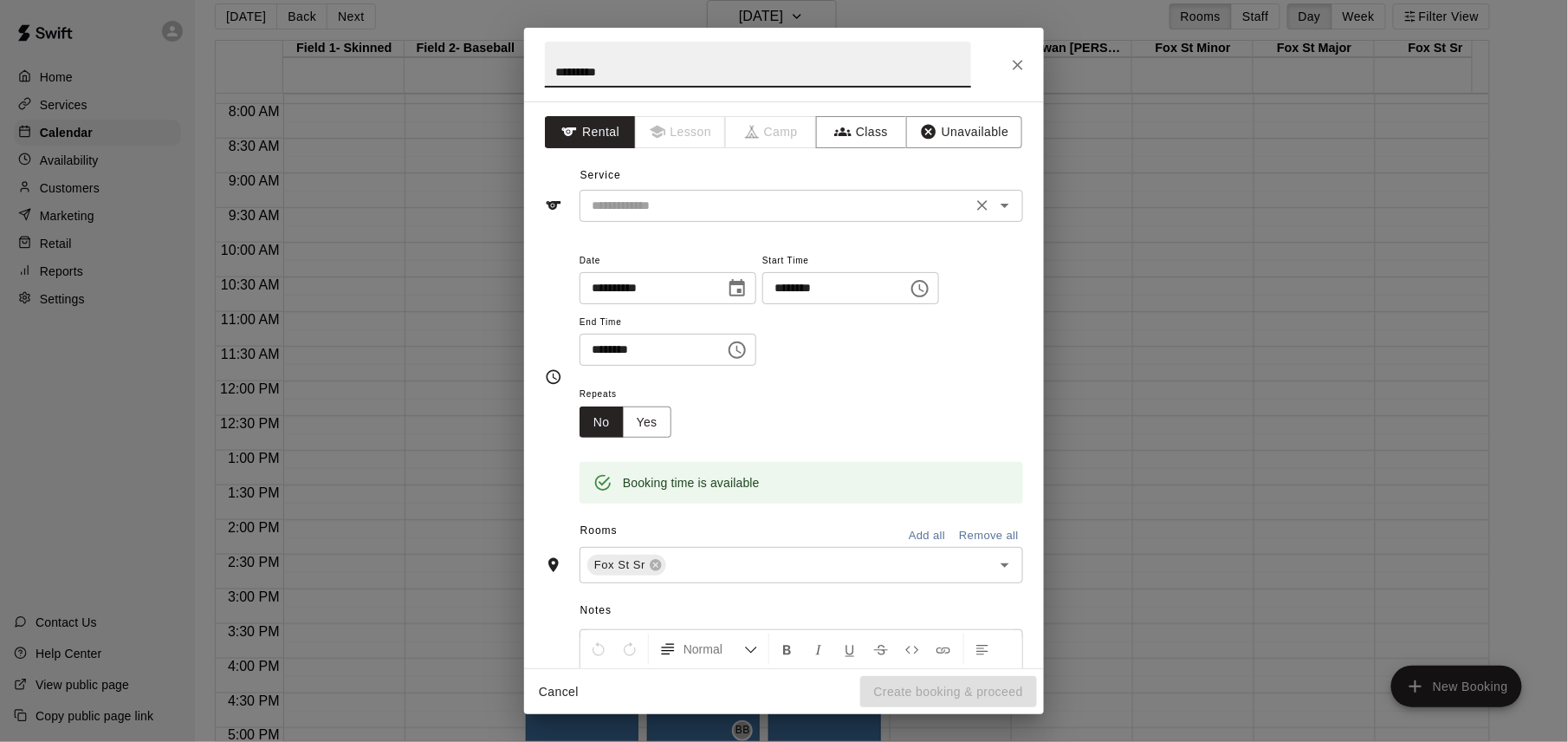
type input "*********"
click at [857, 211] on input "text" at bounding box center [776, 206] width 382 height 21
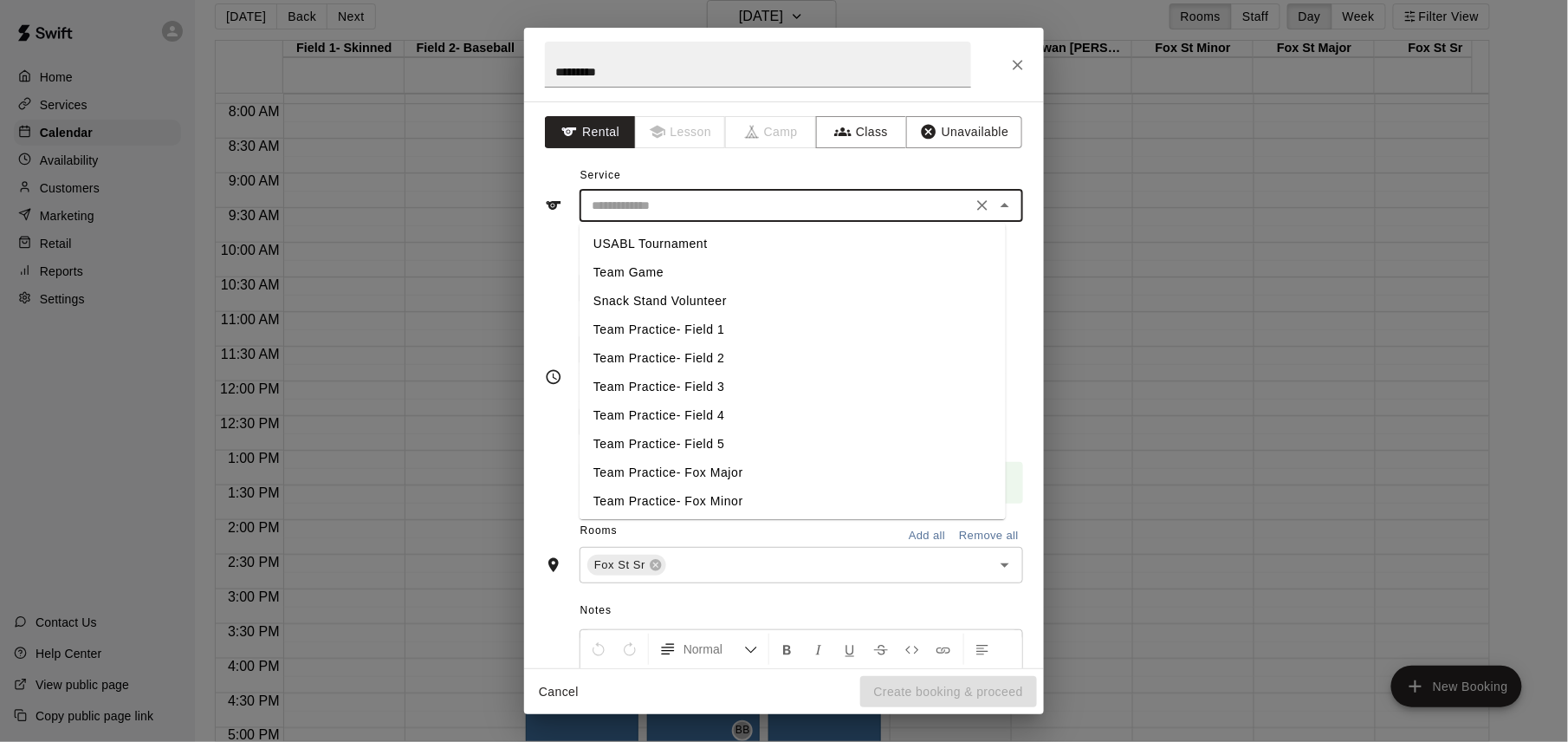
click at [752, 243] on li "USABL Tournament" at bounding box center [792, 244] width 426 height 28
type input "**********"
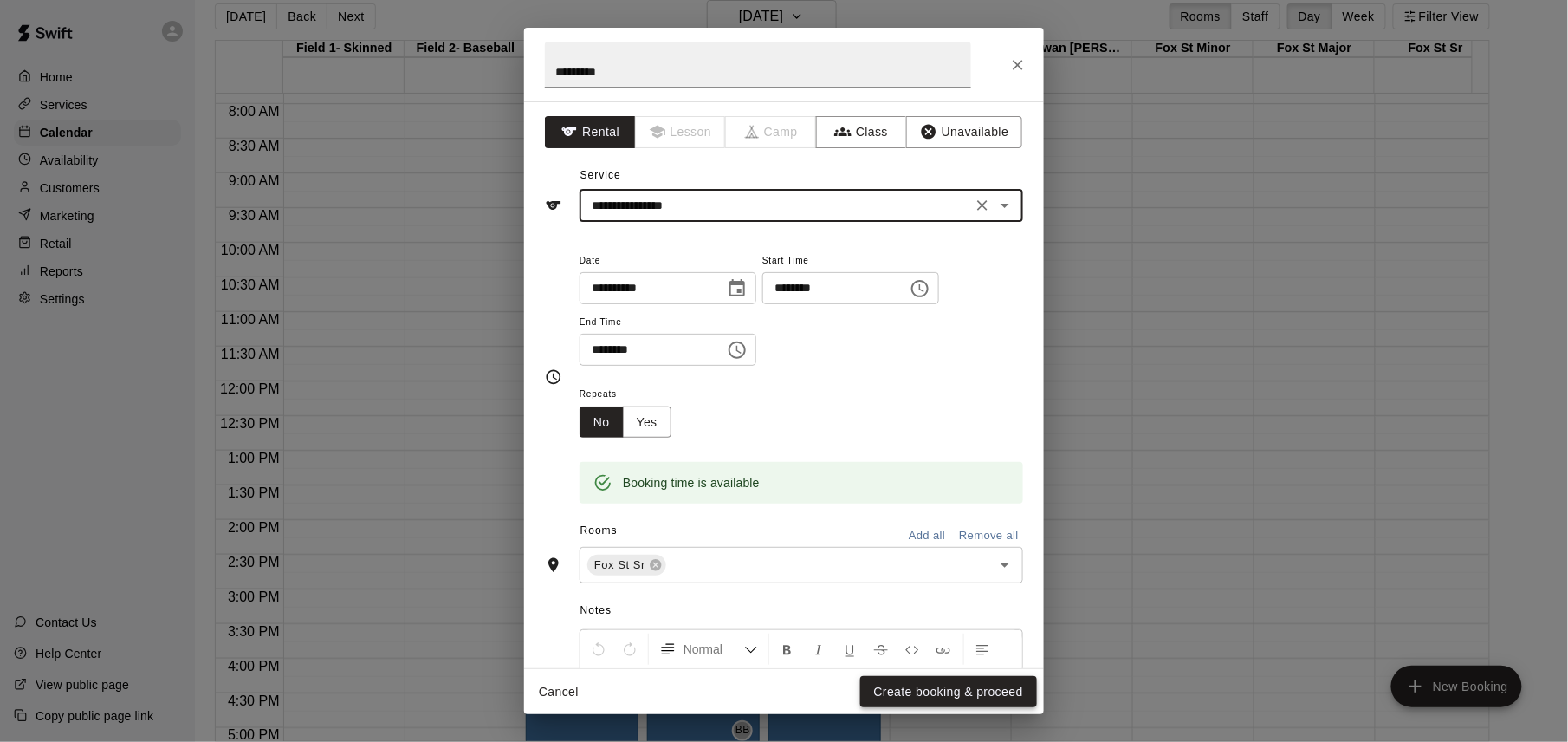
click at [964, 683] on button "Create booking & proceed" at bounding box center [948, 691] width 177 height 32
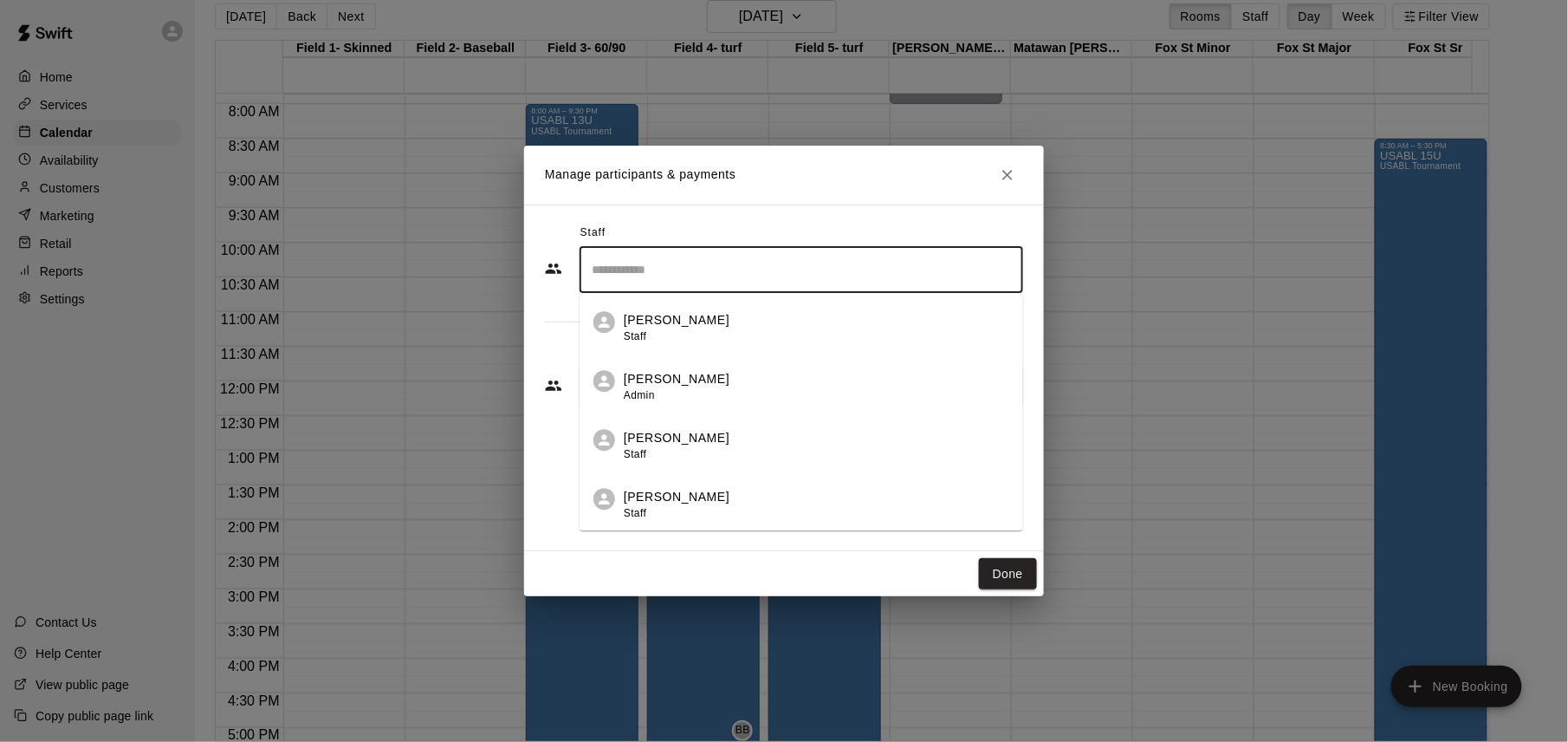
click at [875, 275] on input "Search staff" at bounding box center [801, 270] width 428 height 30
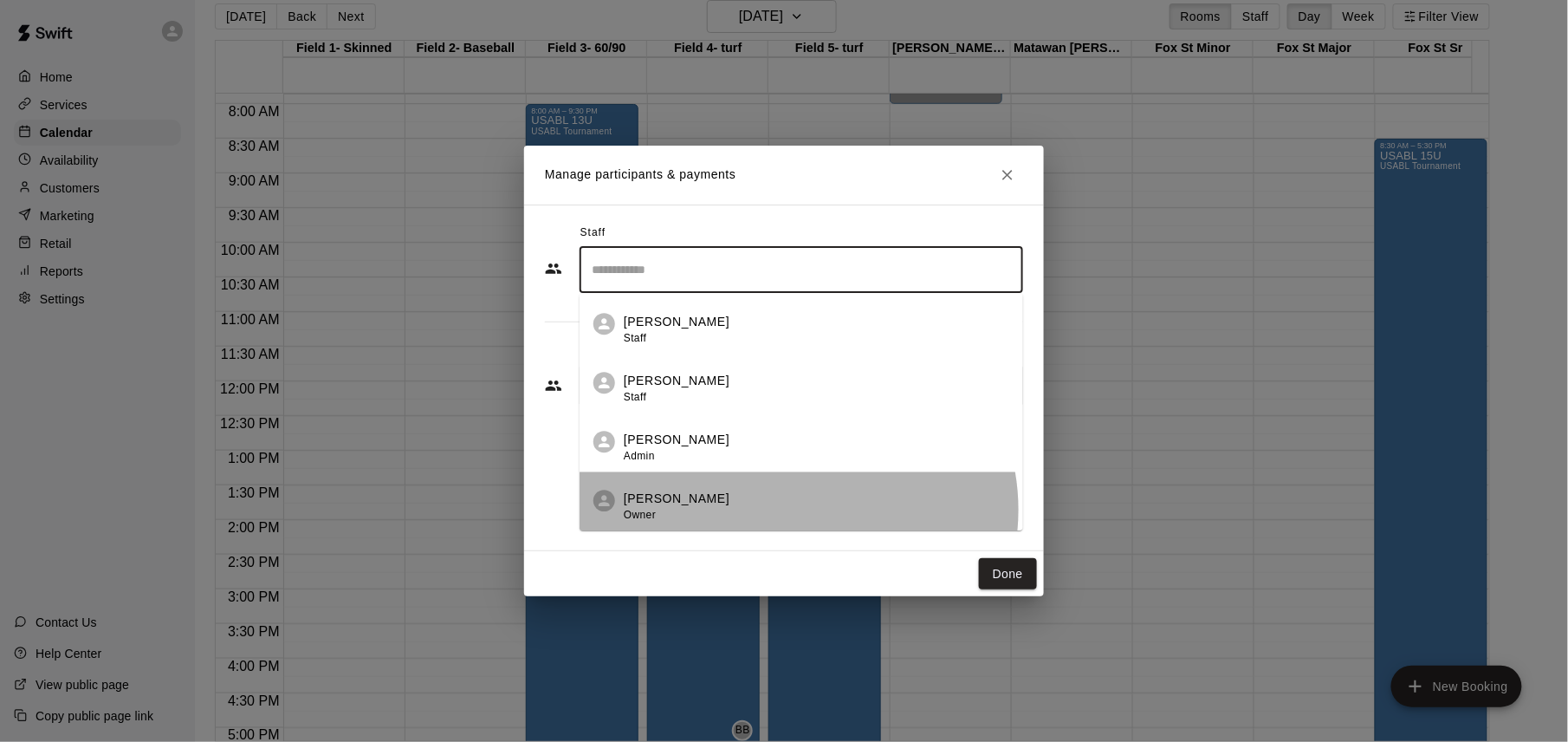
click at [797, 509] on div "[PERSON_NAME] Owner" at bounding box center [816, 507] width 385 height 34
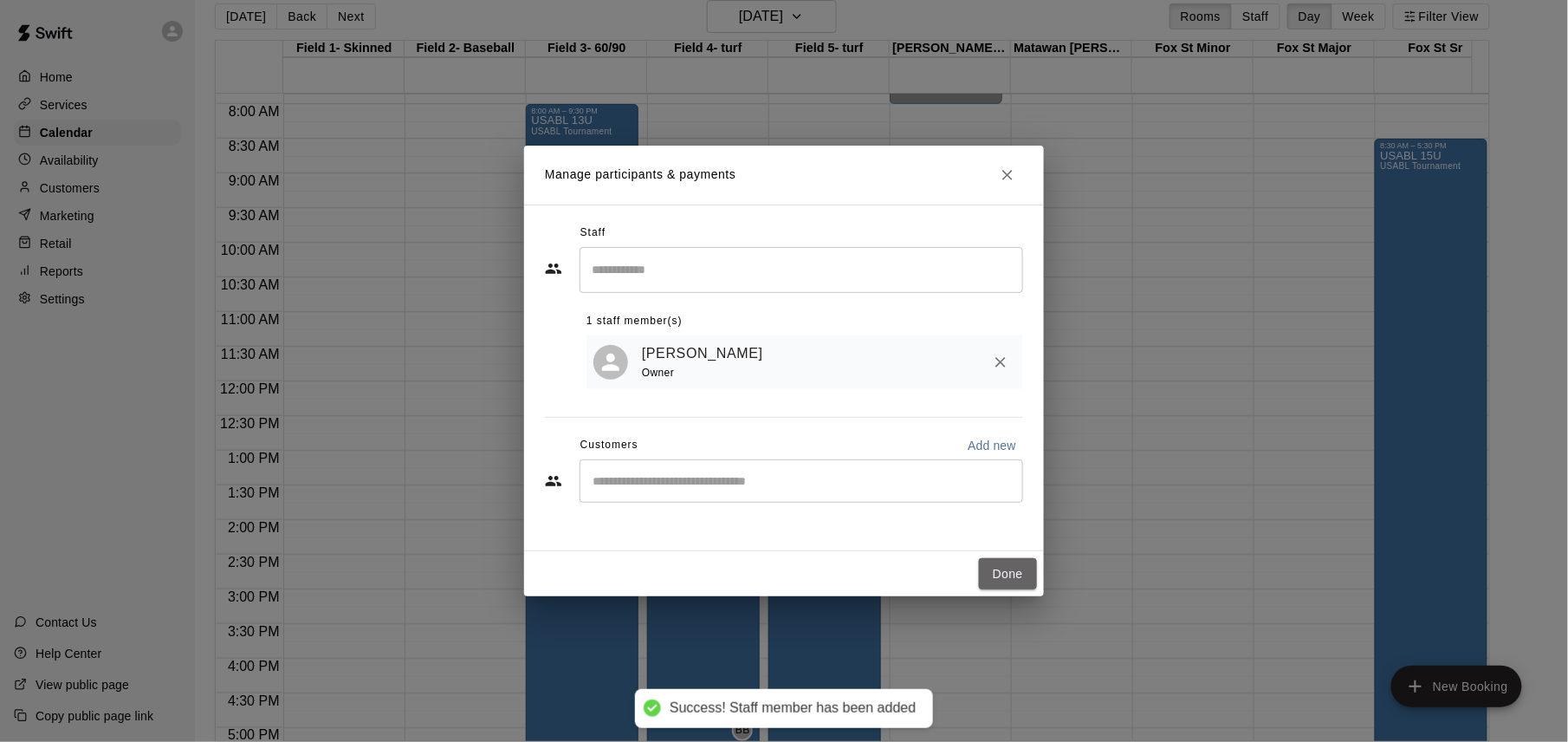
click at [1012, 572] on button "Done" at bounding box center [1007, 574] width 58 height 32
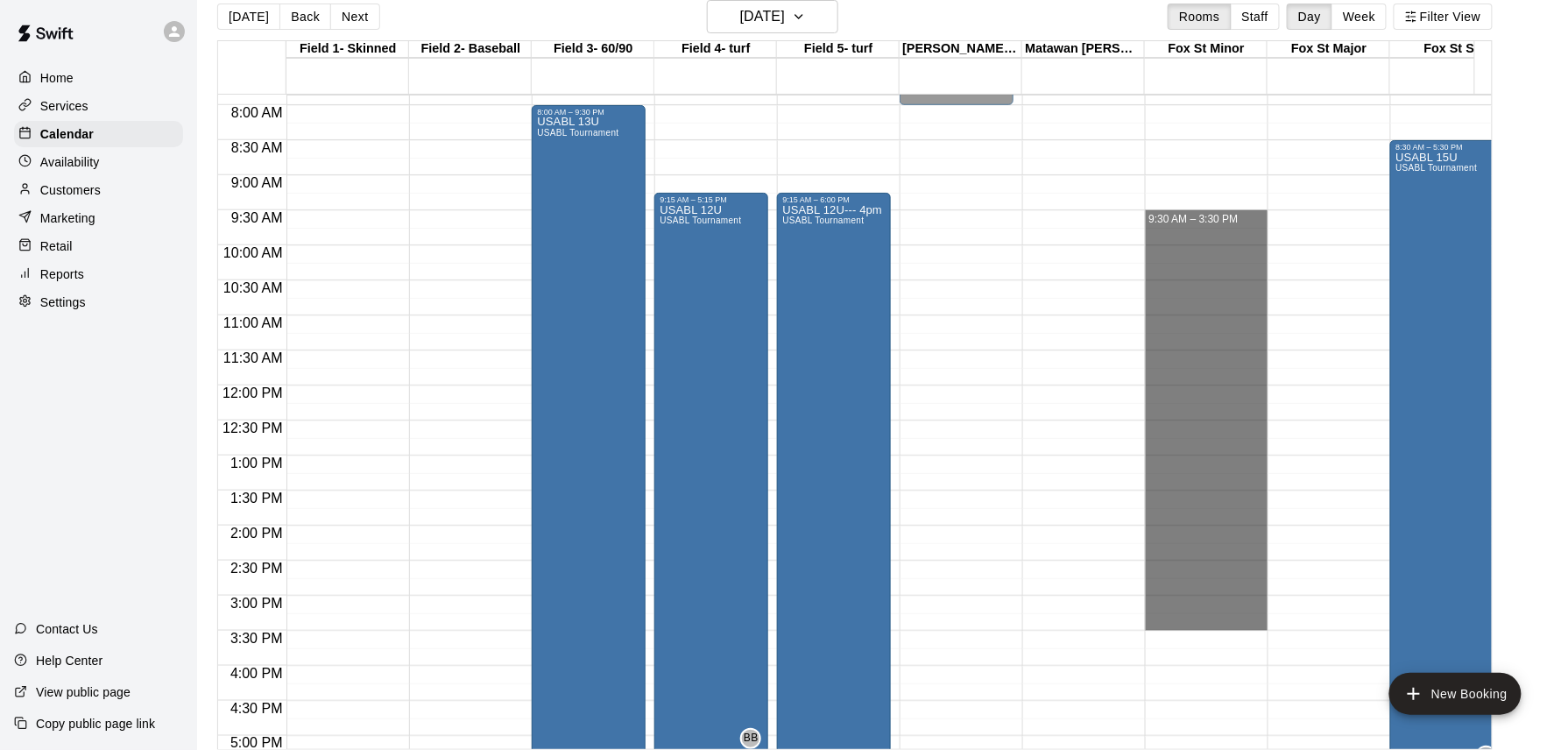
drag, startPoint x: 1193, startPoint y: 215, endPoint x: 1196, endPoint y: 624, distance: 409.0
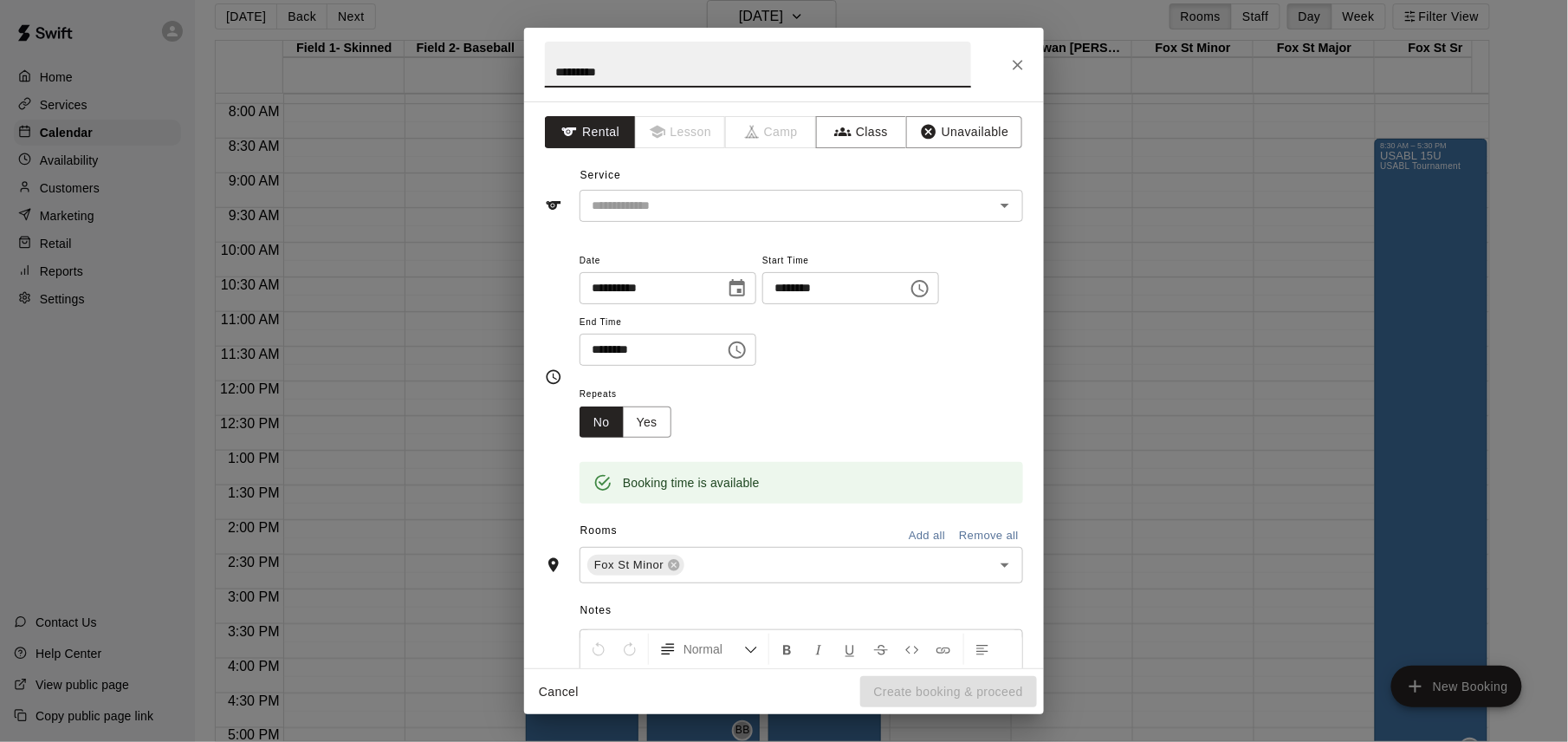
type input "*********"
click at [738, 206] on input "text" at bounding box center [776, 206] width 382 height 21
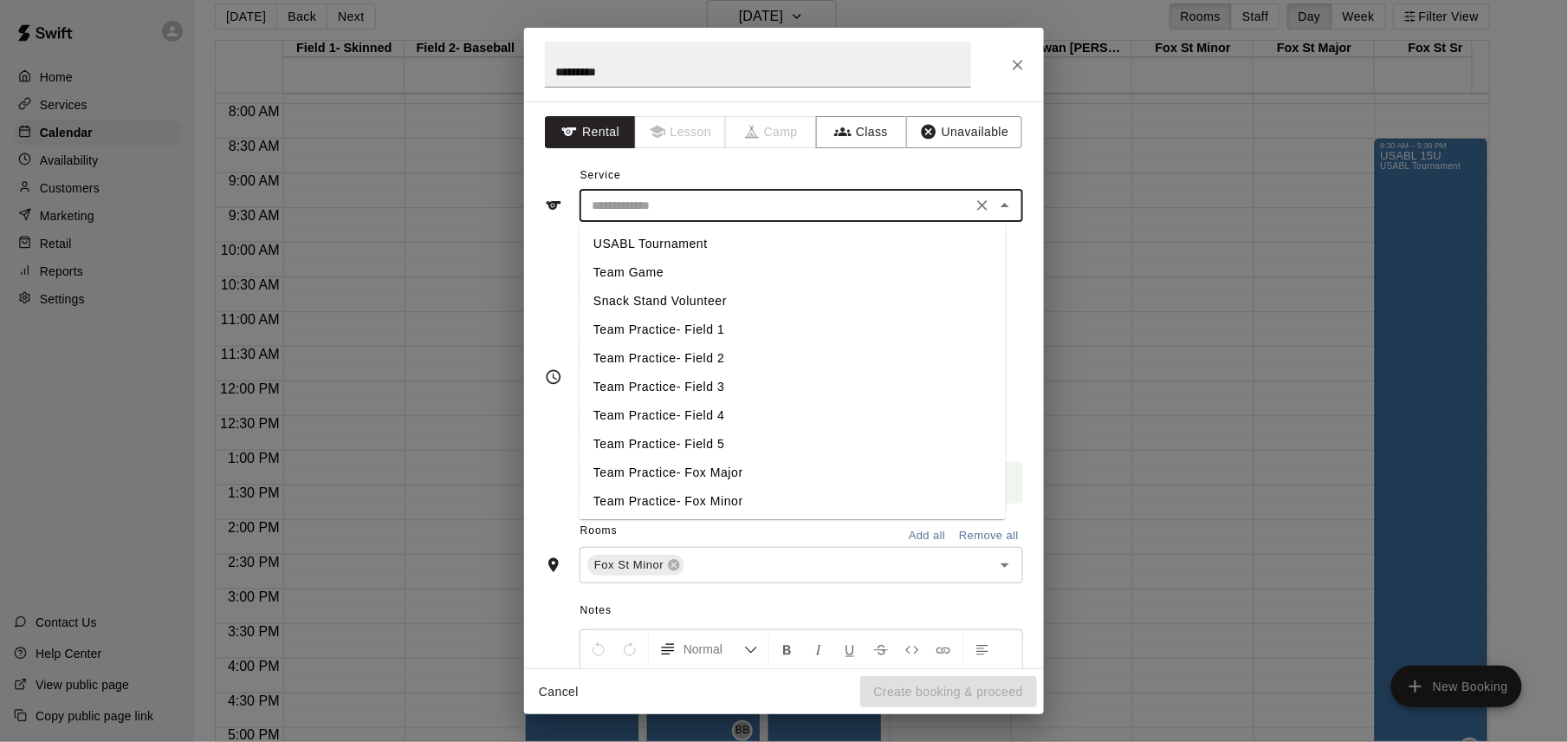
click at [698, 249] on li "USABL Tournament" at bounding box center [792, 244] width 426 height 28
type input "**********"
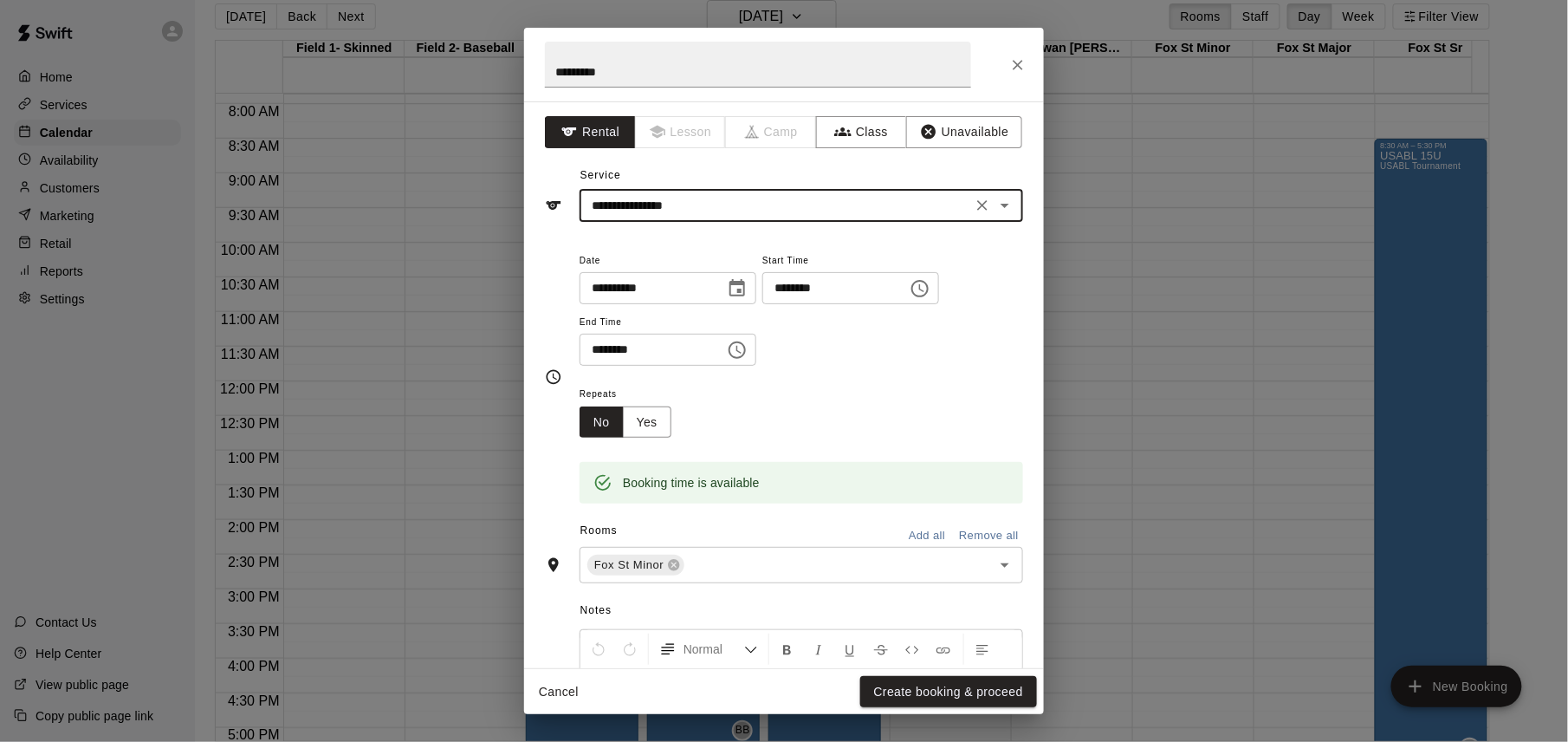
click at [936, 695] on button "Create booking & proceed" at bounding box center [948, 691] width 177 height 32
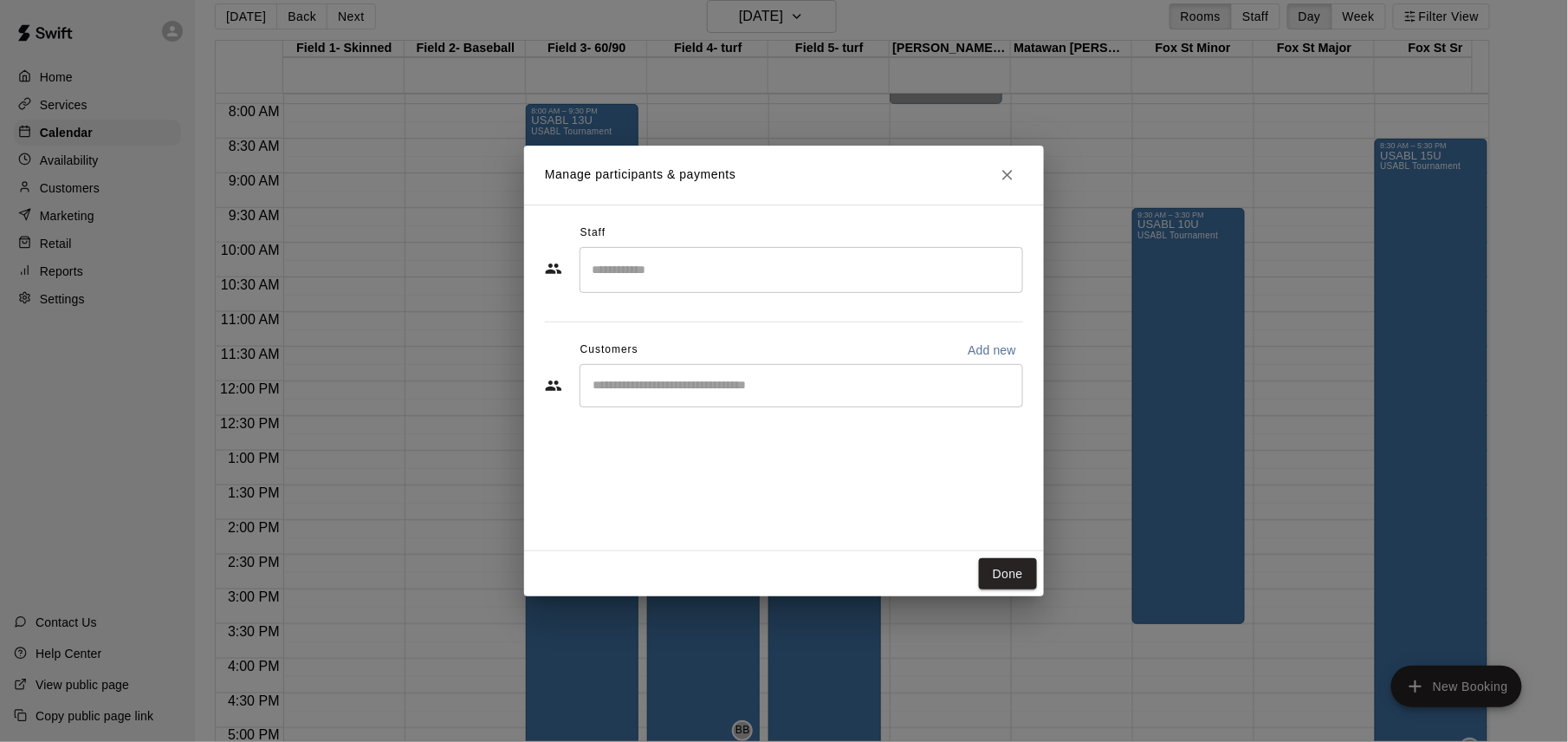
click at [809, 258] on input "Search staff" at bounding box center [801, 270] width 428 height 30
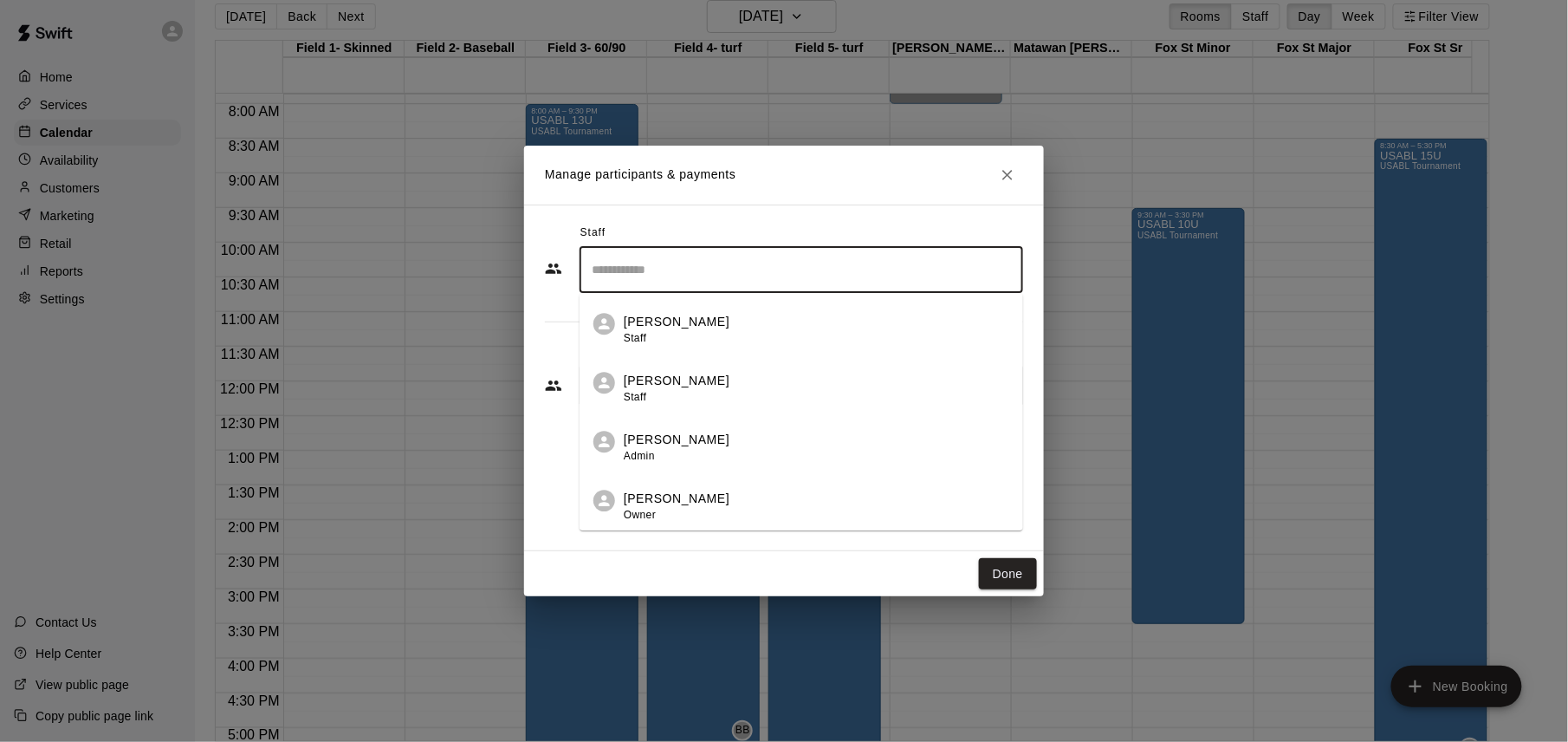
click at [788, 506] on div "[PERSON_NAME] Owner" at bounding box center [816, 507] width 385 height 34
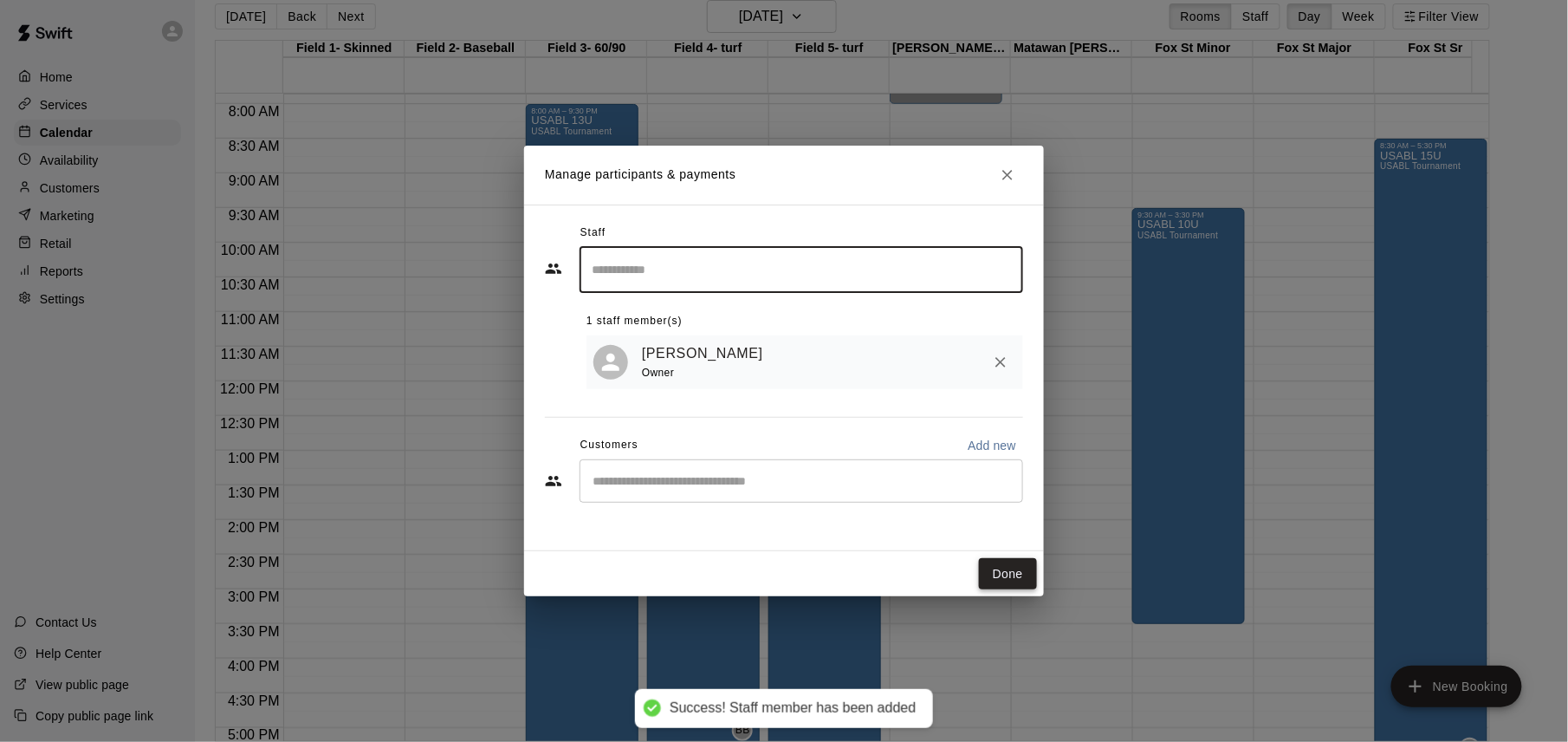
click at [1013, 573] on button "Done" at bounding box center [1007, 574] width 58 height 32
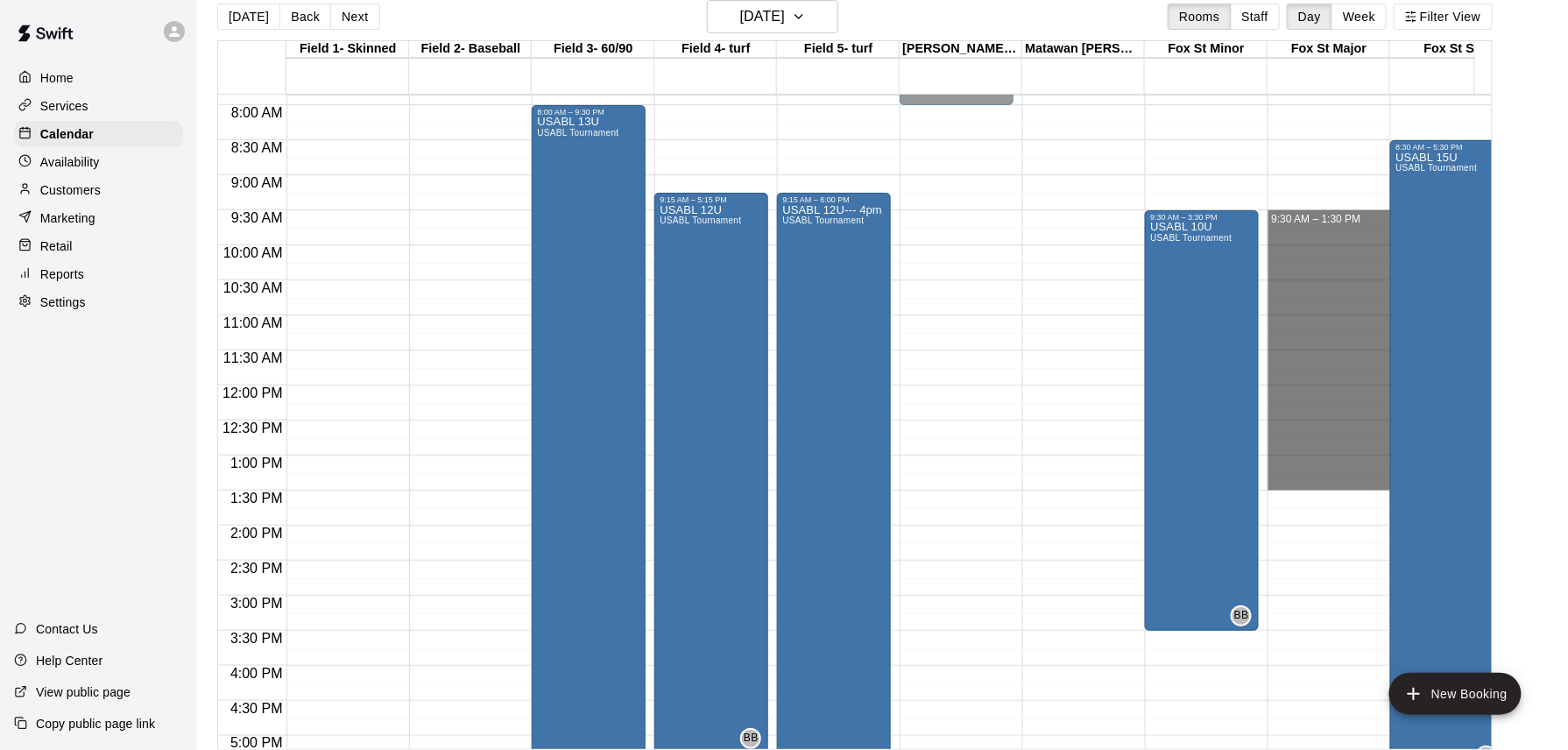
drag, startPoint x: 1295, startPoint y: 215, endPoint x: 1299, endPoint y: 493, distance: 278.0
click at [1299, 493] on div "12:00 AM – 7:00 AM Closed 11:00 PM – 11:59 PM Closed" at bounding box center [1325, 385] width 114 height 1681
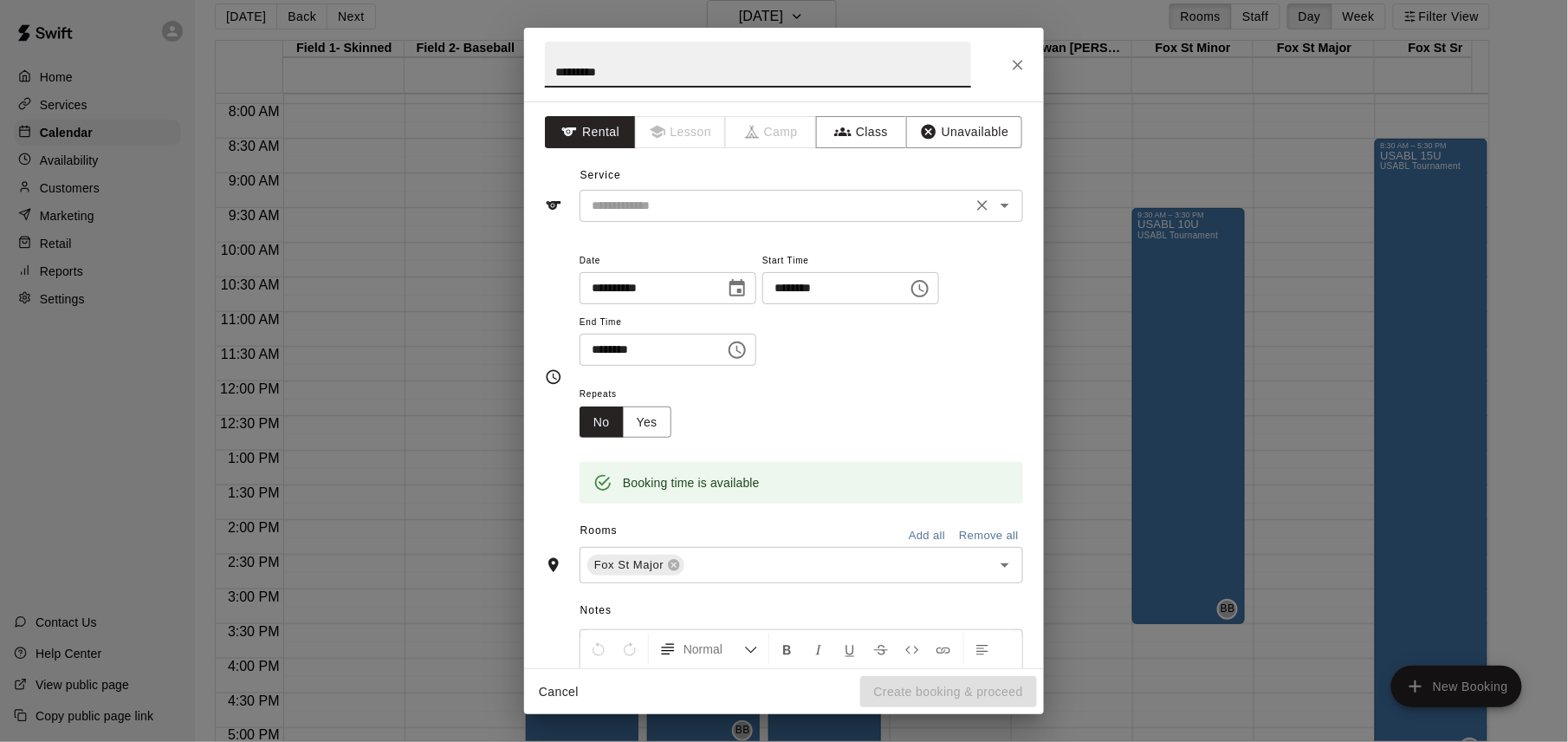
click at [895, 222] on div "​" at bounding box center [801, 206] width 444 height 32
type input "*********"
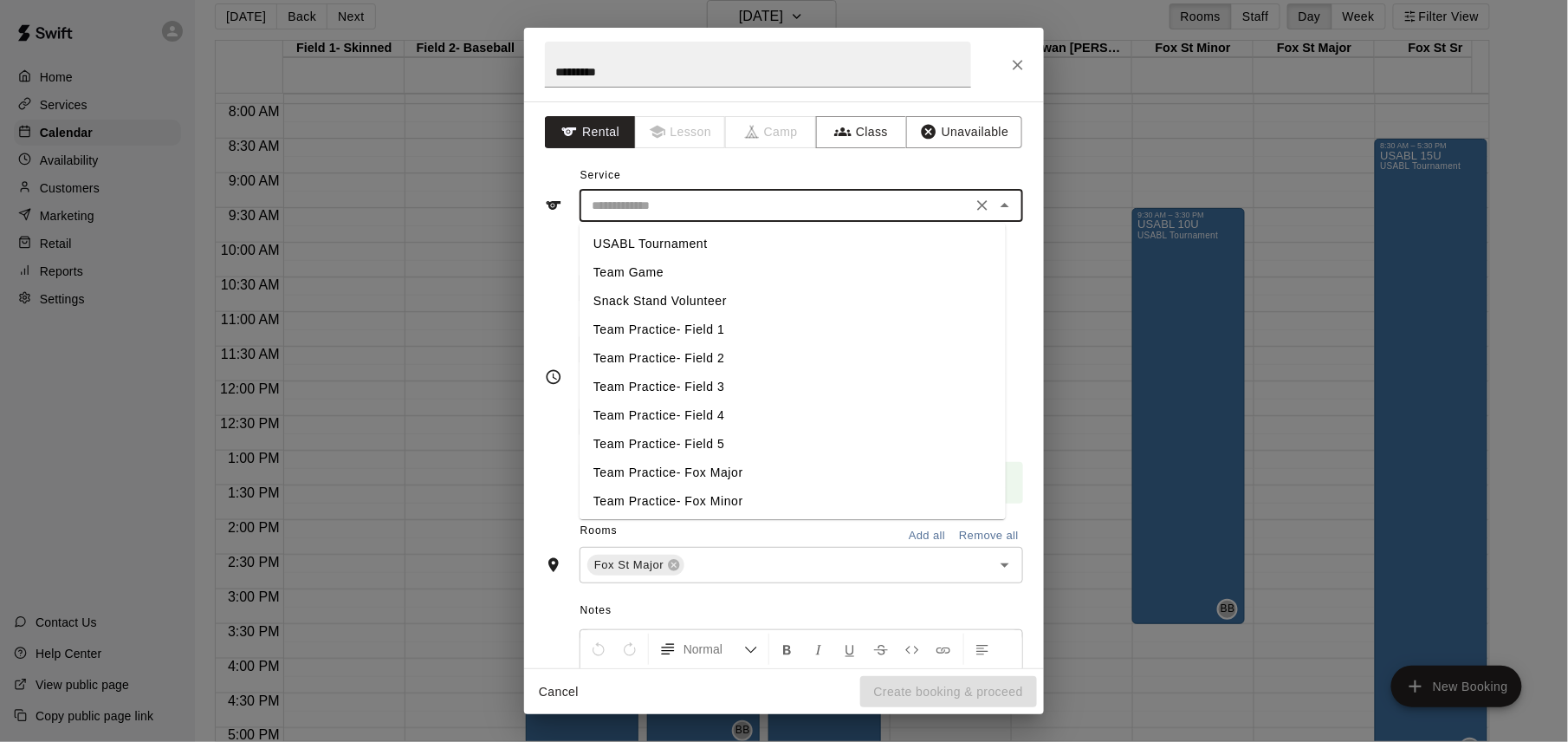
click at [712, 241] on li "USABL Tournament" at bounding box center [792, 244] width 426 height 28
type input "**********"
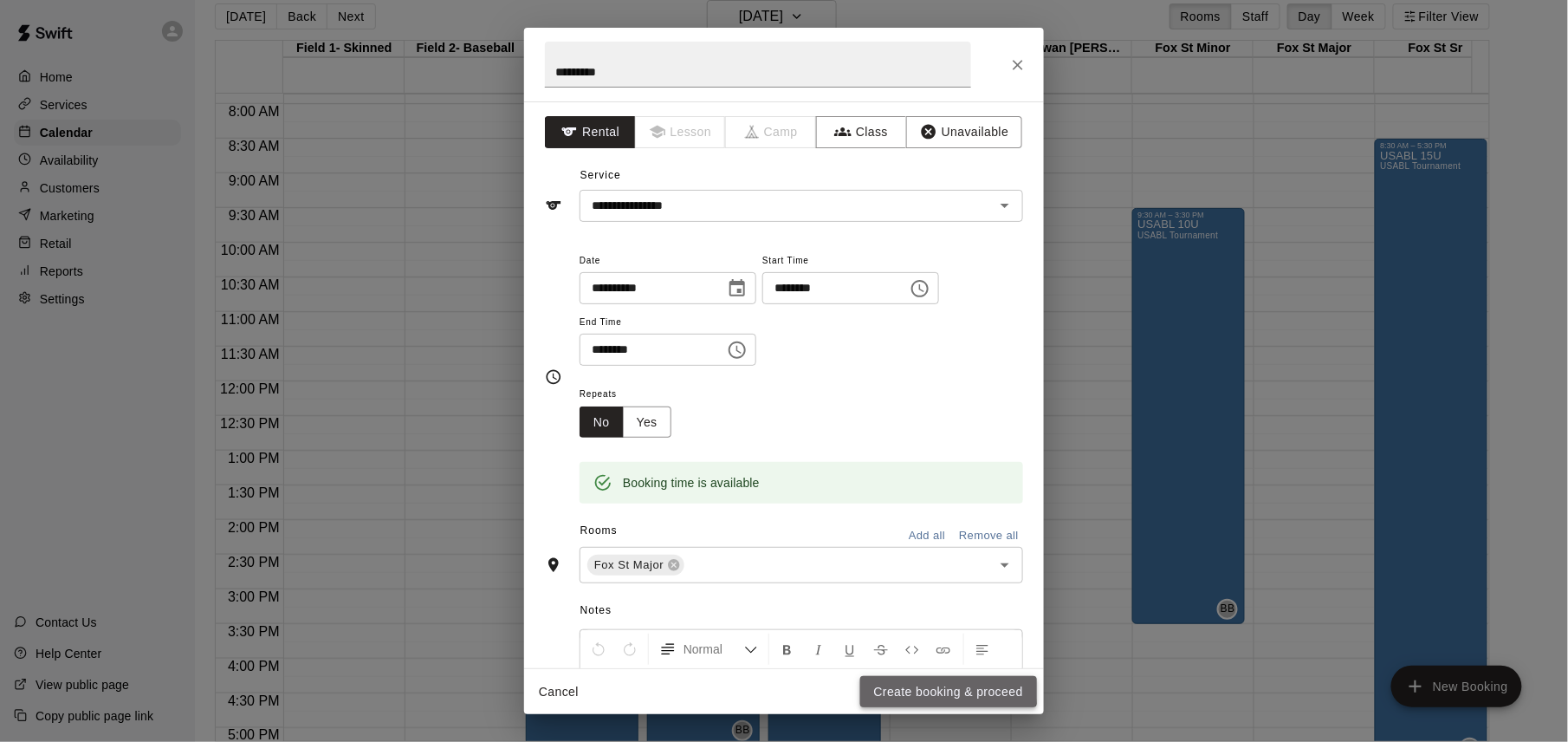
click at [947, 688] on button "Create booking & proceed" at bounding box center [948, 691] width 177 height 32
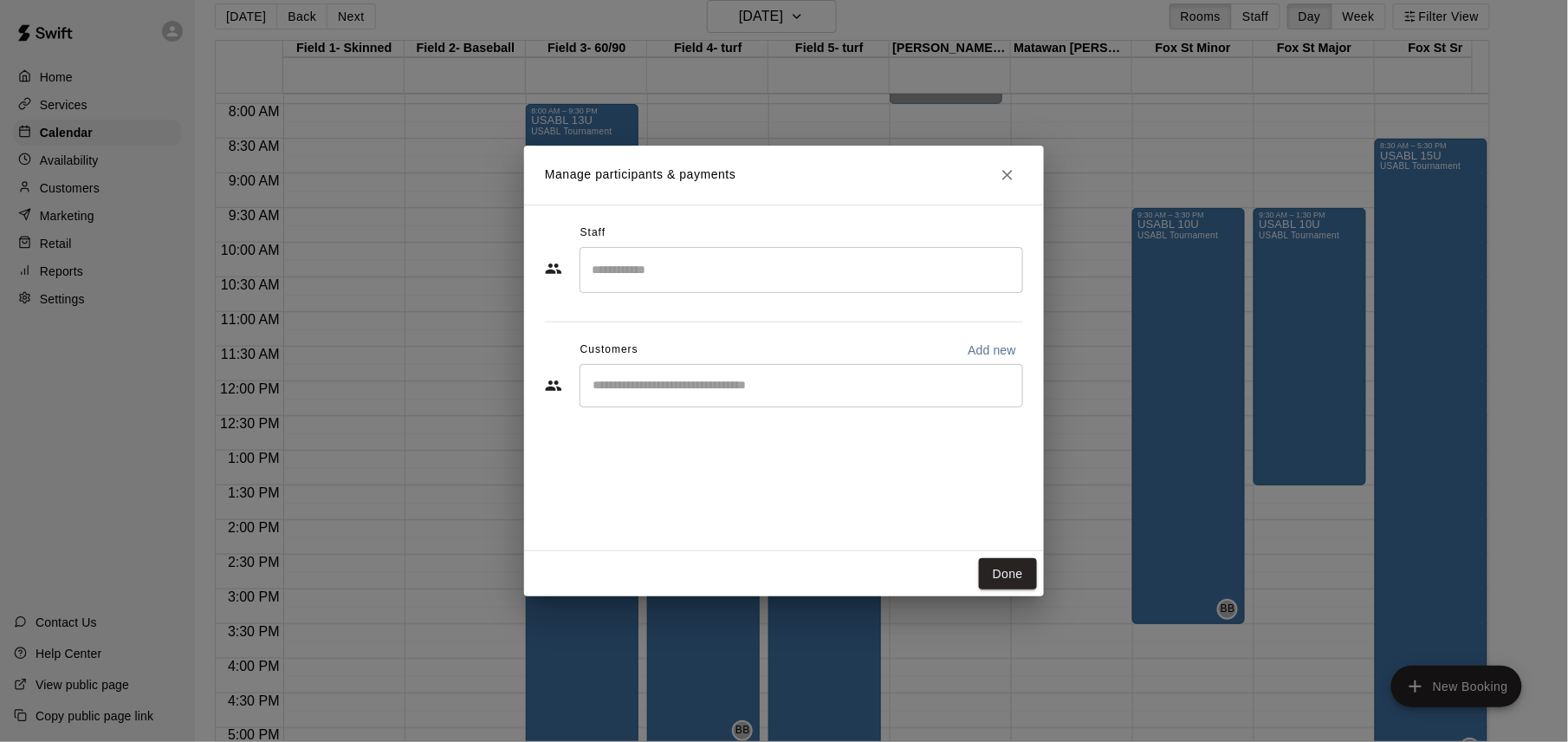
click at [759, 267] on input "Search staff" at bounding box center [801, 270] width 428 height 30
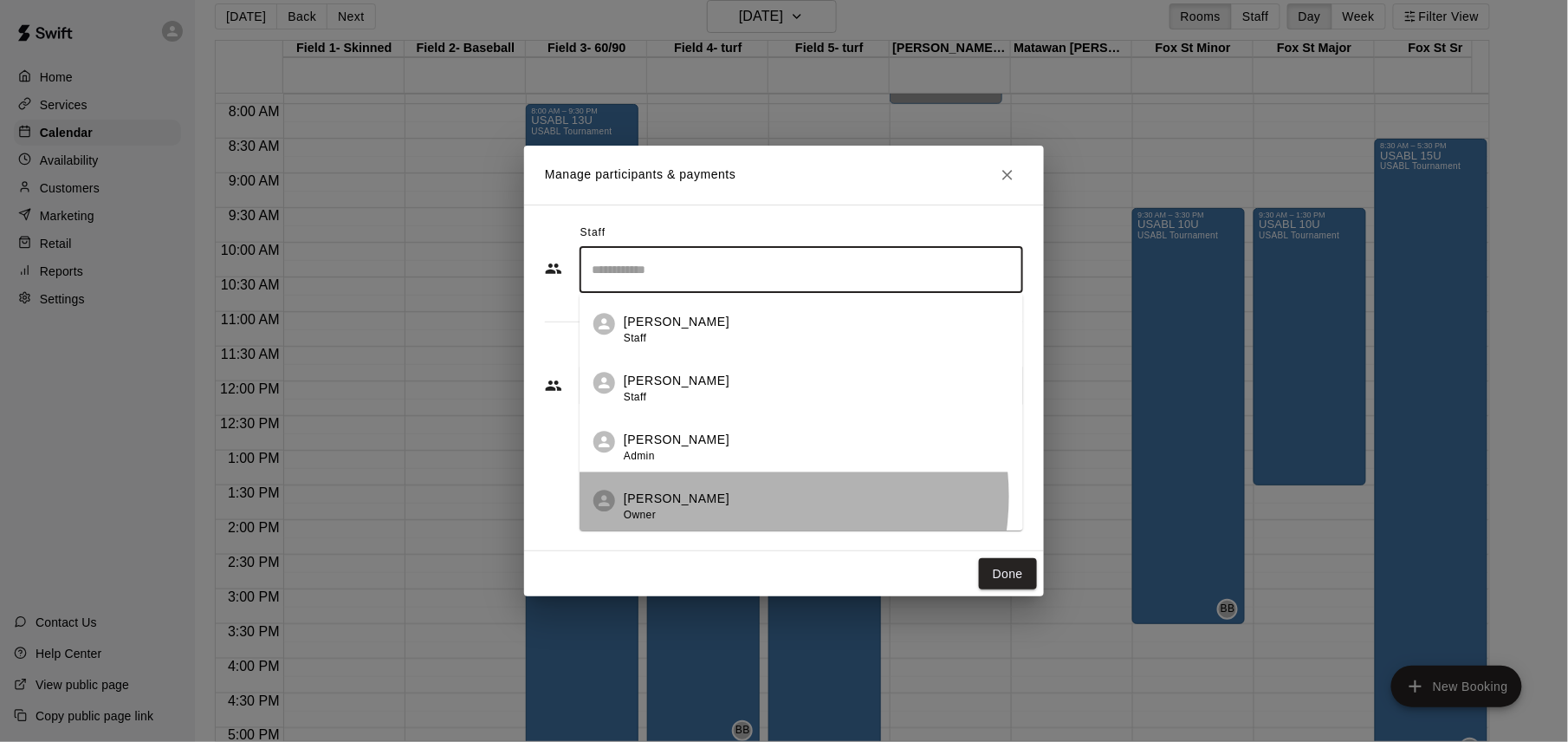
click at [750, 496] on div "[PERSON_NAME] Owner" at bounding box center [816, 507] width 385 height 34
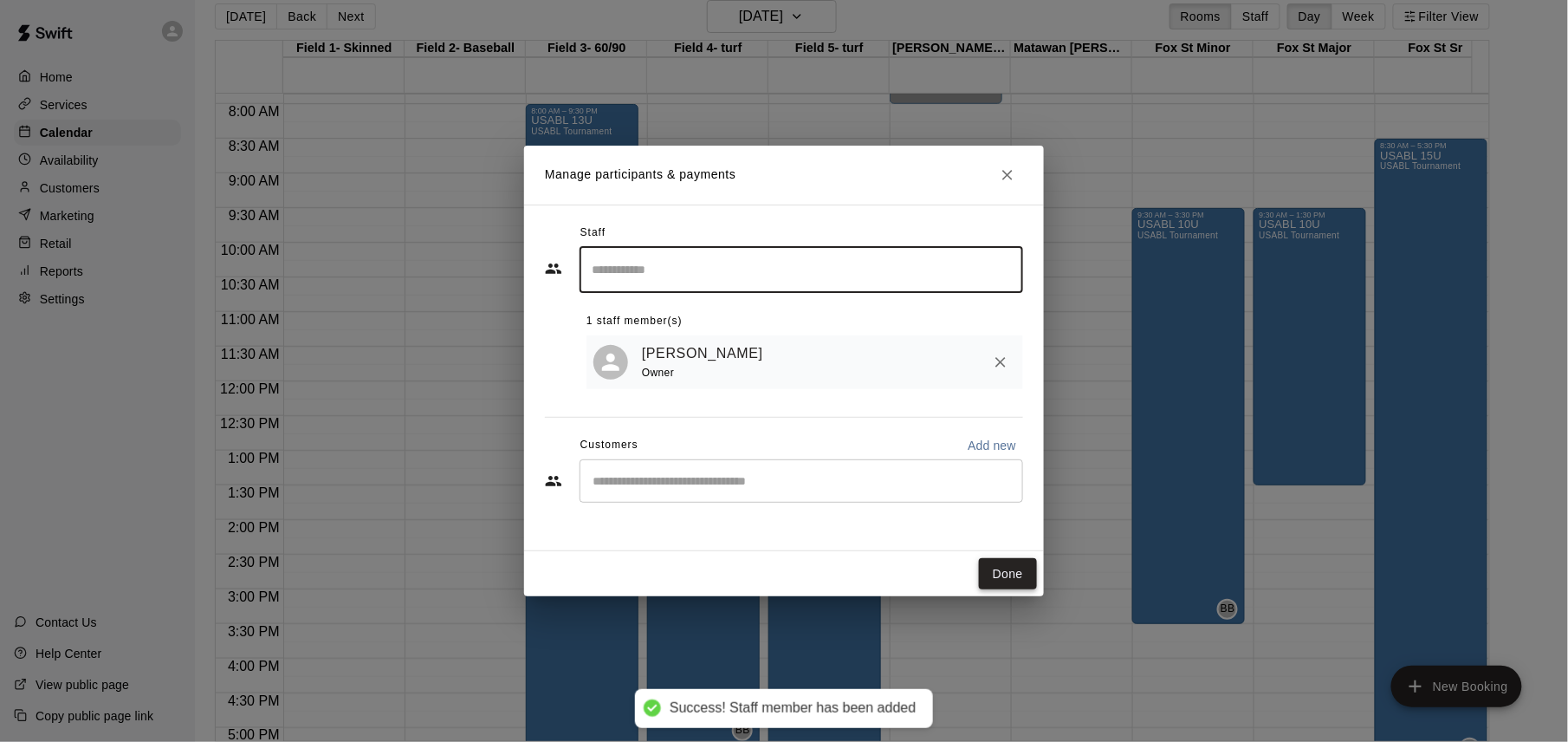
click at [1009, 572] on button "Done" at bounding box center [1007, 574] width 58 height 32
